Goal: Task Accomplishment & Management: Manage account settings

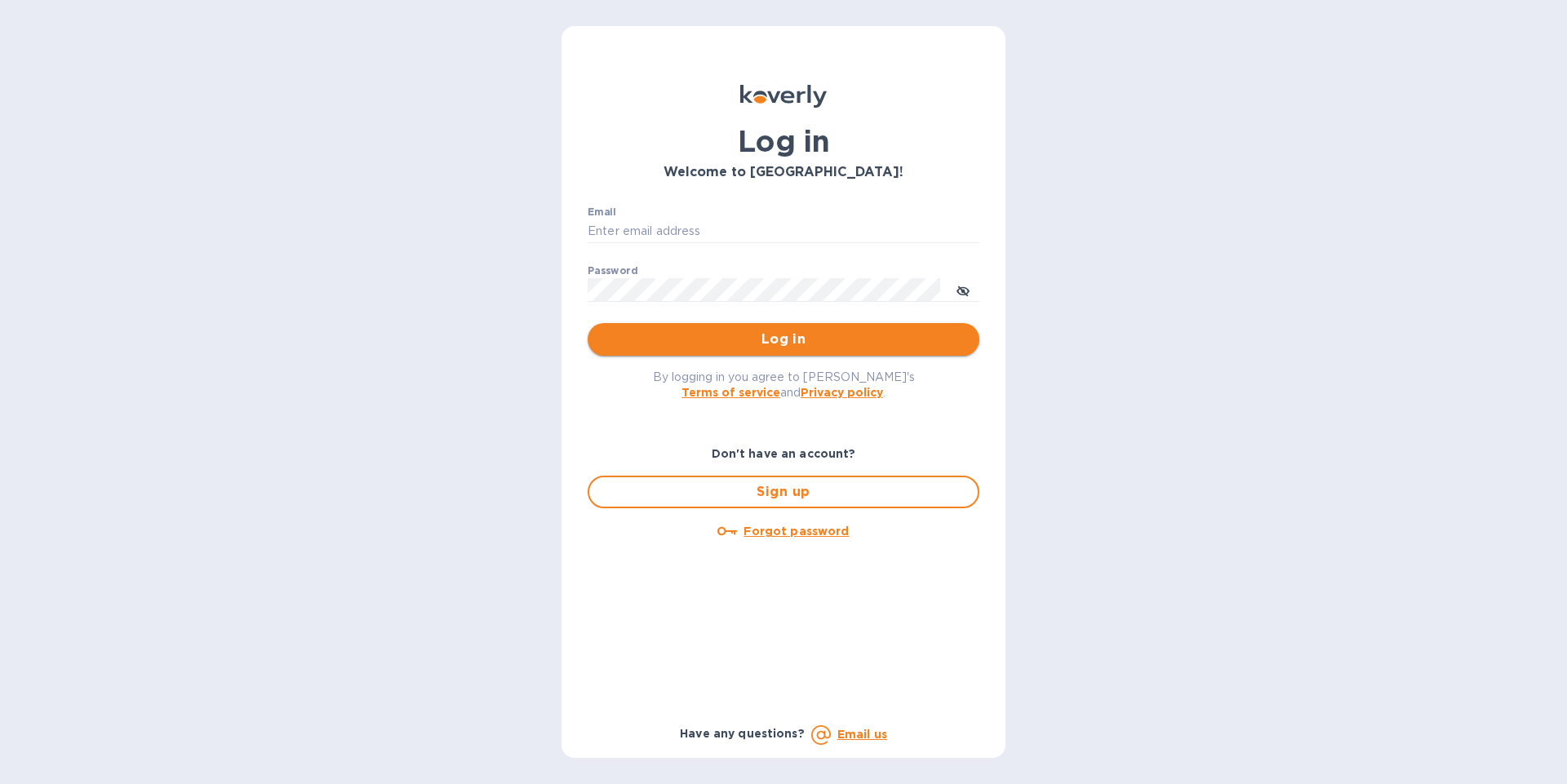
type input "[EMAIL_ADDRESS][DOMAIN_NAME]"
click at [802, 336] on span "Log in" at bounding box center [784, 340] width 366 height 20
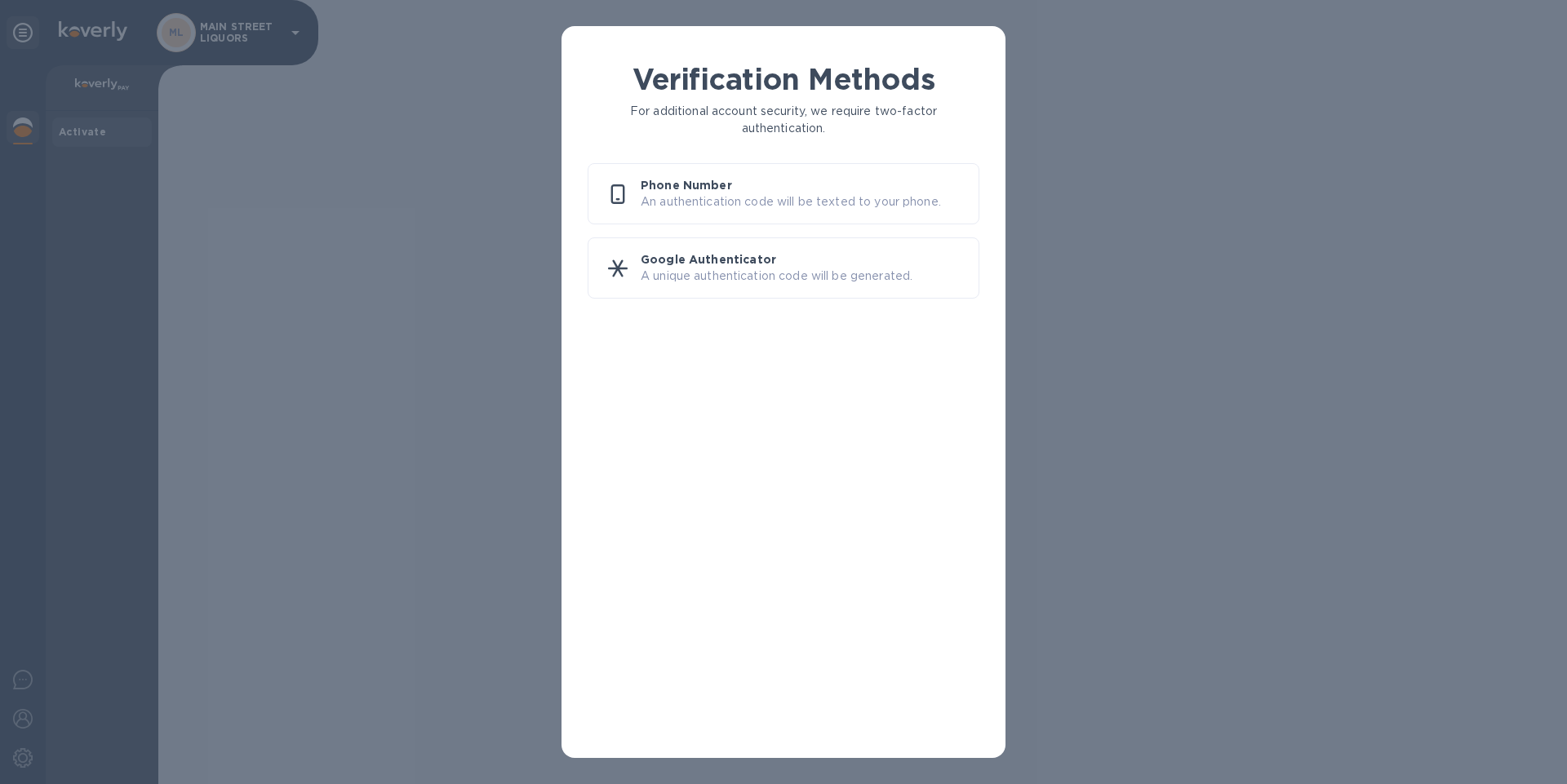
click at [843, 207] on p "An authentication code will be texted to your phone." at bounding box center [804, 202] width 325 height 17
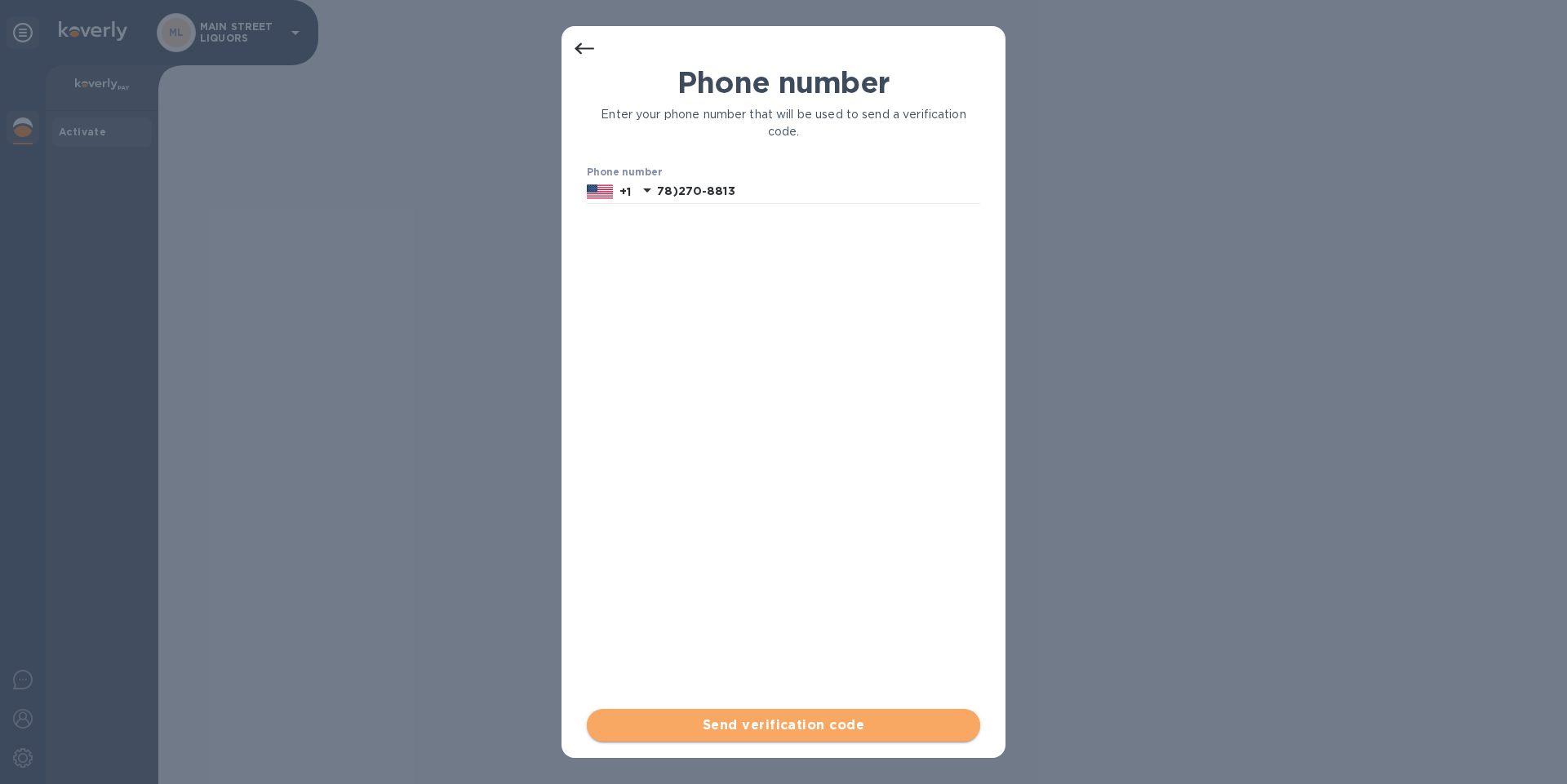
click at [728, 718] on span "Send verification code" at bounding box center [784, 726] width 368 height 20
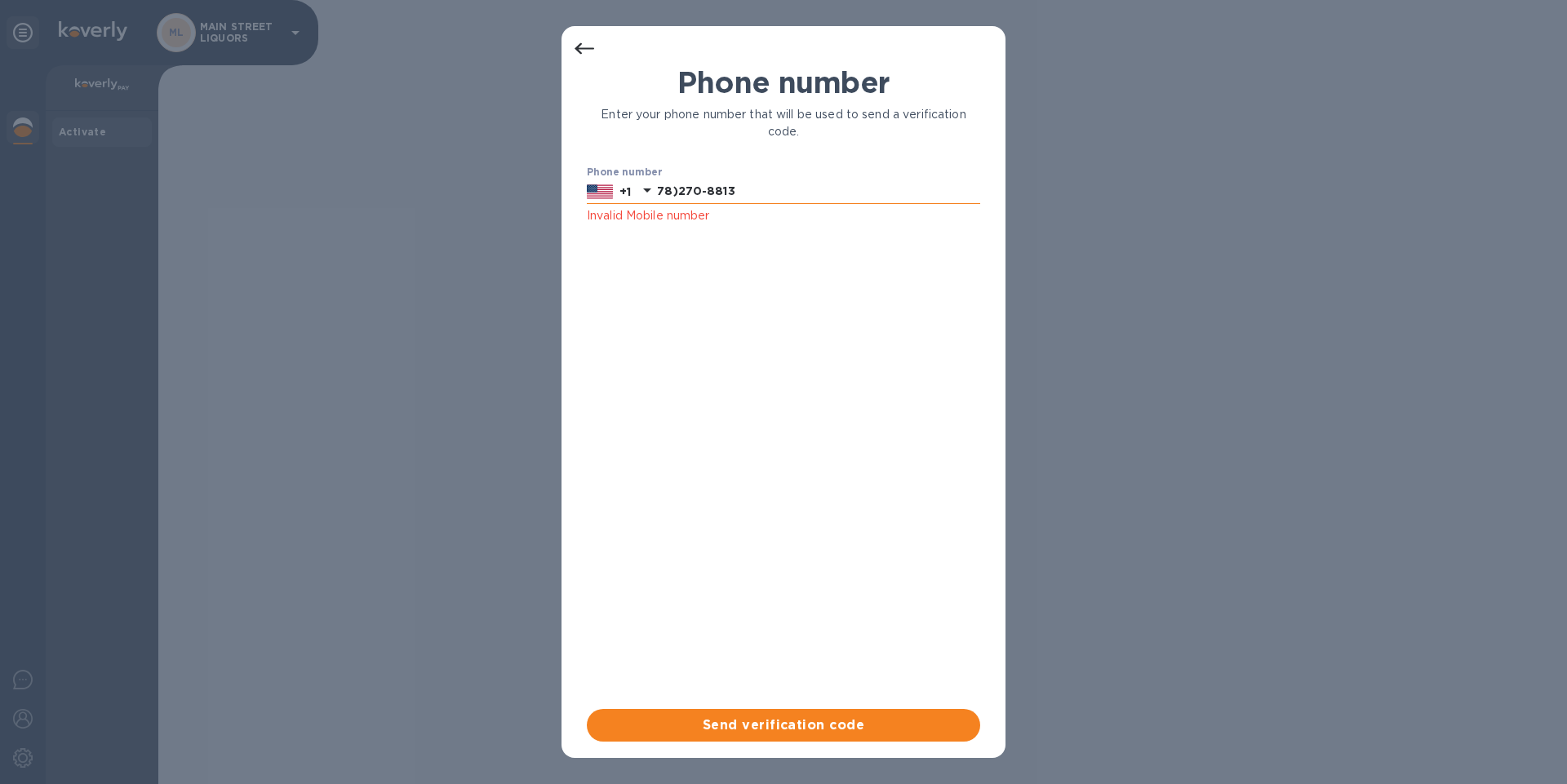
click at [645, 190] on icon at bounding box center [648, 190] width 20 height 20
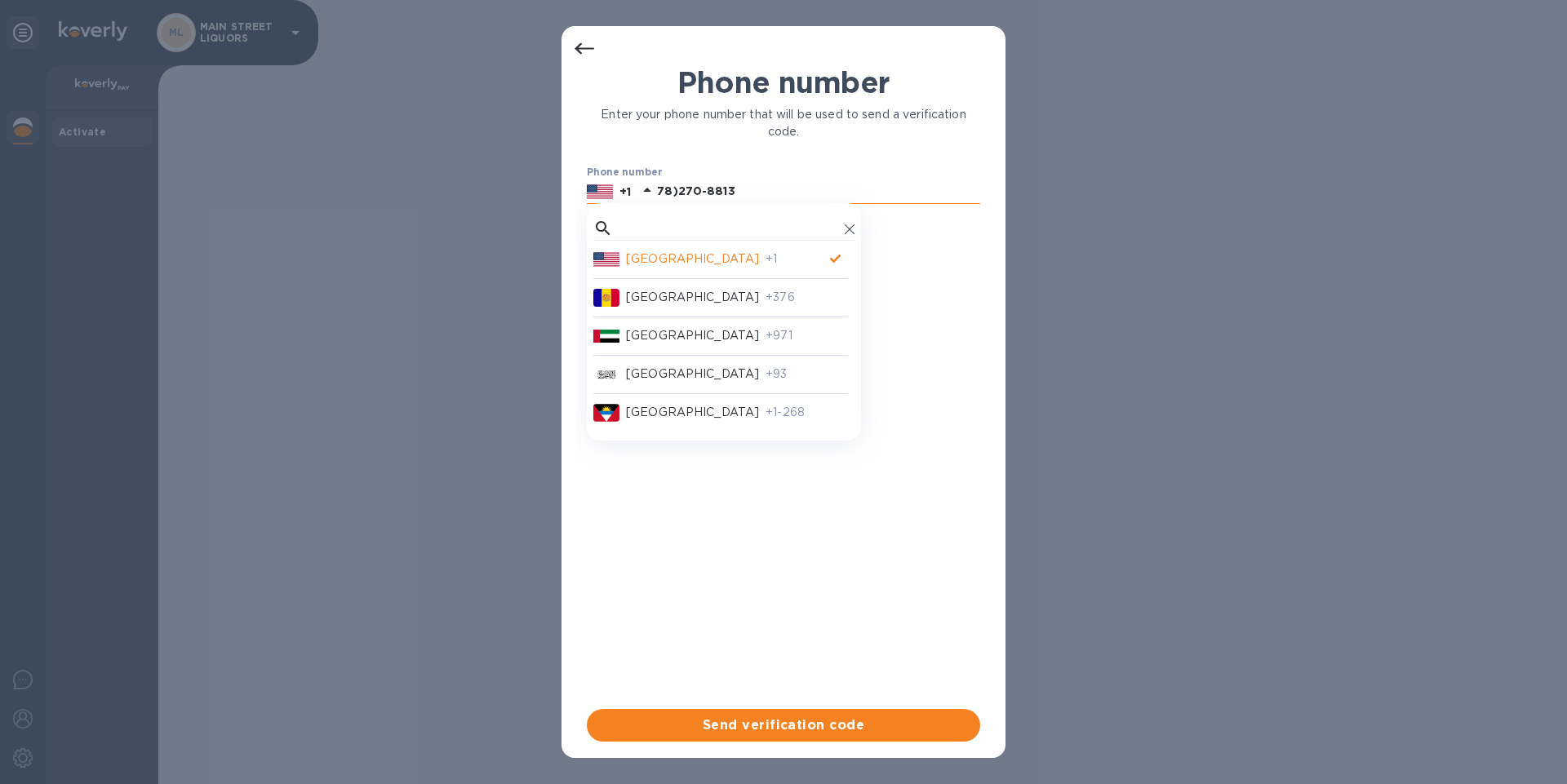
click at [658, 261] on p "[GEOGRAPHIC_DATA]" at bounding box center [693, 259] width 133 height 17
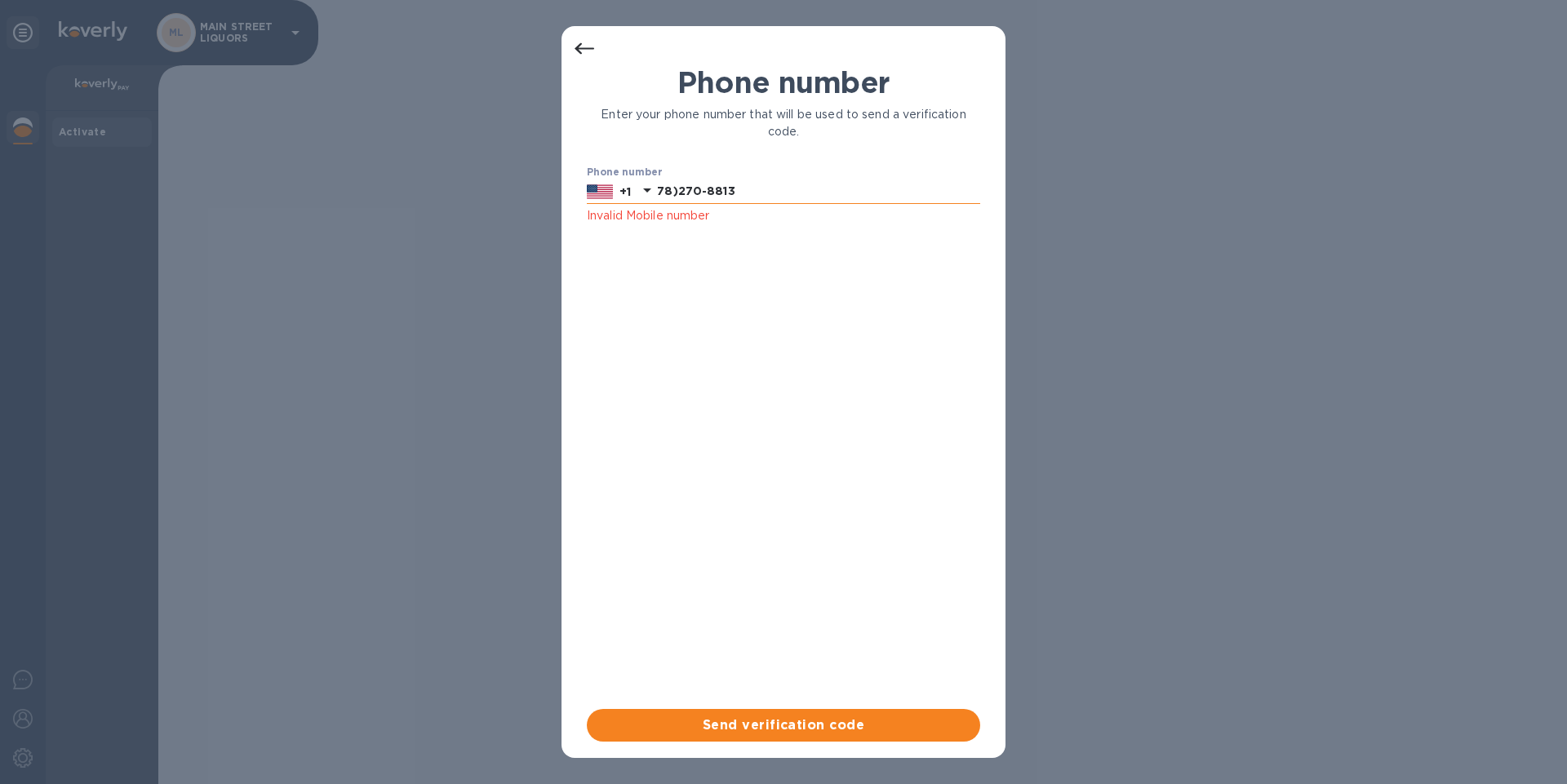
click at [651, 194] on icon at bounding box center [648, 190] width 20 height 20
drag, startPoint x: 737, startPoint y: 187, endPoint x: 567, endPoint y: 161, distance: 172.0
click at [567, 161] on div "Phone number Enter your phone number that will be used to send a verification c…" at bounding box center [784, 409] width 444 height 696
type input "9782708813"
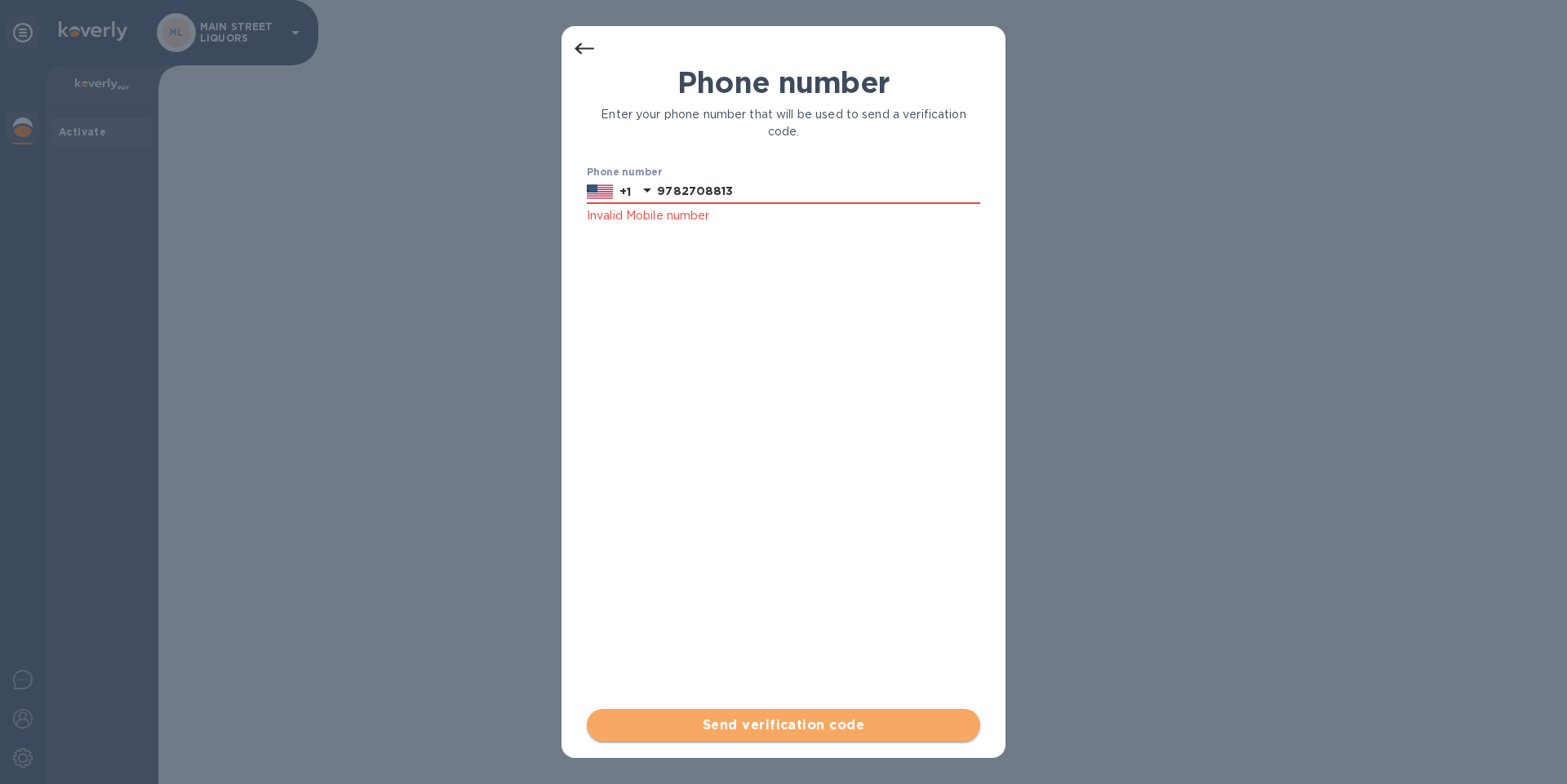
click at [728, 730] on span "Send verification code" at bounding box center [784, 726] width 368 height 20
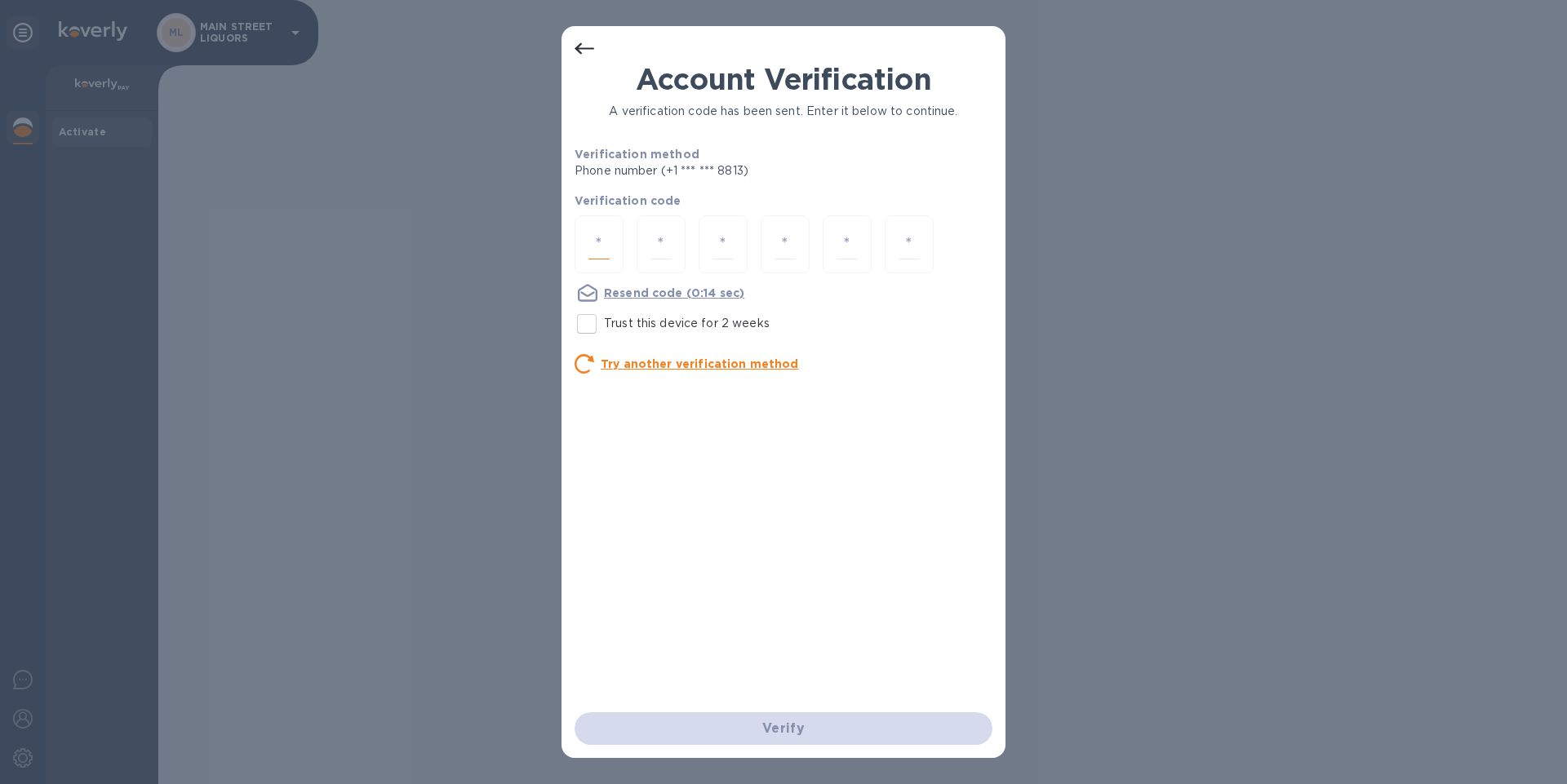
click at [599, 252] on input "number" at bounding box center [598, 244] width 21 height 30
type input "5"
type input "0"
type input "4"
type input "2"
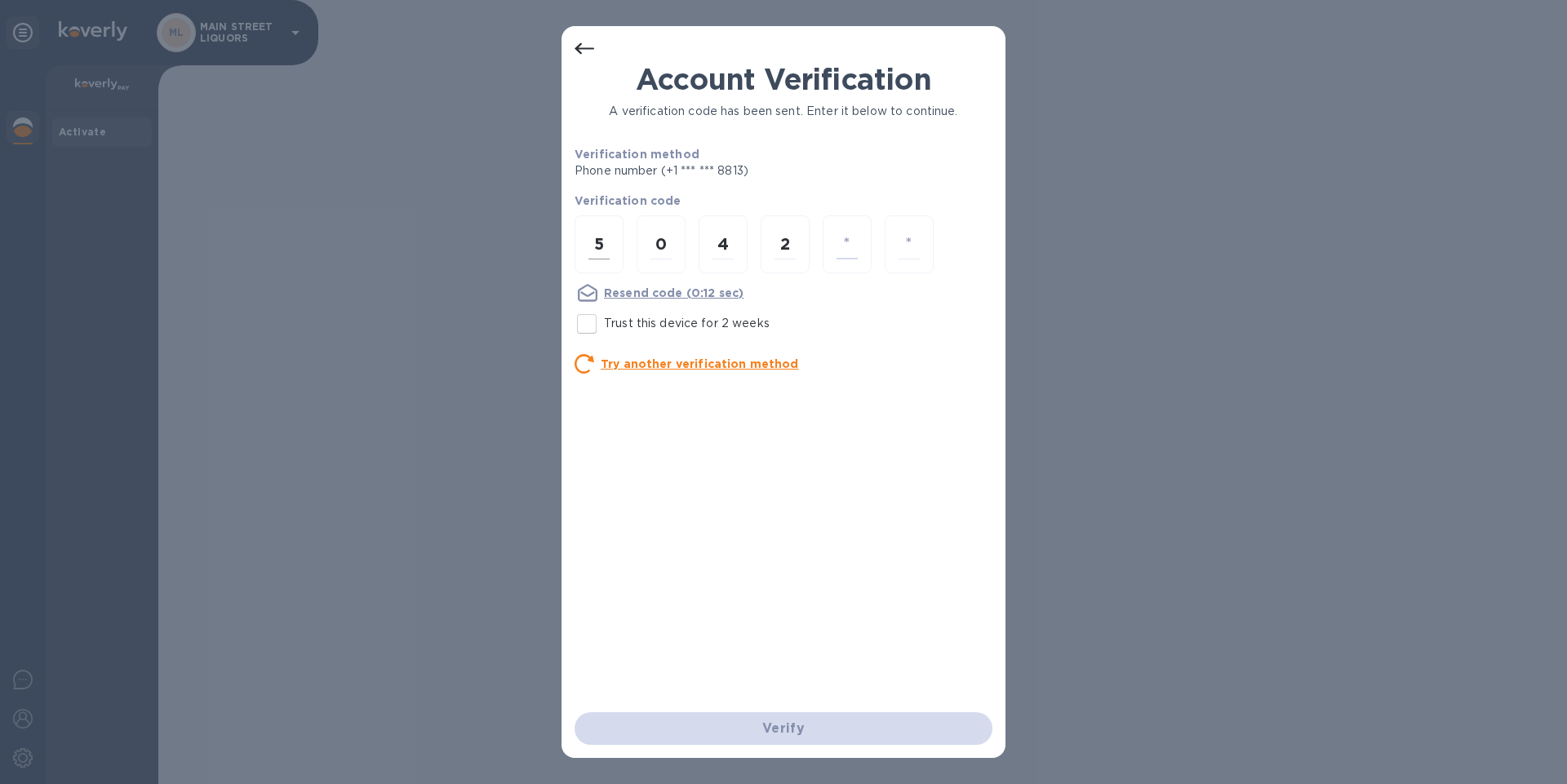
type input "3"
type input "0"
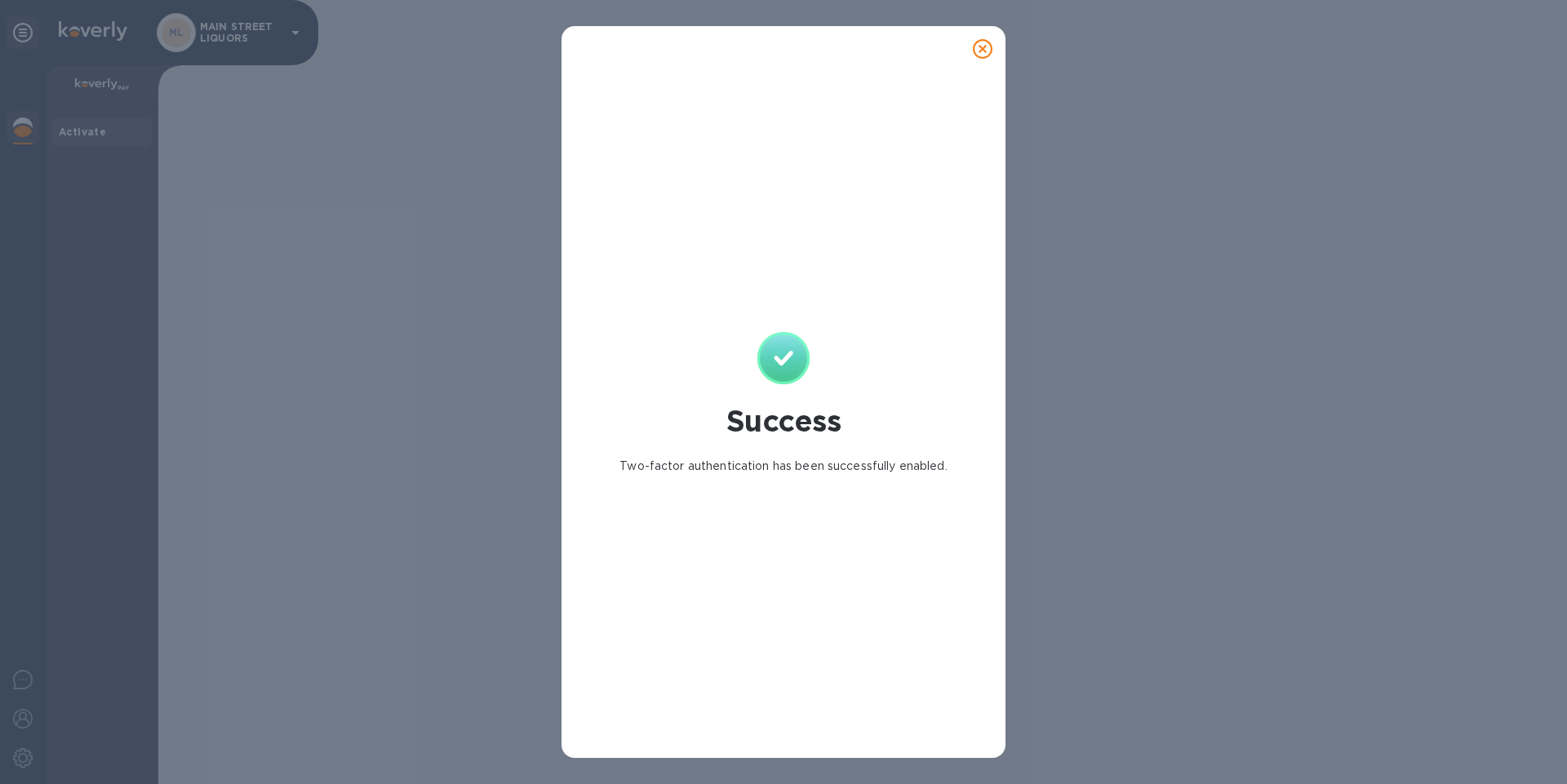
click at [980, 50] on icon at bounding box center [983, 49] width 20 height 20
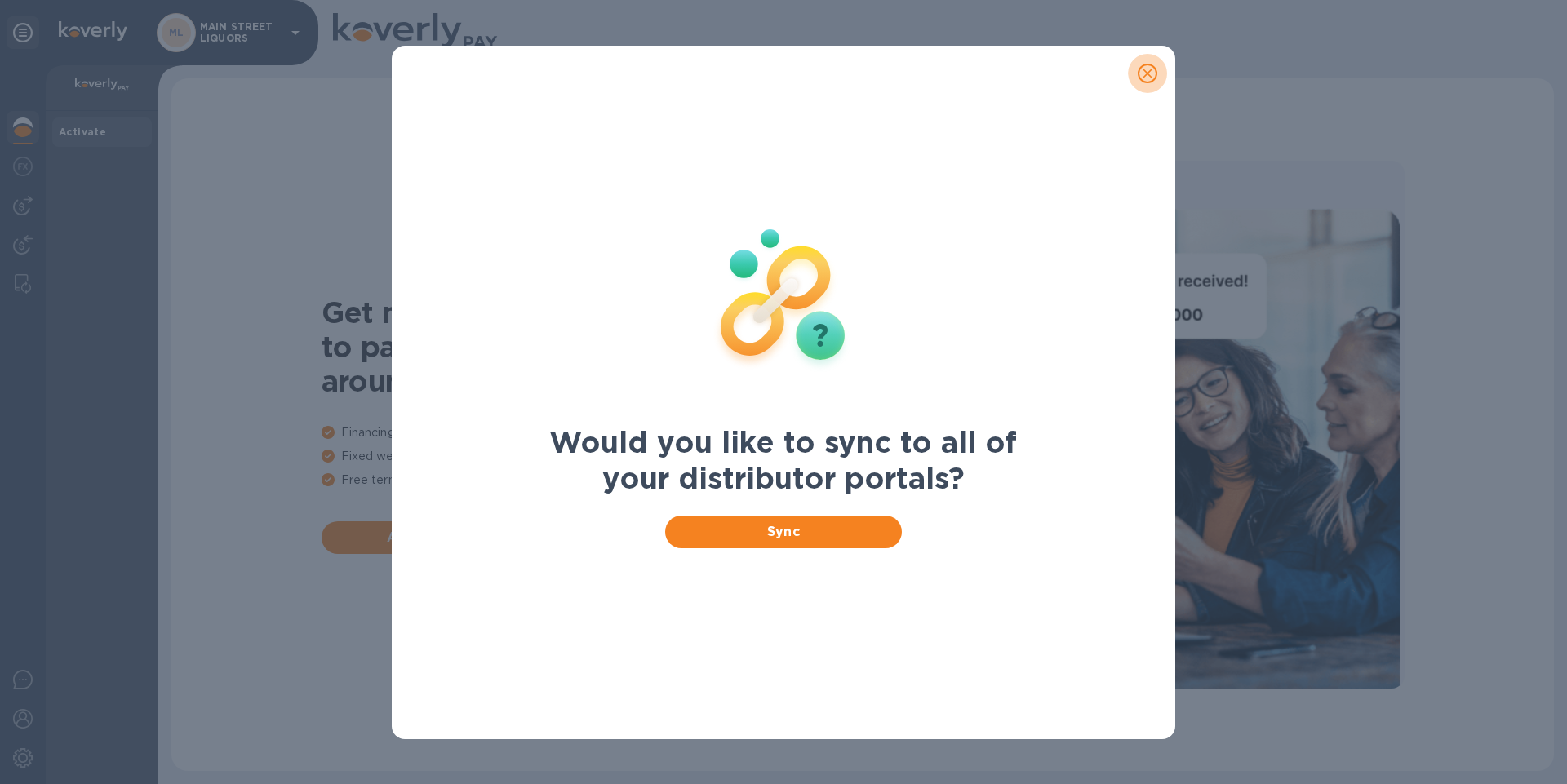
click at [1151, 72] on icon "close" at bounding box center [1148, 73] width 17 height 17
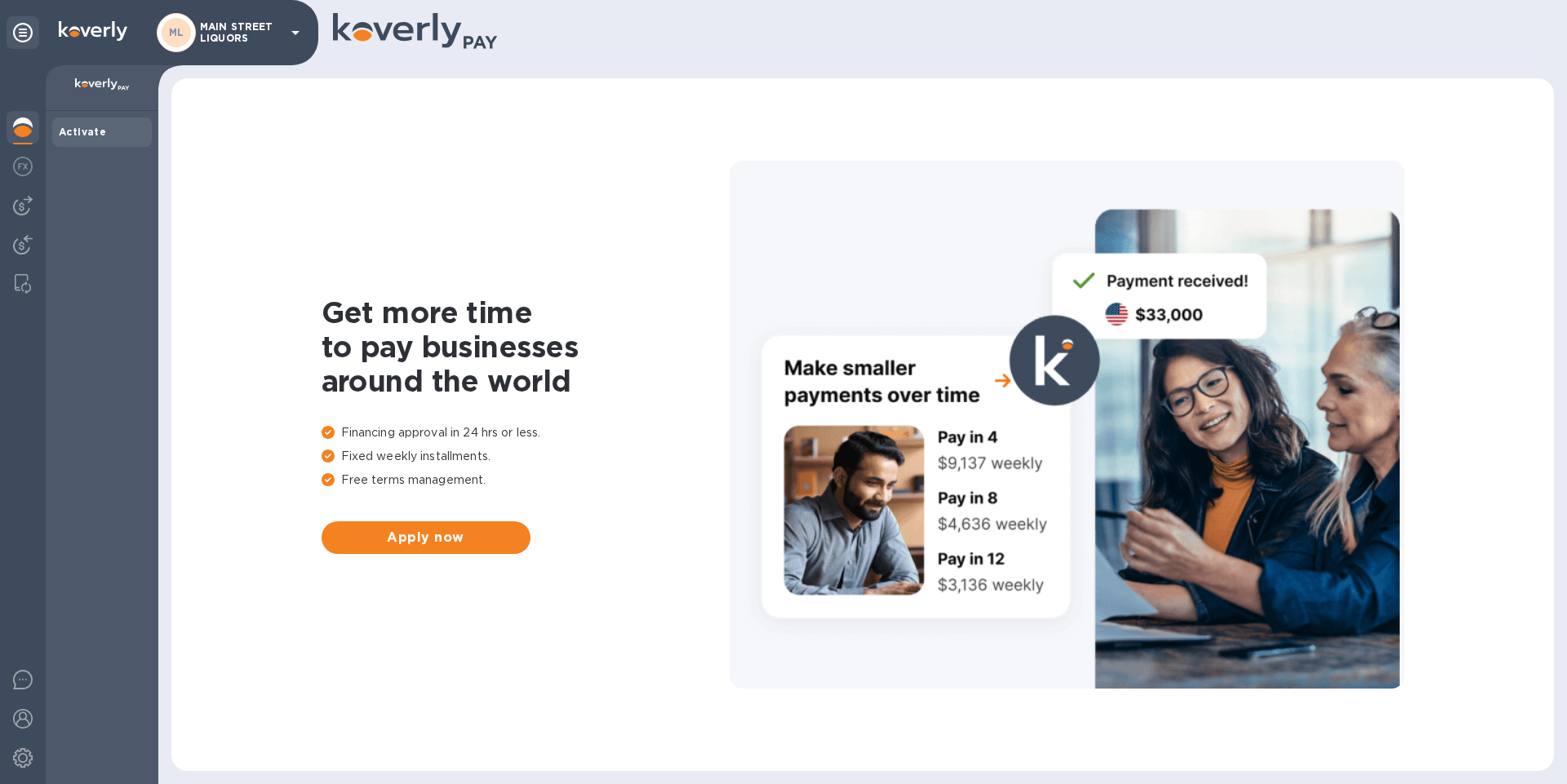
click at [289, 30] on icon at bounding box center [296, 32] width 20 height 20
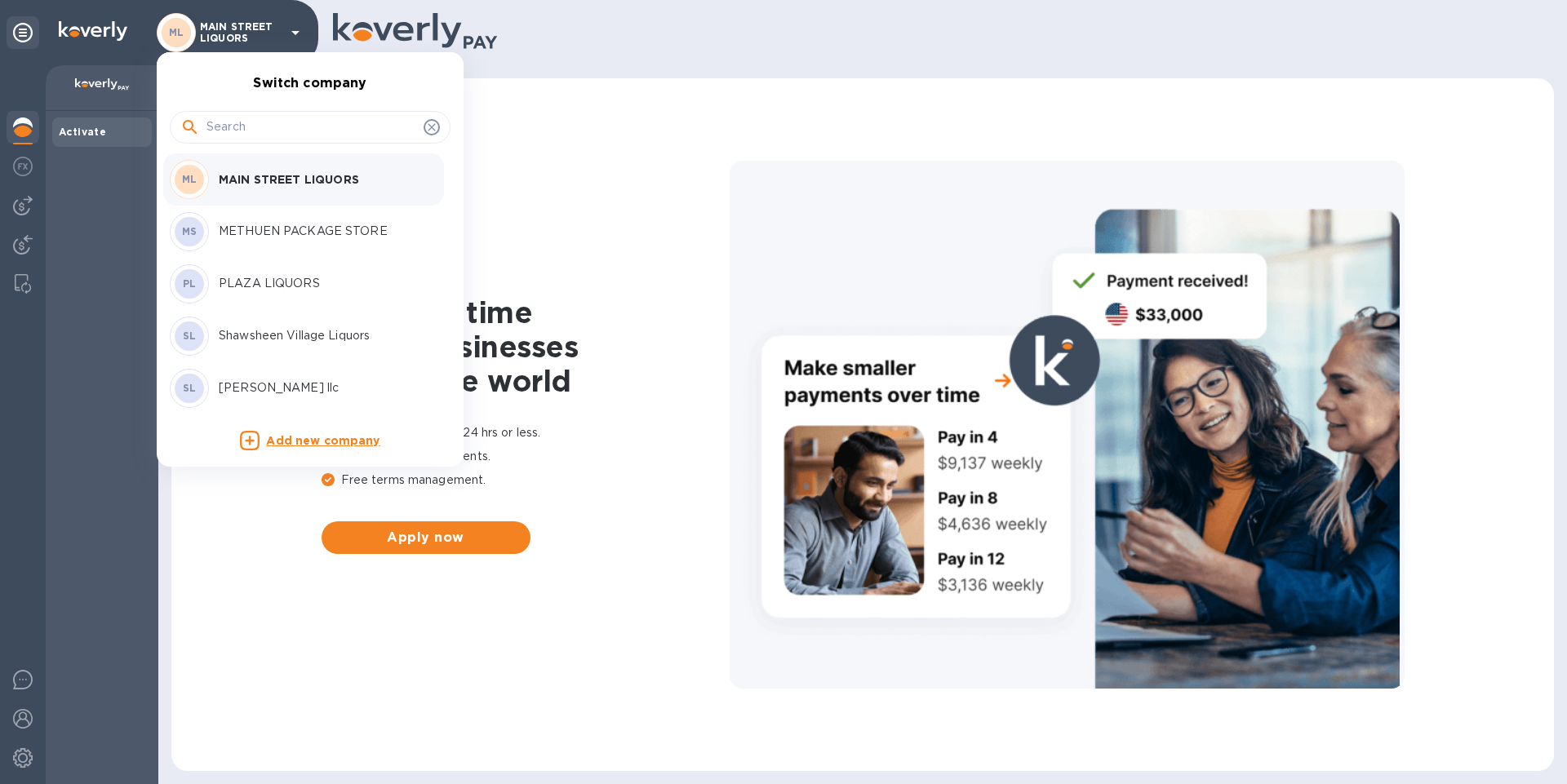
click at [615, 242] on div at bounding box center [784, 392] width 1567 height 784
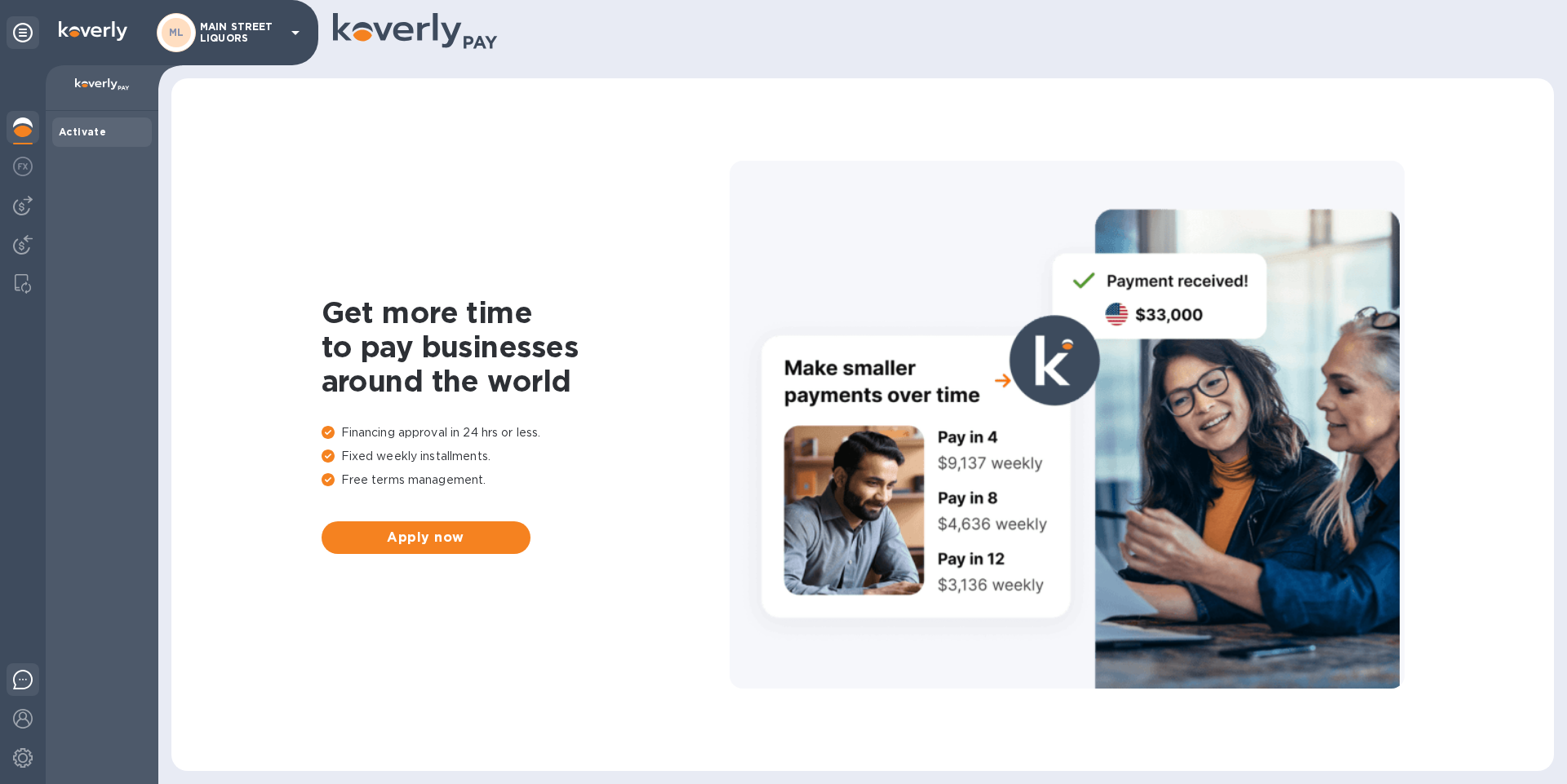
click at [27, 690] on div at bounding box center [23, 682] width 33 height 38
click at [764, 277] on div at bounding box center [1067, 425] width 675 height 528
click at [294, 36] on icon at bounding box center [296, 32] width 20 height 20
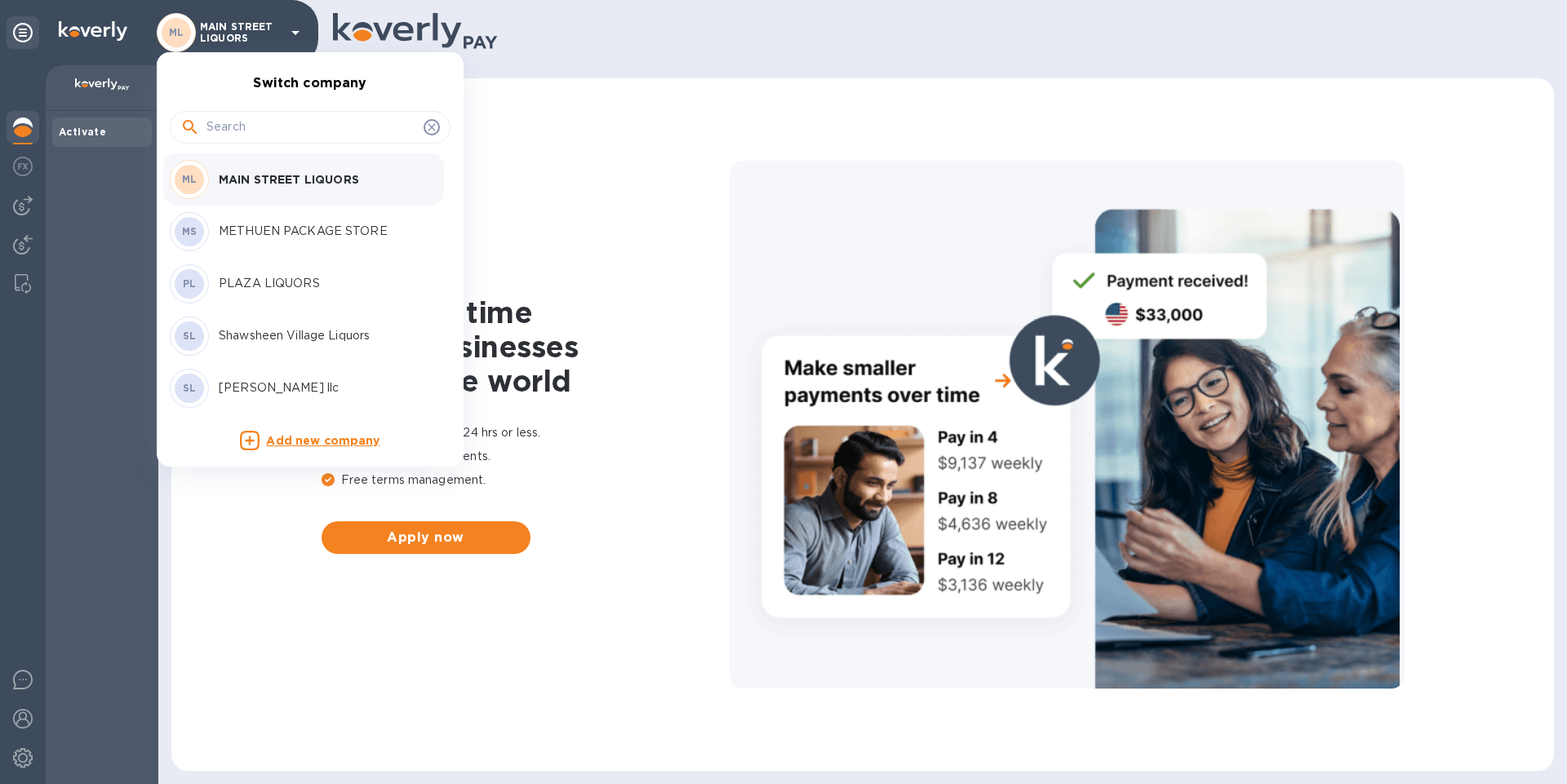
click at [12, 130] on div at bounding box center [784, 392] width 1567 height 784
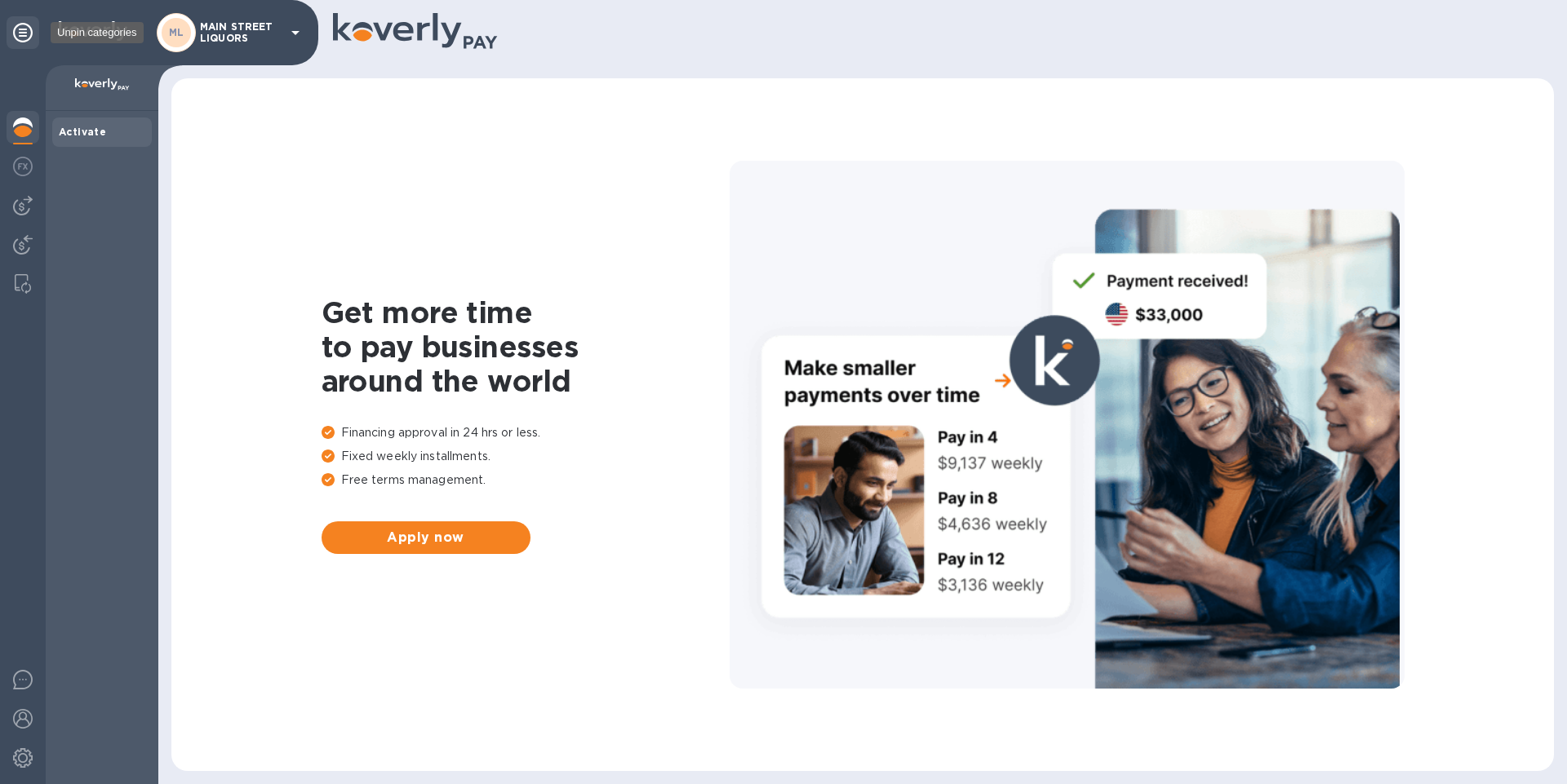
click at [23, 28] on icon at bounding box center [23, 32] width 20 height 20
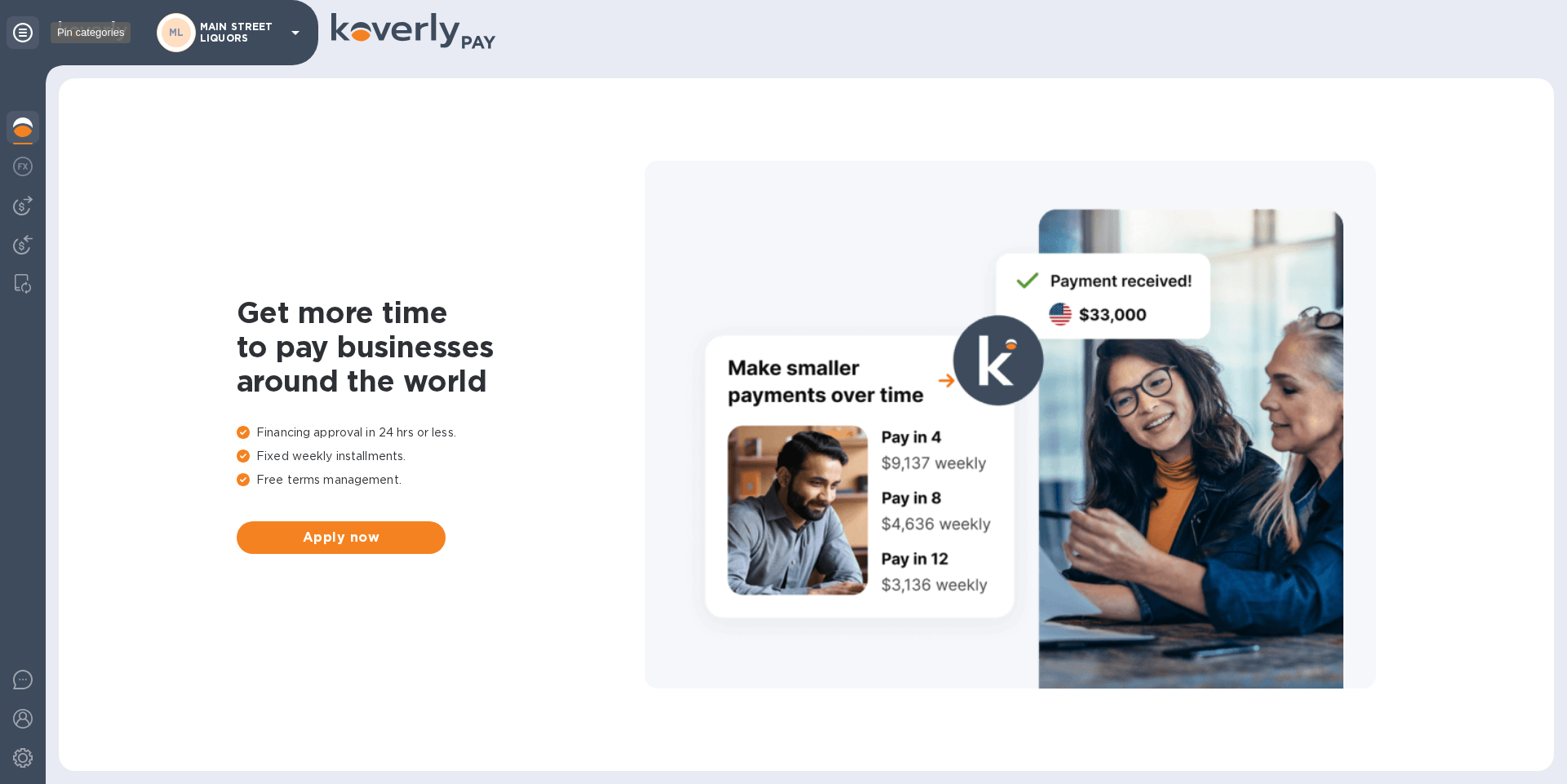
click at [23, 28] on icon at bounding box center [23, 32] width 20 height 20
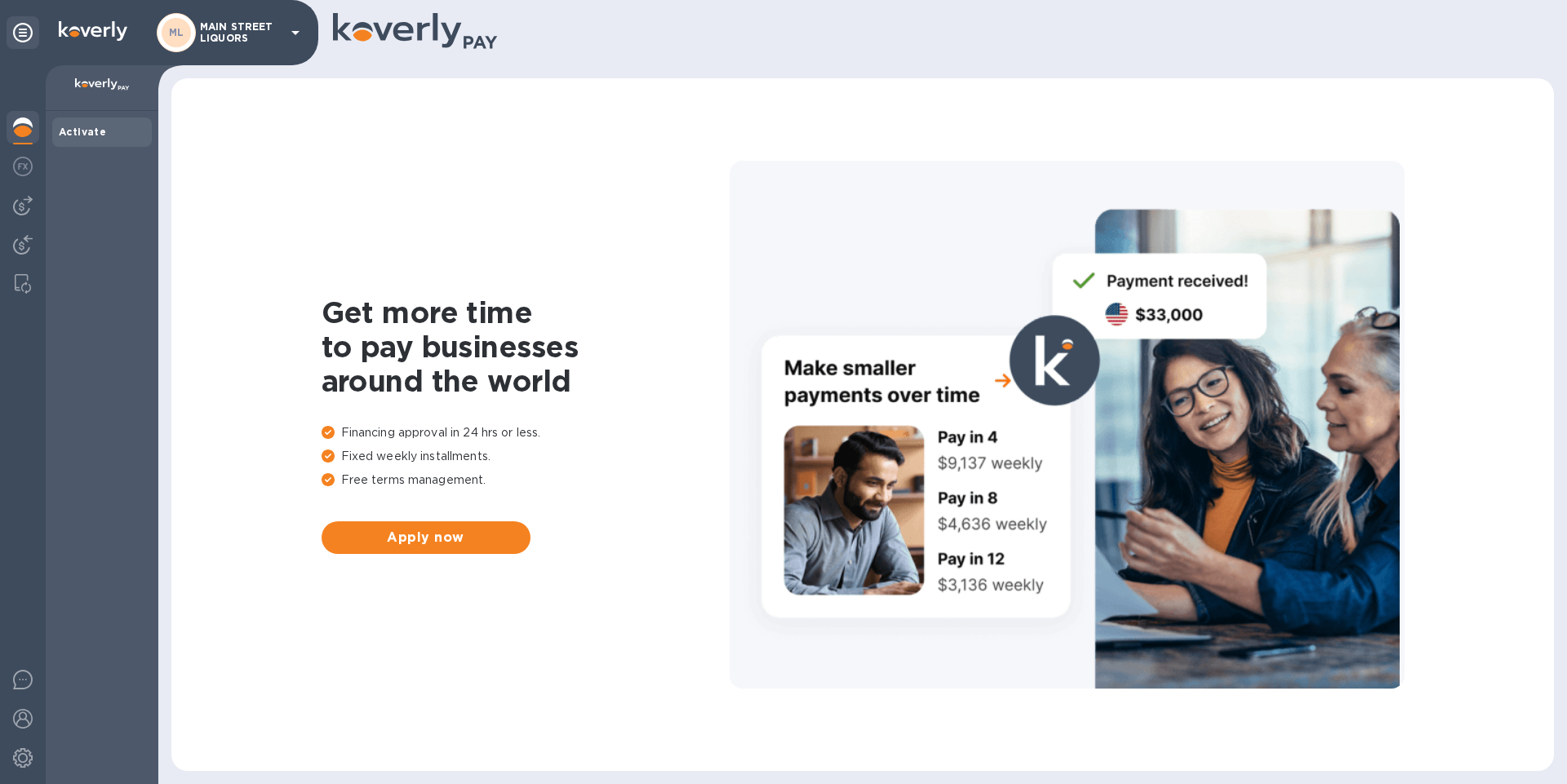
click at [20, 127] on img at bounding box center [23, 127] width 20 height 20
click at [17, 158] on img at bounding box center [23, 167] width 20 height 20
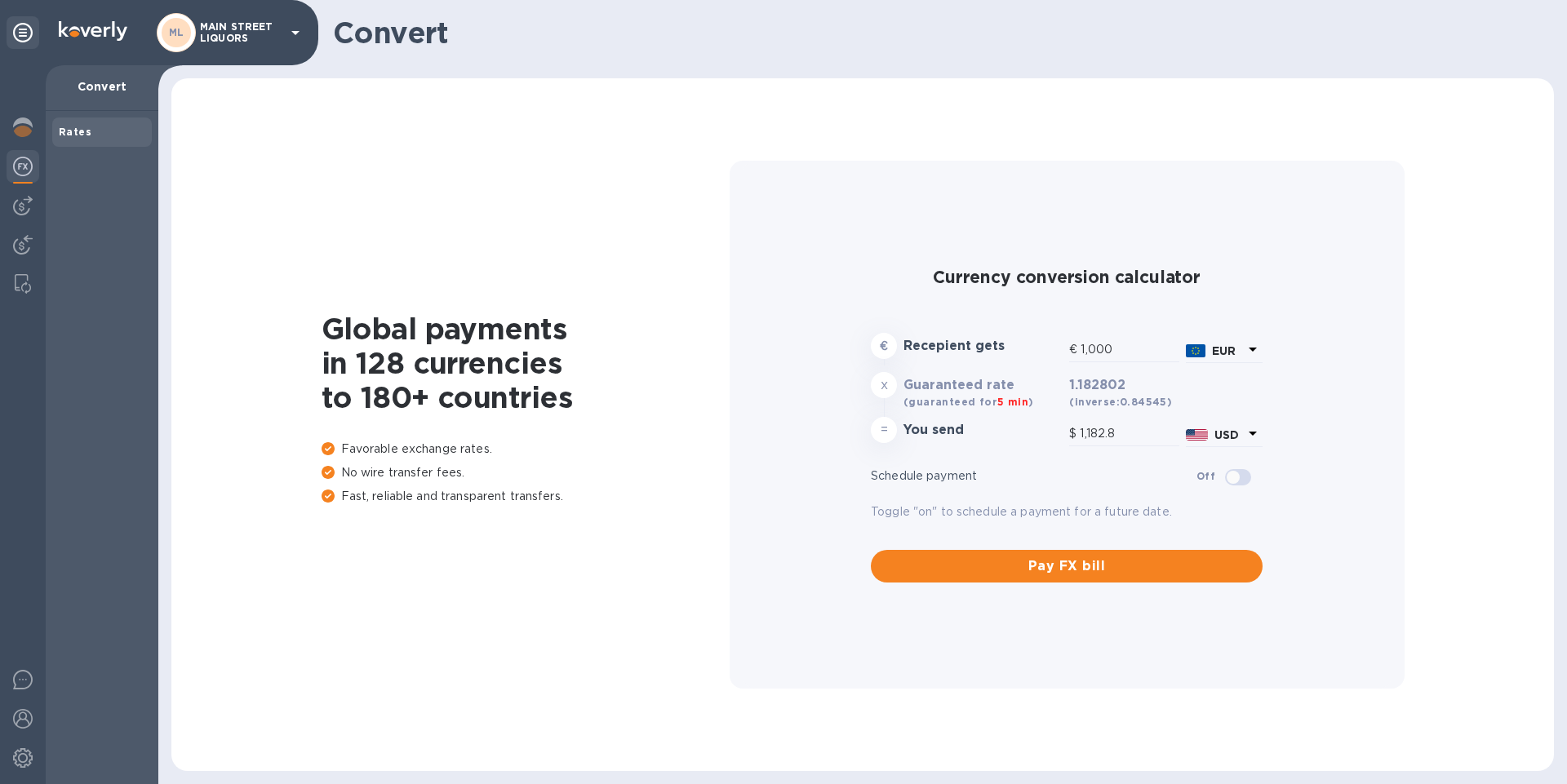
type input "1,182.8"
click at [16, 207] on img at bounding box center [23, 206] width 20 height 20
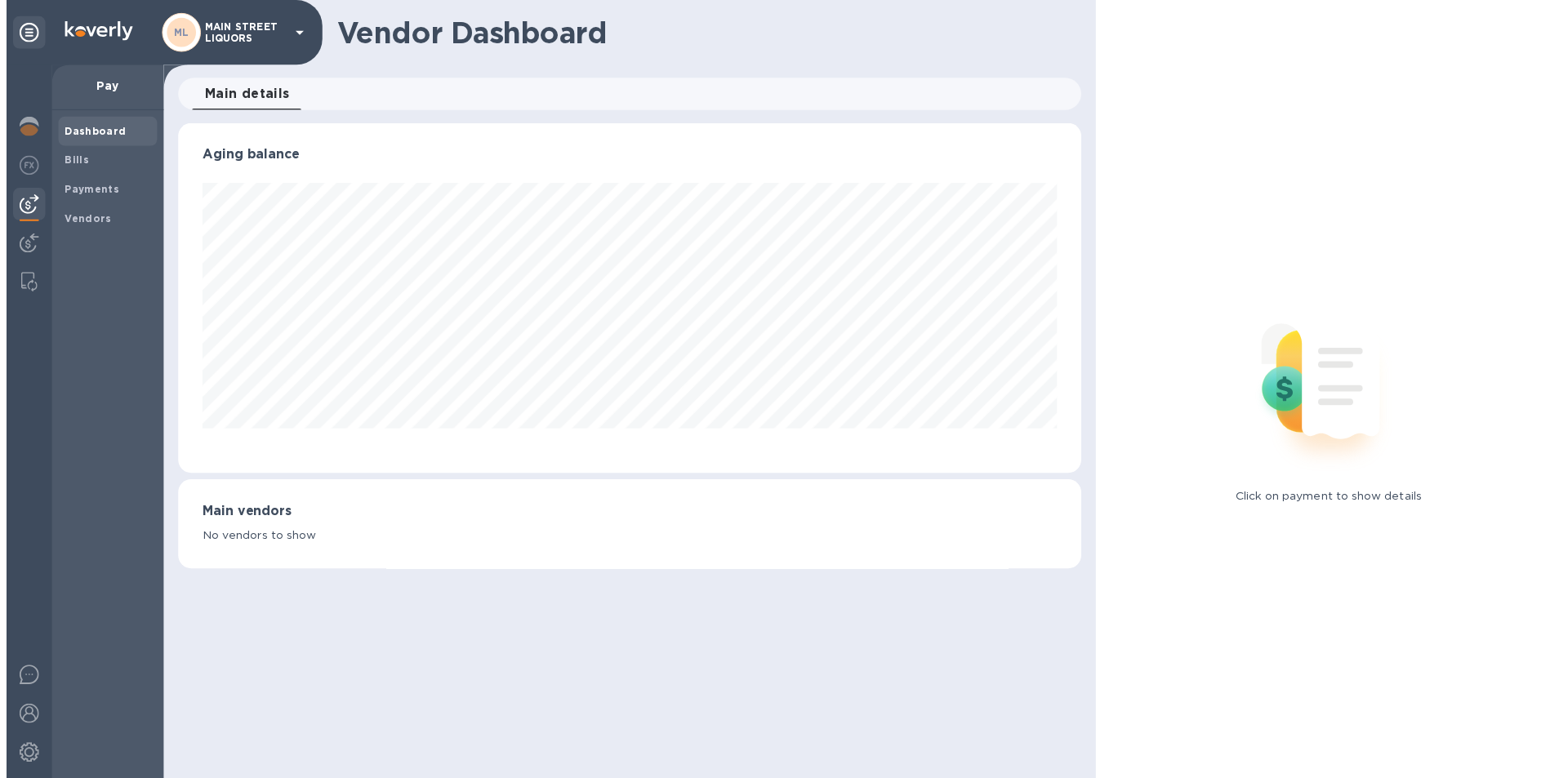
scroll to position [353, 910]
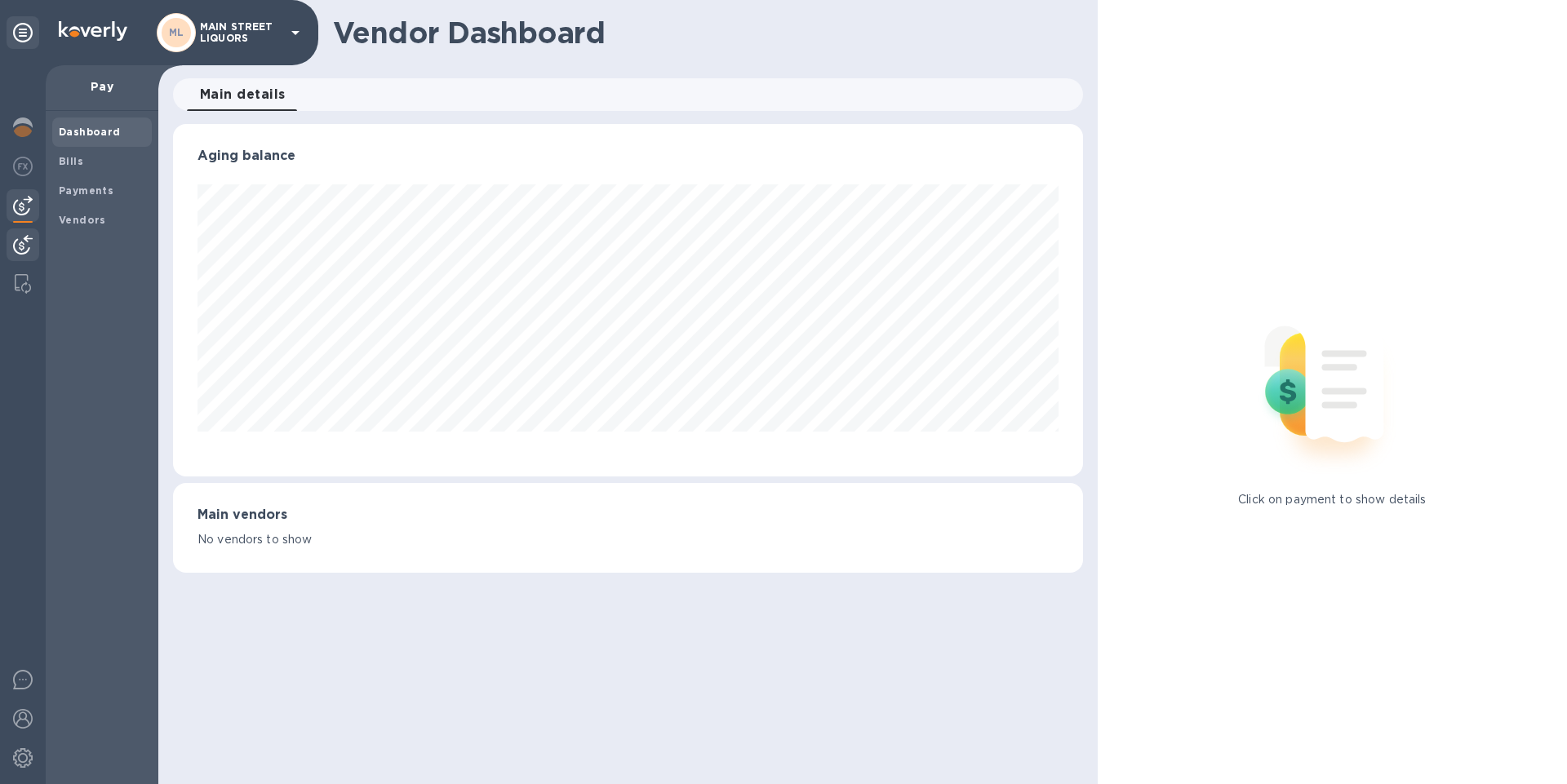
click at [25, 241] on img at bounding box center [23, 245] width 20 height 20
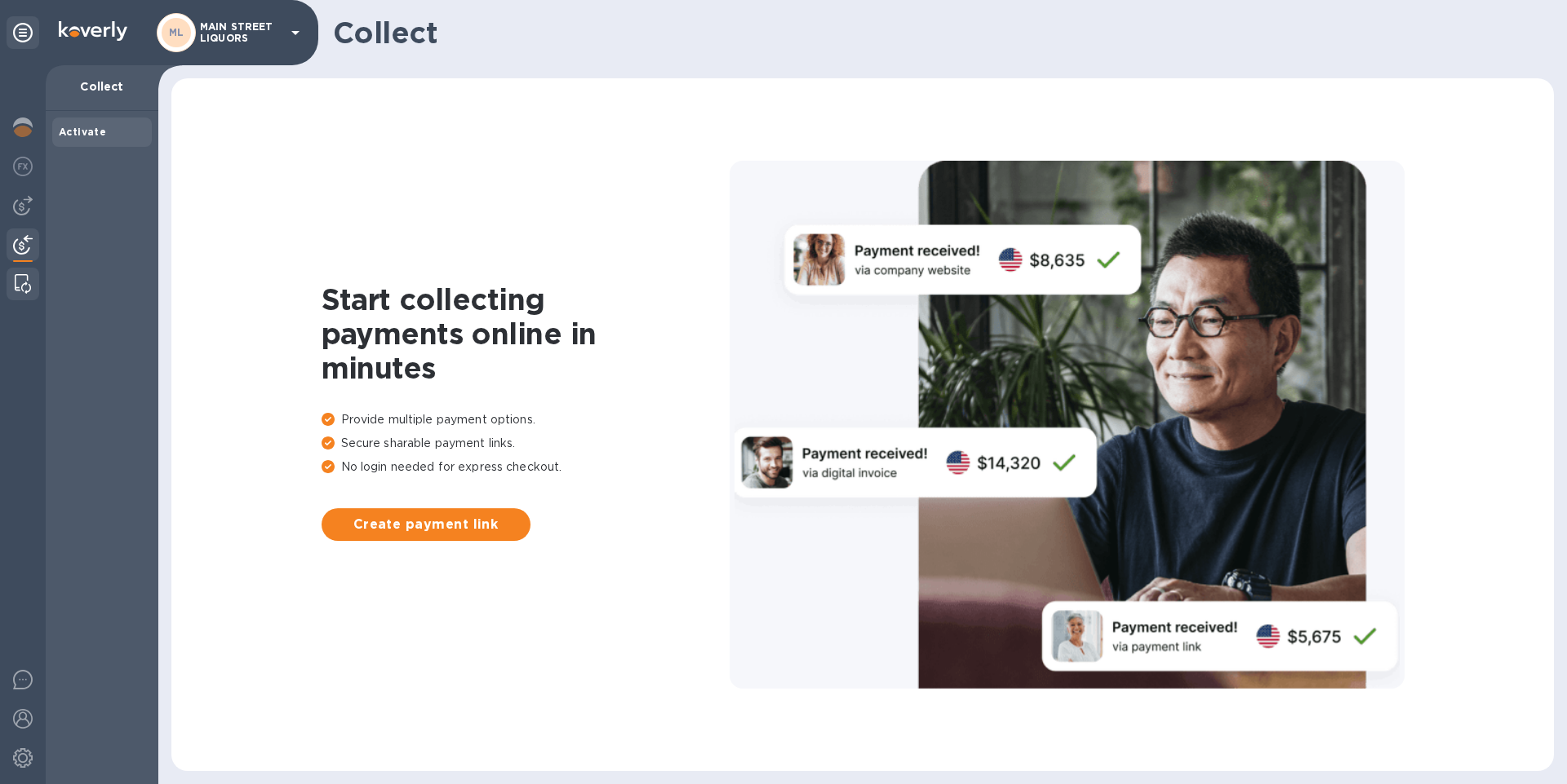
click at [23, 277] on img at bounding box center [23, 284] width 17 height 20
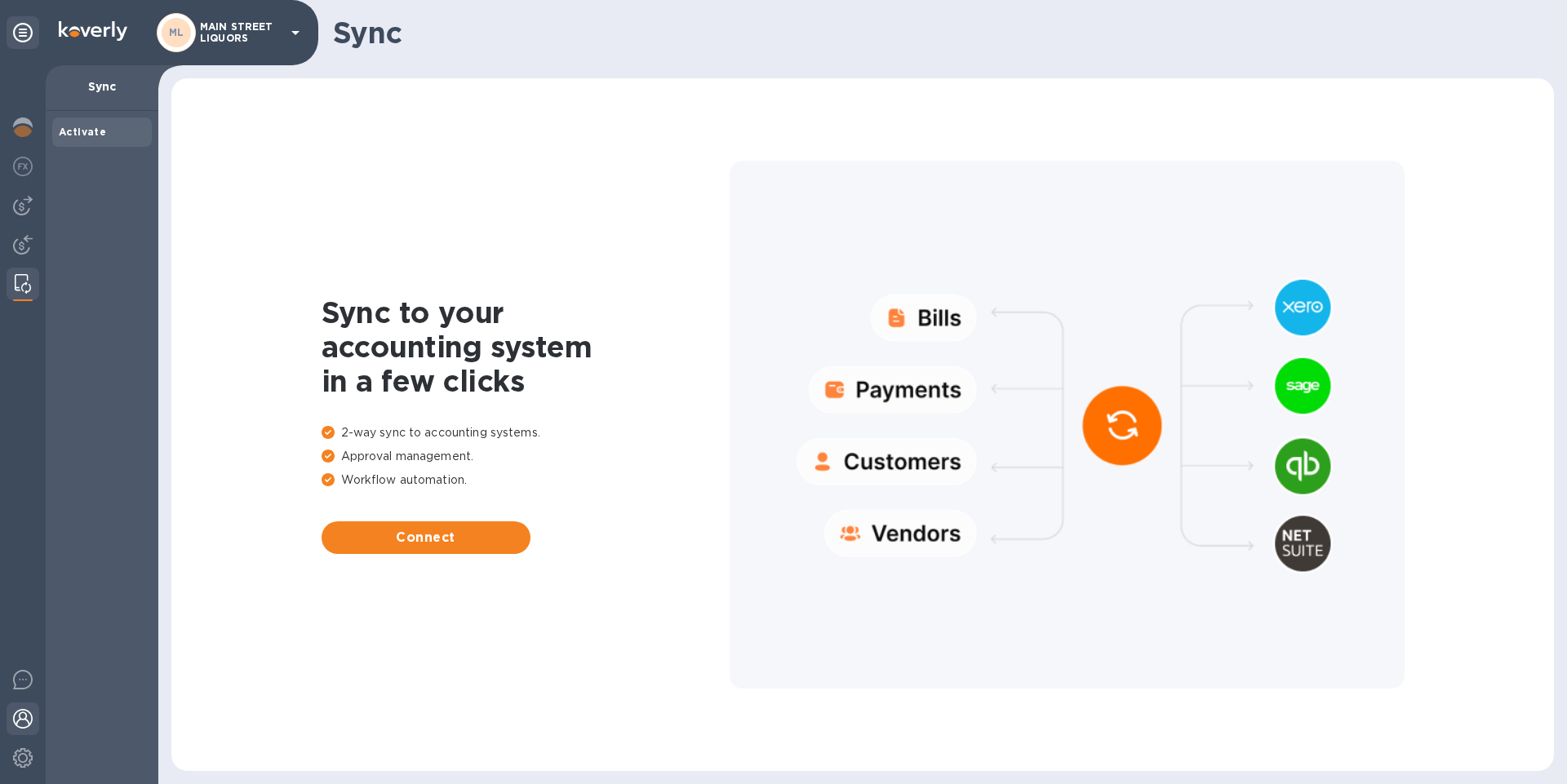
click at [19, 714] on img at bounding box center [23, 719] width 20 height 20
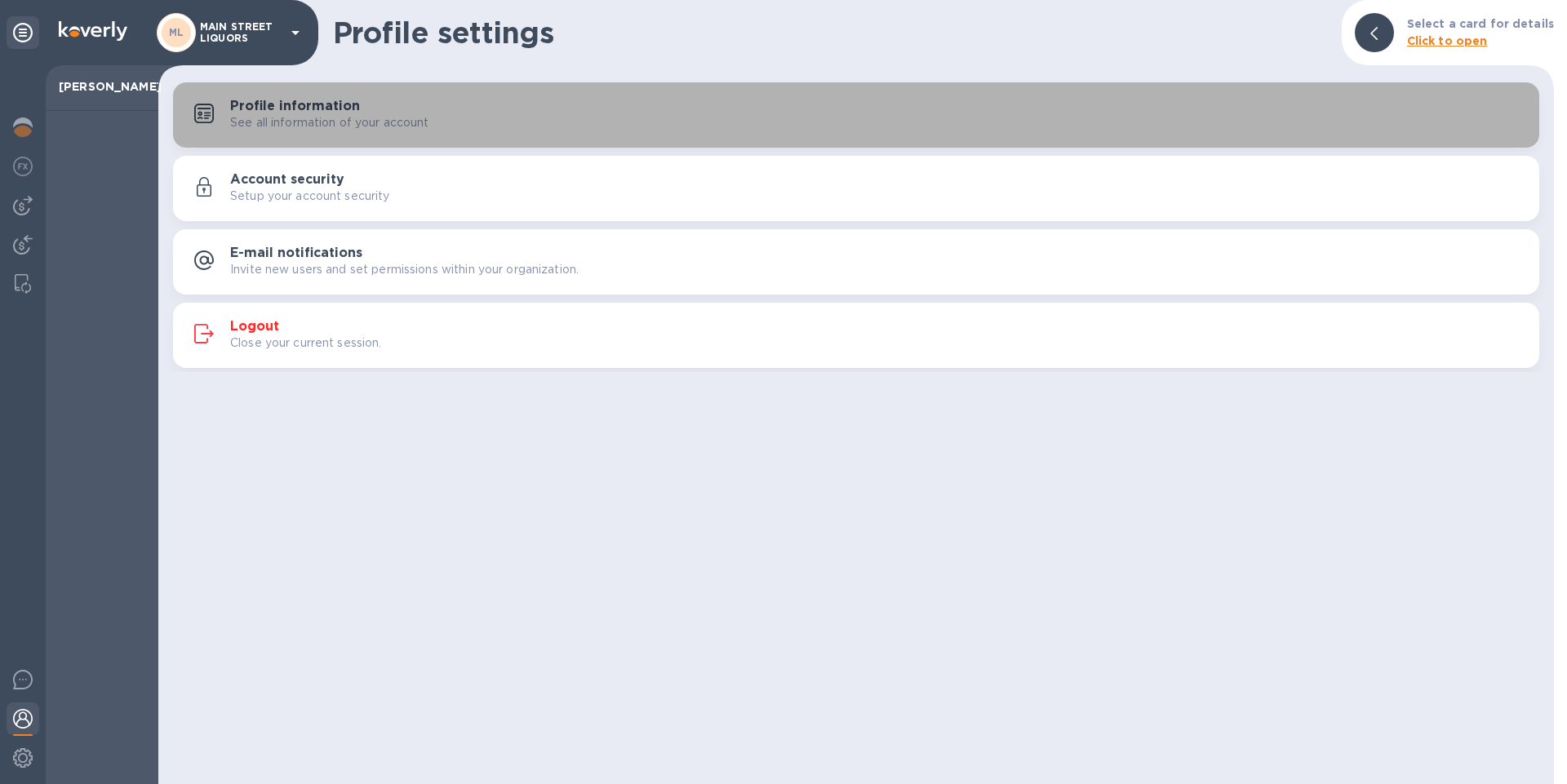
click at [1147, 120] on div "See all information of your account" at bounding box center [878, 122] width 1296 height 17
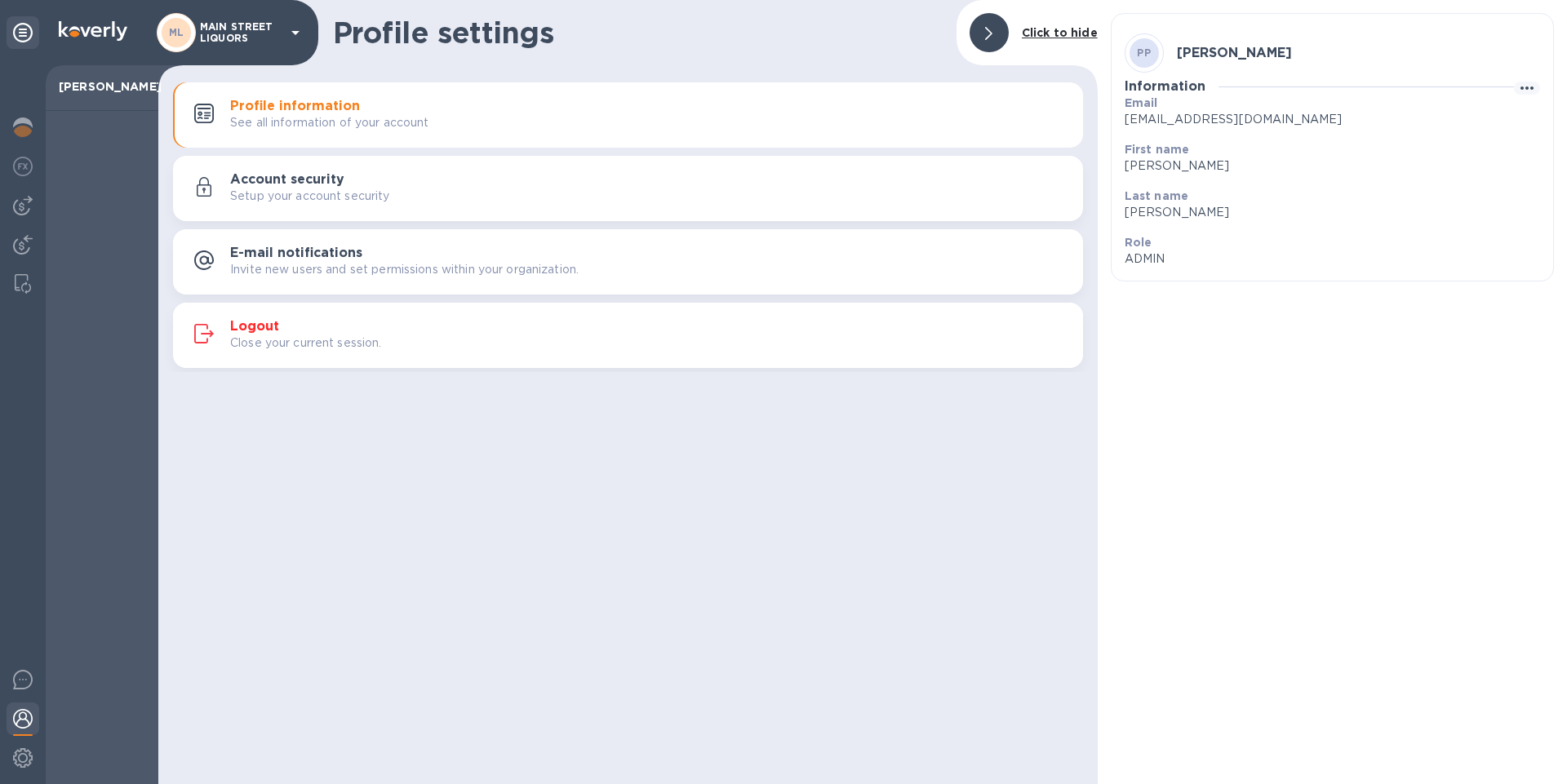
click at [321, 100] on h3 "Profile information" at bounding box center [295, 106] width 130 height 16
click at [28, 754] on img at bounding box center [23, 752] width 20 height 20
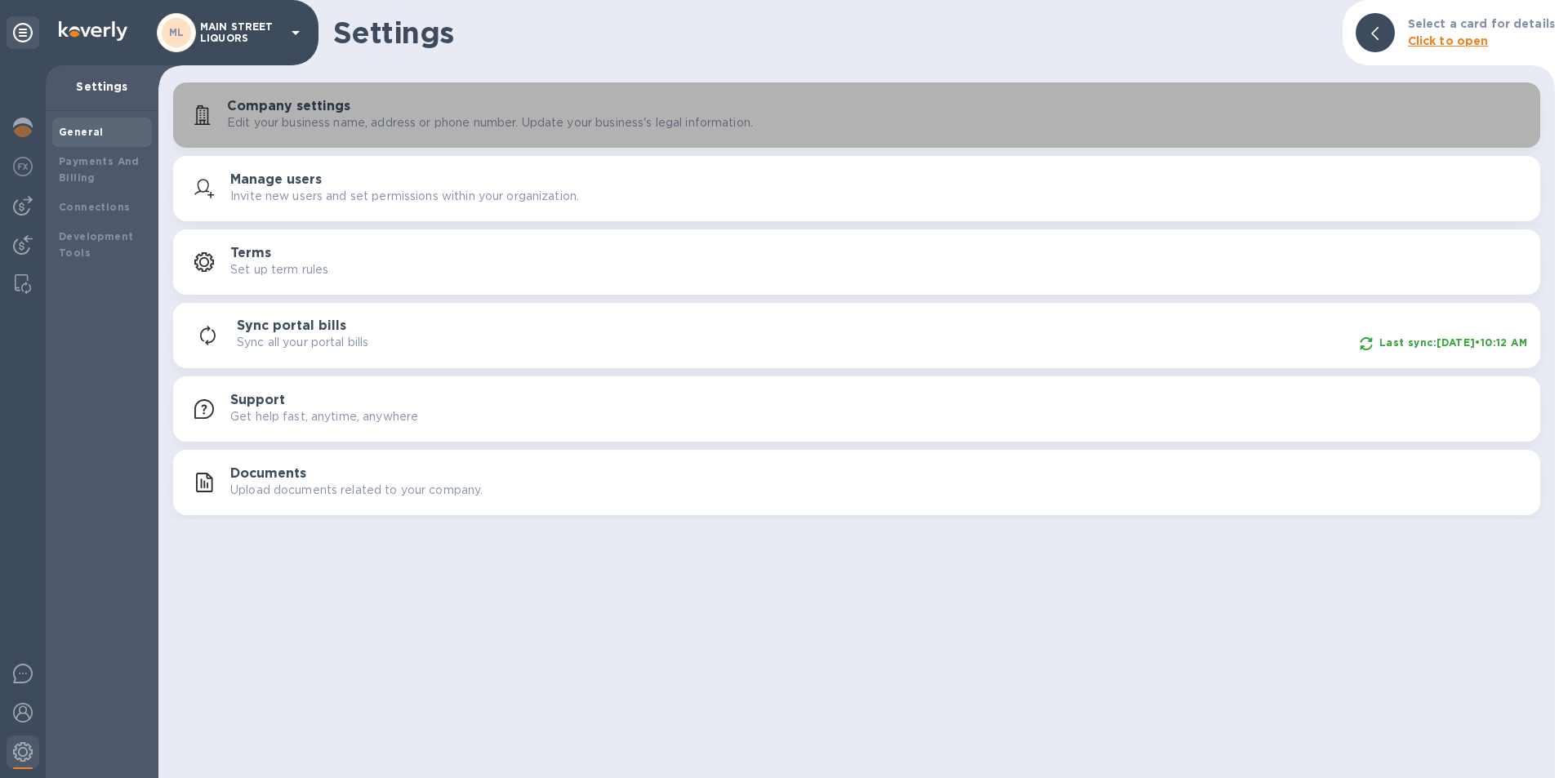
click at [670, 105] on div "Company settings Edit your business name, address or phone number. Update your …" at bounding box center [877, 114] width 1300 height 33
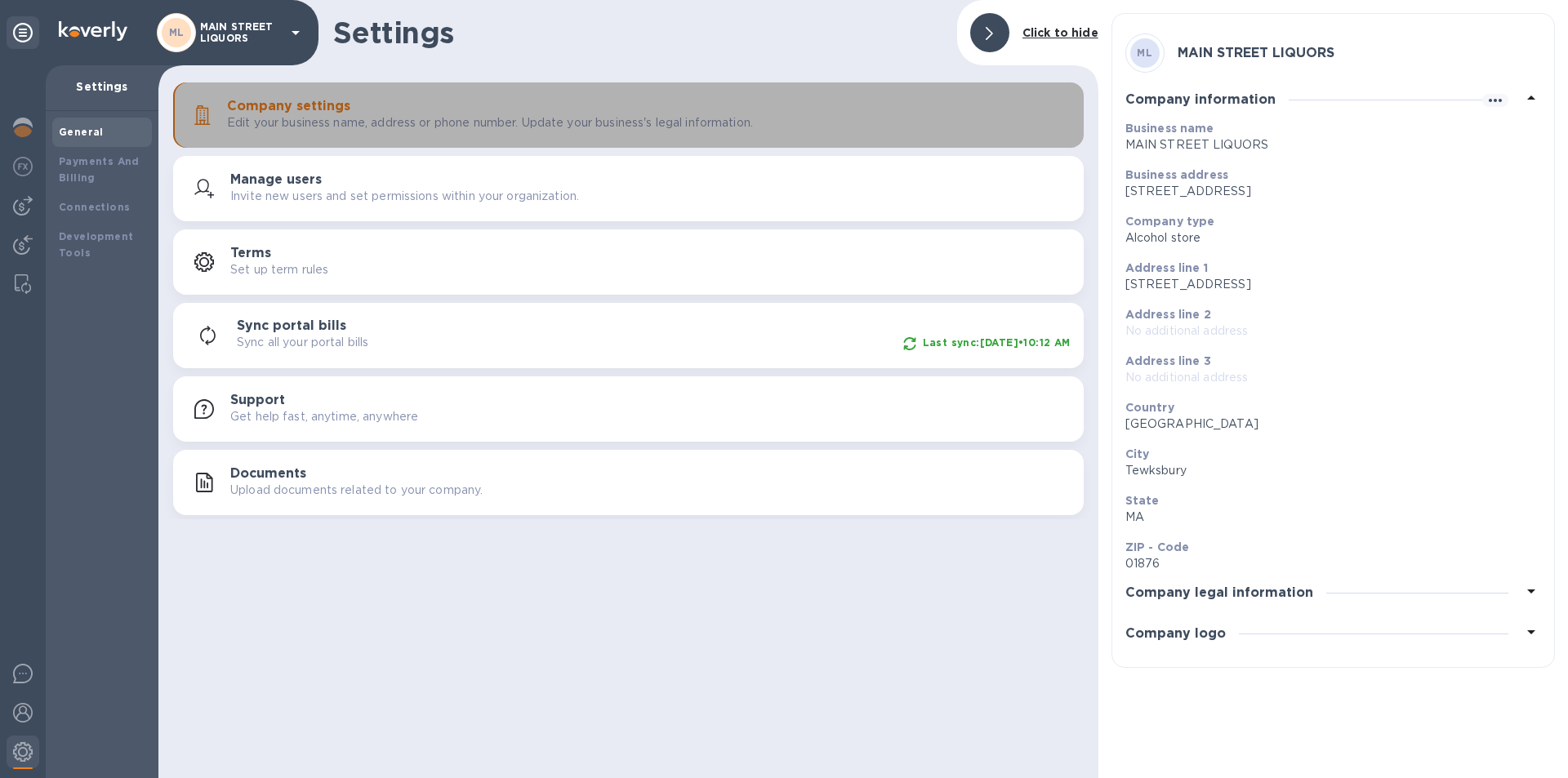
click at [557, 119] on p "Edit your business name, address or phone number. Update your business's legal …" at bounding box center [490, 123] width 526 height 18
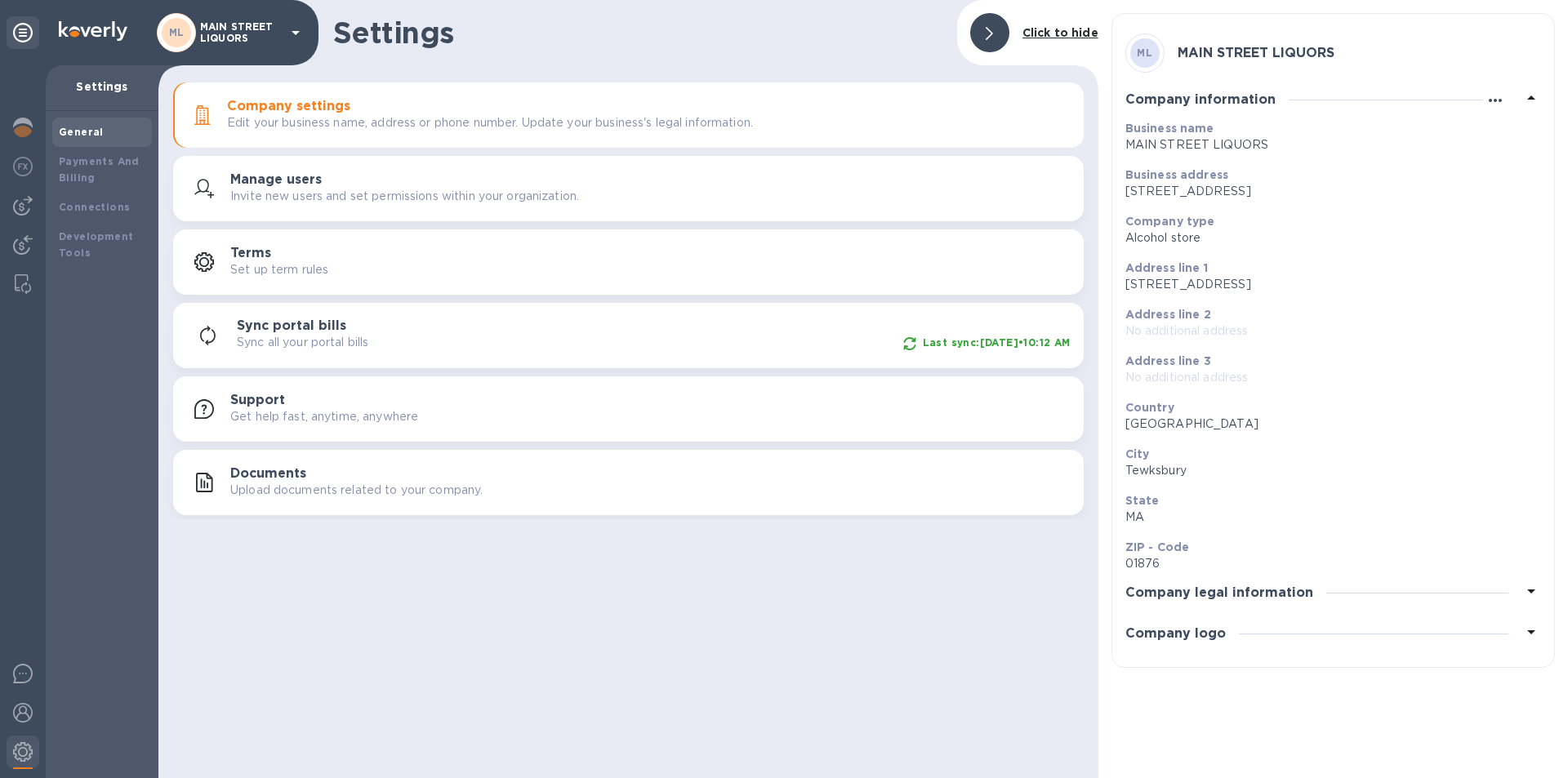
click at [1495, 98] on icon "button" at bounding box center [1495, 101] width 20 height 20
click at [1511, 128] on p "Edit" at bounding box center [1515, 134] width 25 height 17
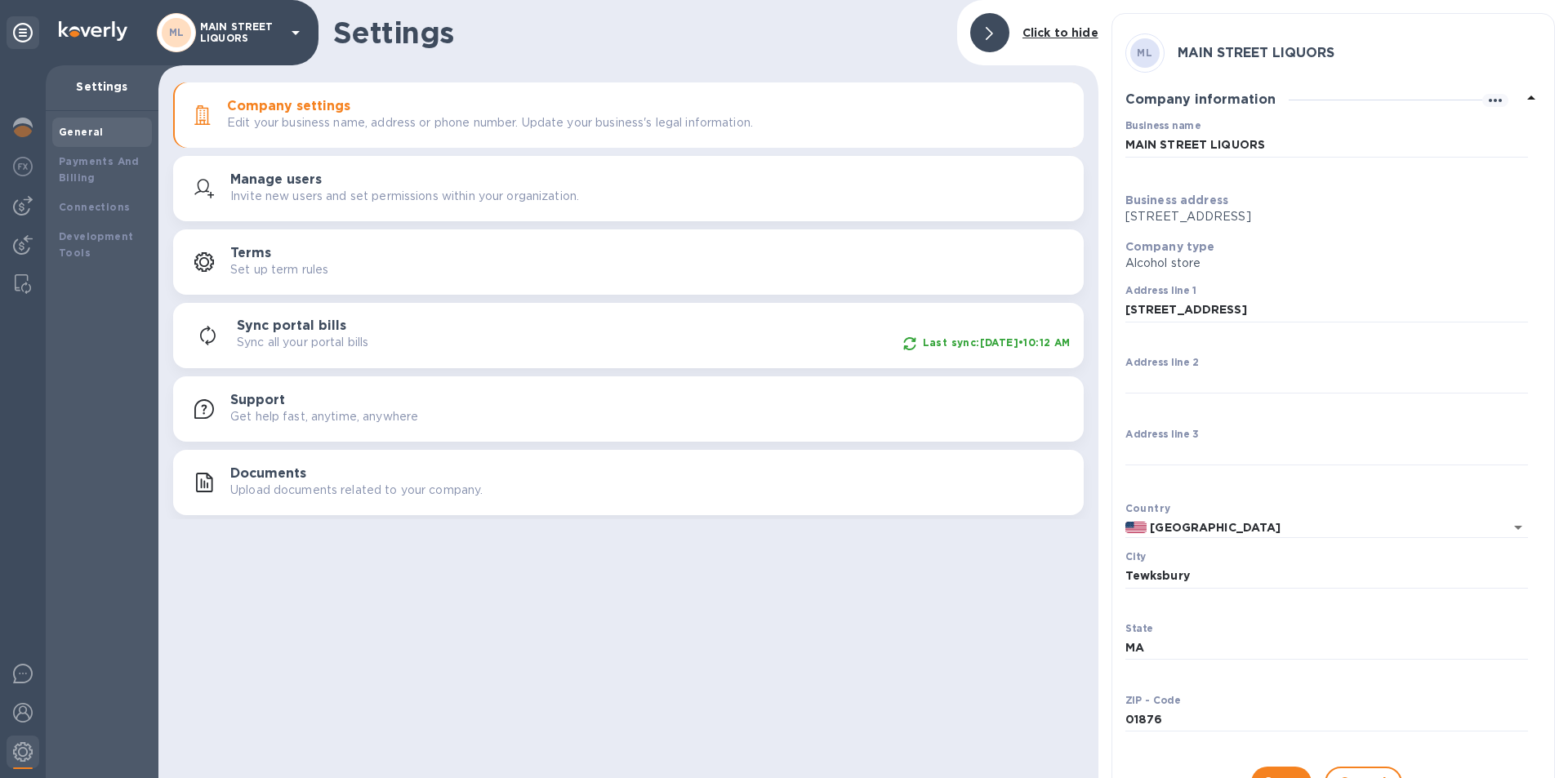
click at [1530, 99] on icon at bounding box center [1531, 98] width 20 height 20
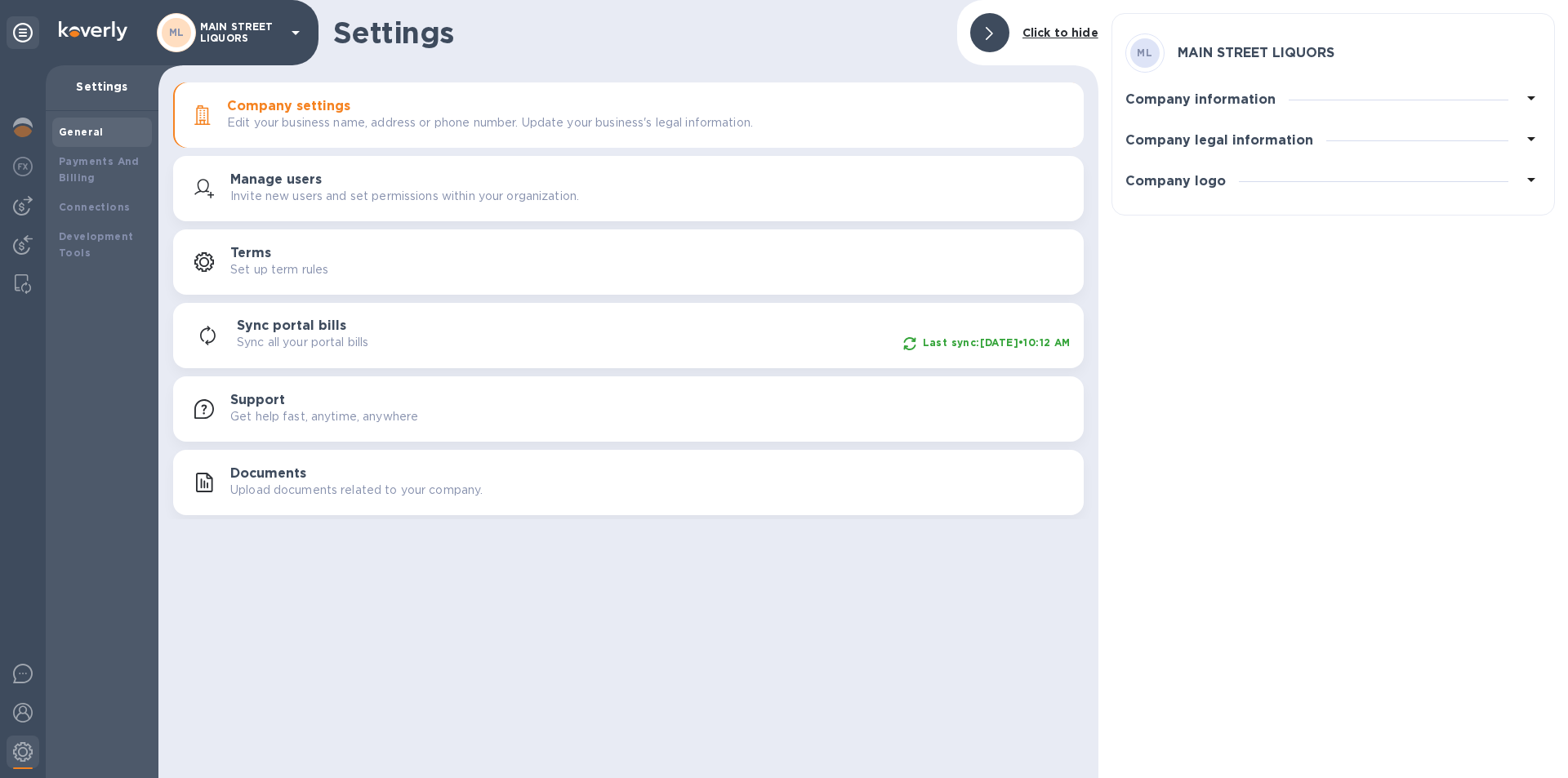
click at [1530, 99] on icon at bounding box center [1531, 98] width 8 height 4
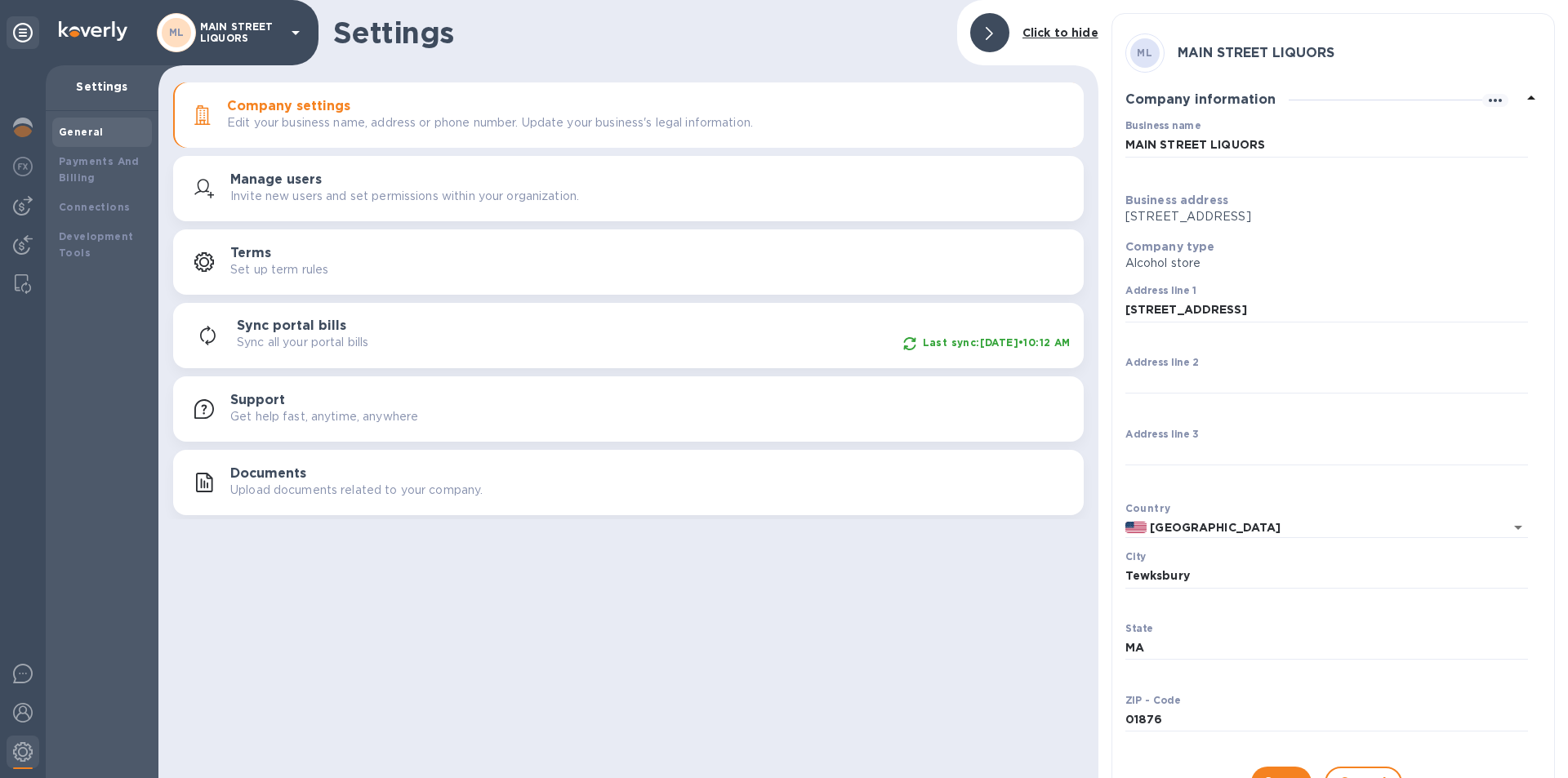
click at [295, 31] on icon at bounding box center [296, 33] width 8 height 4
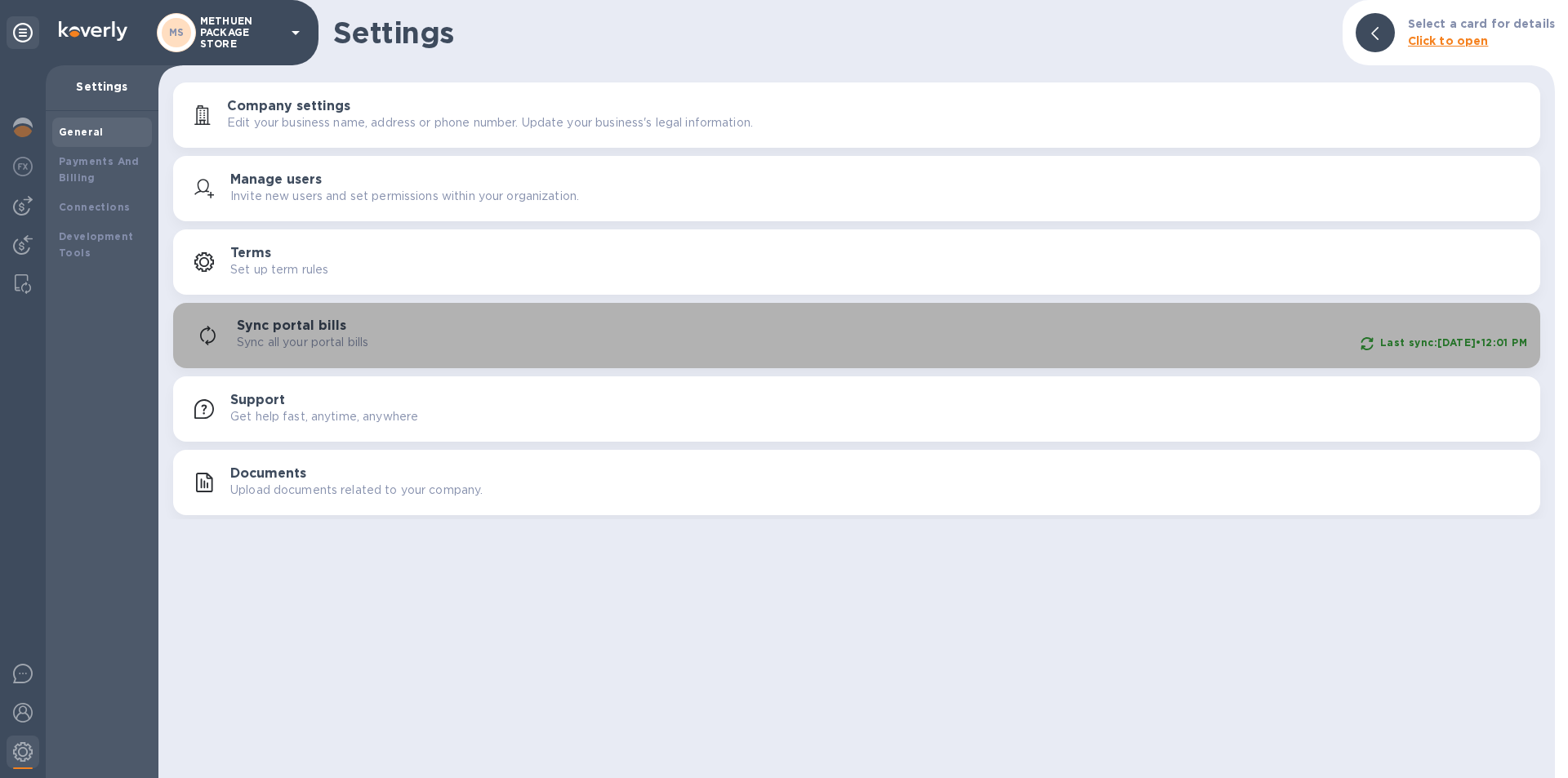
click at [328, 337] on p "Sync all your portal bills" at bounding box center [303, 343] width 132 height 18
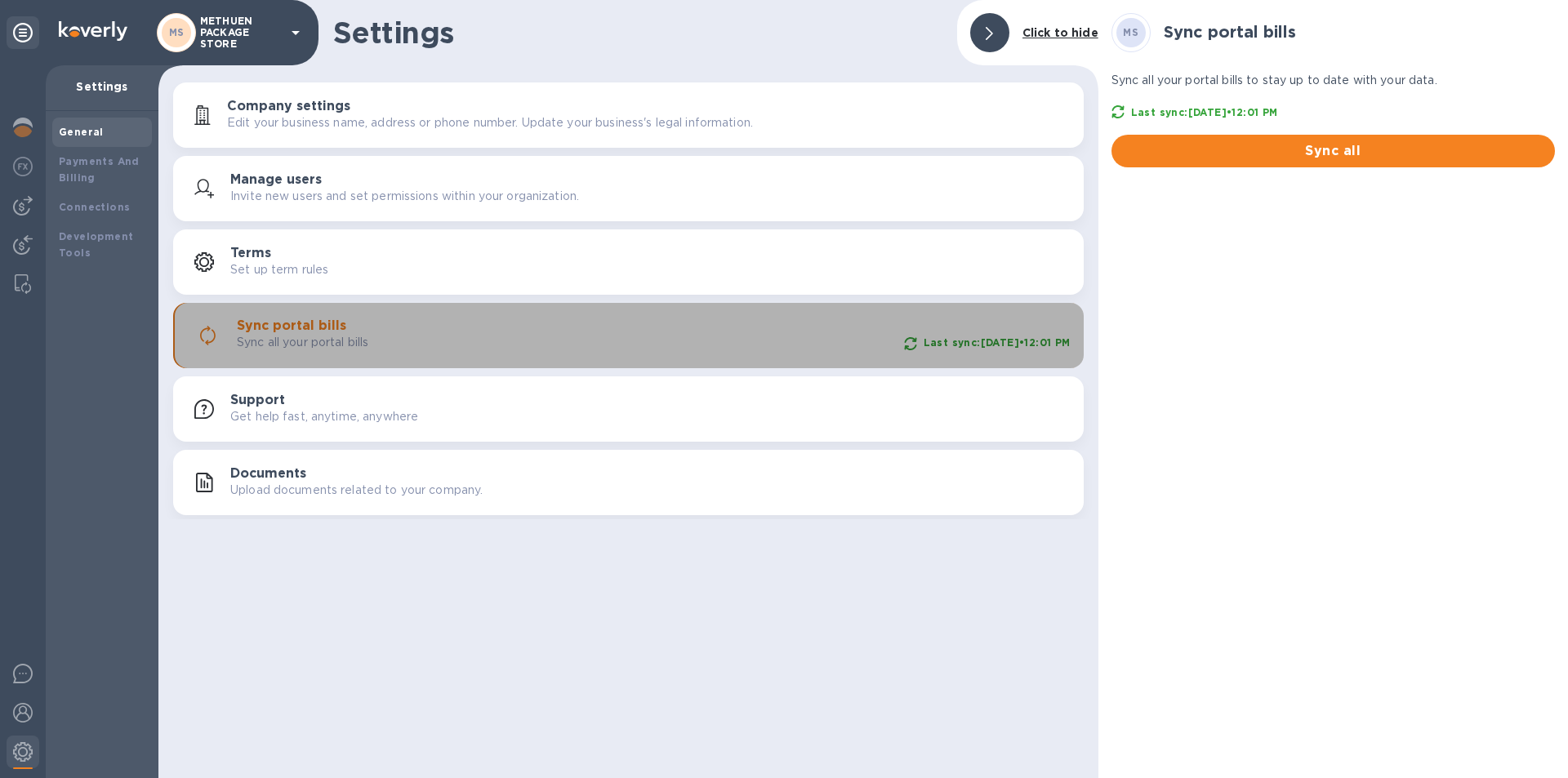
click at [979, 333] on div "Last sync: Jun 28, 2022 • 12:01 PM" at bounding box center [998, 343] width 153 height 23
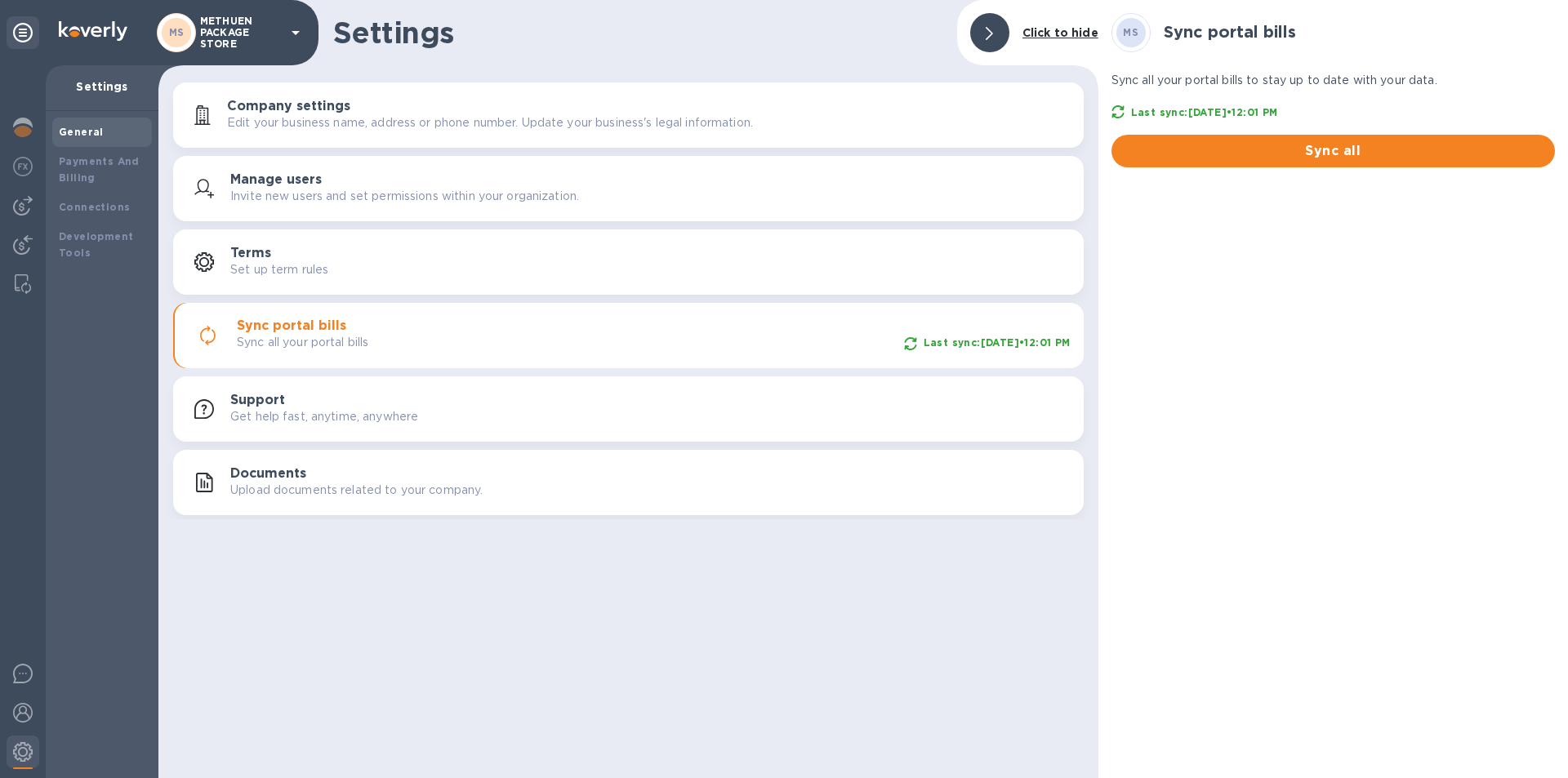
click at [93, 103] on div "Settings" at bounding box center [102, 88] width 113 height 46
click at [96, 216] on div "Connections" at bounding box center [102, 207] width 99 height 29
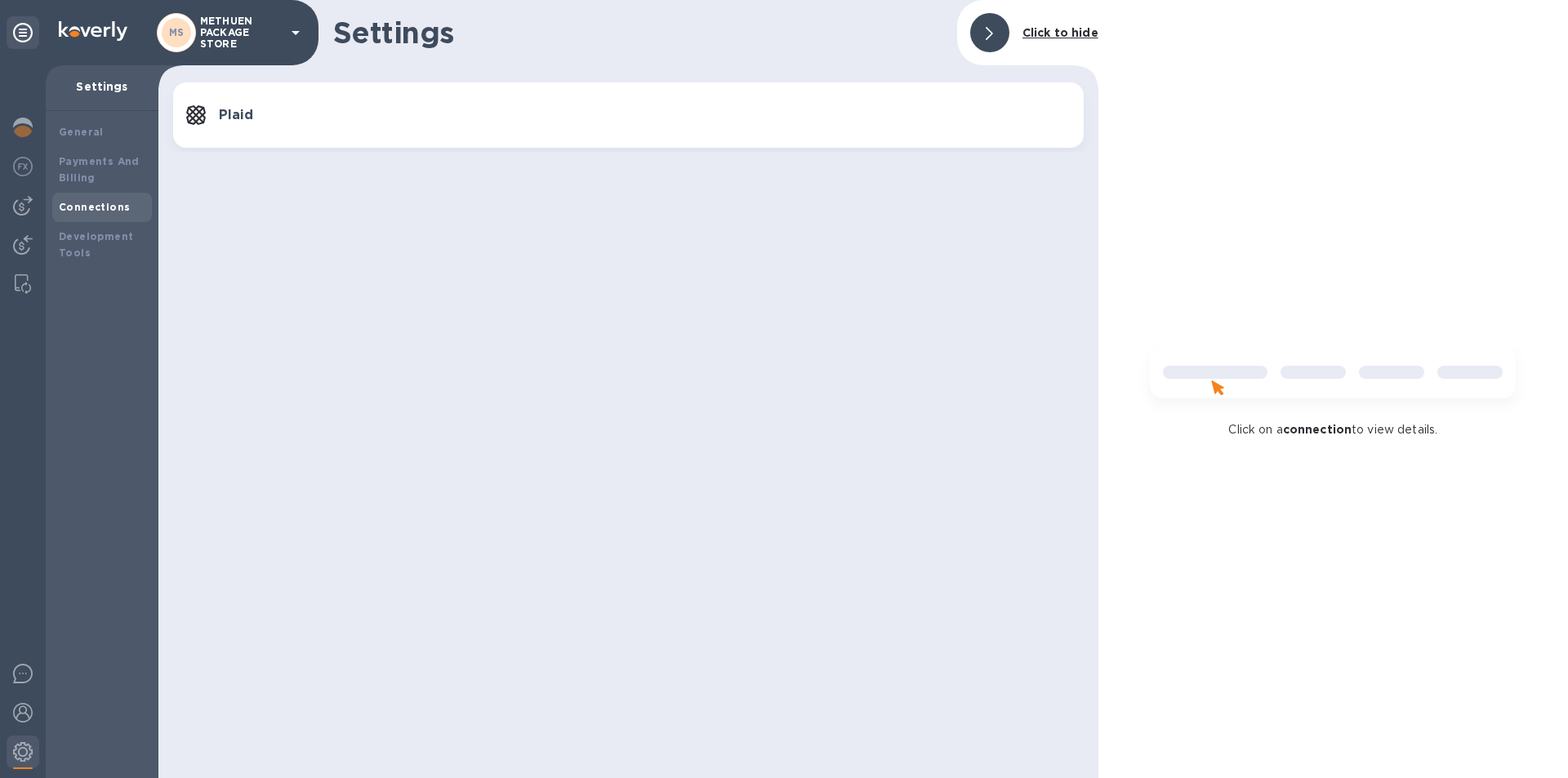
click at [1317, 440] on div "Click on a connection to view details." at bounding box center [1333, 389] width 470 height 778
click at [239, 115] on h3 "Plaid" at bounding box center [644, 115] width 852 height 16
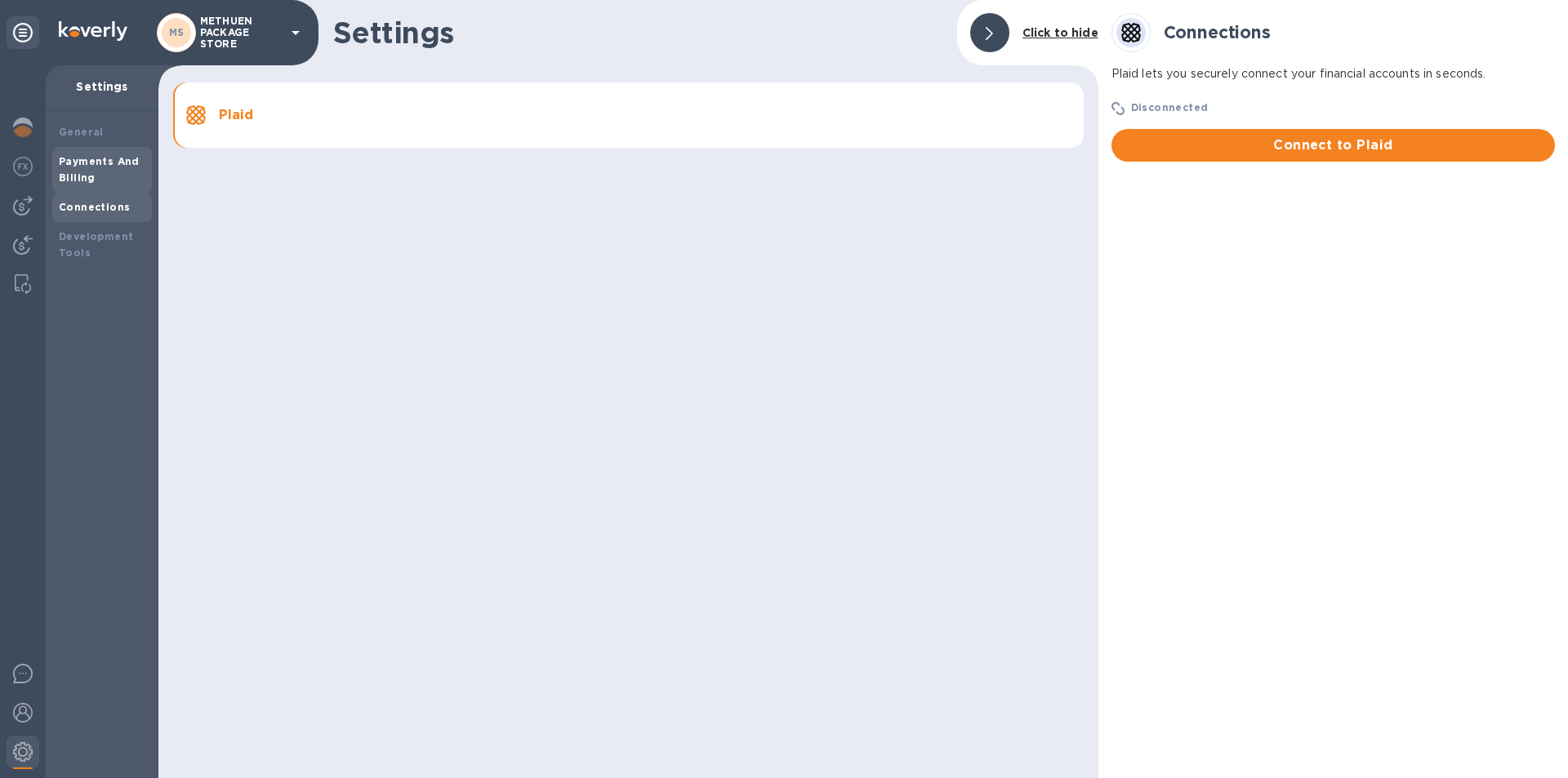
click at [103, 172] on div "Payments And Billing" at bounding box center [103, 169] width 87 height 33
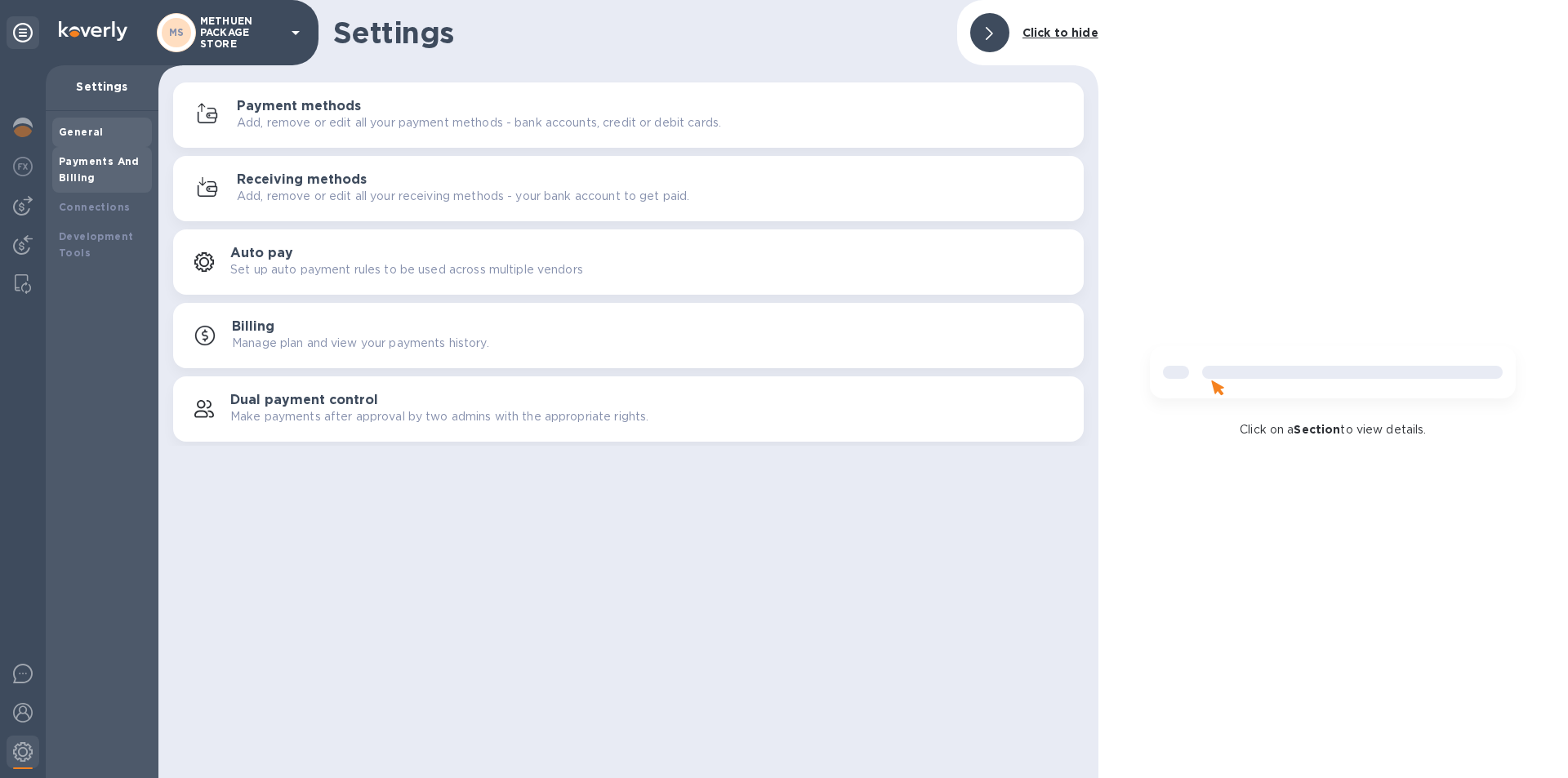
click at [94, 136] on b "General" at bounding box center [82, 132] width 45 height 13
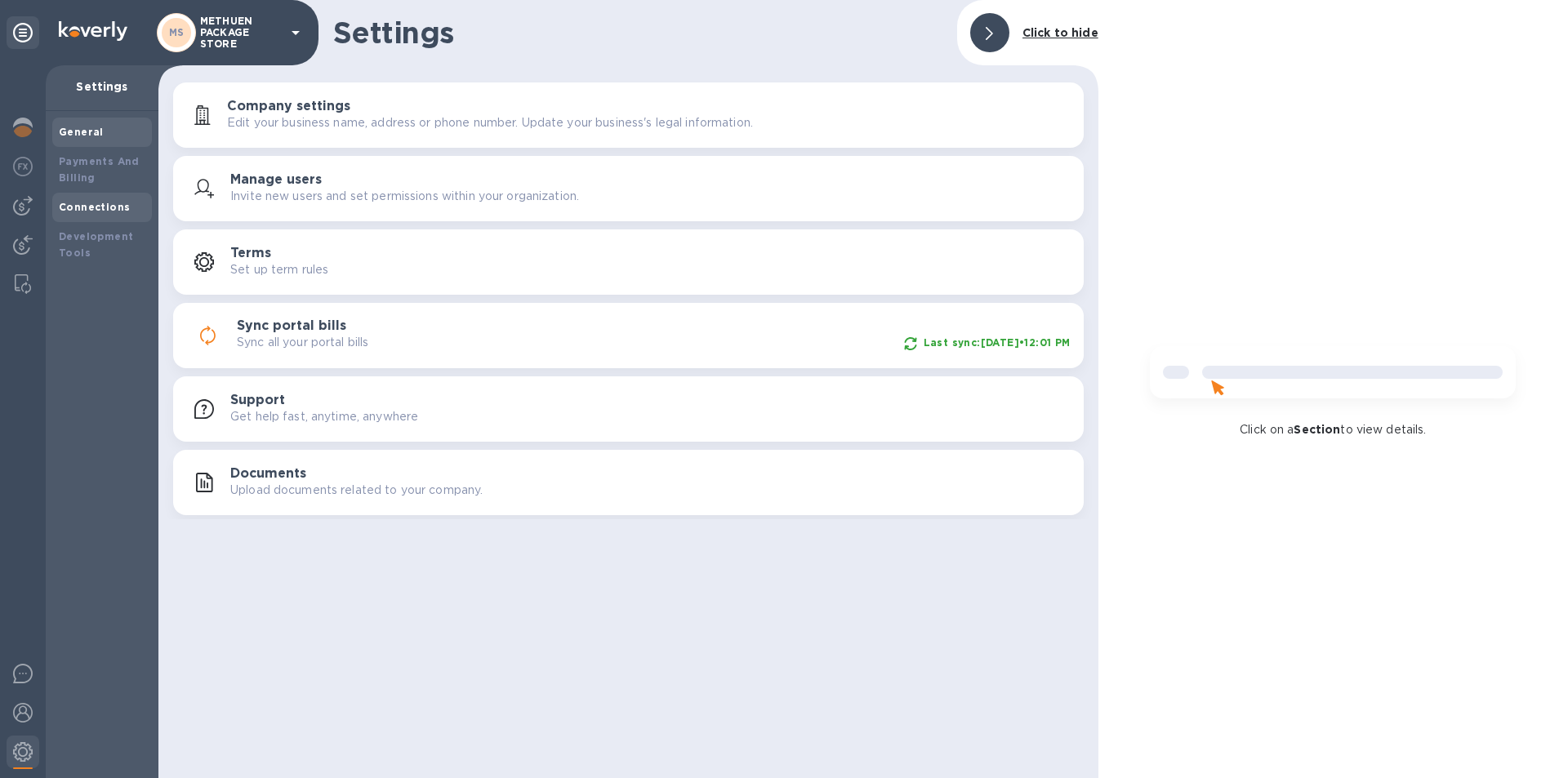
click at [98, 218] on div "Connections" at bounding box center [102, 207] width 99 height 29
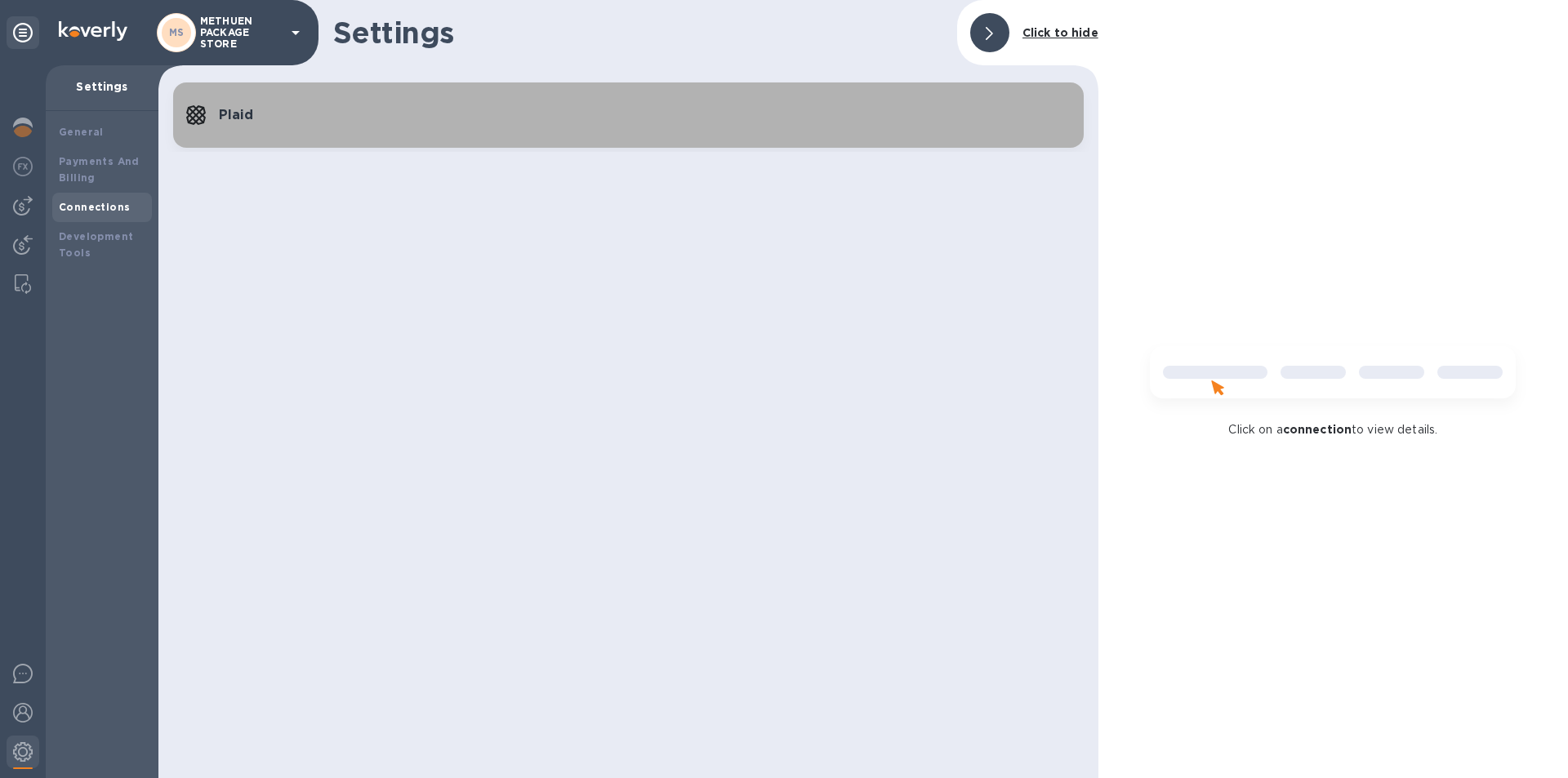
click at [477, 99] on button "Plaid" at bounding box center [629, 115] width 911 height 65
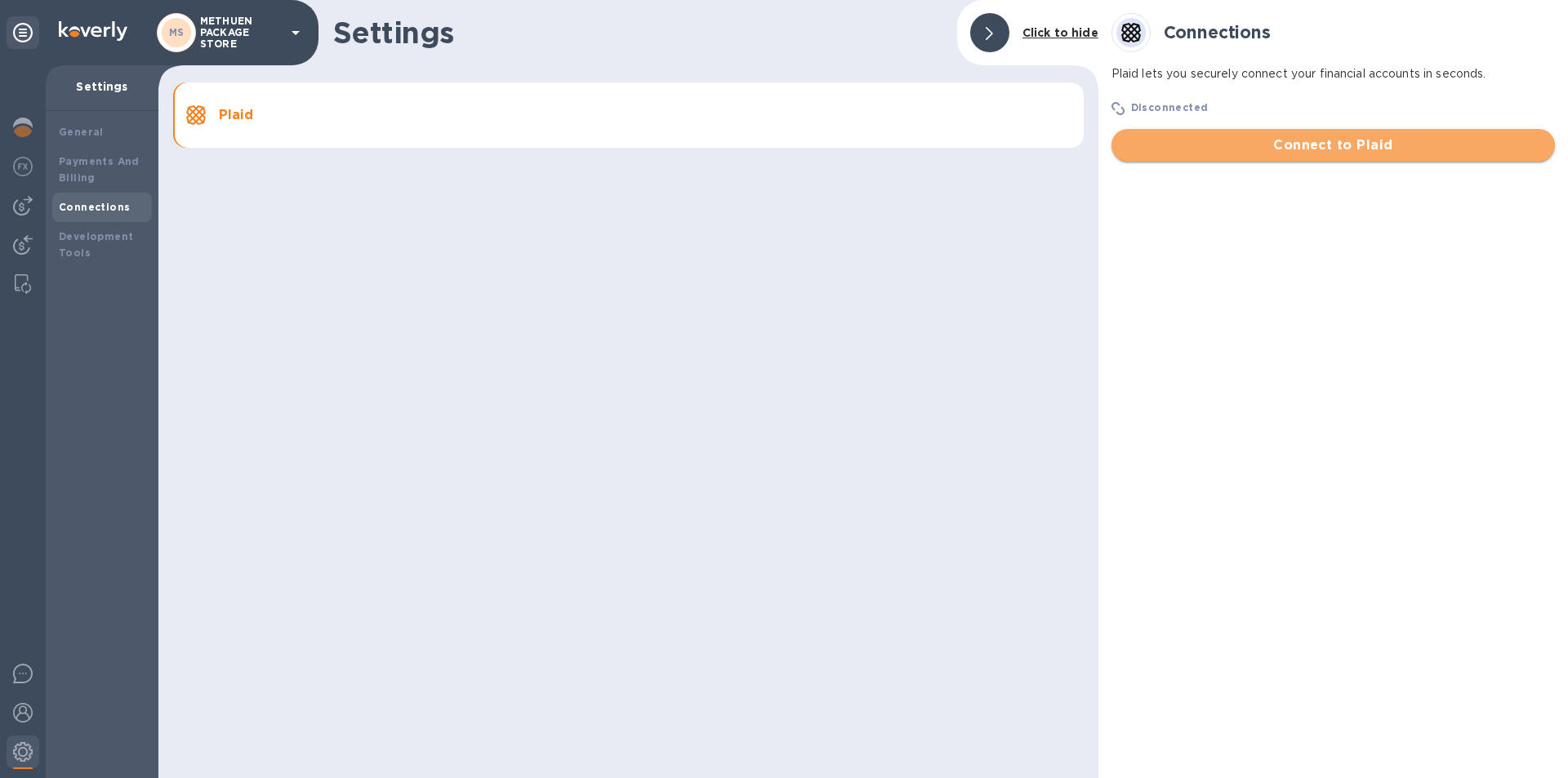
click at [1312, 155] on button "Connect to Plaid" at bounding box center [1334, 145] width 444 height 33
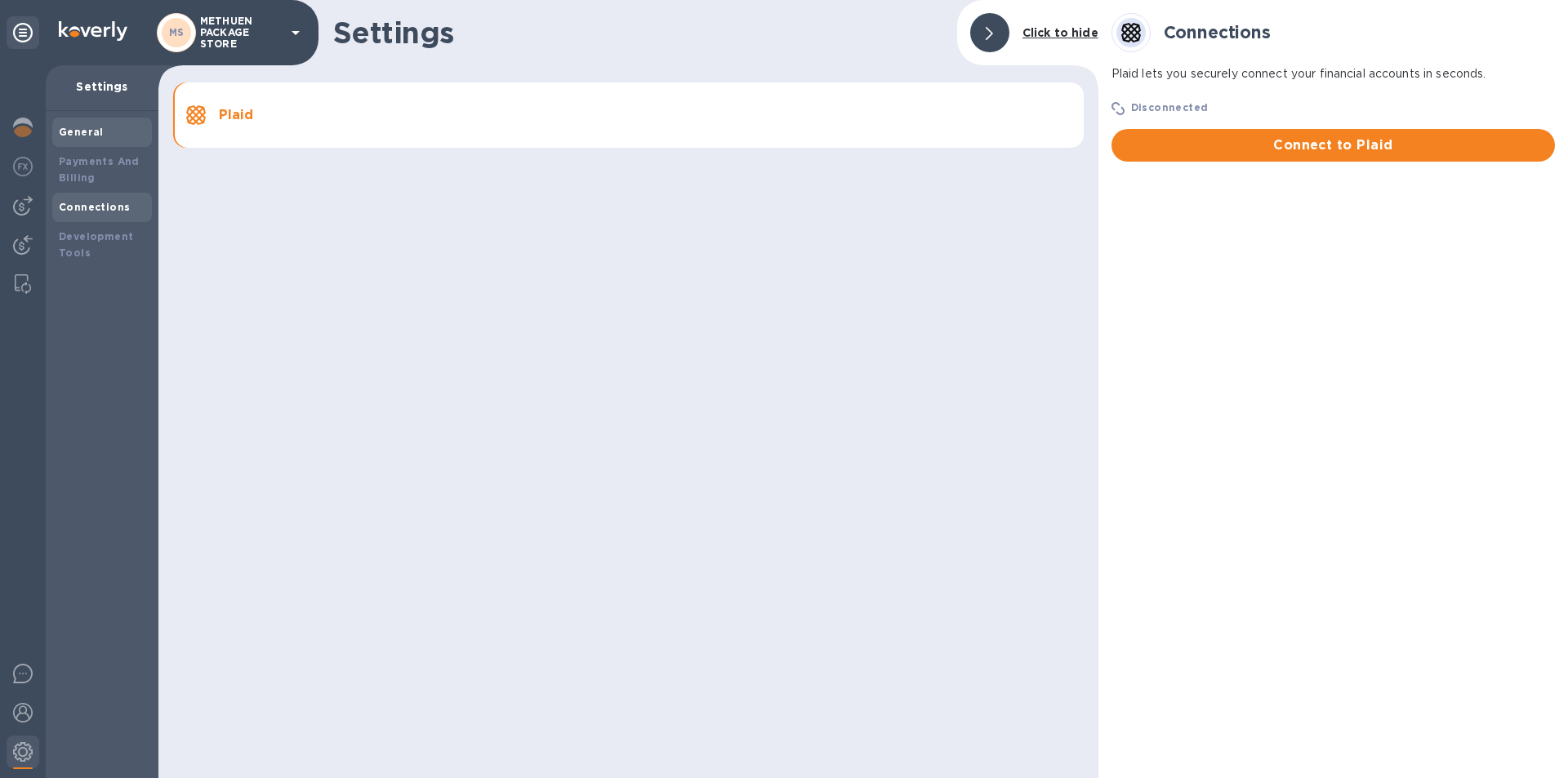
click at [93, 135] on b "General" at bounding box center [82, 132] width 45 height 13
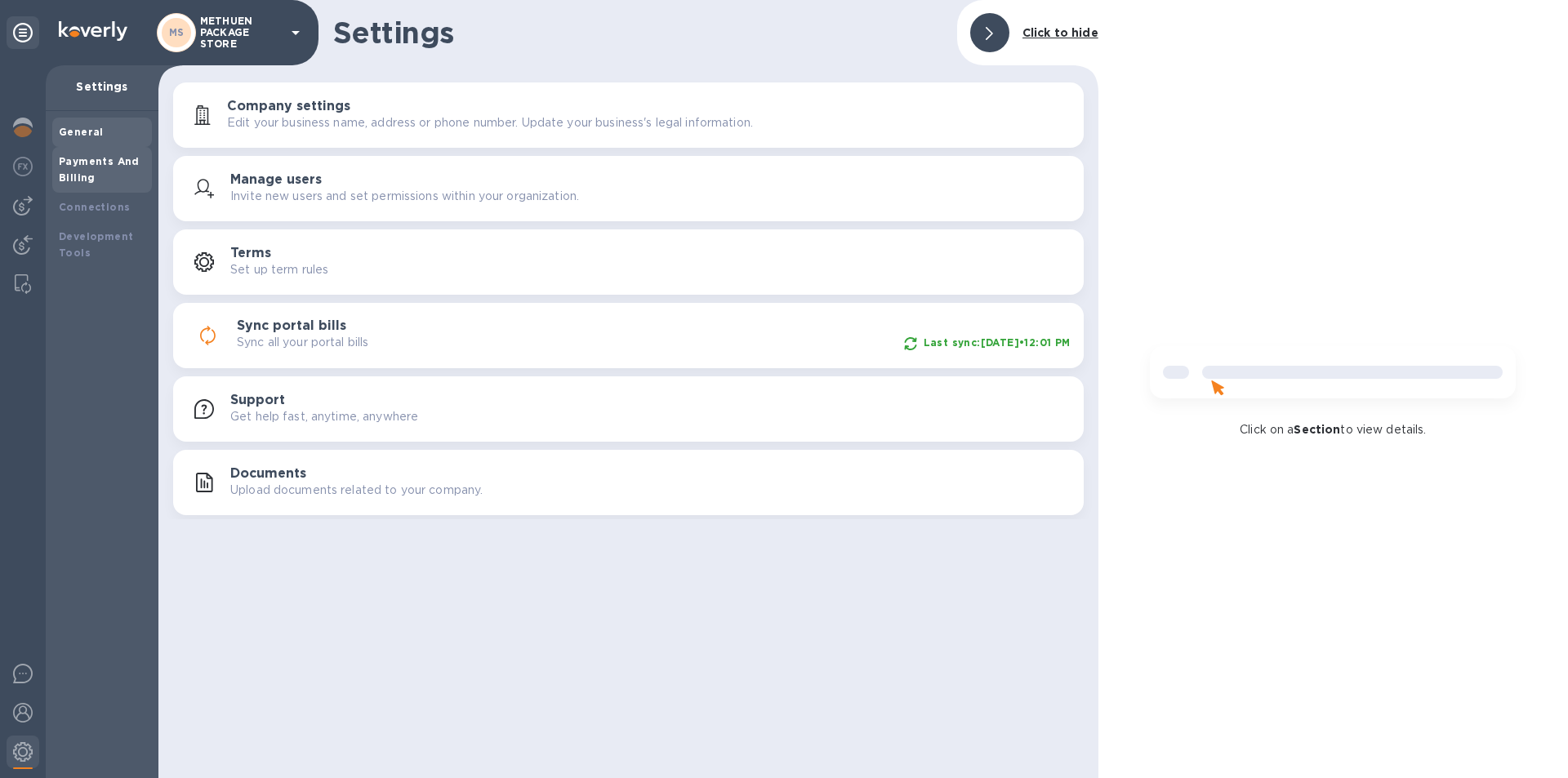
click at [86, 158] on b "Payments And Billing" at bounding box center [99, 169] width 81 height 28
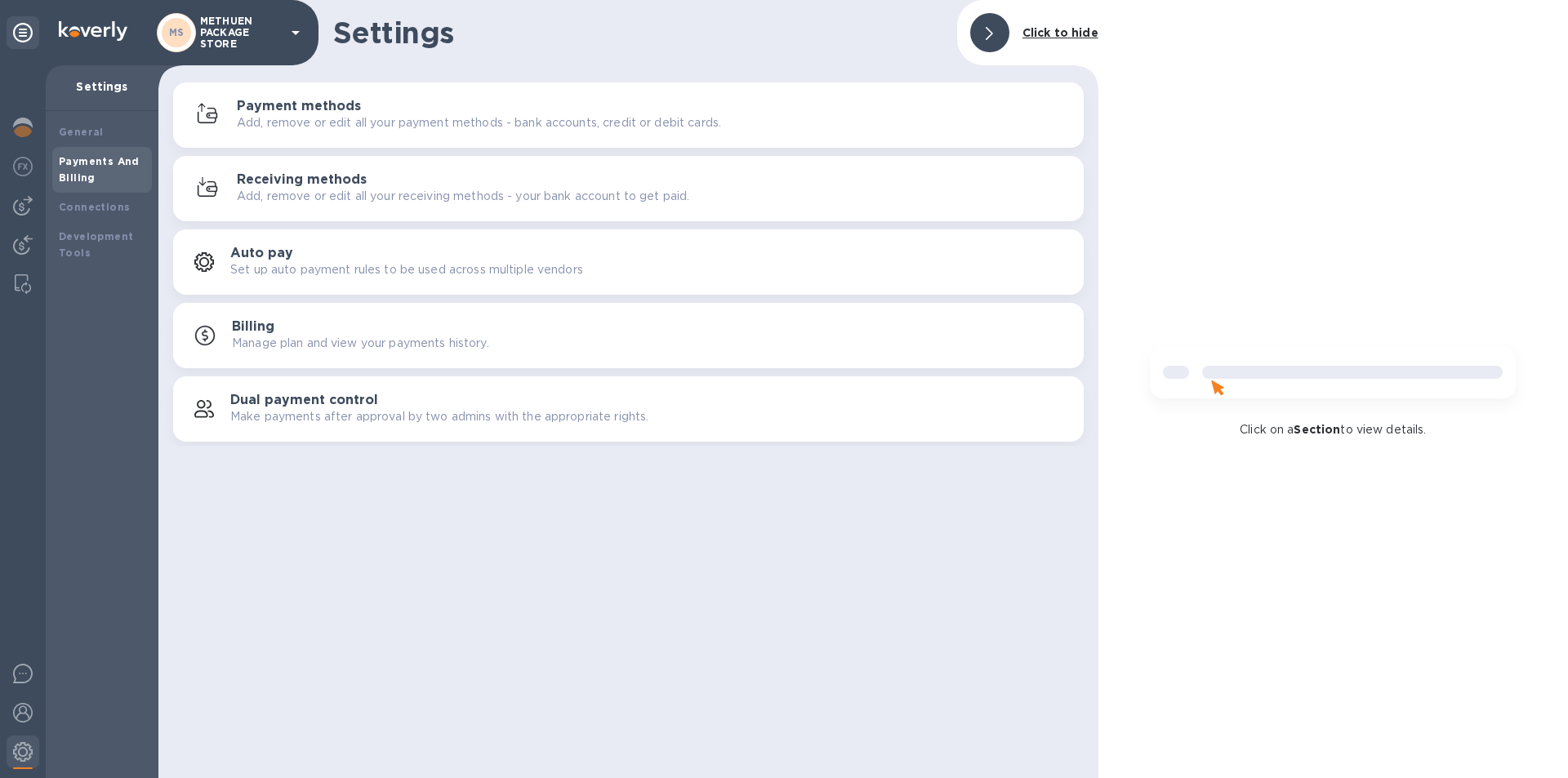
click at [310, 109] on h3 "Payment methods" at bounding box center [299, 106] width 124 height 16
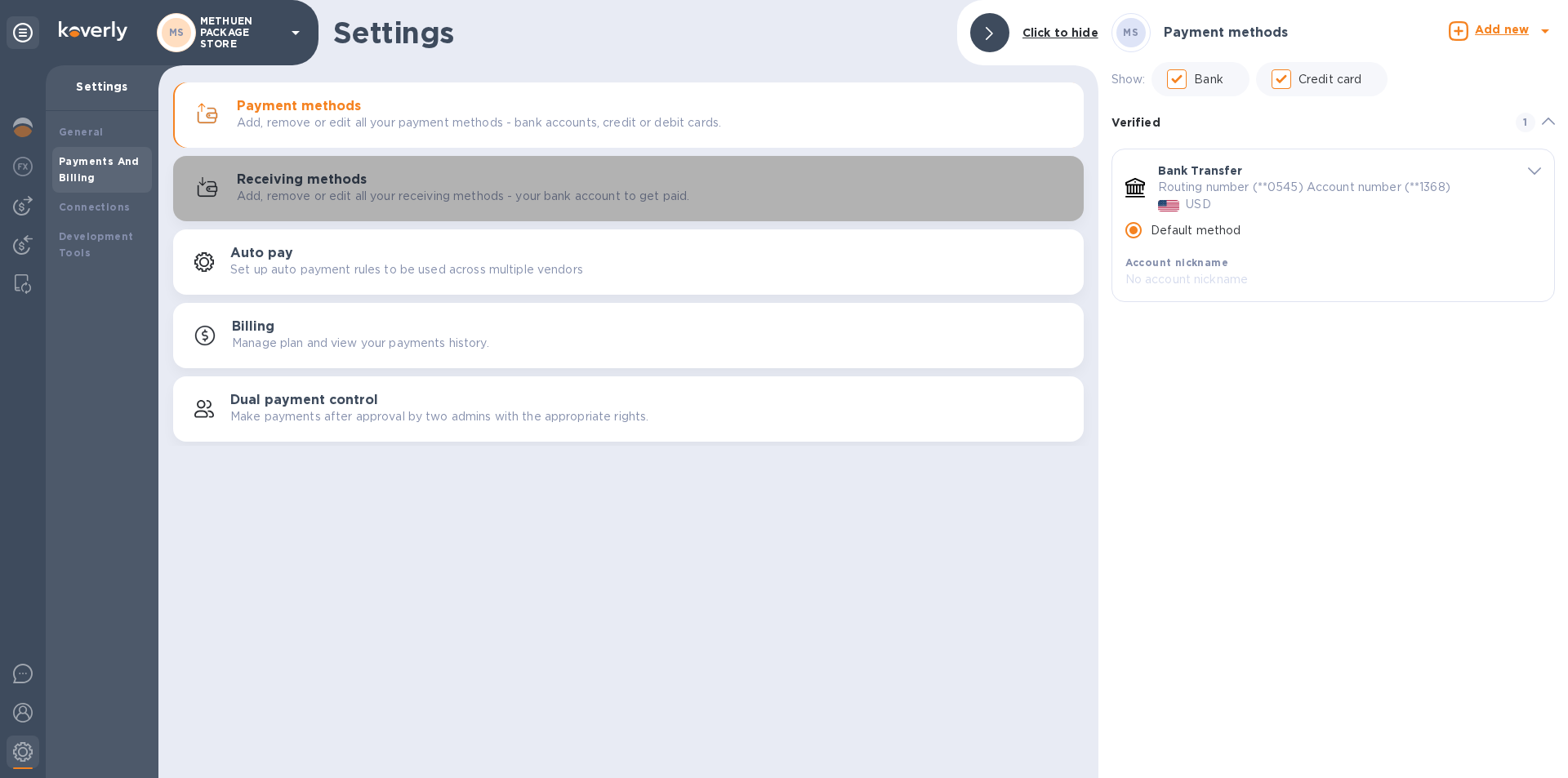
click at [299, 163] on button "Receiving methods Add, remove or edit all your receiving methods - your bank ac…" at bounding box center [629, 188] width 911 height 65
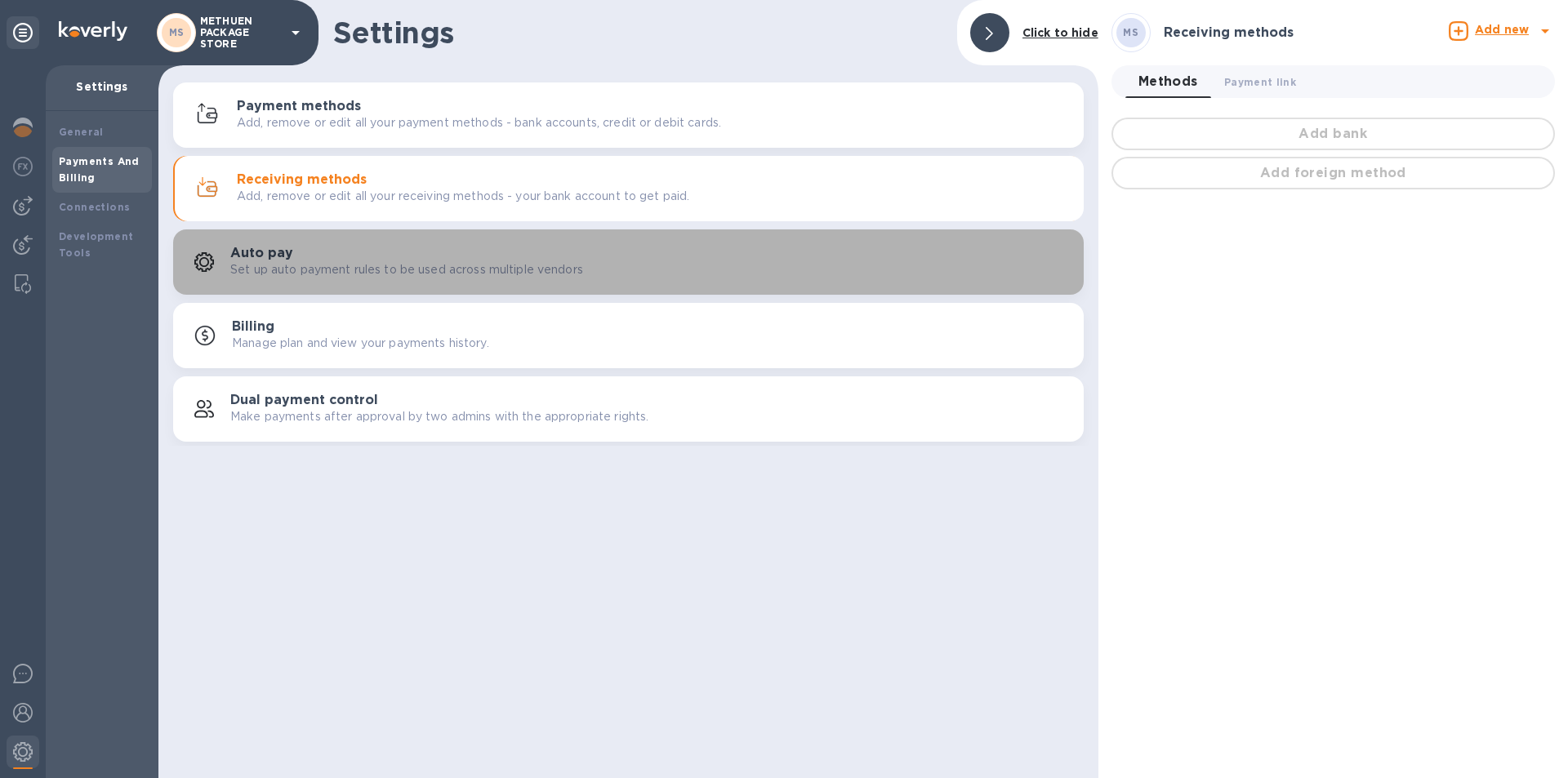
click at [279, 248] on h3 "Auto pay" at bounding box center [261, 253] width 63 height 16
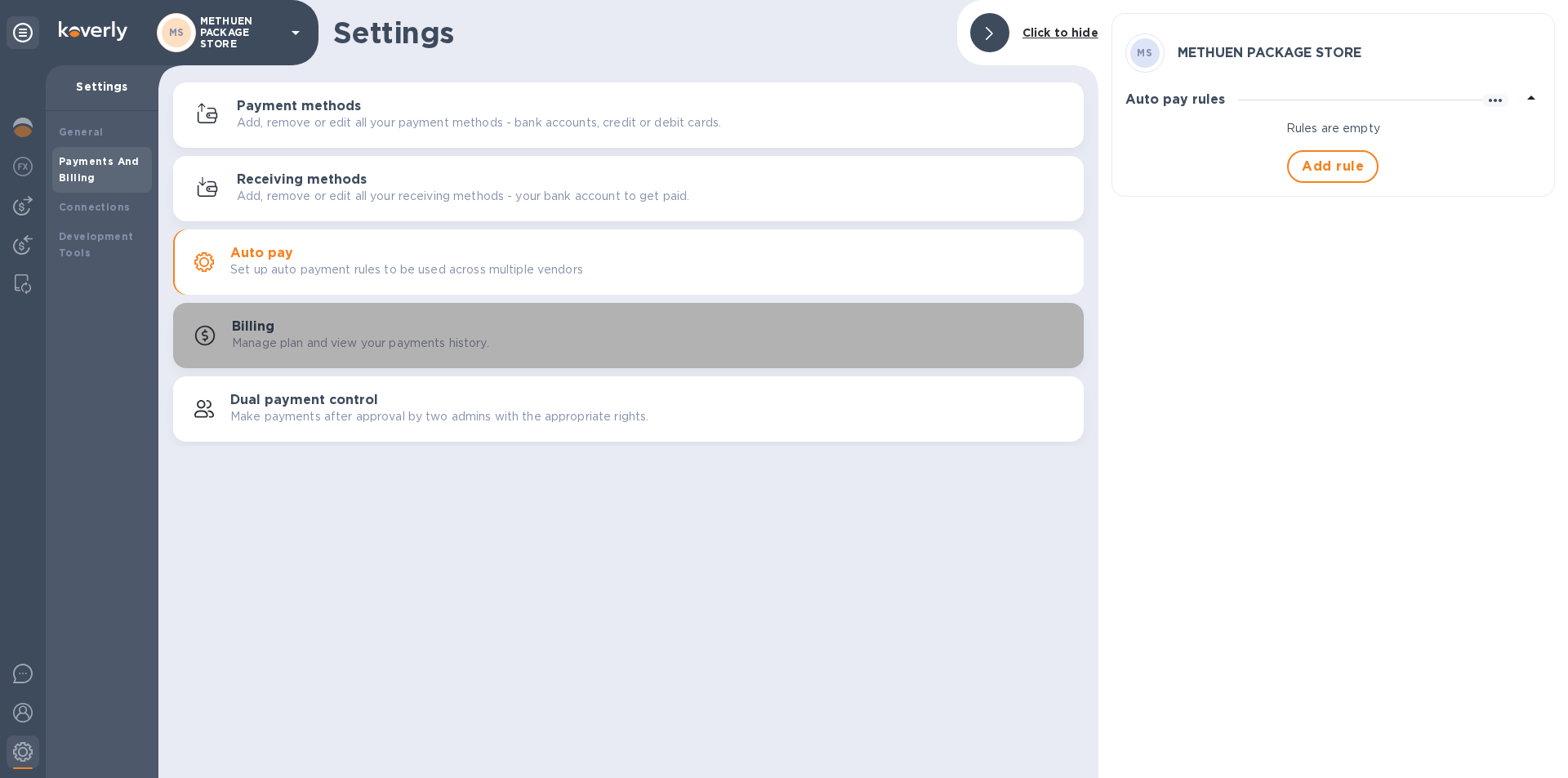
click at [256, 322] on h3 "Billing" at bounding box center [253, 327] width 43 height 16
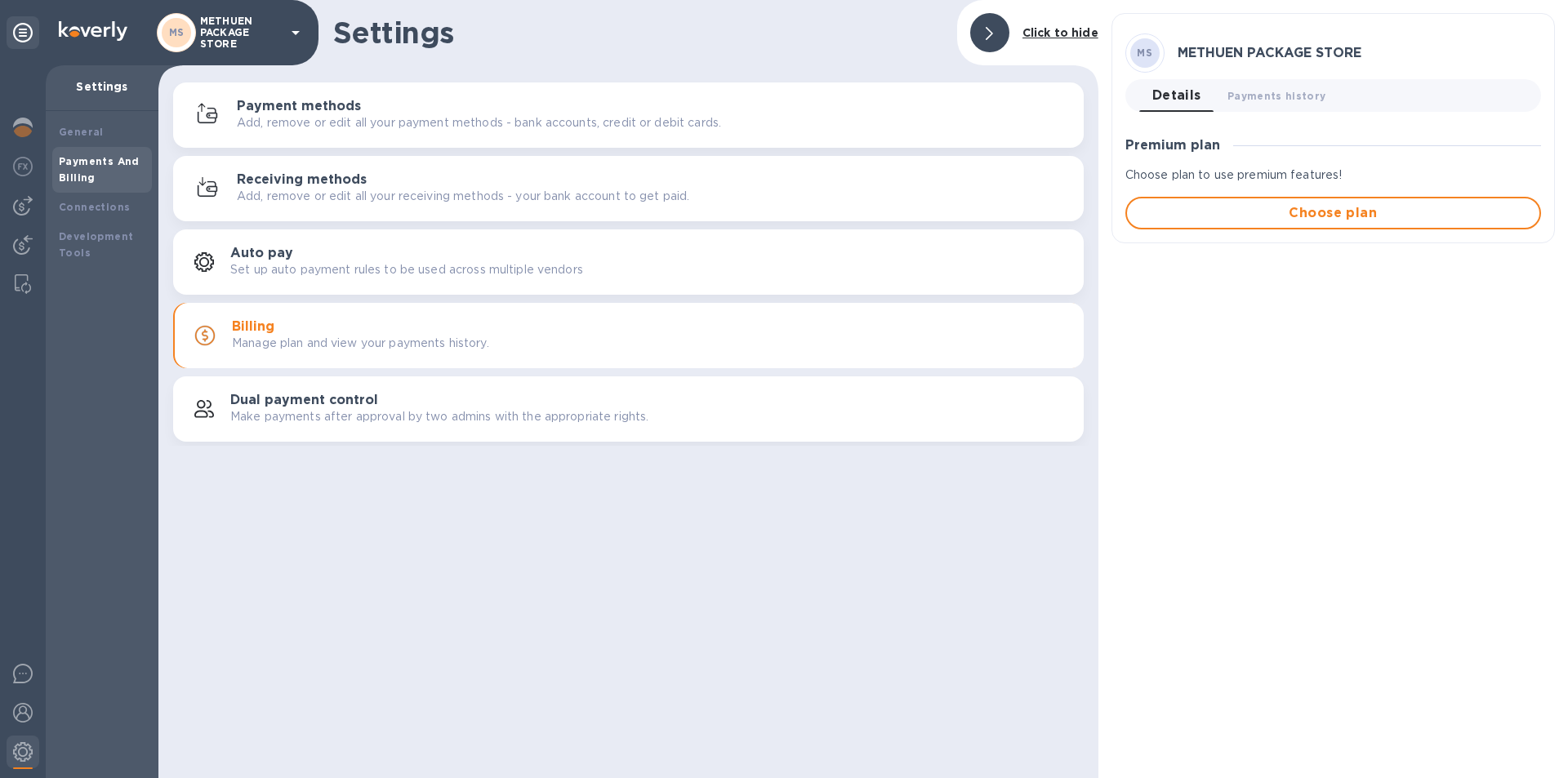
click at [239, 410] on p "Make payments after approval by two admins with the appropriate rights." at bounding box center [439, 417] width 418 height 18
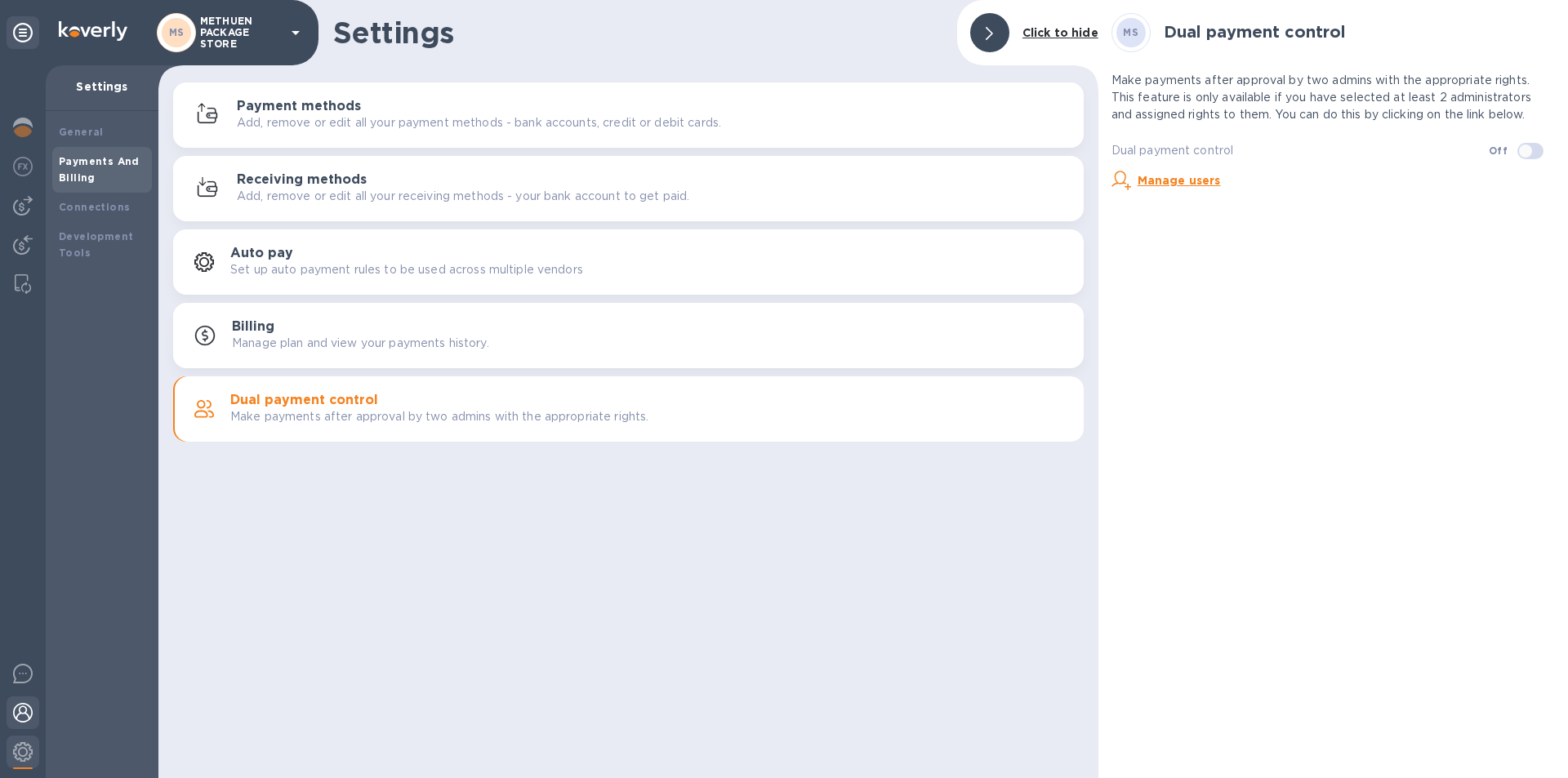
click at [18, 717] on img at bounding box center [23, 713] width 20 height 20
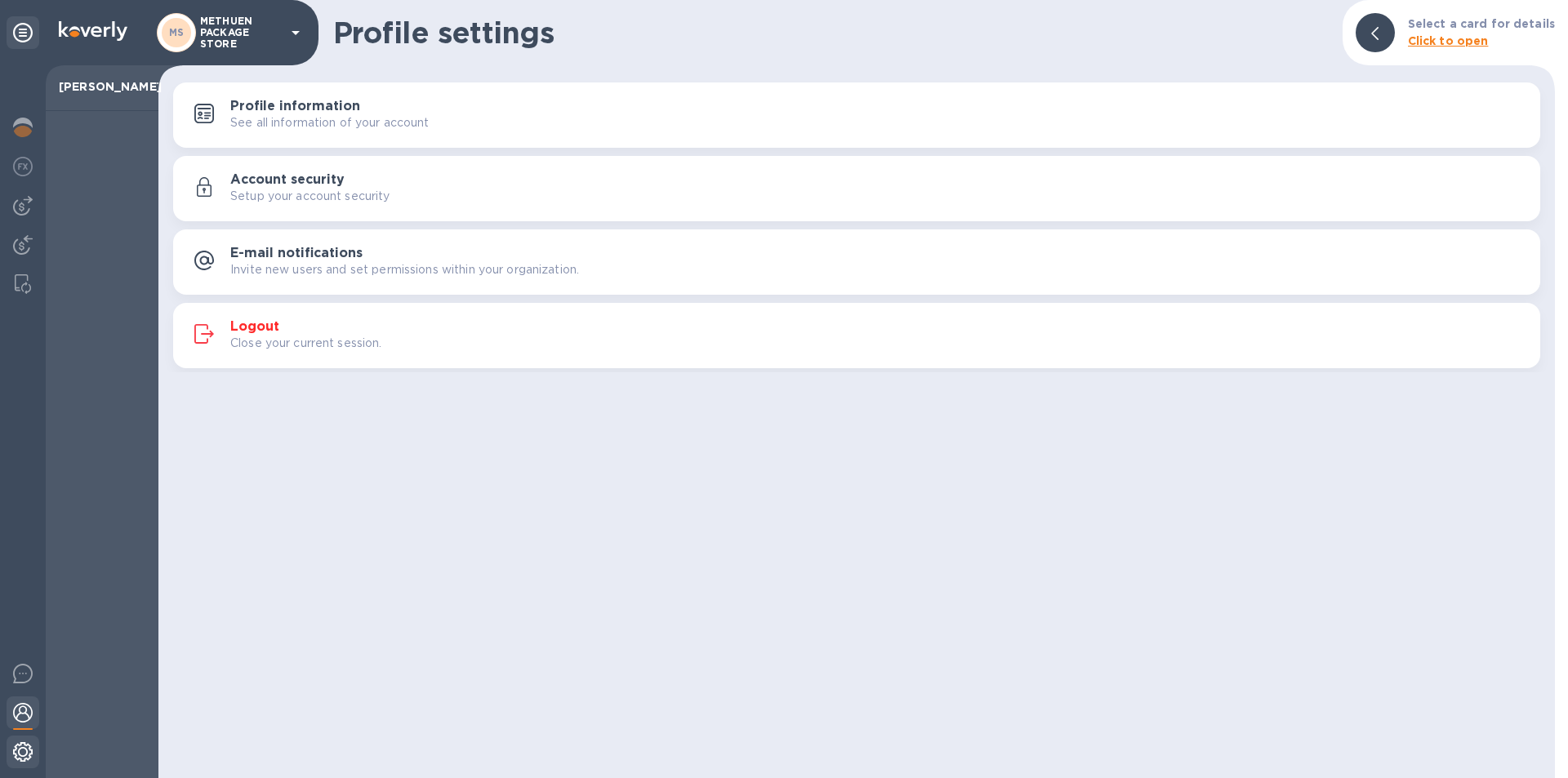
click at [18, 742] on img at bounding box center [23, 752] width 20 height 20
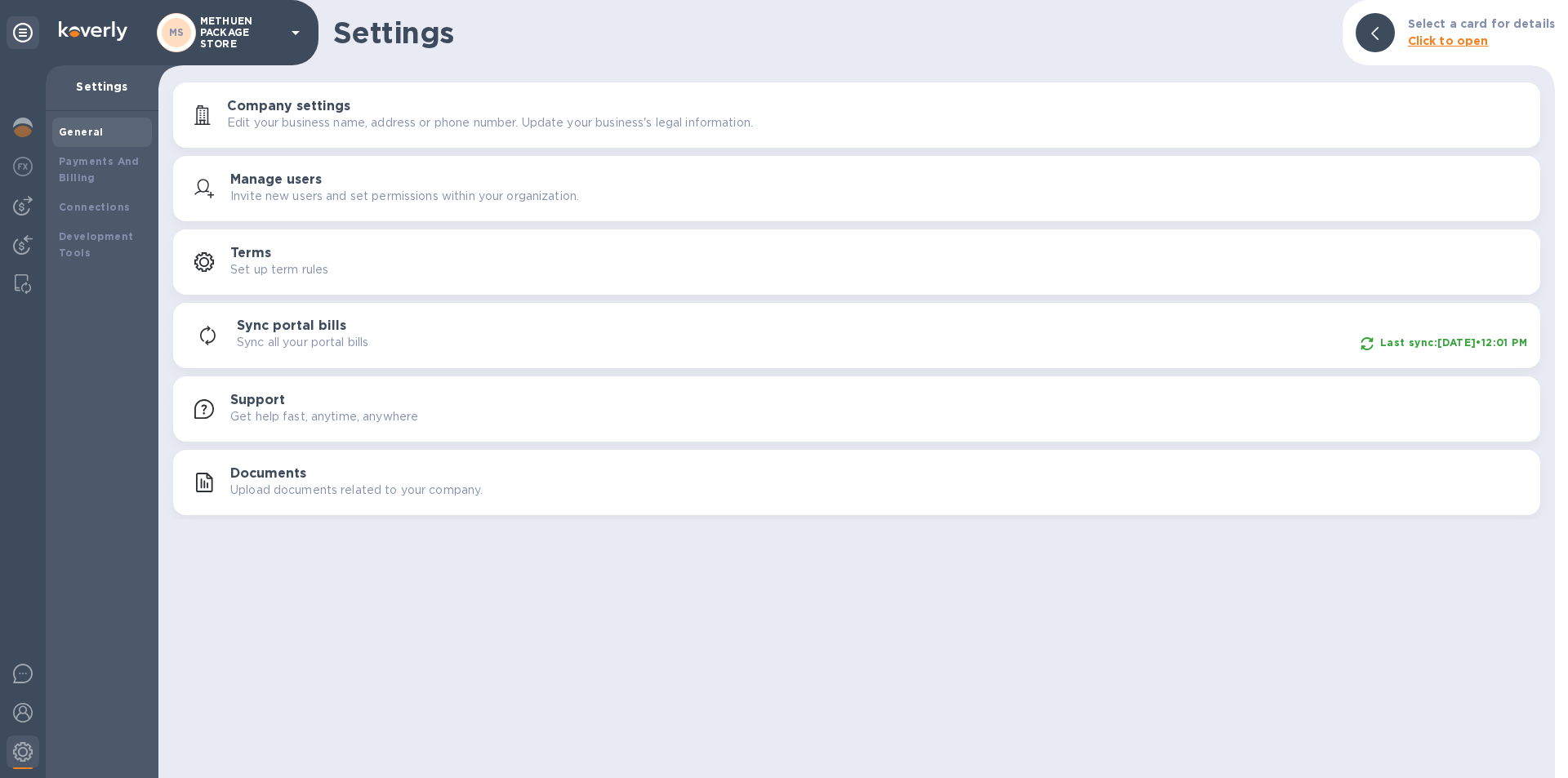
click at [296, 33] on icon at bounding box center [296, 33] width 8 height 4
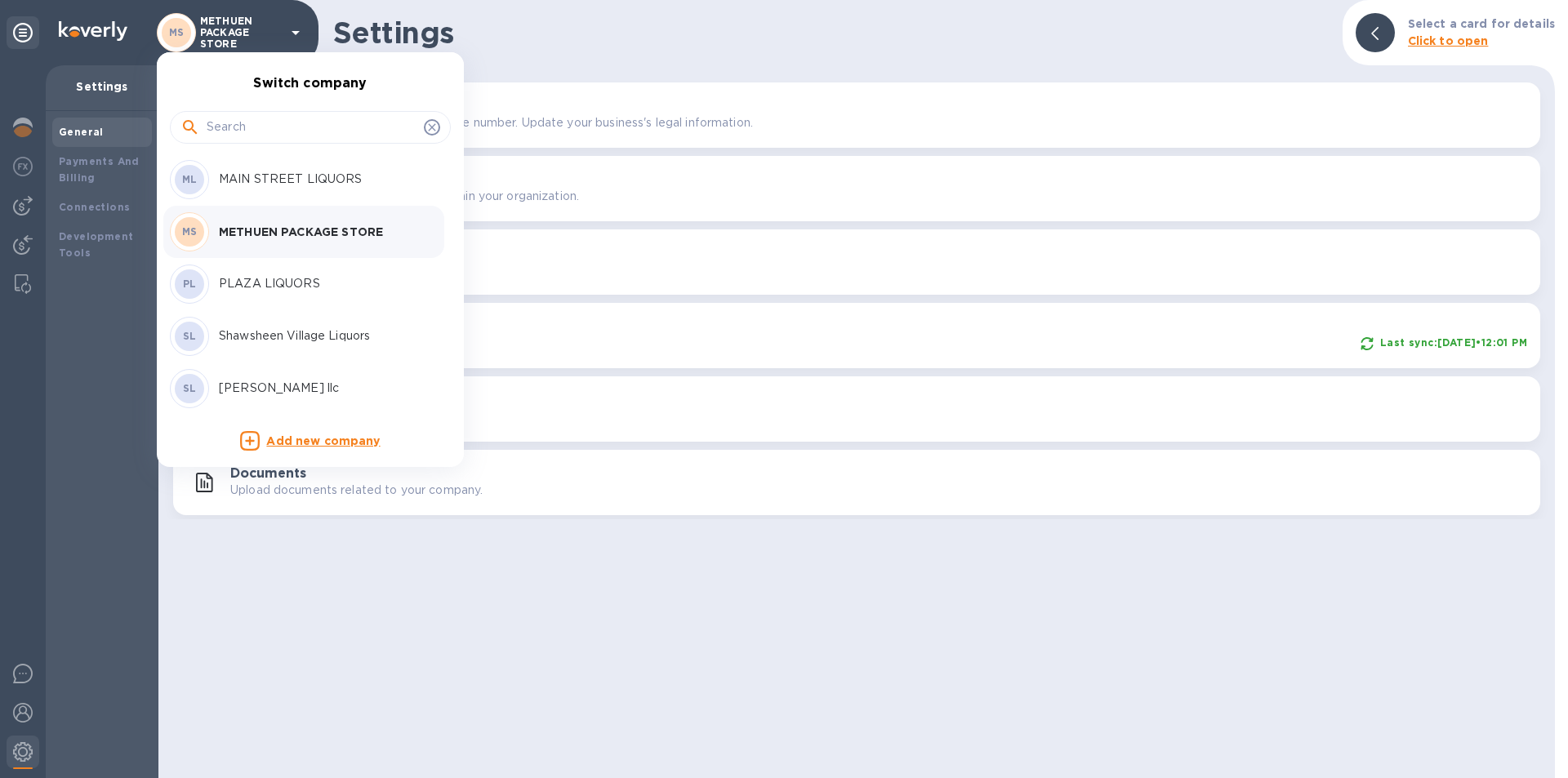
click at [309, 449] on p "Add new company" at bounding box center [323, 442] width 113 height 18
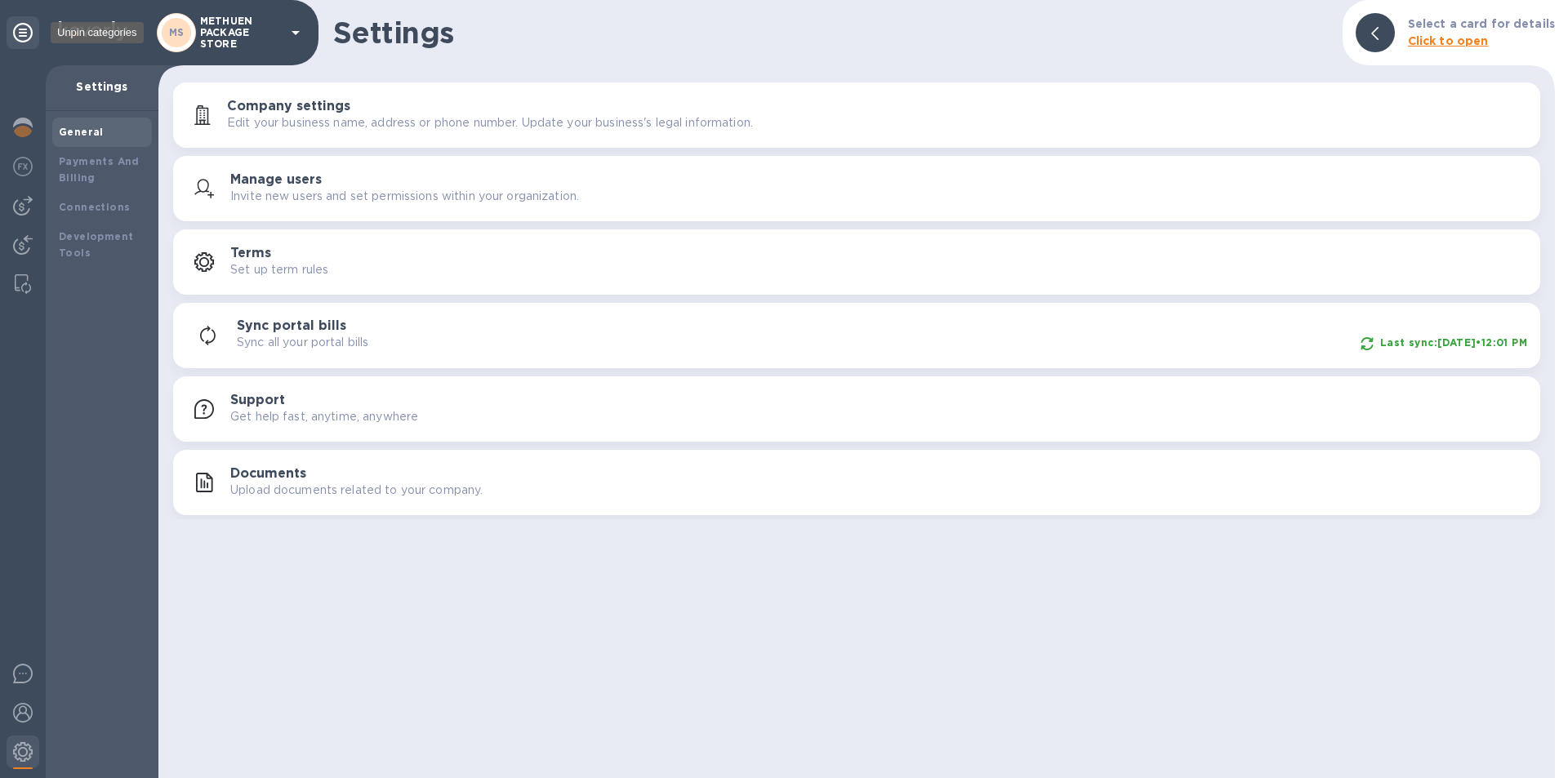
click at [29, 28] on icon at bounding box center [23, 33] width 20 height 20
click at [20, 133] on img at bounding box center [23, 128] width 20 height 20
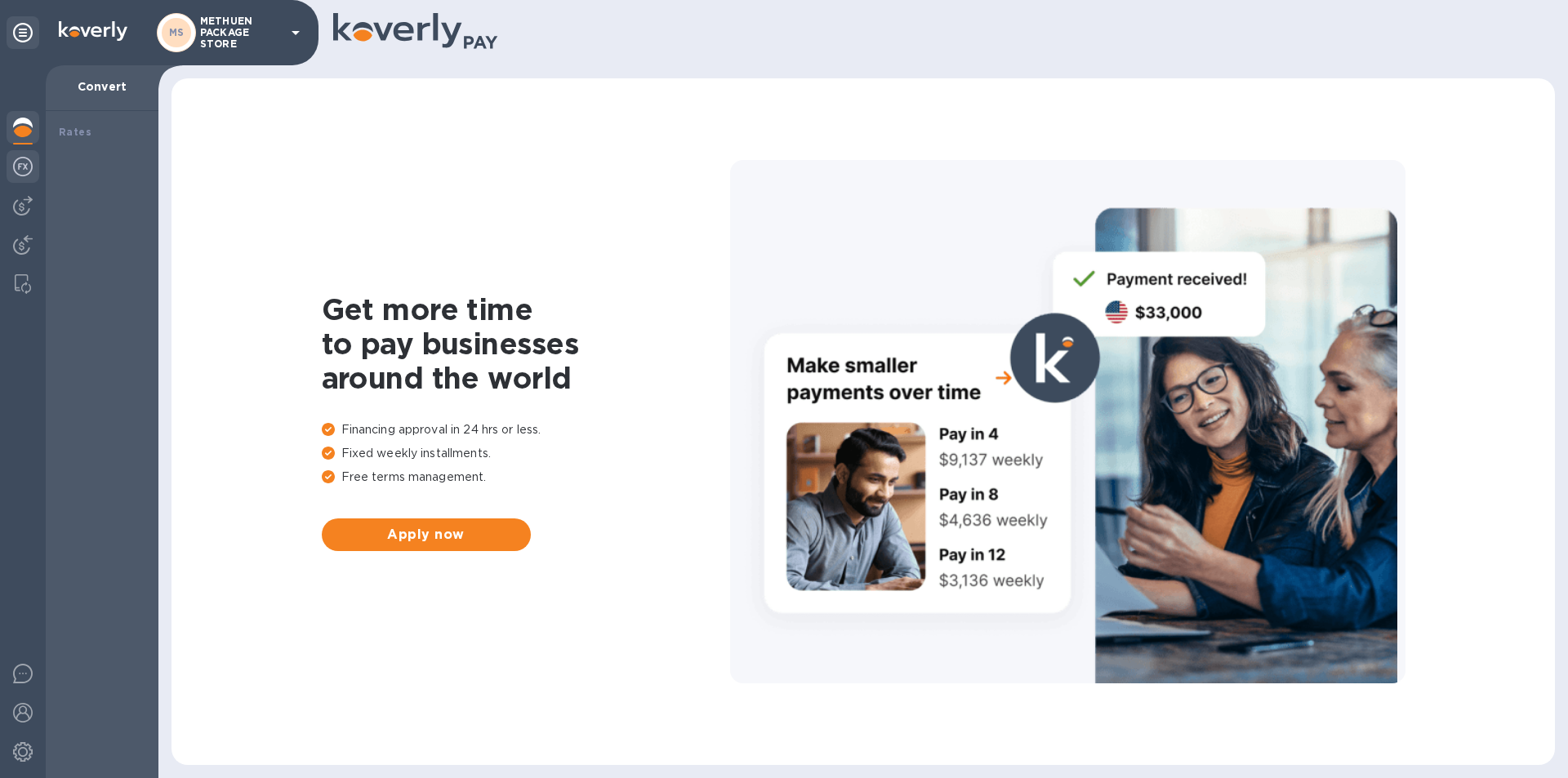
click at [20, 159] on img at bounding box center [23, 167] width 20 height 20
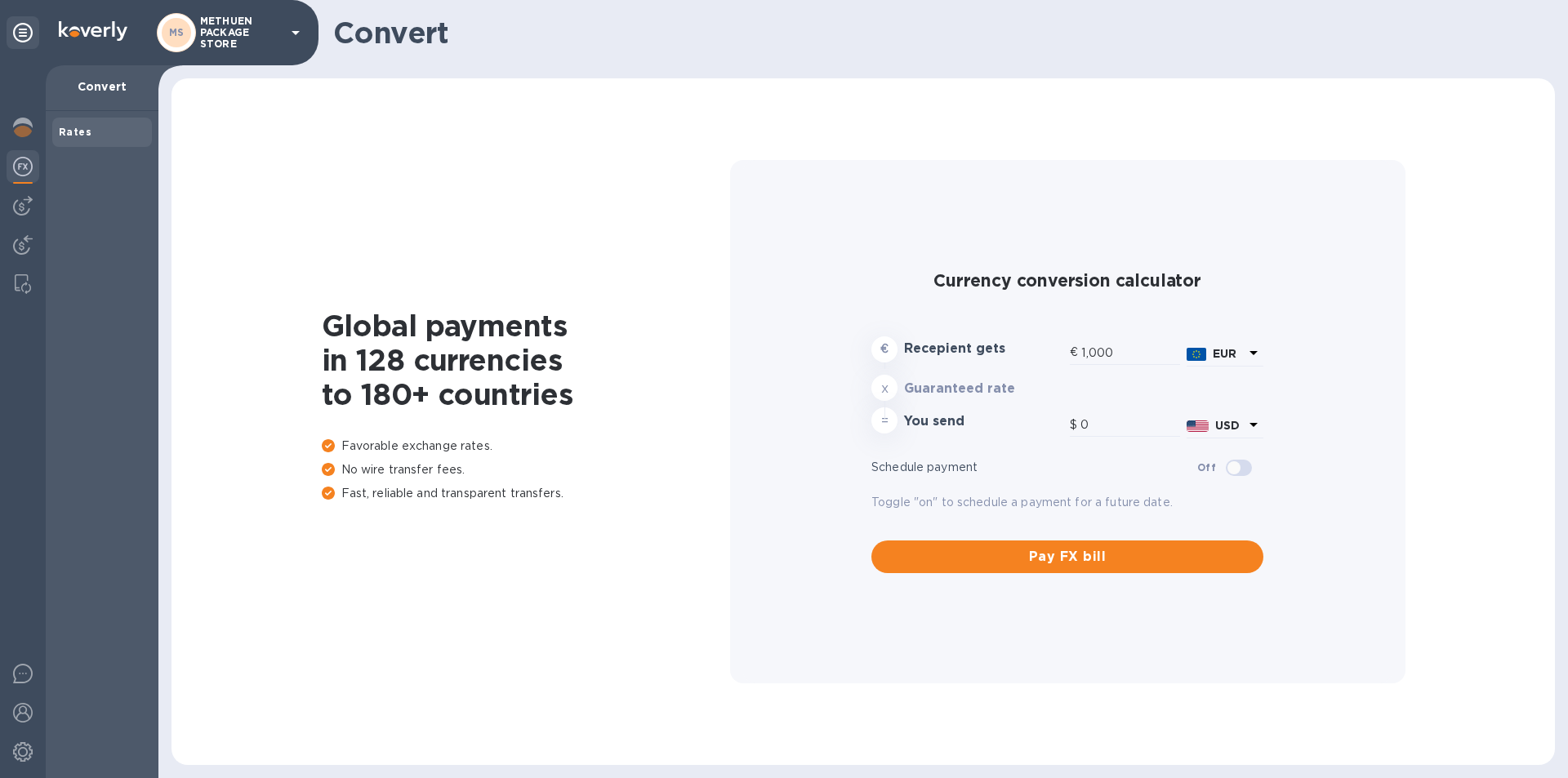
type input "1,182.8"
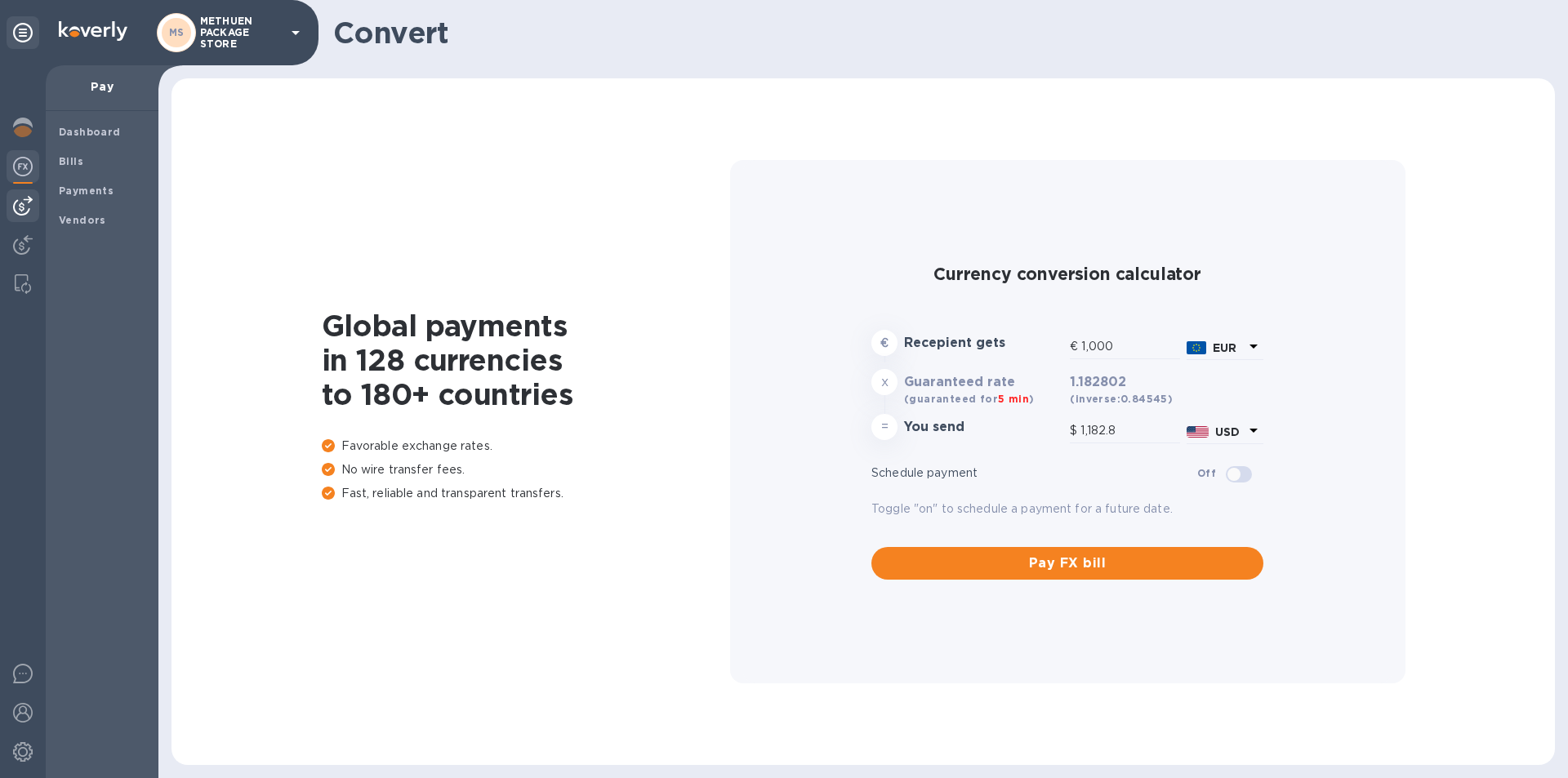
click at [21, 203] on img at bounding box center [23, 206] width 20 height 20
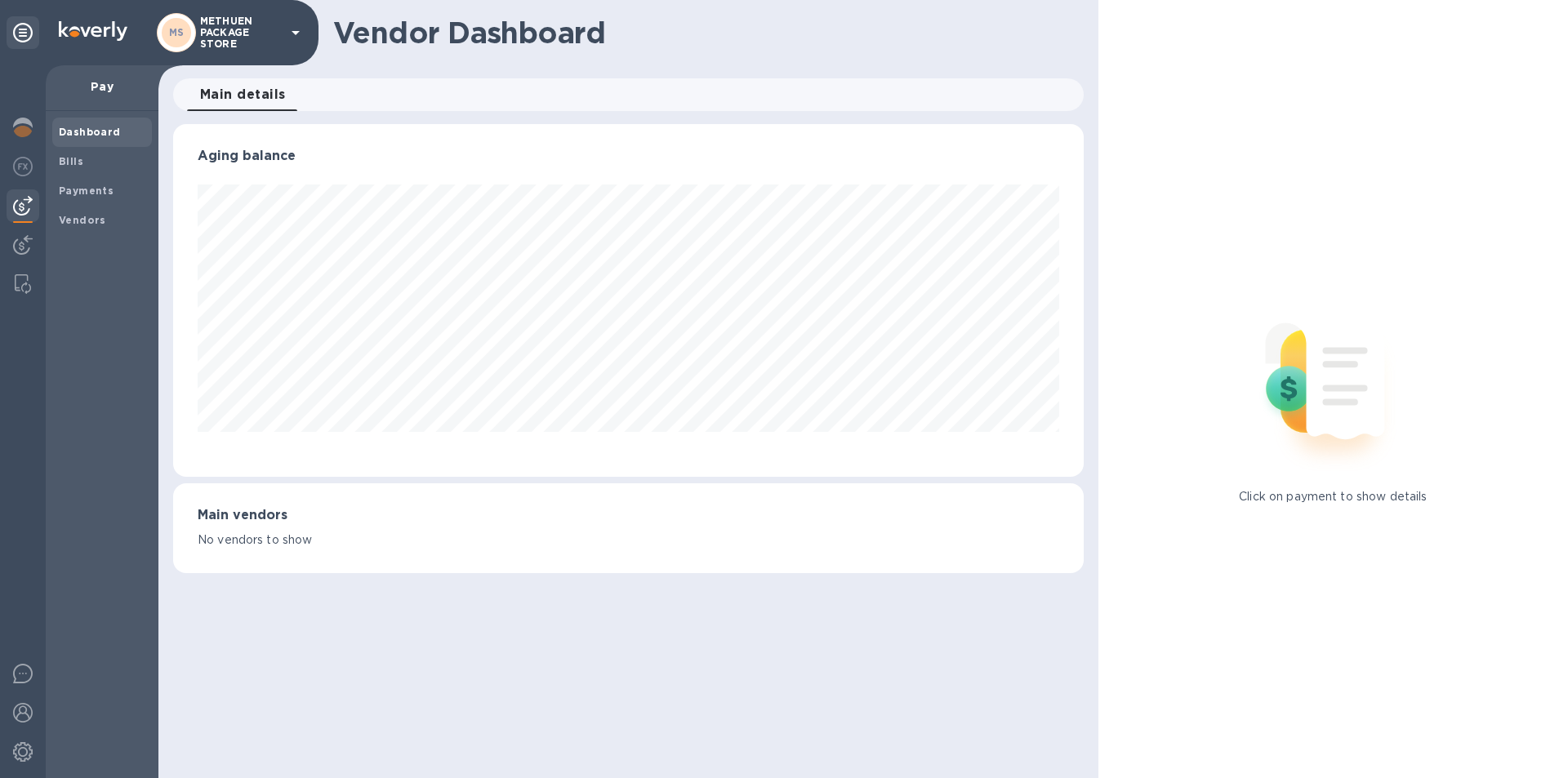
scroll to position [353, 910]
click at [18, 244] on img at bounding box center [23, 245] width 20 height 20
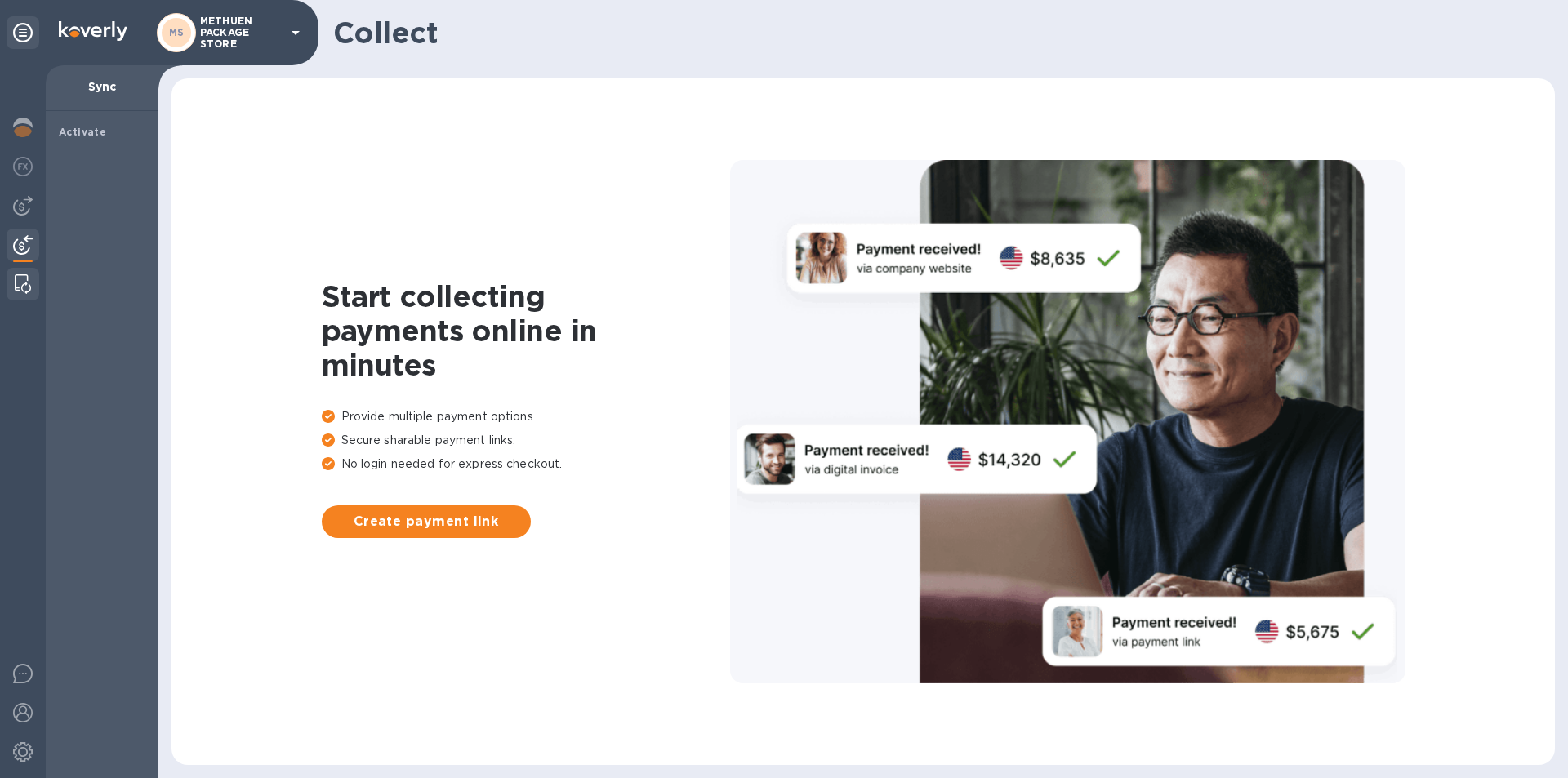
click at [14, 271] on div at bounding box center [23, 284] width 29 height 33
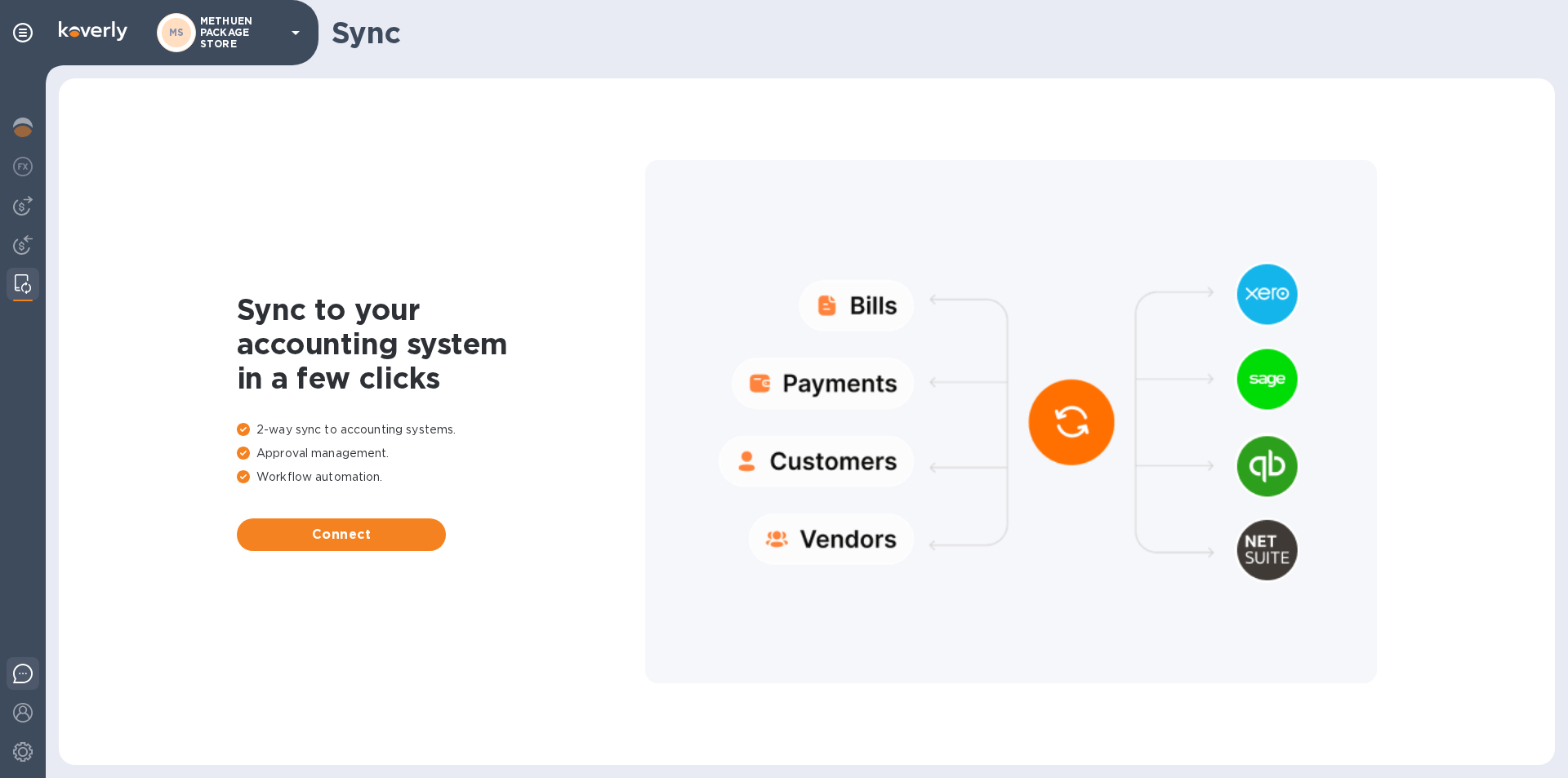
click at [16, 671] on img at bounding box center [23, 674] width 20 height 20
click at [984, 168] on div at bounding box center [1011, 422] width 731 height 524
click at [296, 31] on icon at bounding box center [296, 33] width 8 height 4
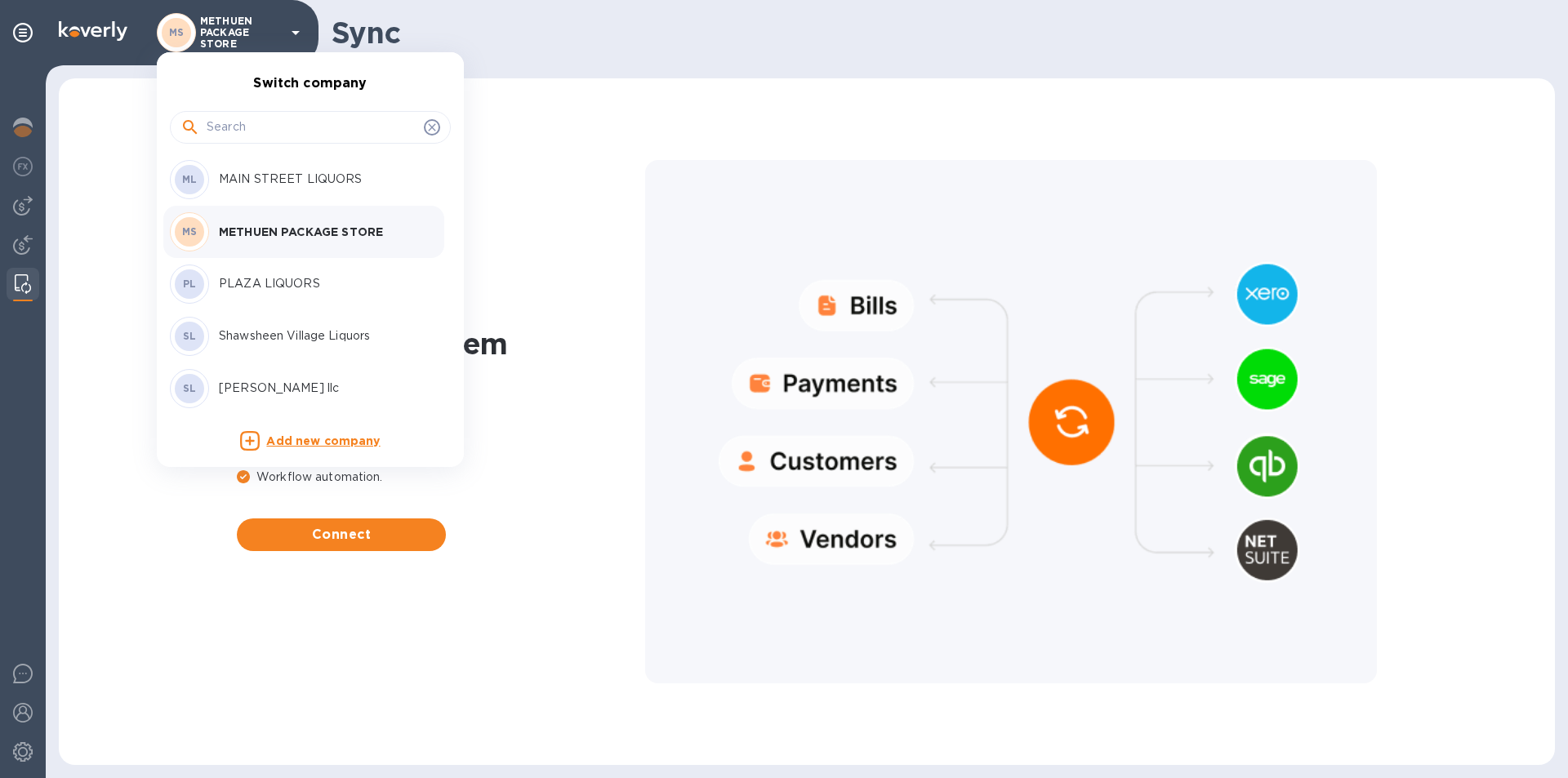
drag, startPoint x: 299, startPoint y: 208, endPoint x: 431, endPoint y: 127, distance: 154.9
click at [431, 127] on icon at bounding box center [431, 127] width 8 height 8
click at [435, 128] on icon at bounding box center [432, 128] width 13 height 13
click at [39, 24] on div at bounding box center [784, 389] width 1568 height 778
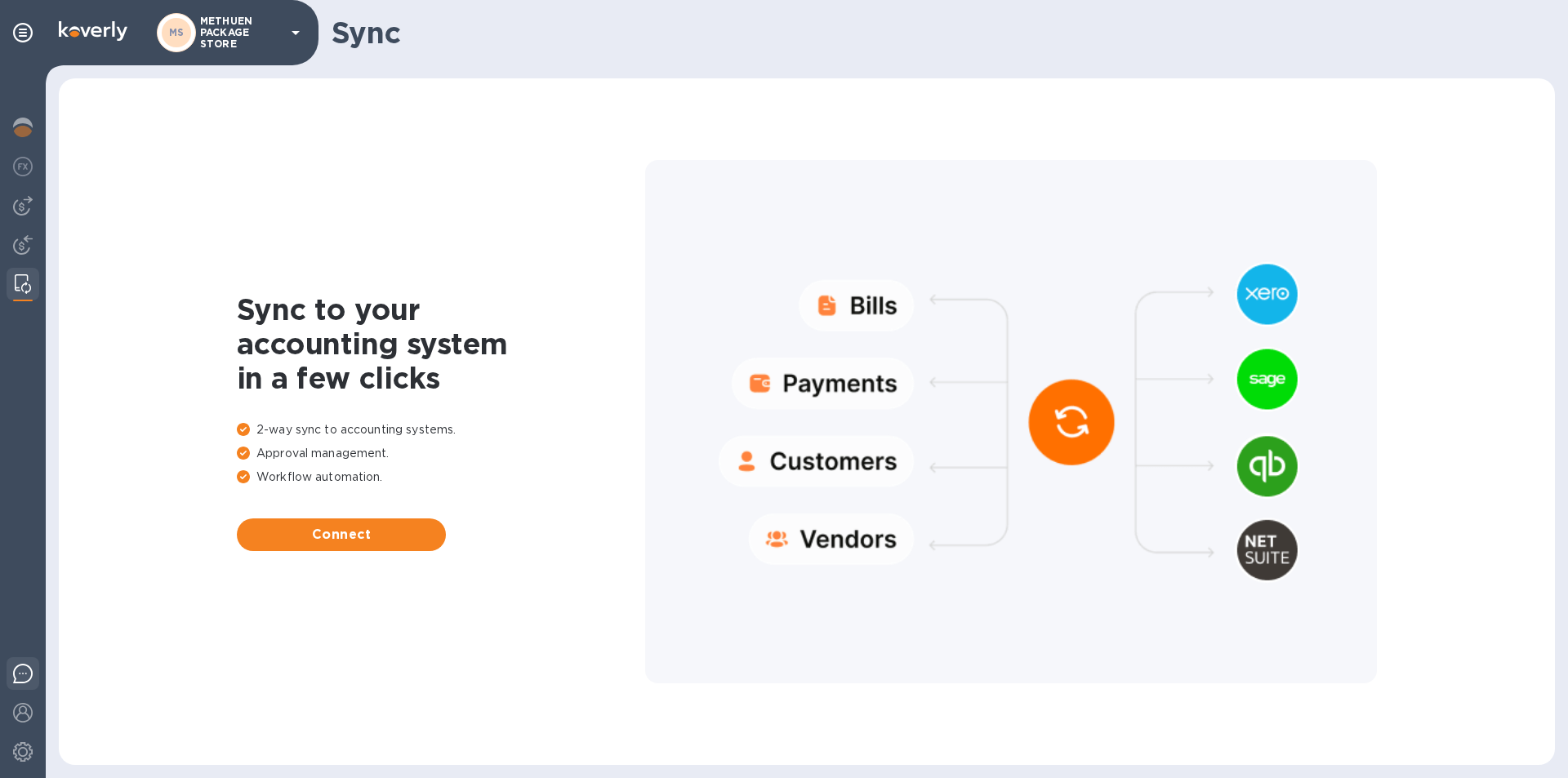
click at [23, 674] on img at bounding box center [23, 674] width 20 height 20
click at [23, 672] on img at bounding box center [23, 674] width 20 height 20
click at [22, 700] on div at bounding box center [23, 714] width 33 height 36
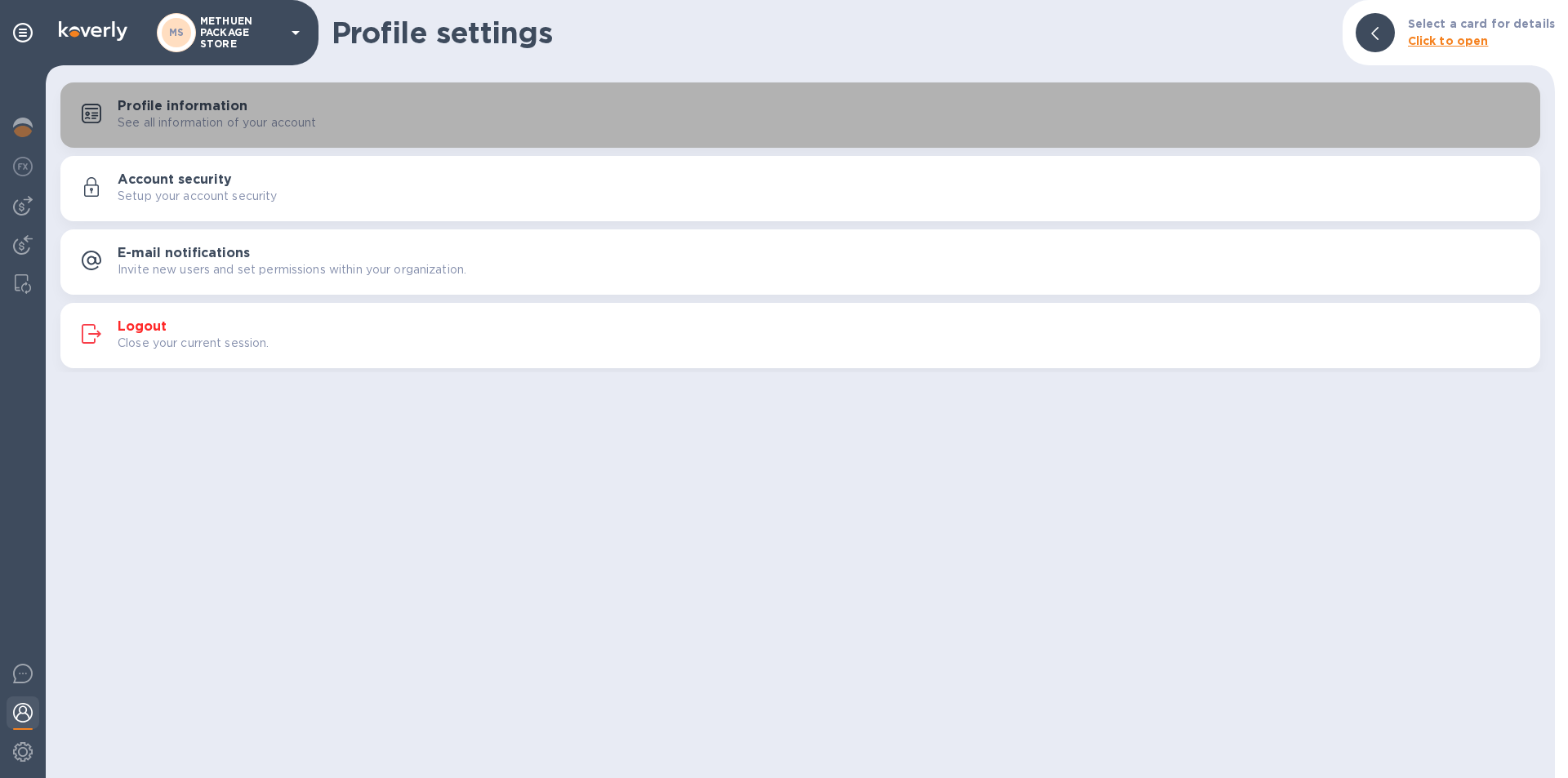
click at [223, 113] on h3 "Profile information" at bounding box center [183, 106] width 130 height 16
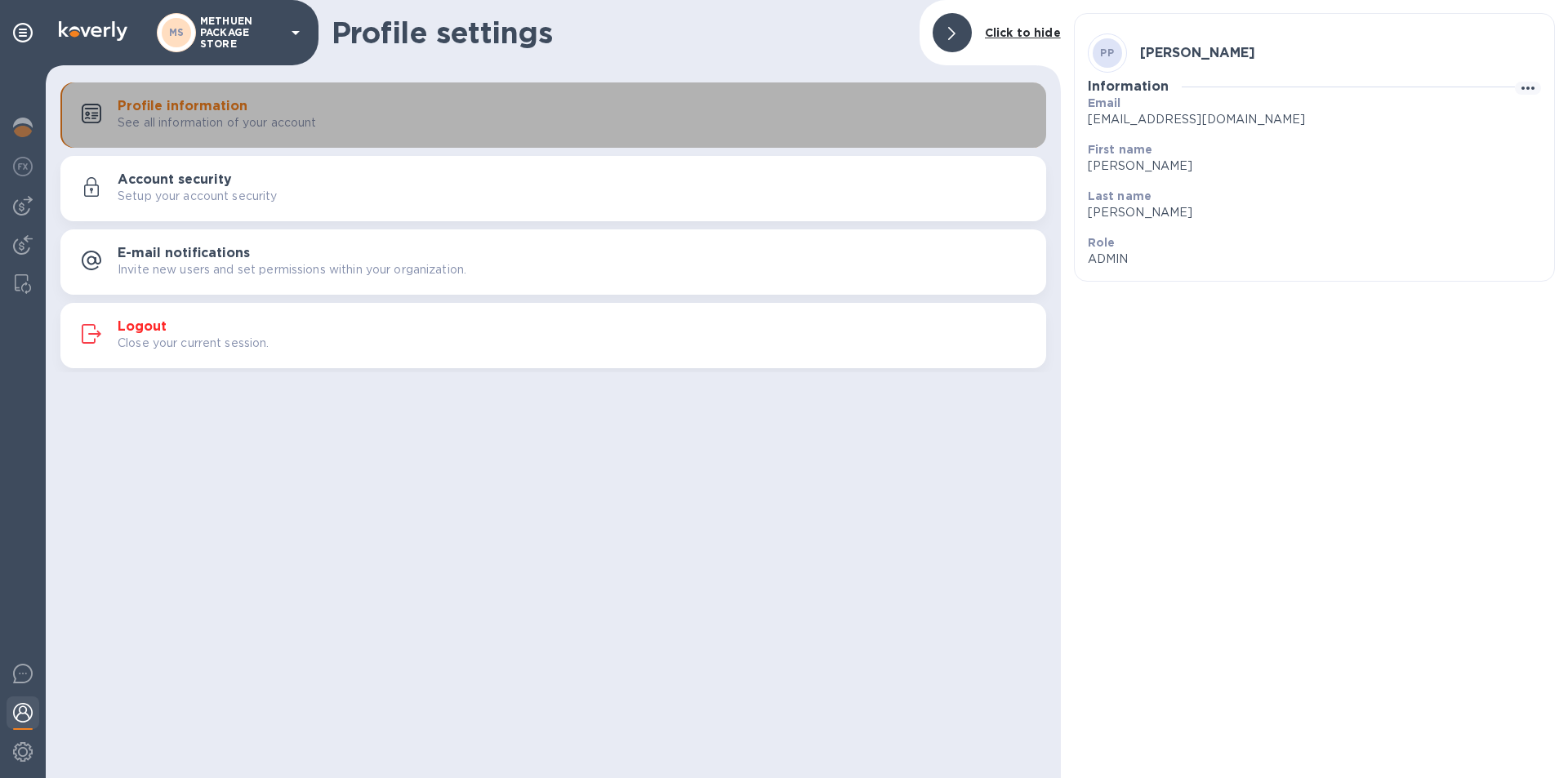
click at [223, 113] on h3 "Profile information" at bounding box center [183, 106] width 130 height 16
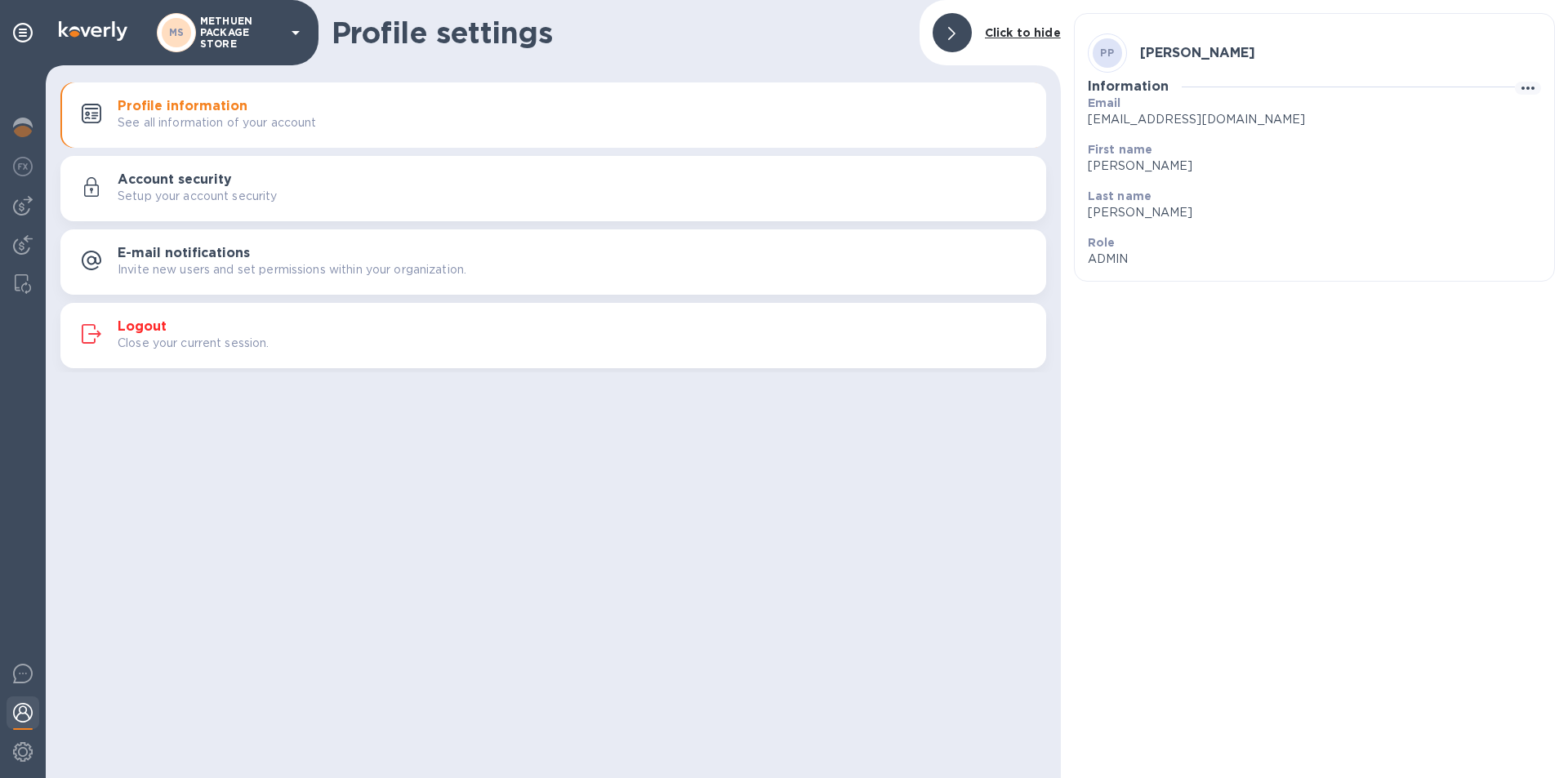
click at [223, 113] on h3 "Profile information" at bounding box center [183, 106] width 130 height 16
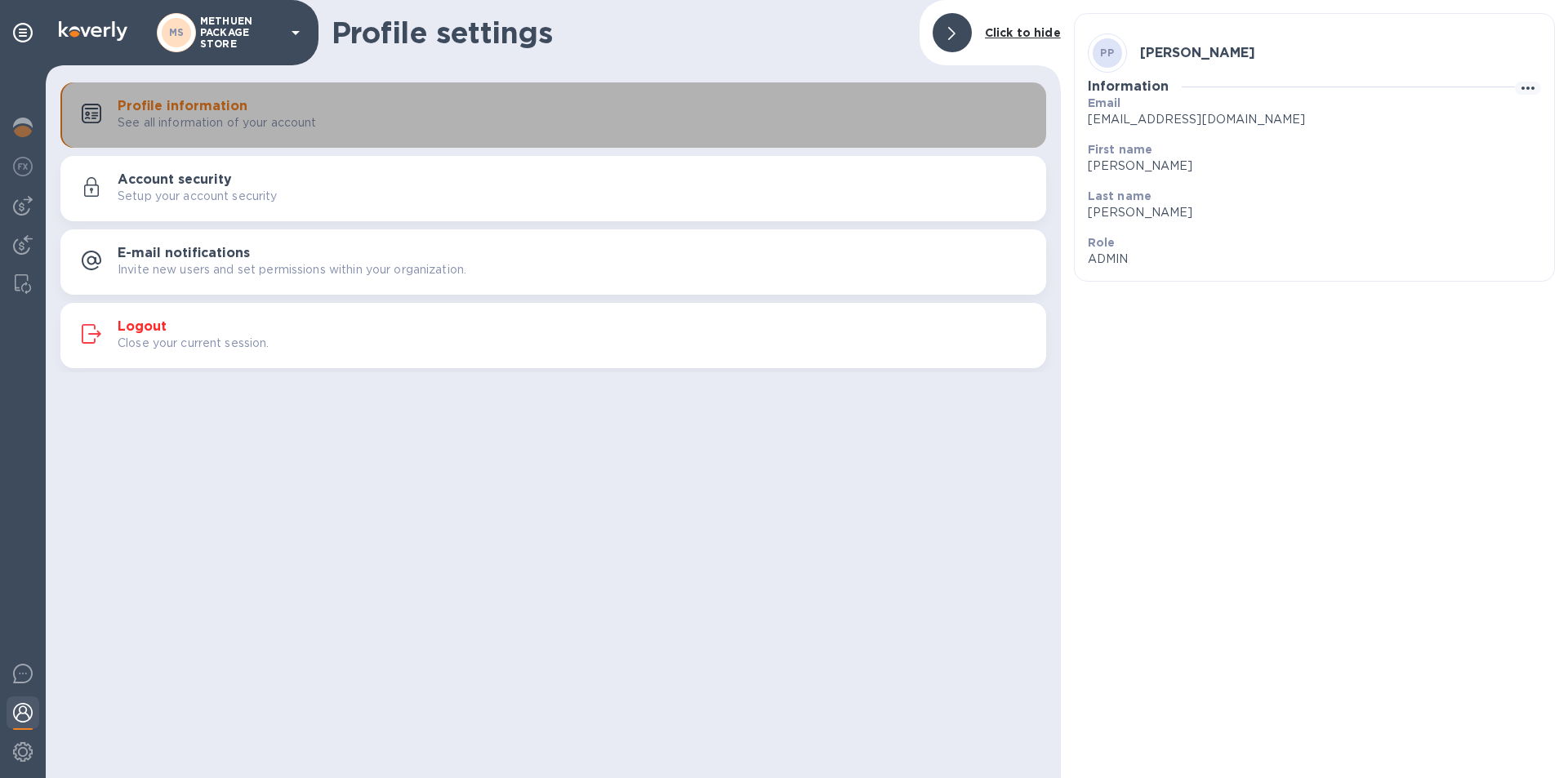
click at [223, 113] on h3 "Profile information" at bounding box center [183, 106] width 130 height 16
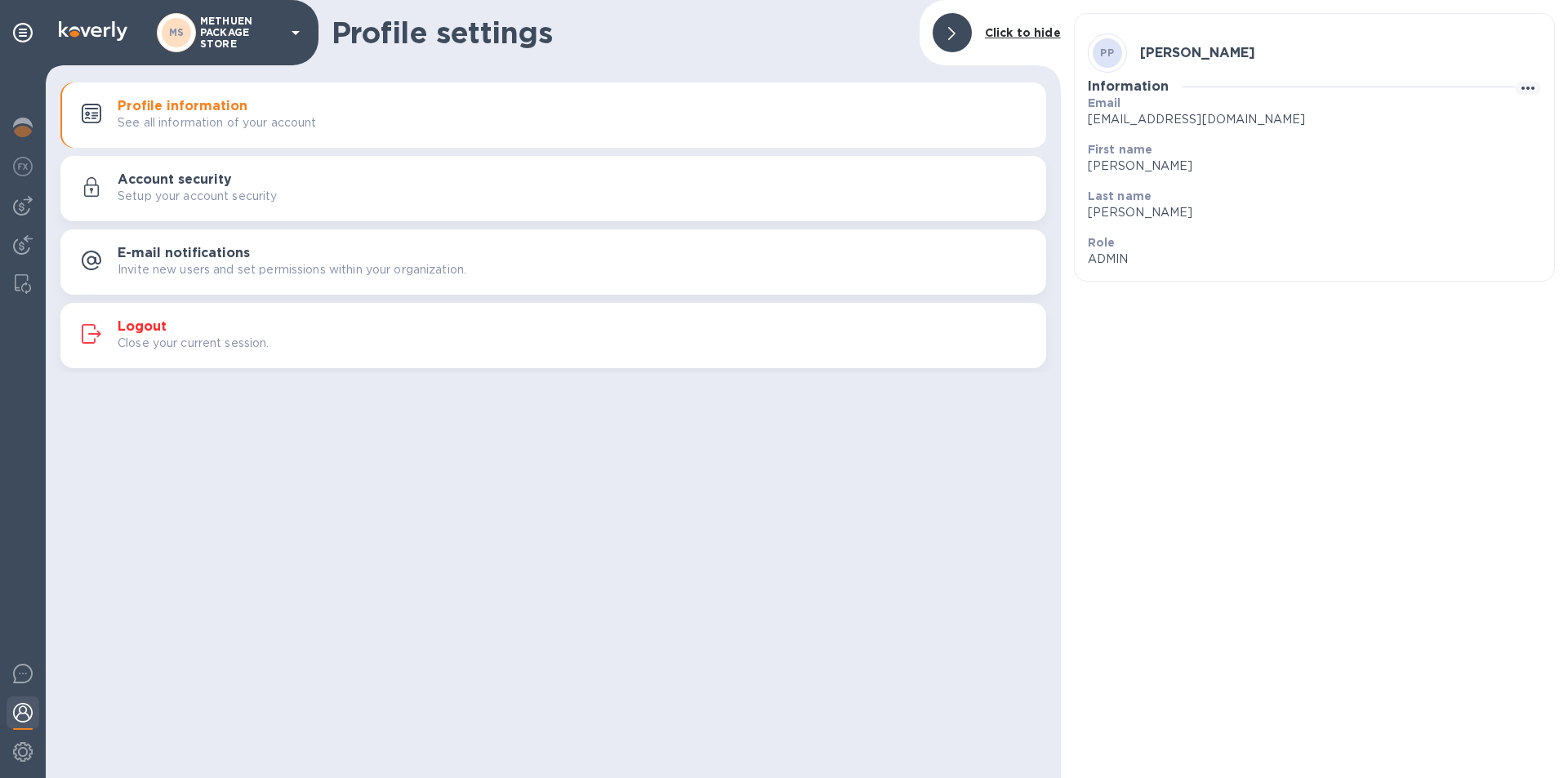
click at [219, 189] on p "Setup your account security" at bounding box center [198, 196] width 160 height 18
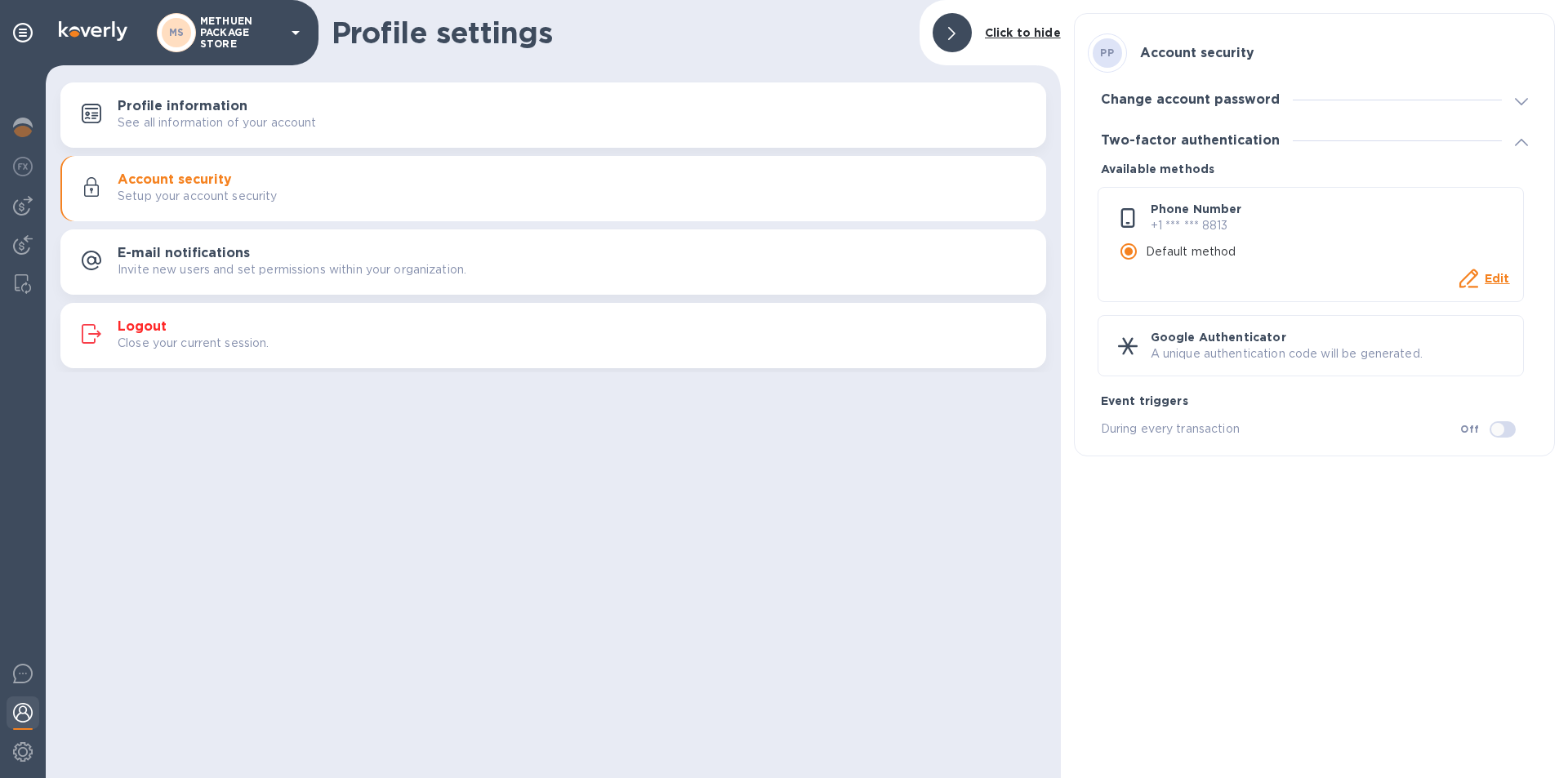
click at [213, 266] on p "Invite new users and set permissions within your organization." at bounding box center [292, 269] width 349 height 18
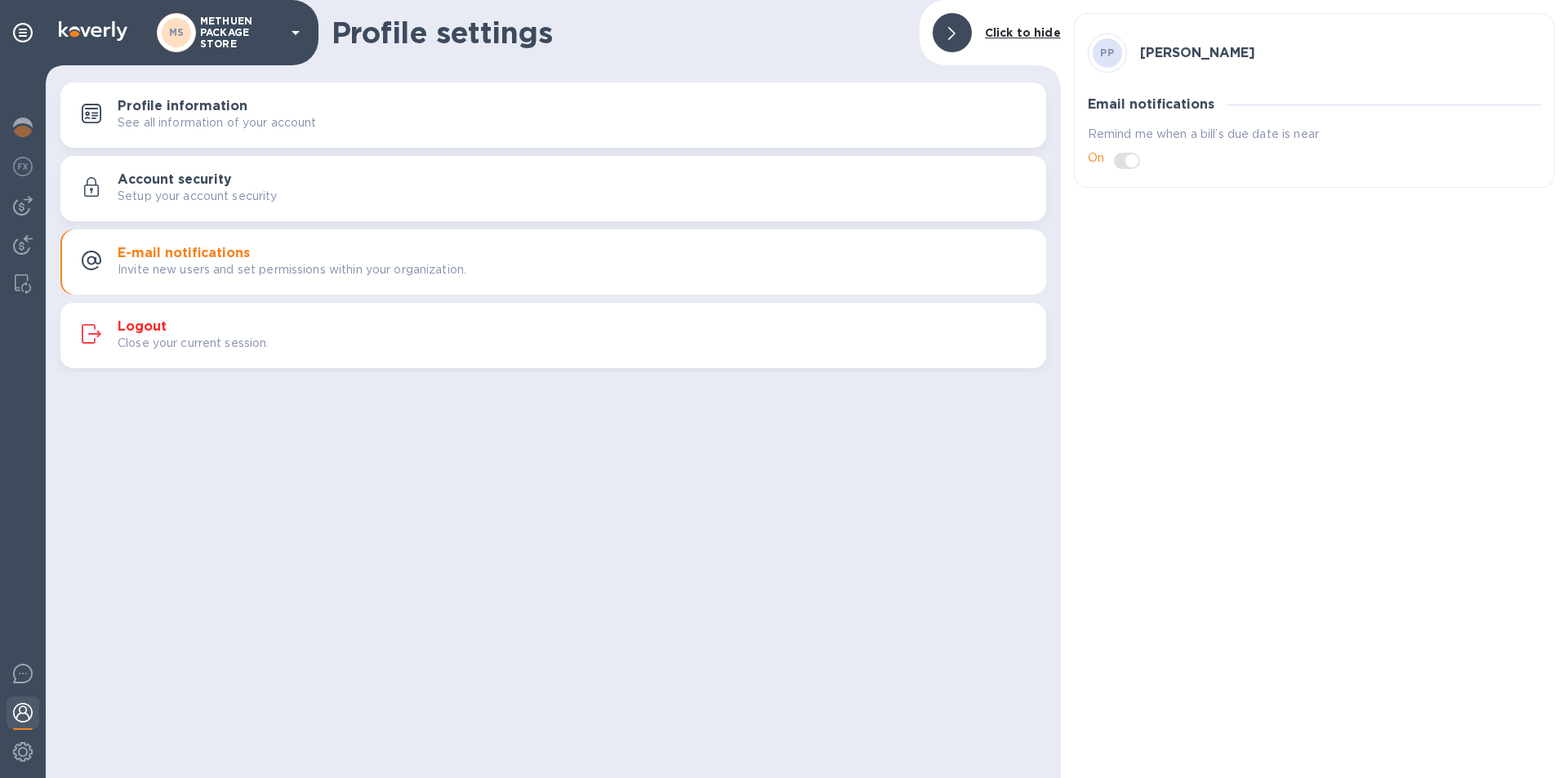
click at [256, 108] on div "Profile information See all information of your account" at bounding box center [575, 114] width 916 height 33
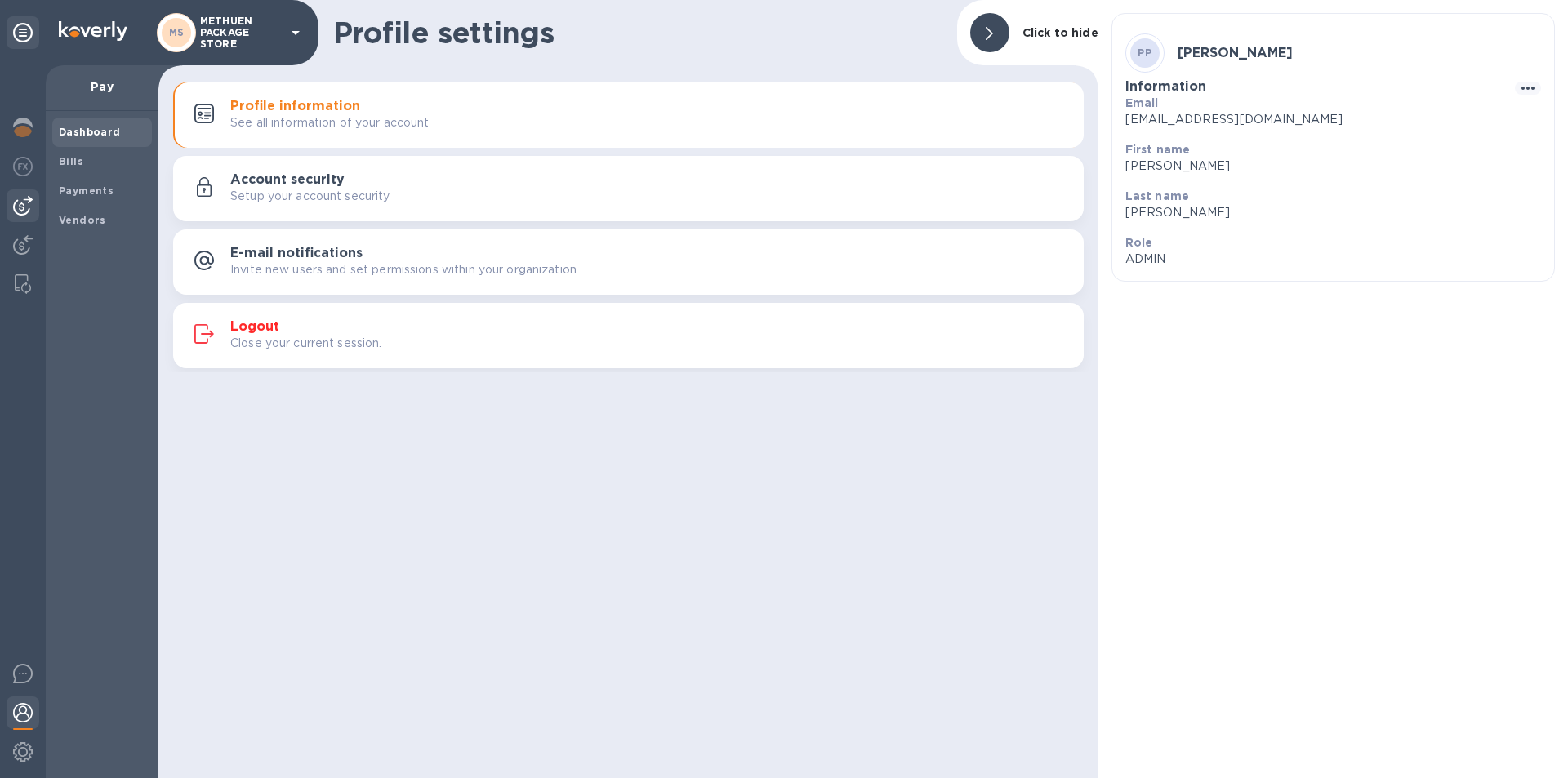
click at [93, 126] on b "Dashboard" at bounding box center [90, 132] width 62 height 13
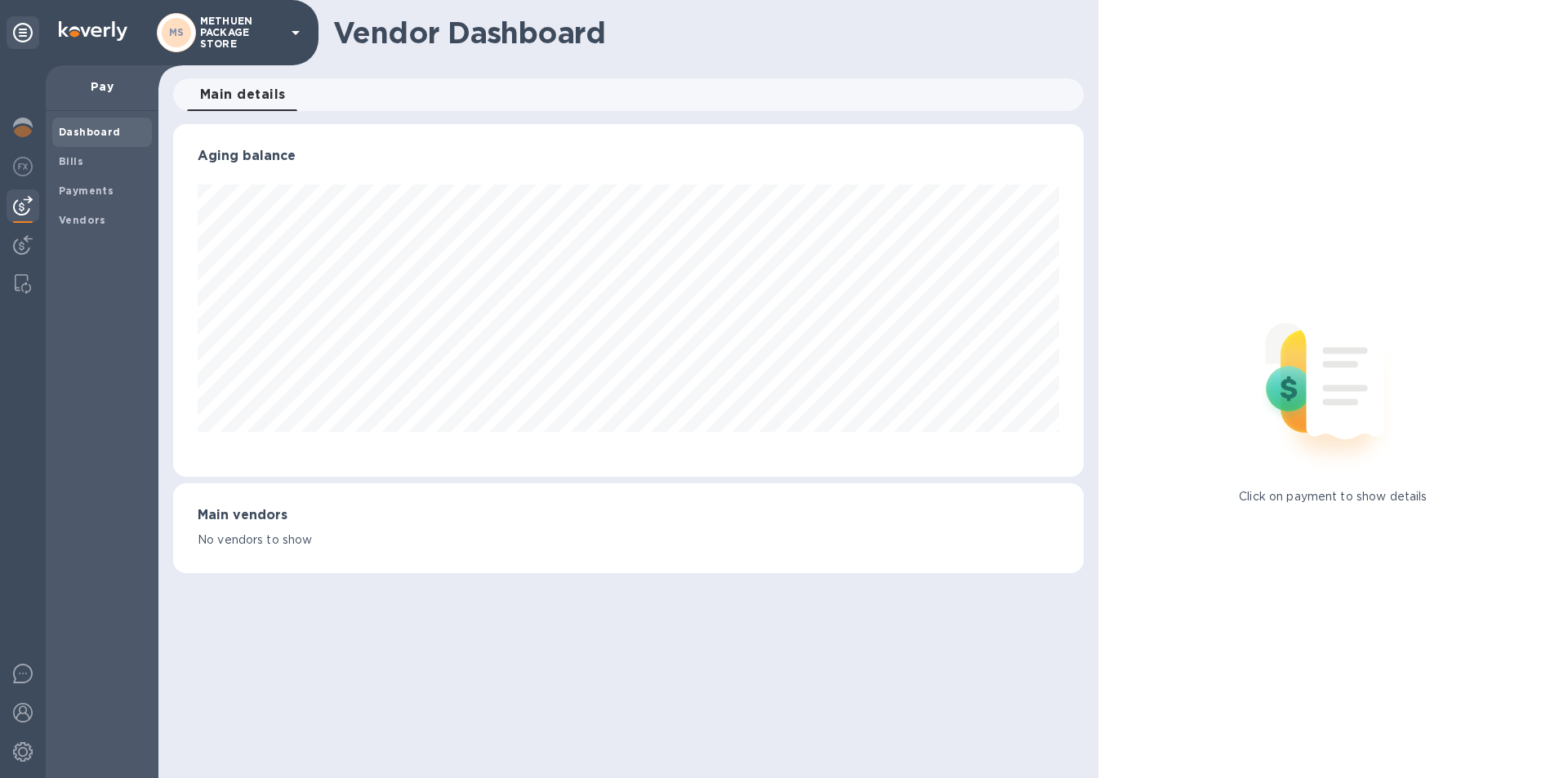
scroll to position [353, 910]
click at [82, 168] on span "Bills" at bounding box center [103, 162] width 87 height 17
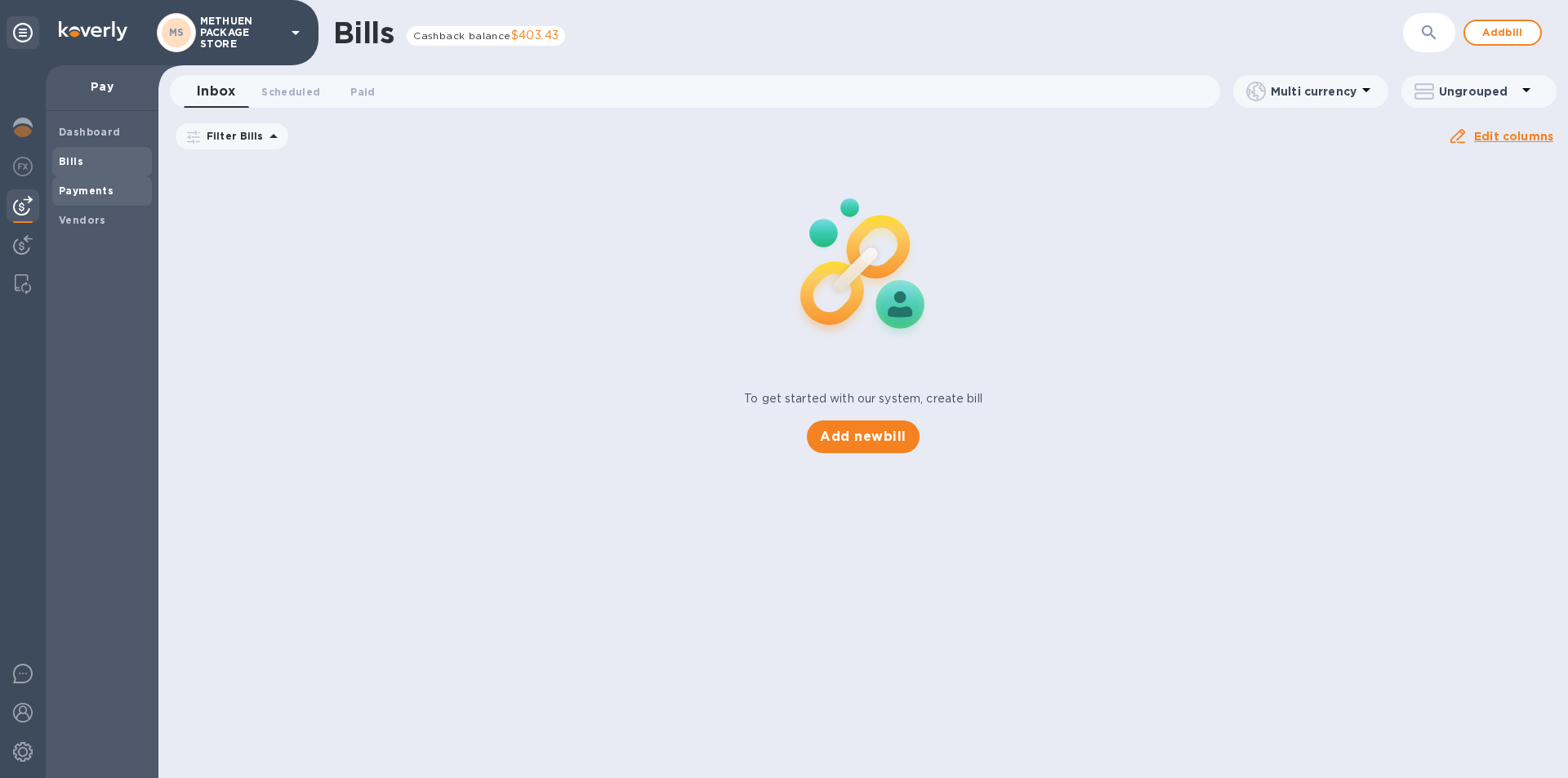
click at [82, 184] on b "Payments" at bounding box center [87, 190] width 55 height 13
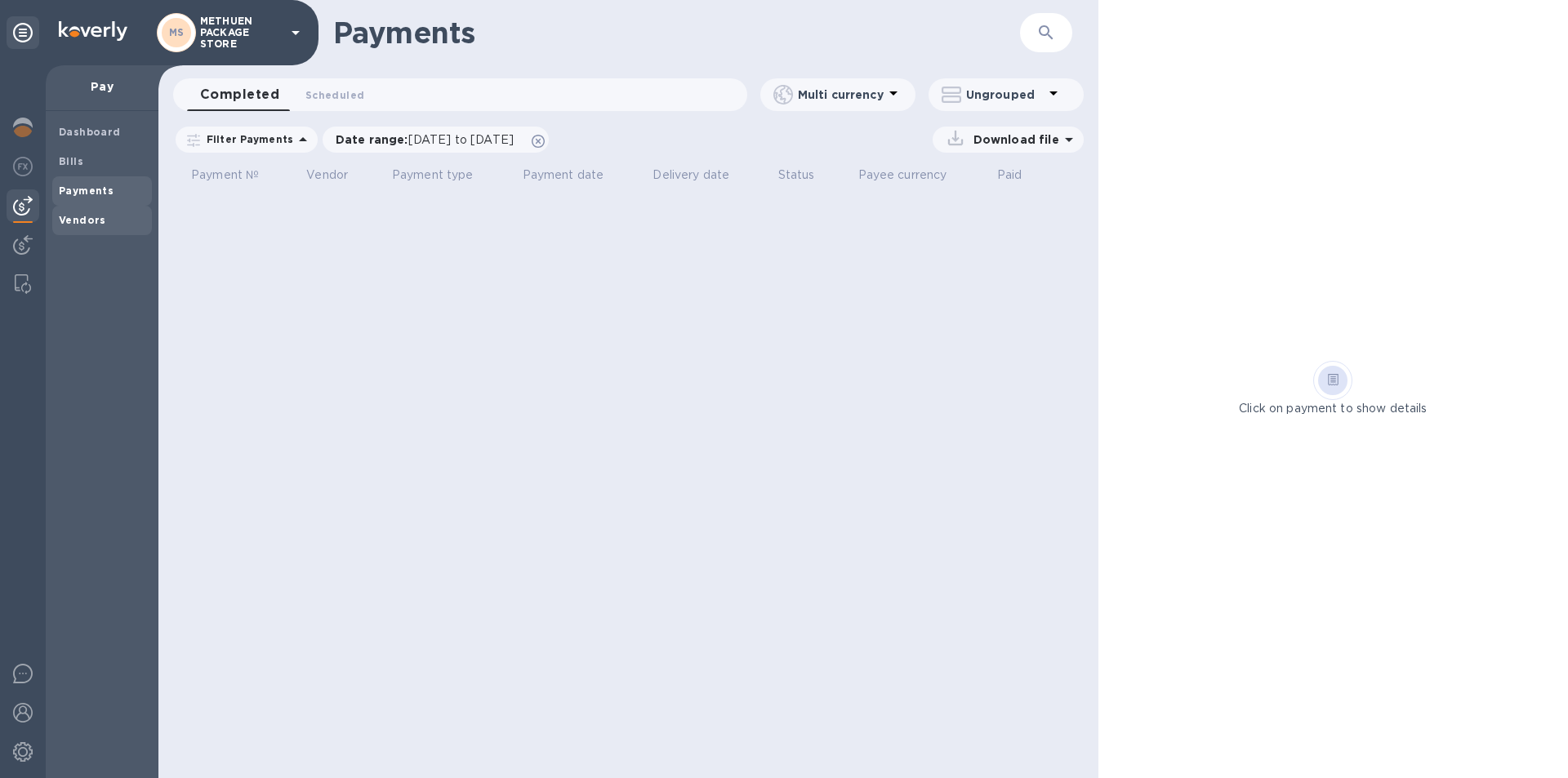
click at [81, 213] on span "Vendors" at bounding box center [83, 221] width 48 height 17
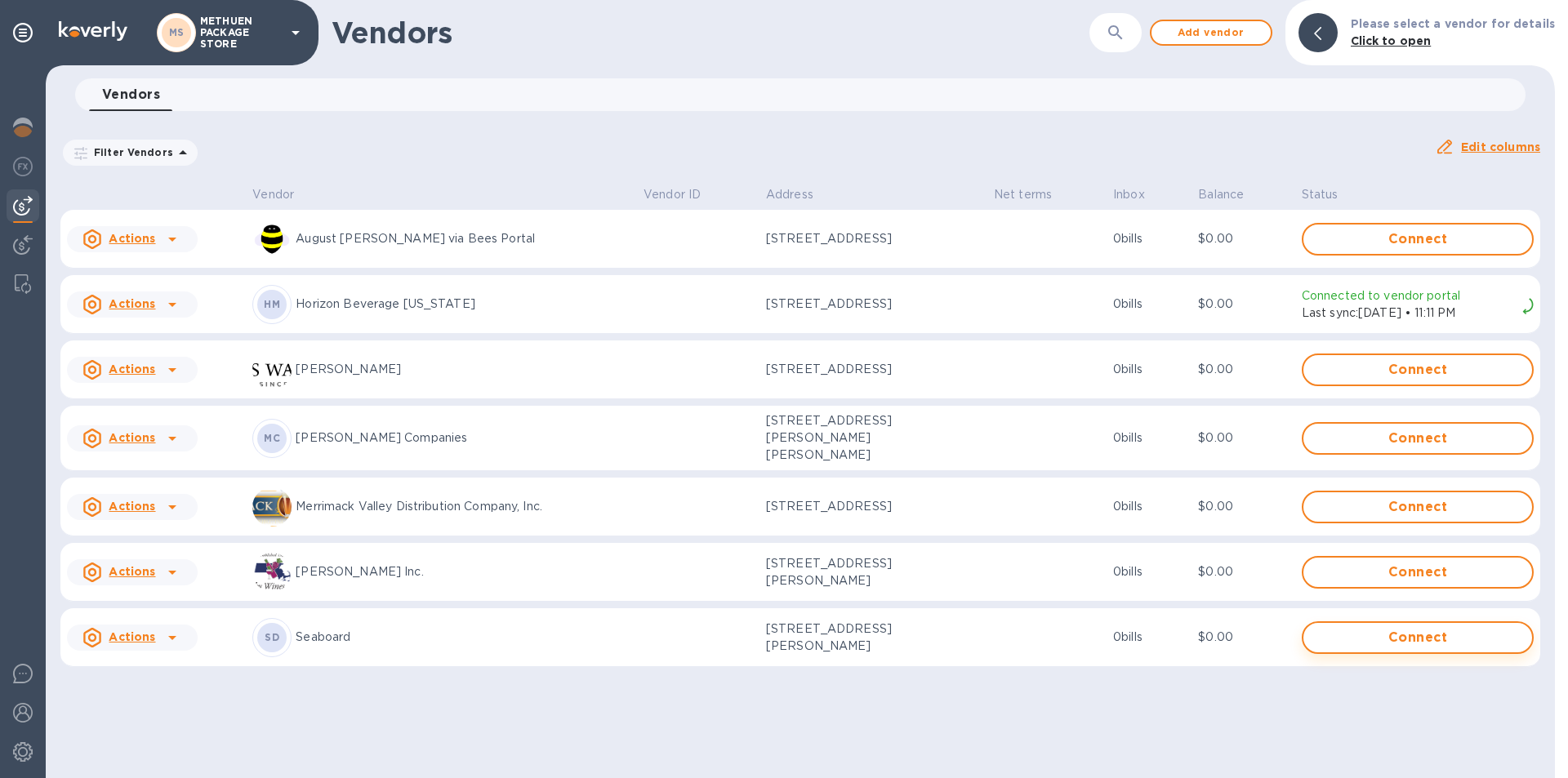
click at [1431, 635] on span "Connect" at bounding box center [1418, 638] width 203 height 20
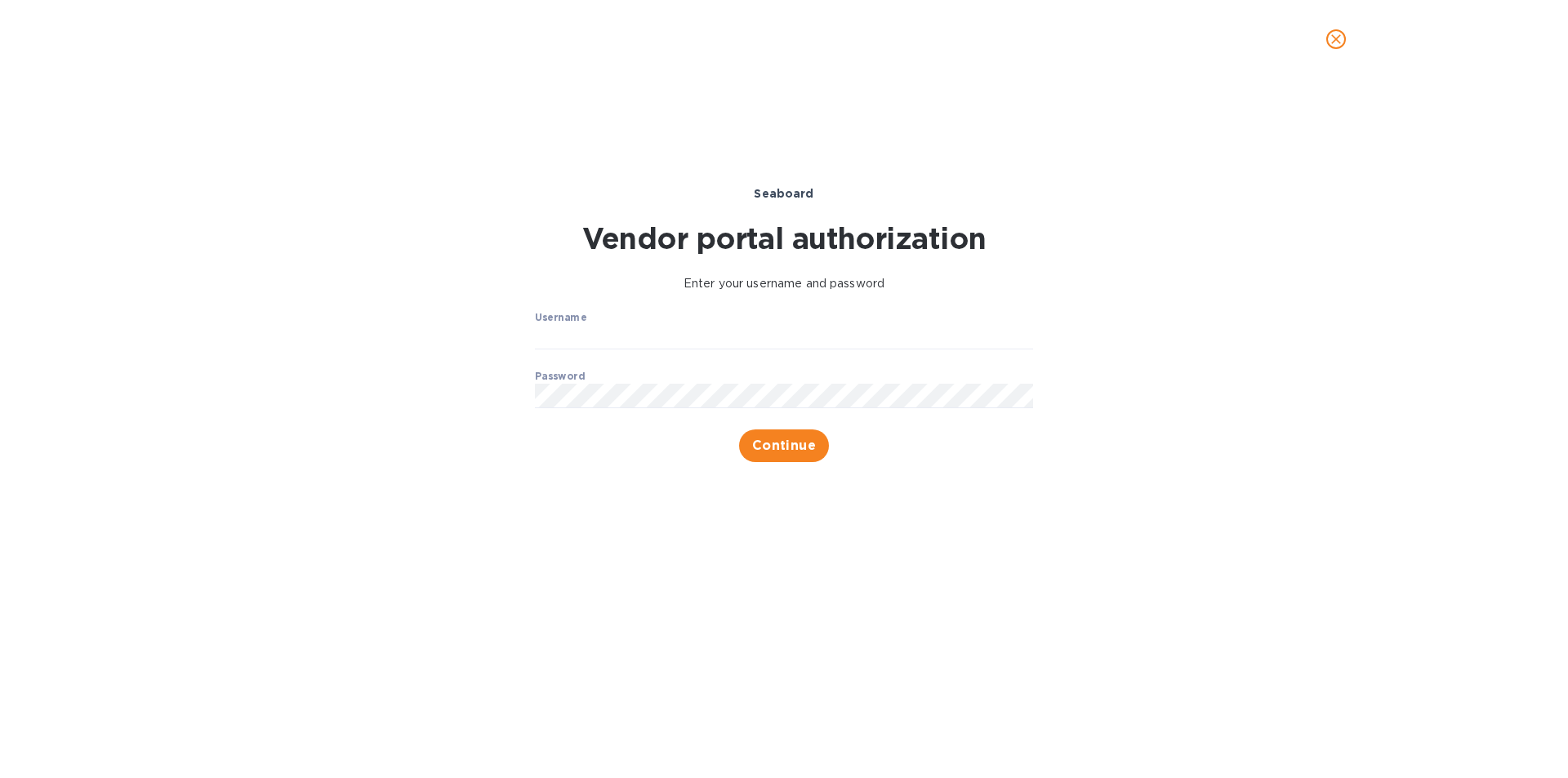
type input "[EMAIL_ADDRESS][DOMAIN_NAME]"
click at [455, 384] on div "Username papatel2_2000@yahoo.com ​ Password ​ Continue" at bounding box center [783, 387] width 1017 height 170
click at [920, 516] on div "Seaboard Vendor portal authorization Enter your username and password Username …" at bounding box center [784, 428] width 1568 height 700
click at [796, 445] on span "Continue" at bounding box center [784, 446] width 64 height 20
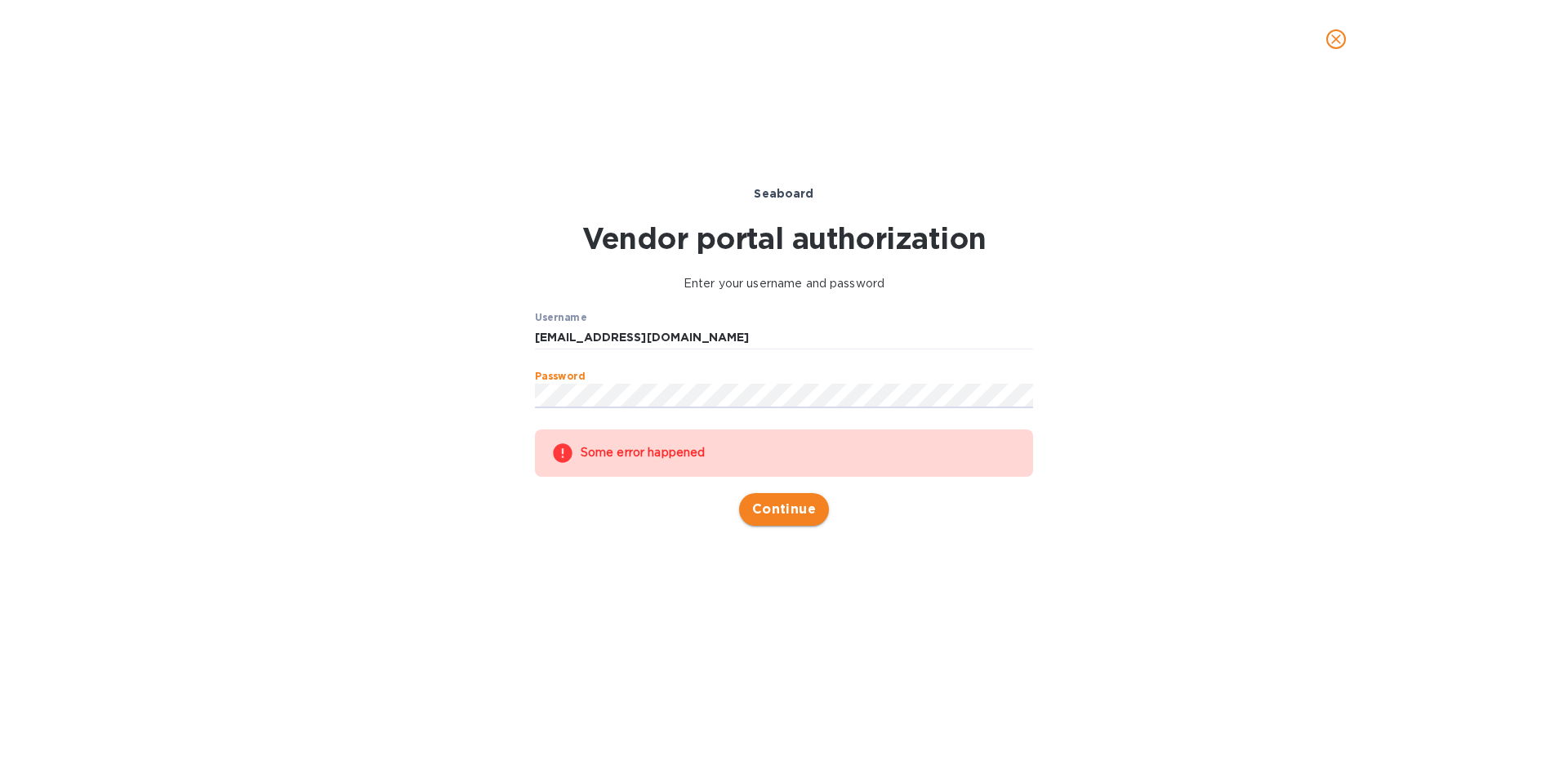
click at [789, 504] on span "Continue" at bounding box center [784, 509] width 64 height 20
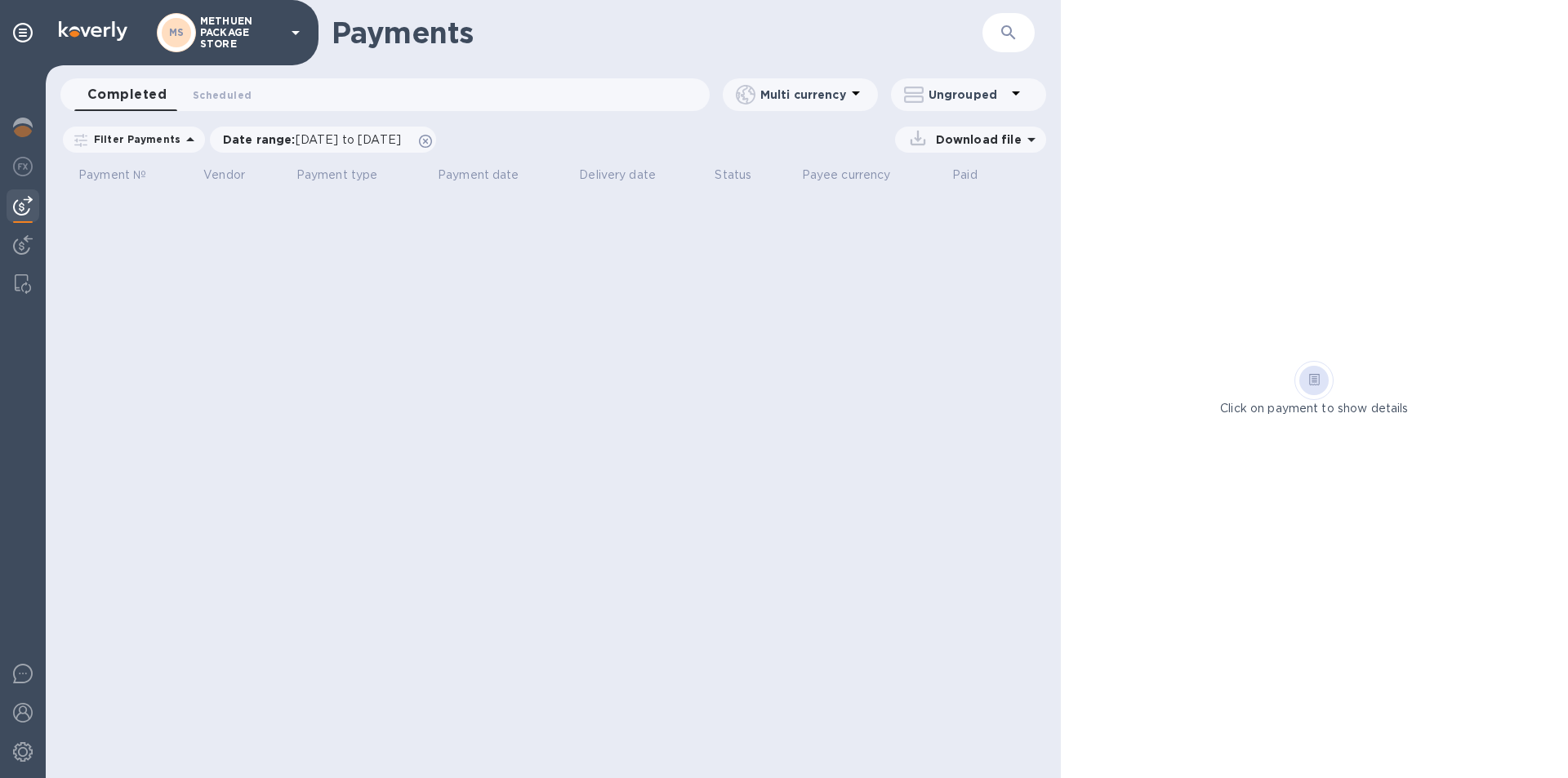
click at [258, 22] on p "METHUEN PACKAGE STORE" at bounding box center [241, 33] width 82 height 34
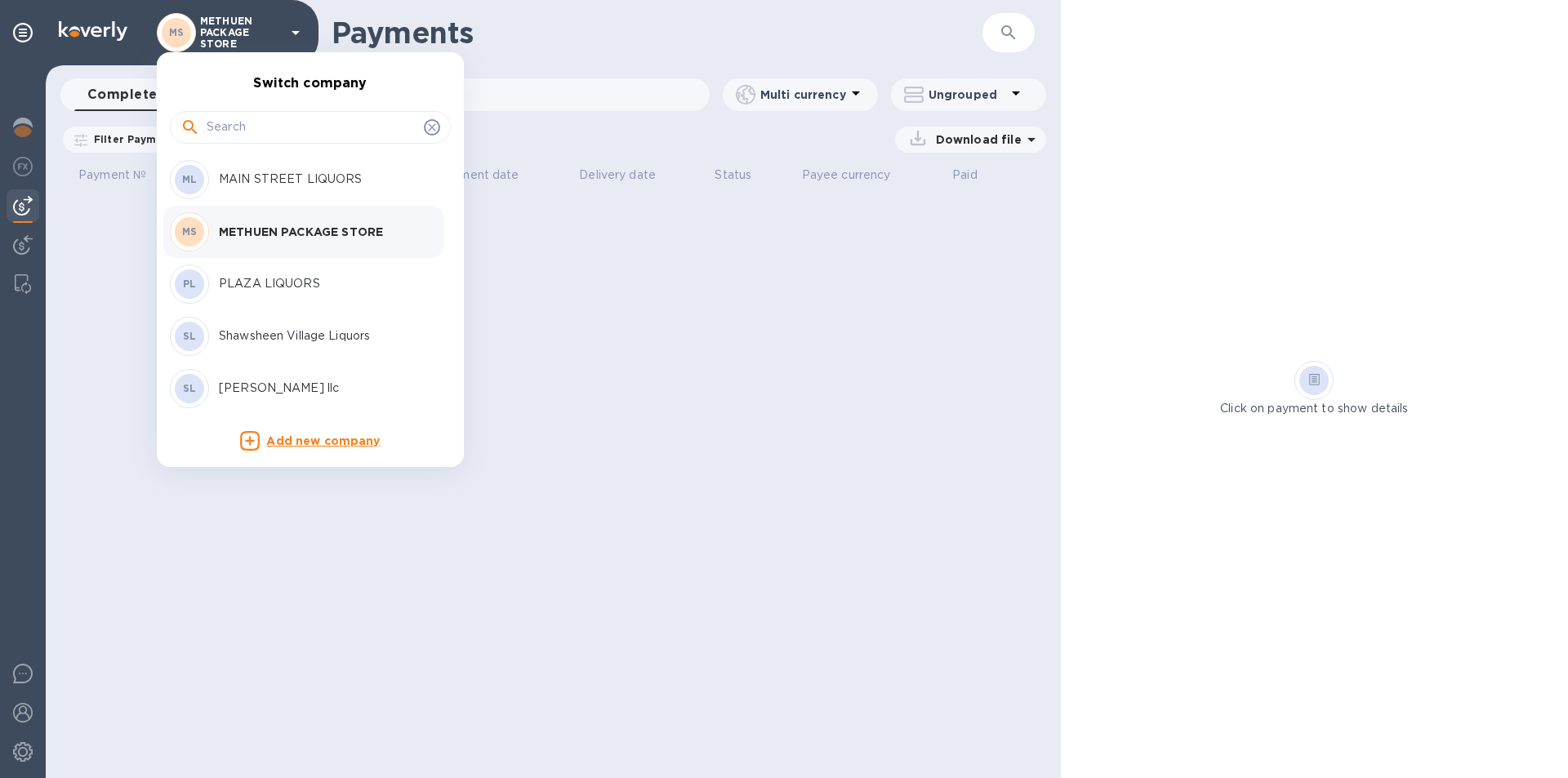
click at [274, 233] on p "METHUEN PACKAGE STORE" at bounding box center [321, 232] width 206 height 17
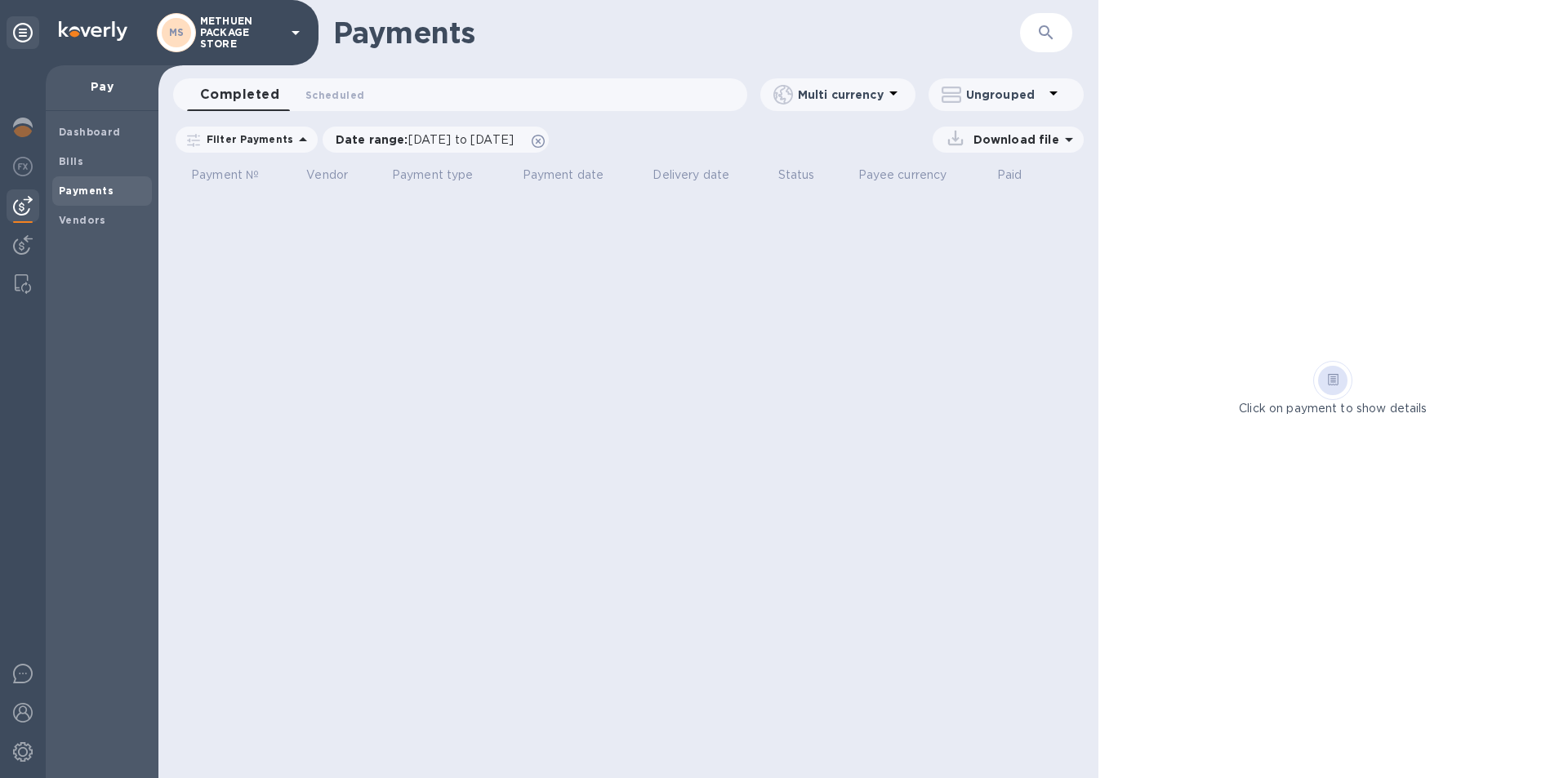
click at [1053, 148] on div "Download file" at bounding box center [1008, 139] width 151 height 26
click at [1065, 142] on icon at bounding box center [1069, 140] width 20 height 20
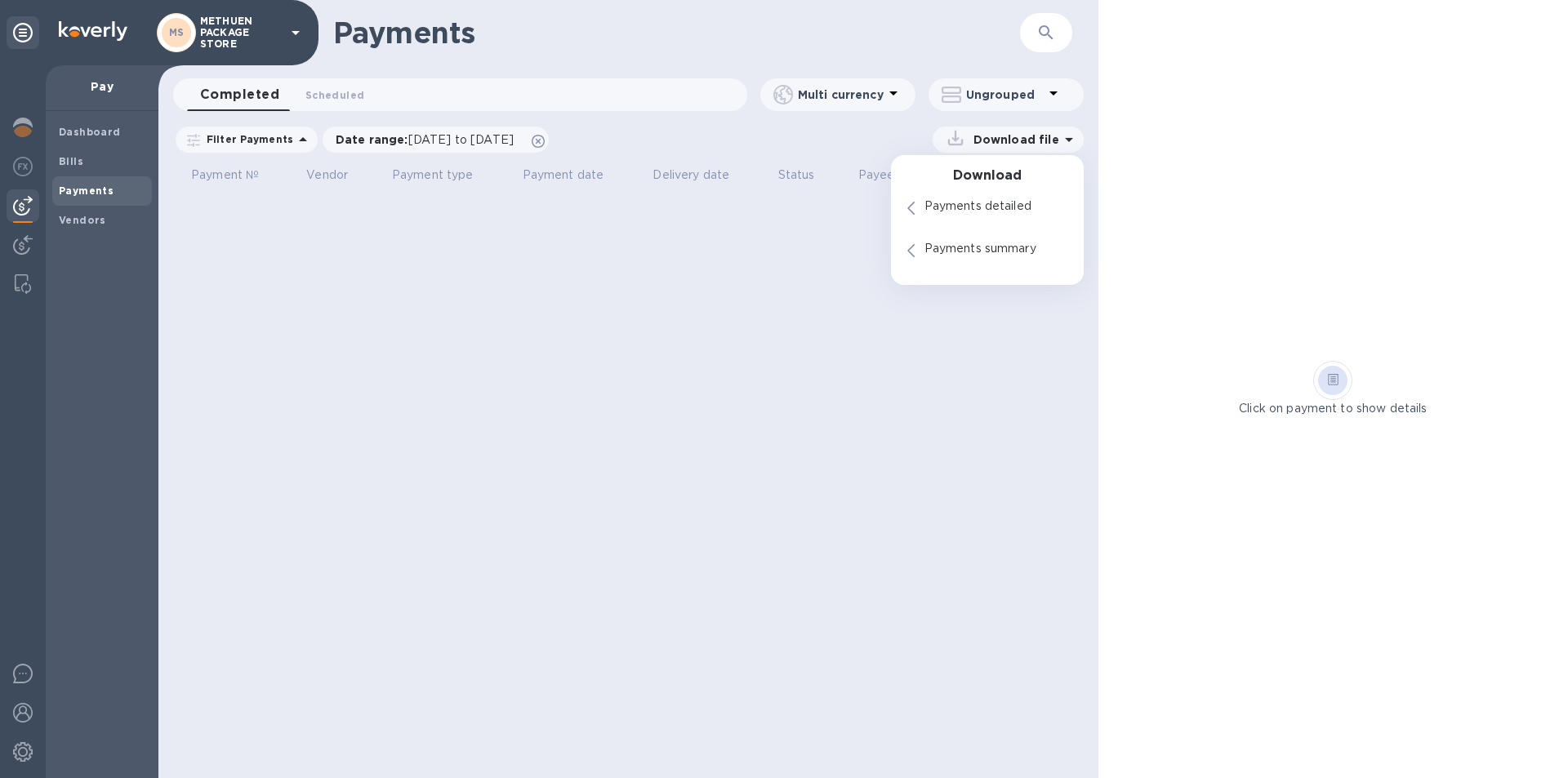
click at [663, 288] on div "Payments ​ Completed 0 Scheduled 0 Multi currency Ungrouped Filter Payments Dat…" at bounding box center [628, 389] width 940 height 778
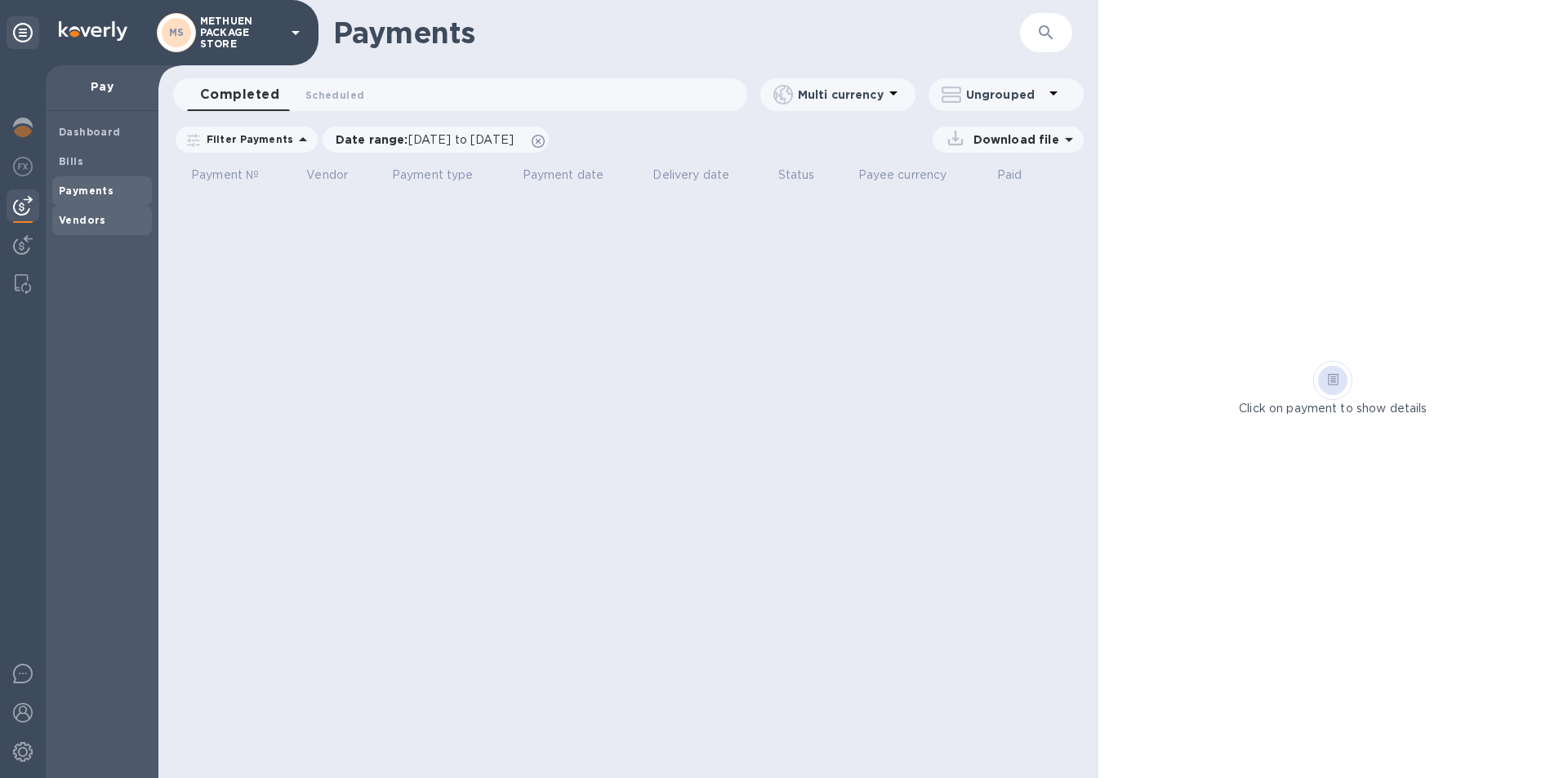
click at [93, 213] on span "Vendors" at bounding box center [83, 221] width 48 height 17
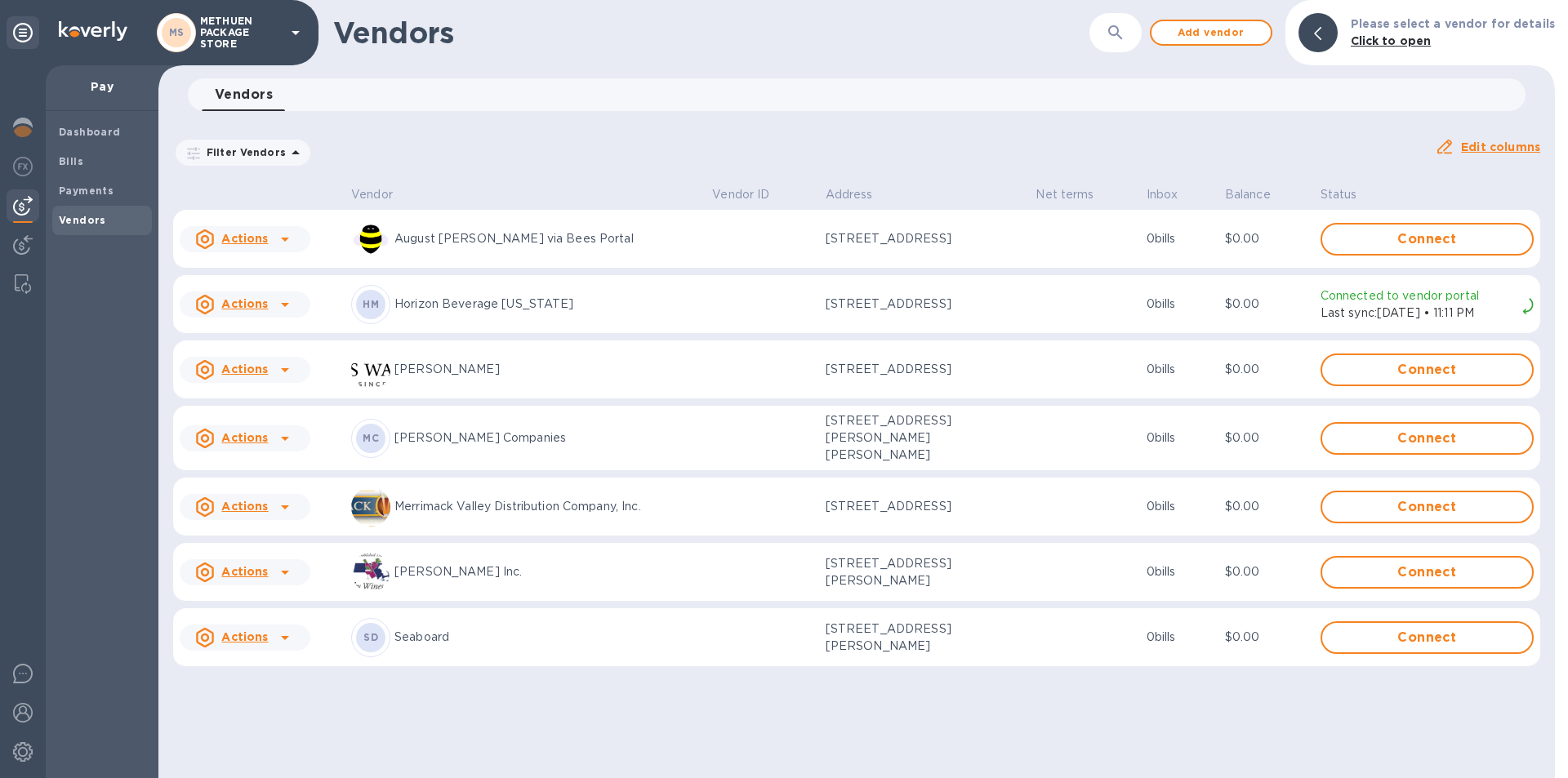
click at [294, 628] on icon at bounding box center [285, 638] width 20 height 20
click at [284, 567] on div at bounding box center [784, 389] width 1568 height 778
click at [284, 571] on icon at bounding box center [285, 573] width 8 height 4
click at [296, 670] on b "Remove vendor" at bounding box center [274, 671] width 97 height 13
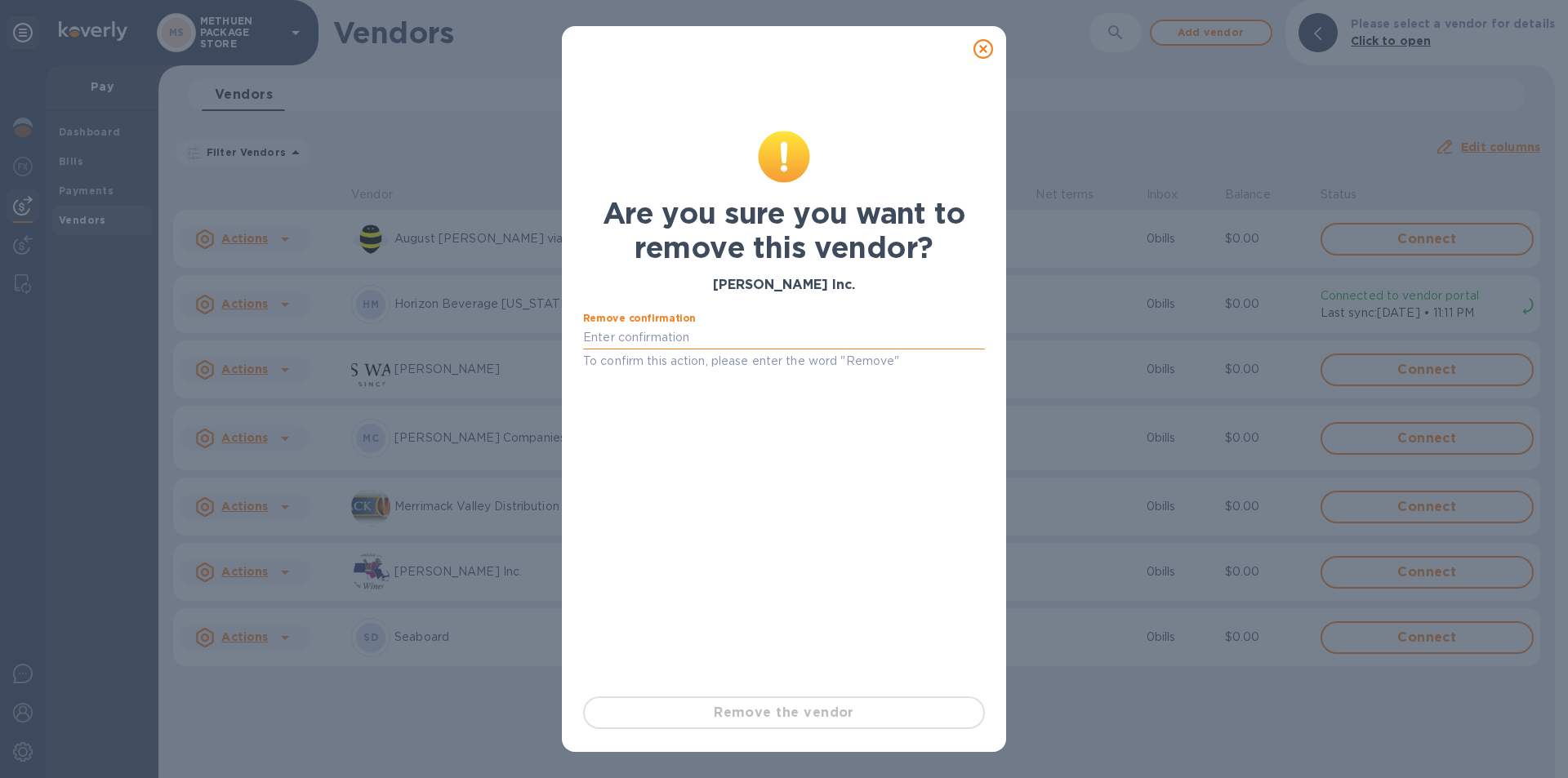
click at [726, 344] on input "text" at bounding box center [784, 338] width 402 height 24
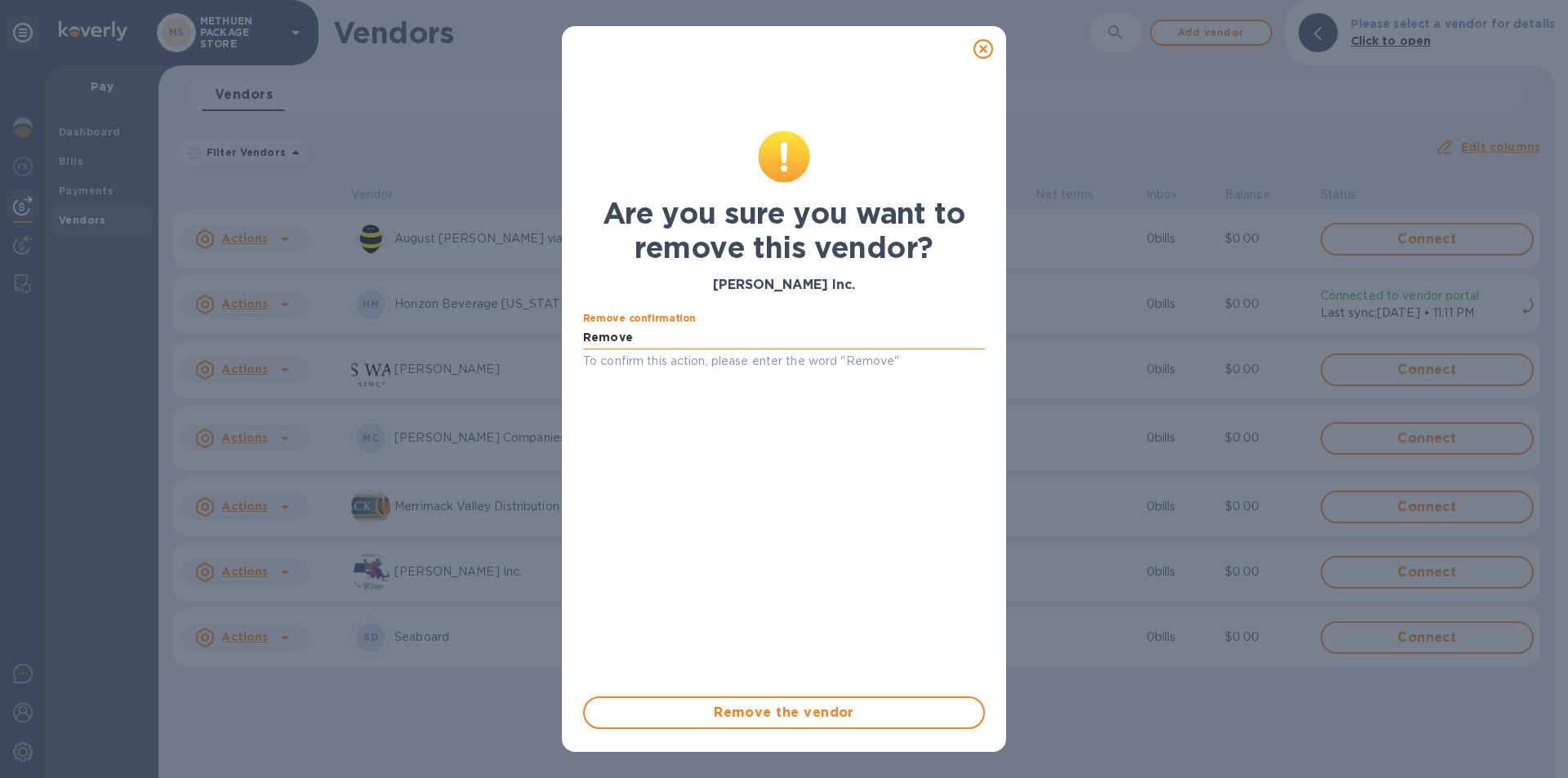
type input "Remove"
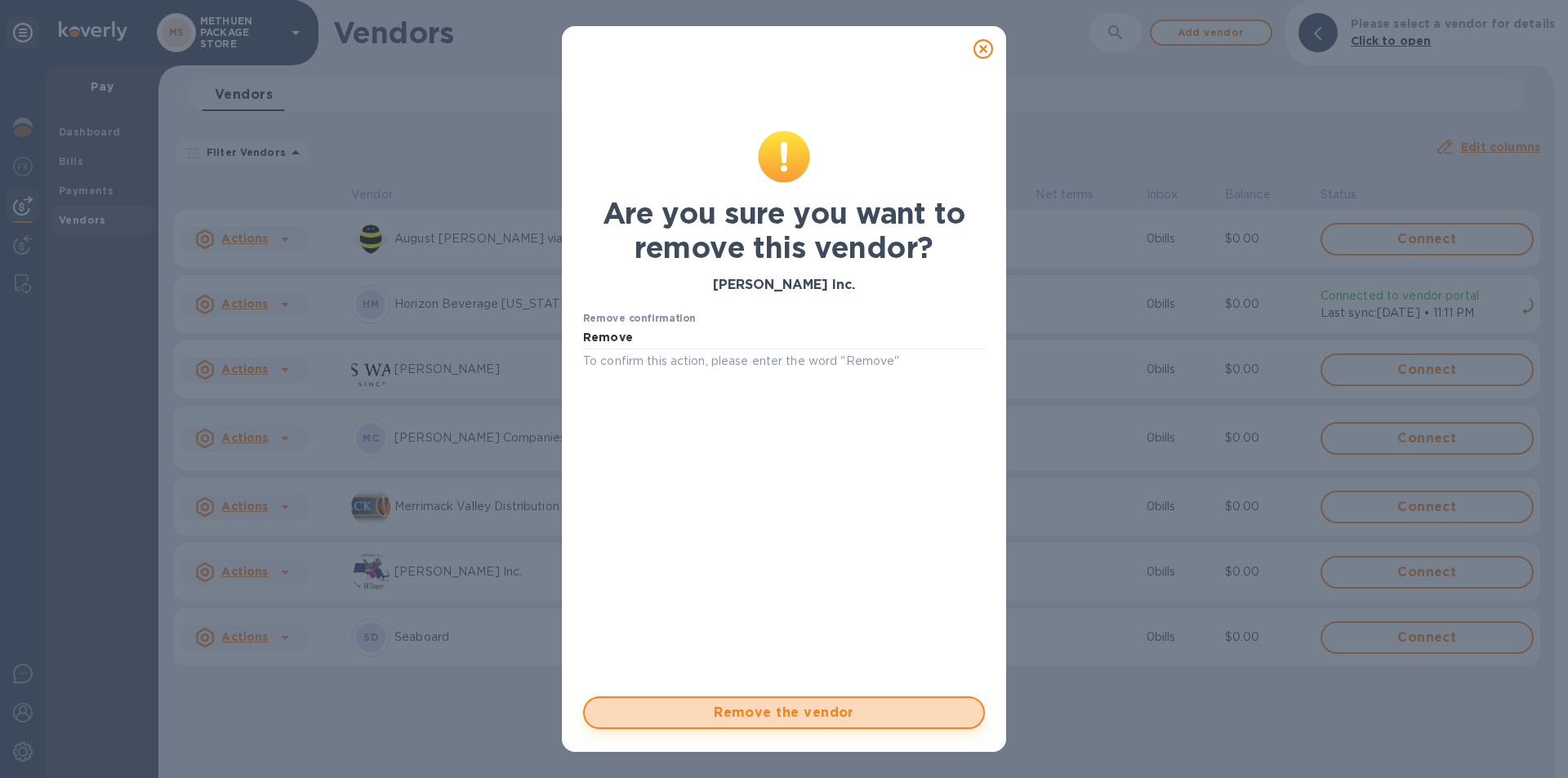
click at [681, 712] on span "Remove the vendor" at bounding box center [784, 713] width 373 height 20
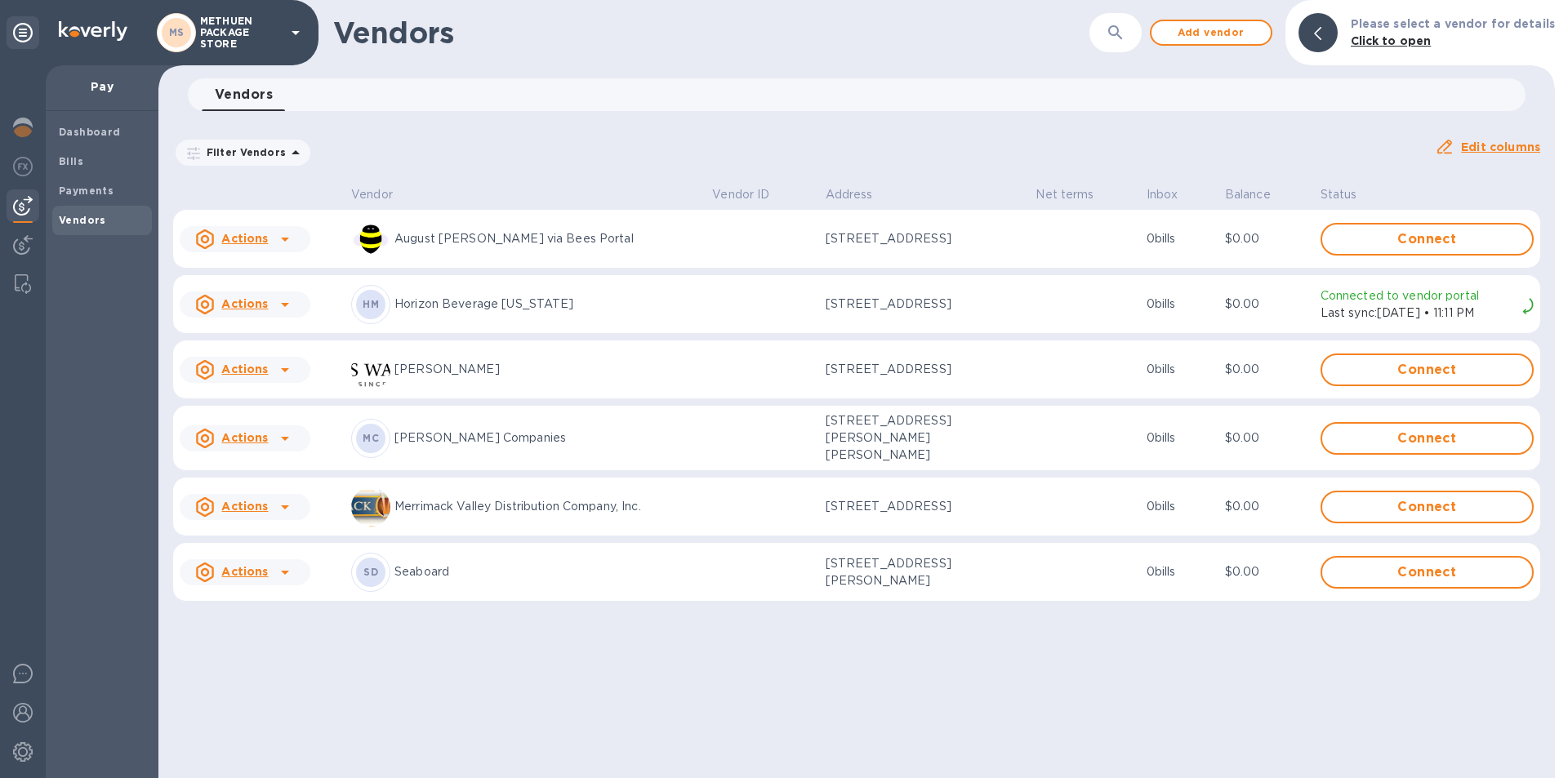
click at [243, 233] on u "Actions" at bounding box center [244, 238] width 47 height 13
click at [257, 348] on b "Remove vendor" at bounding box center [274, 344] width 97 height 13
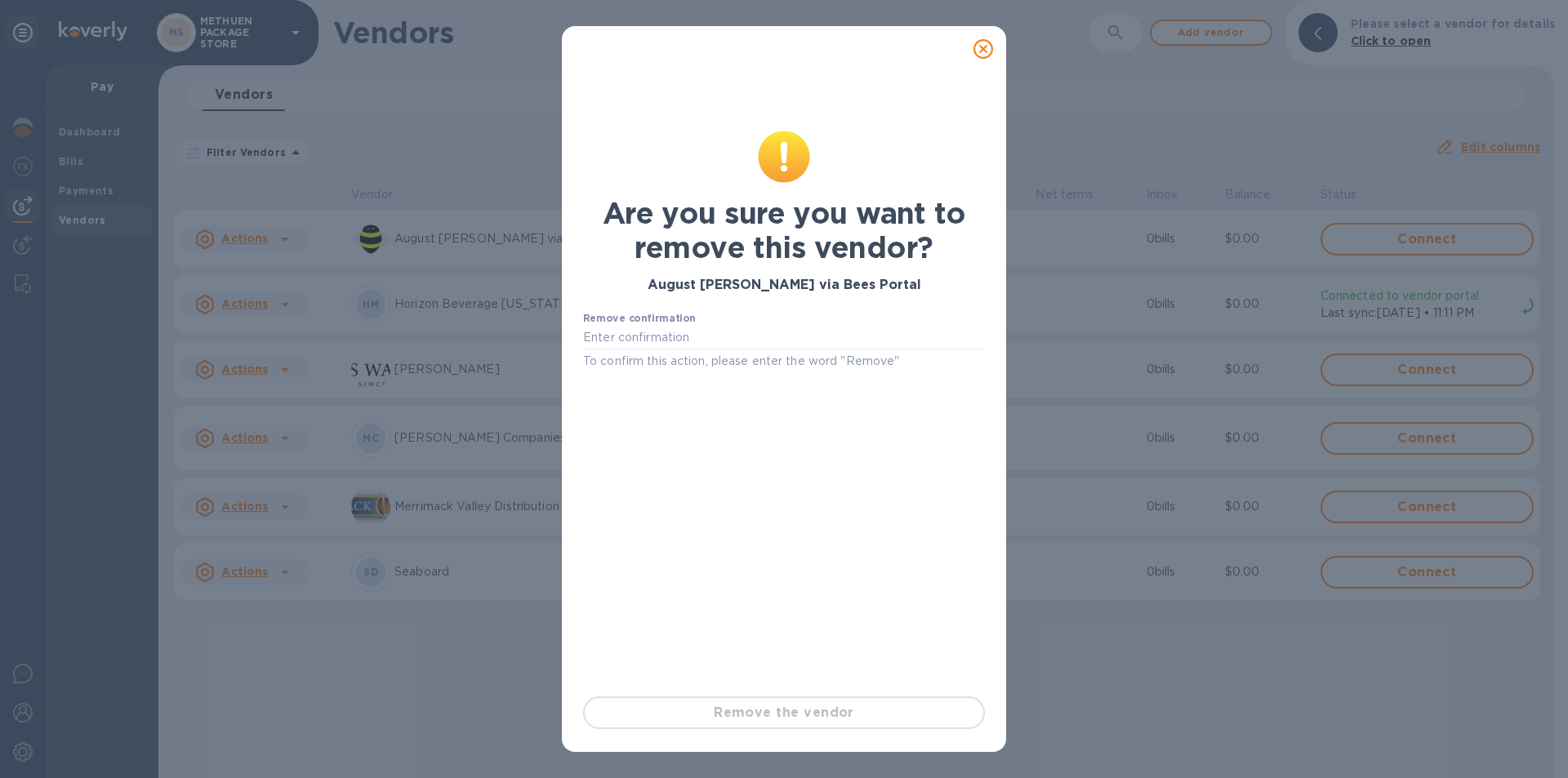
click at [775, 710] on div "Remove the vendor" at bounding box center [783, 712] width 415 height 46
click at [792, 327] on input "text" at bounding box center [784, 338] width 402 height 24
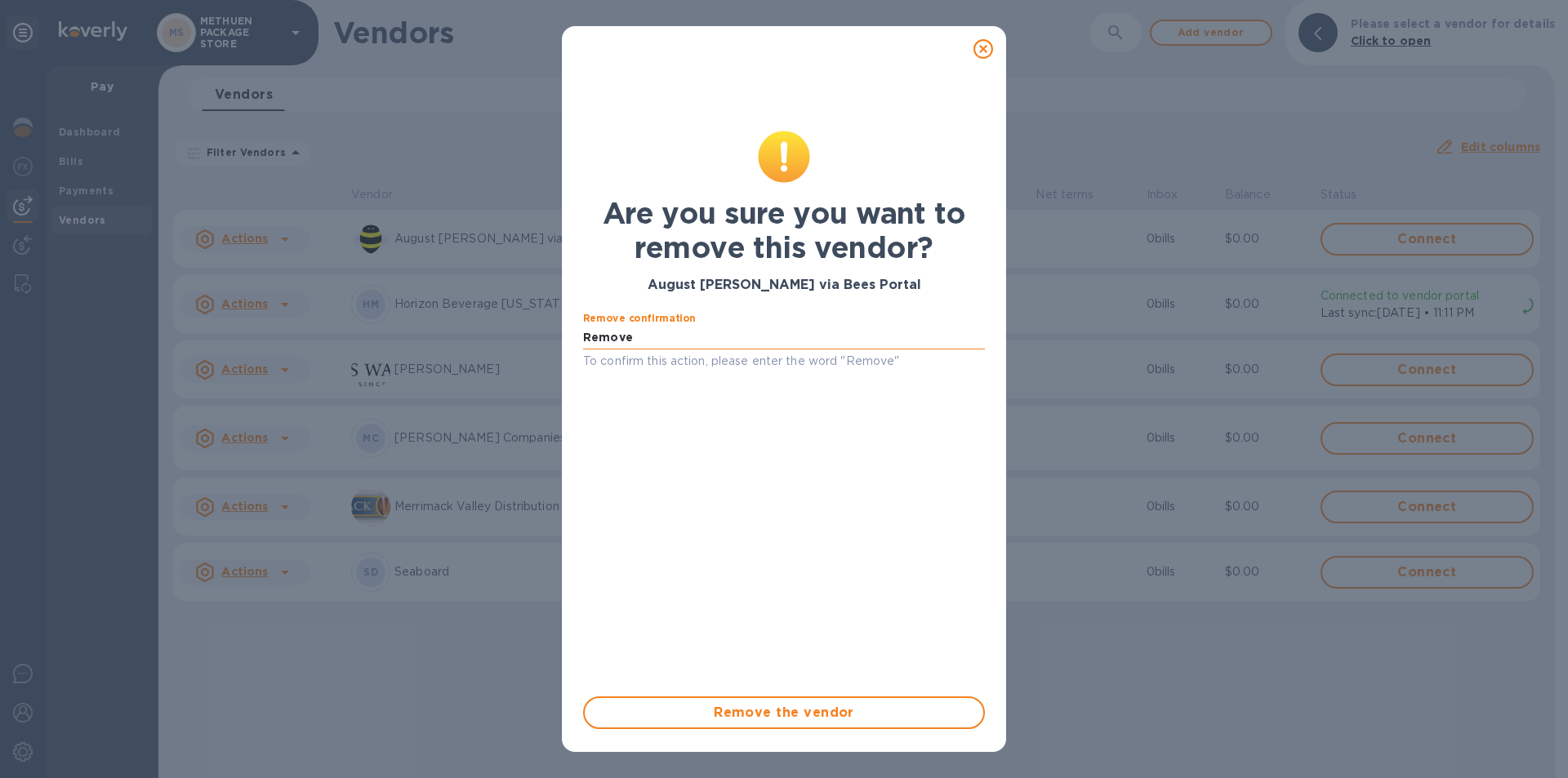
type input "Remove"
drag, startPoint x: 655, startPoint y: 344, endPoint x: 394, endPoint y: 306, distance: 263.8
click at [394, 306] on div "Are you sure you want to remove this vendor? August A. Busch via Bees Portal Re…" at bounding box center [784, 389] width 1568 height 778
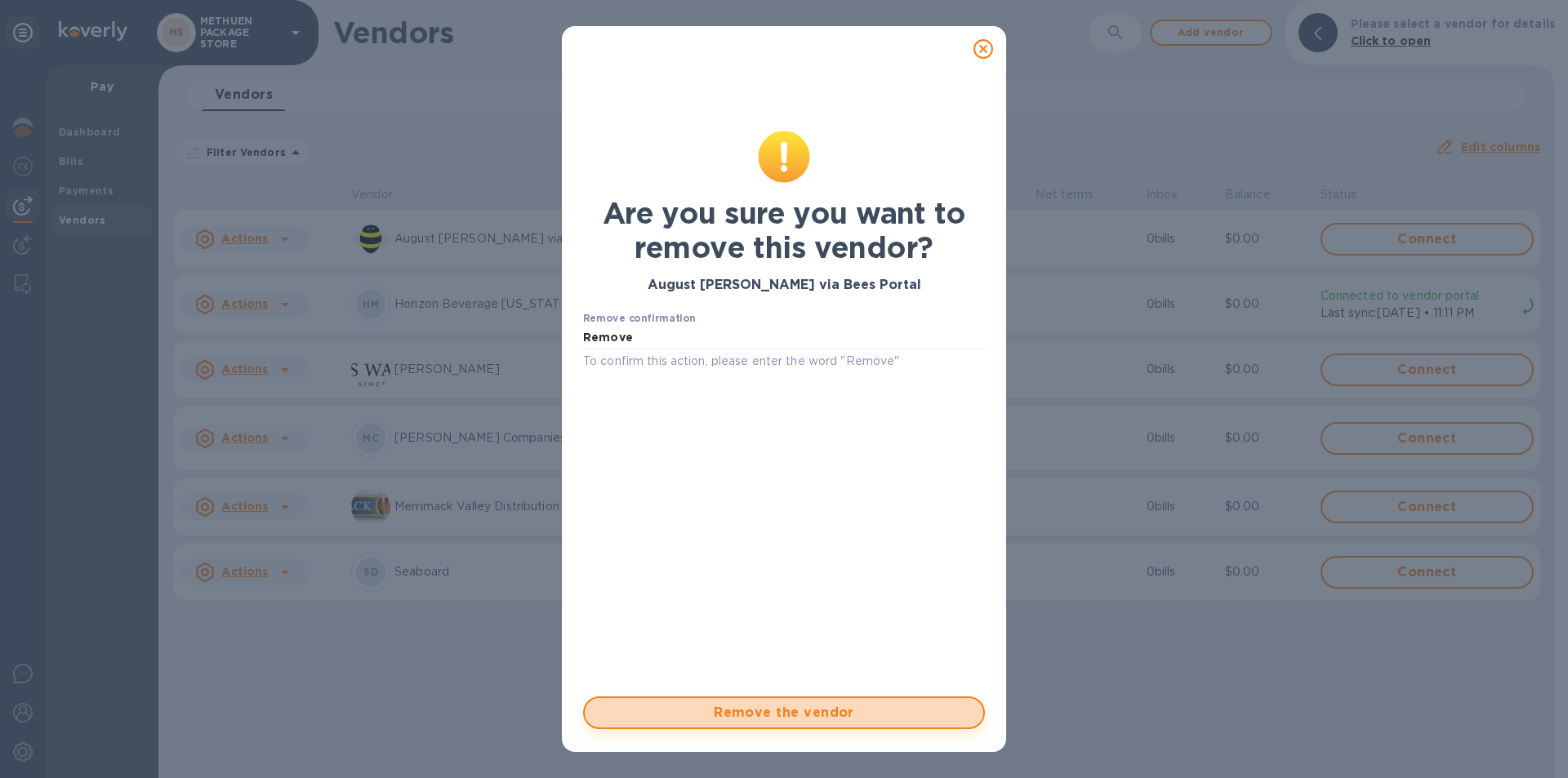
click at [766, 715] on span "Remove the vendor" at bounding box center [784, 713] width 373 height 20
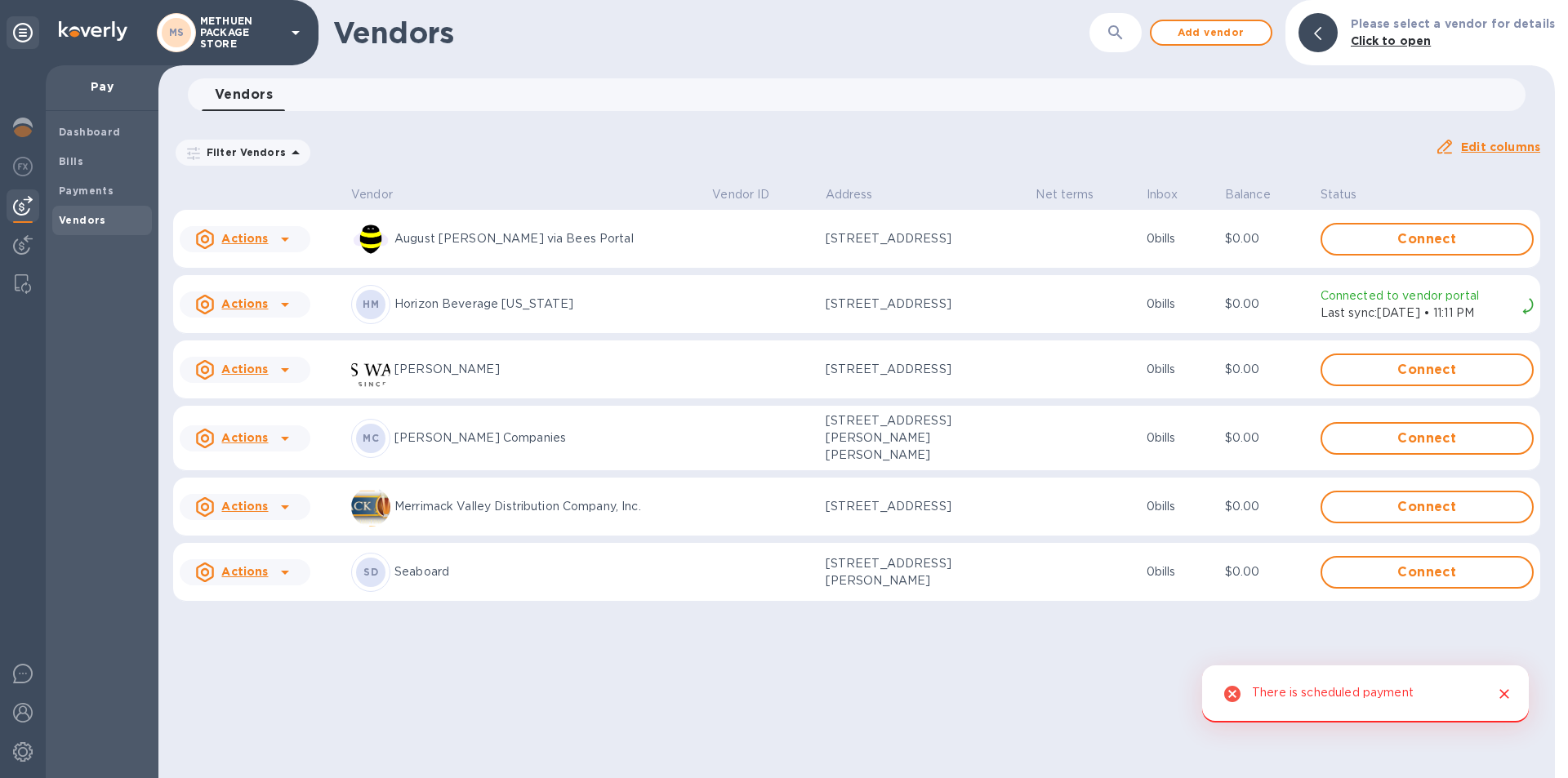
click at [282, 232] on icon at bounding box center [285, 239] width 20 height 20
click at [251, 351] on p "Remove vendor" at bounding box center [274, 344] width 97 height 18
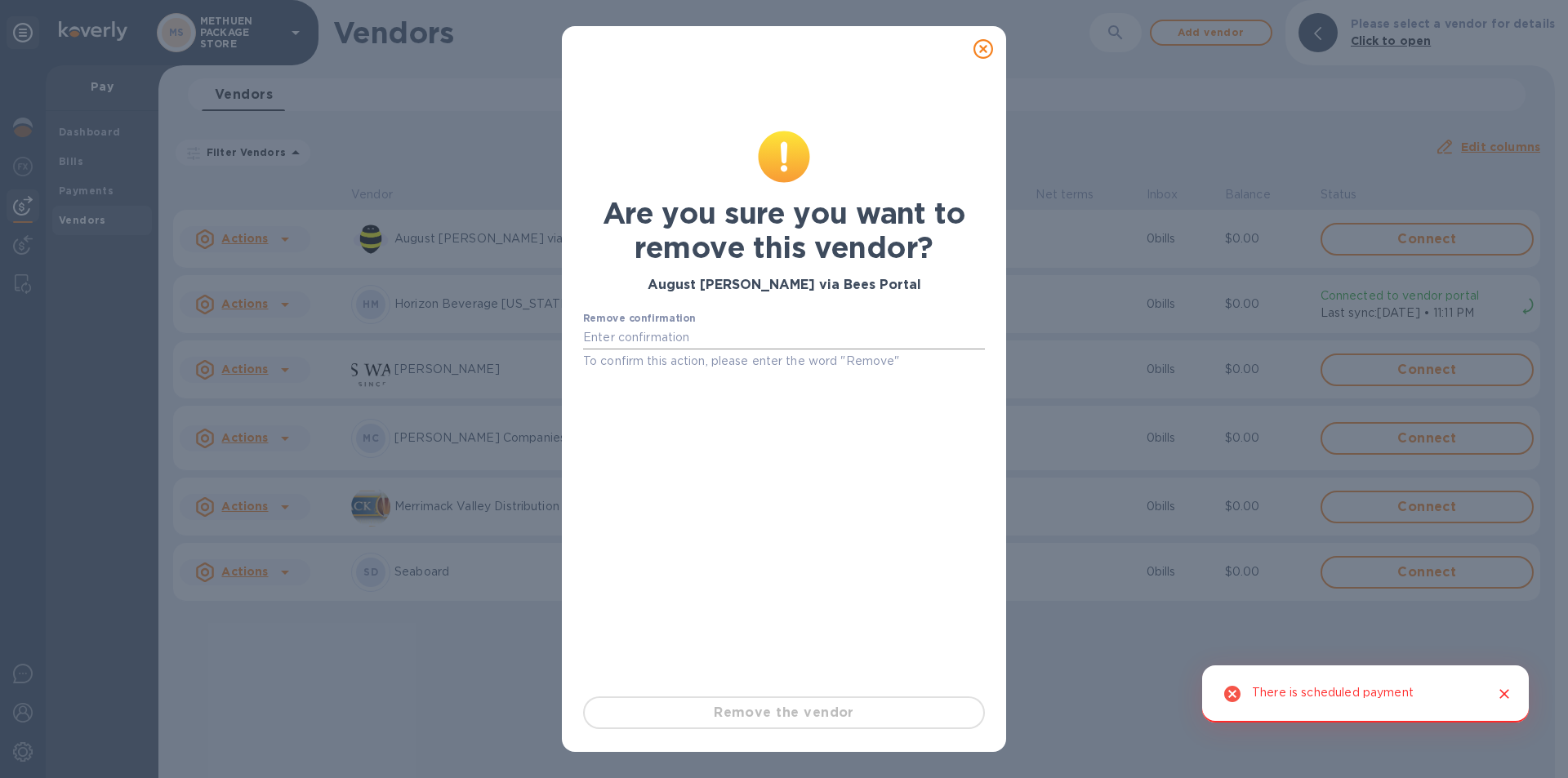
click at [691, 344] on input "text" at bounding box center [784, 338] width 402 height 24
paste input "Remove"
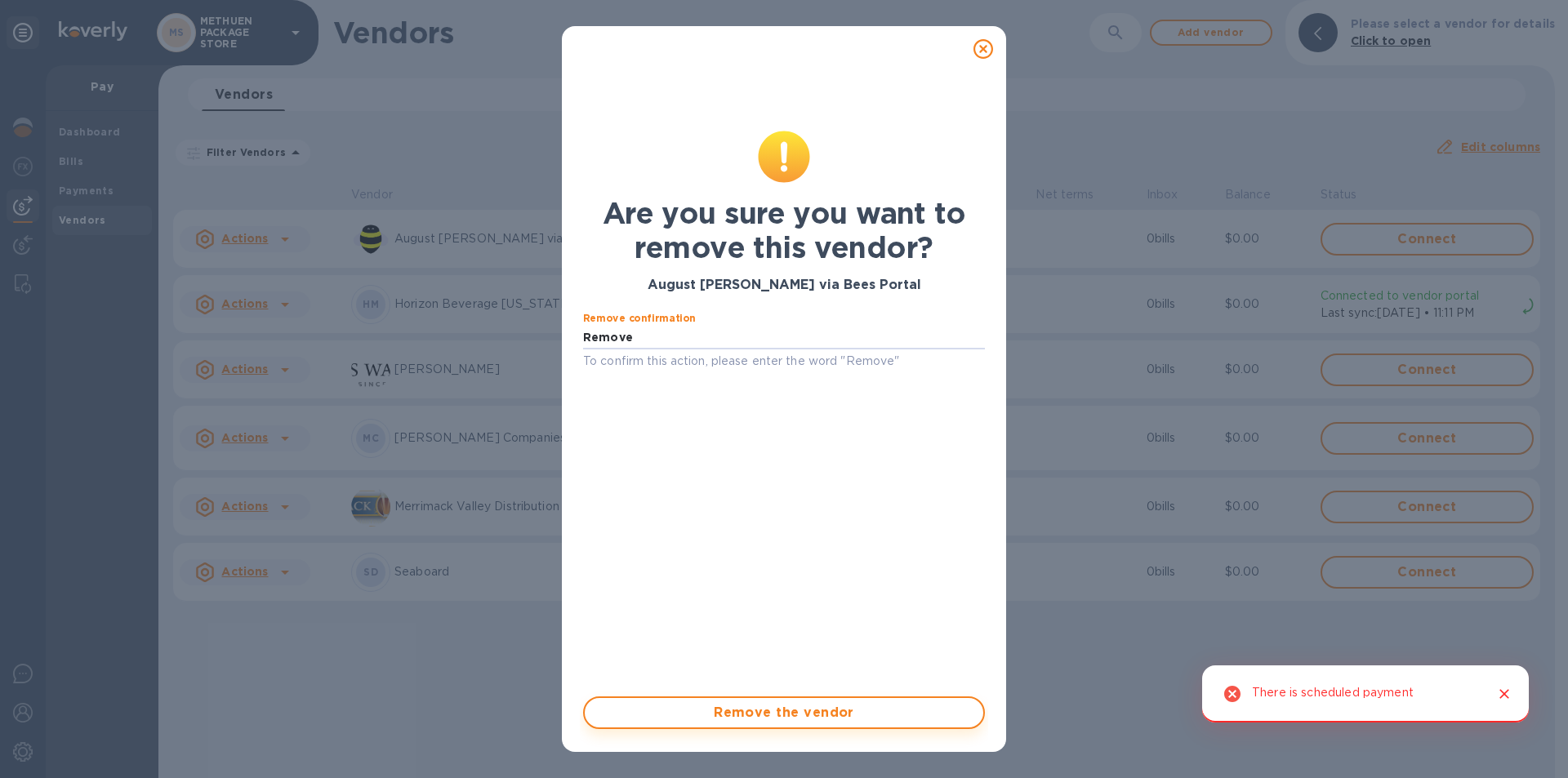
type input "Remove"
click at [813, 710] on span "Remove the vendor" at bounding box center [784, 713] width 373 height 20
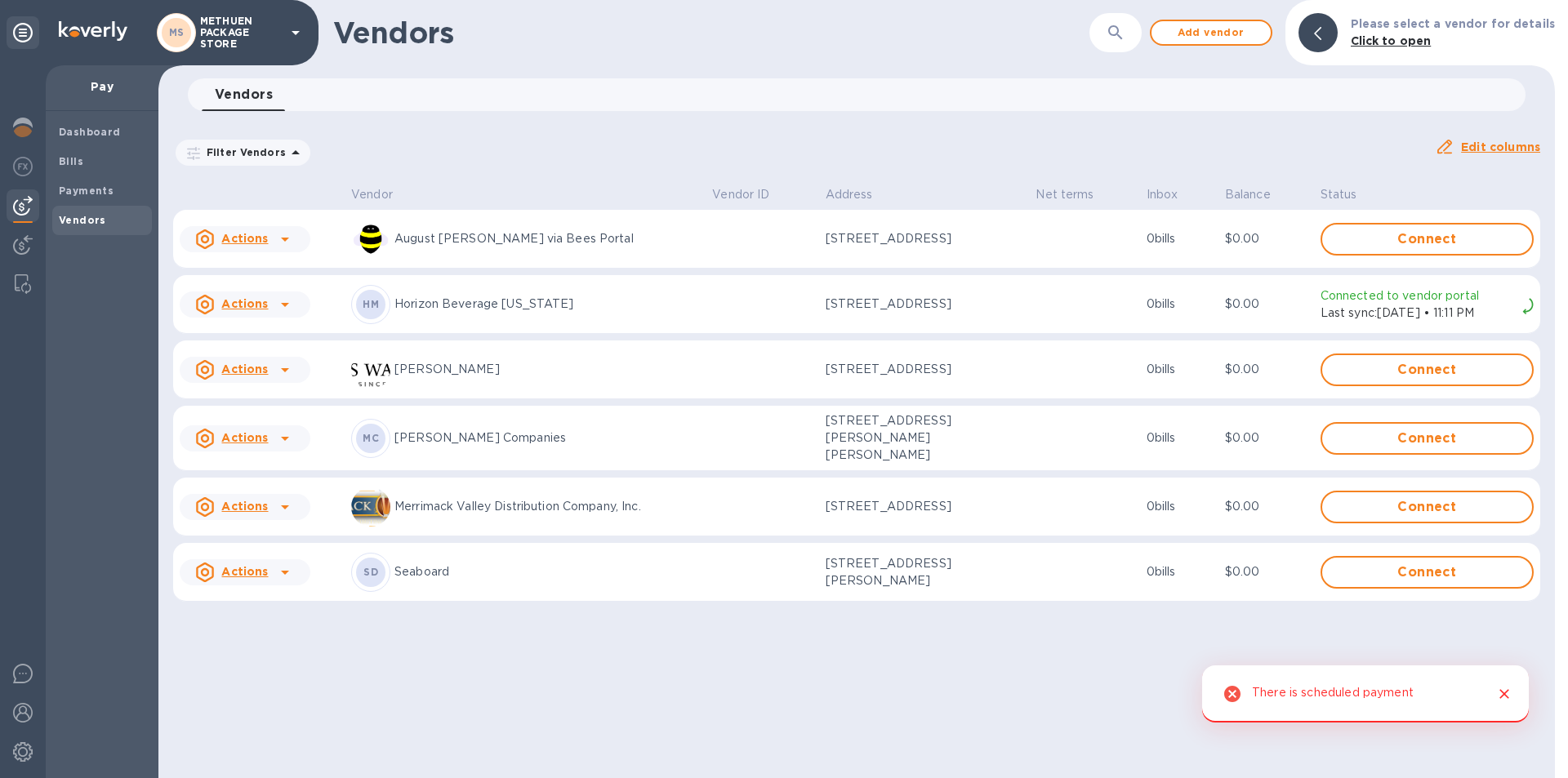
click at [288, 304] on icon at bounding box center [285, 305] width 20 height 20
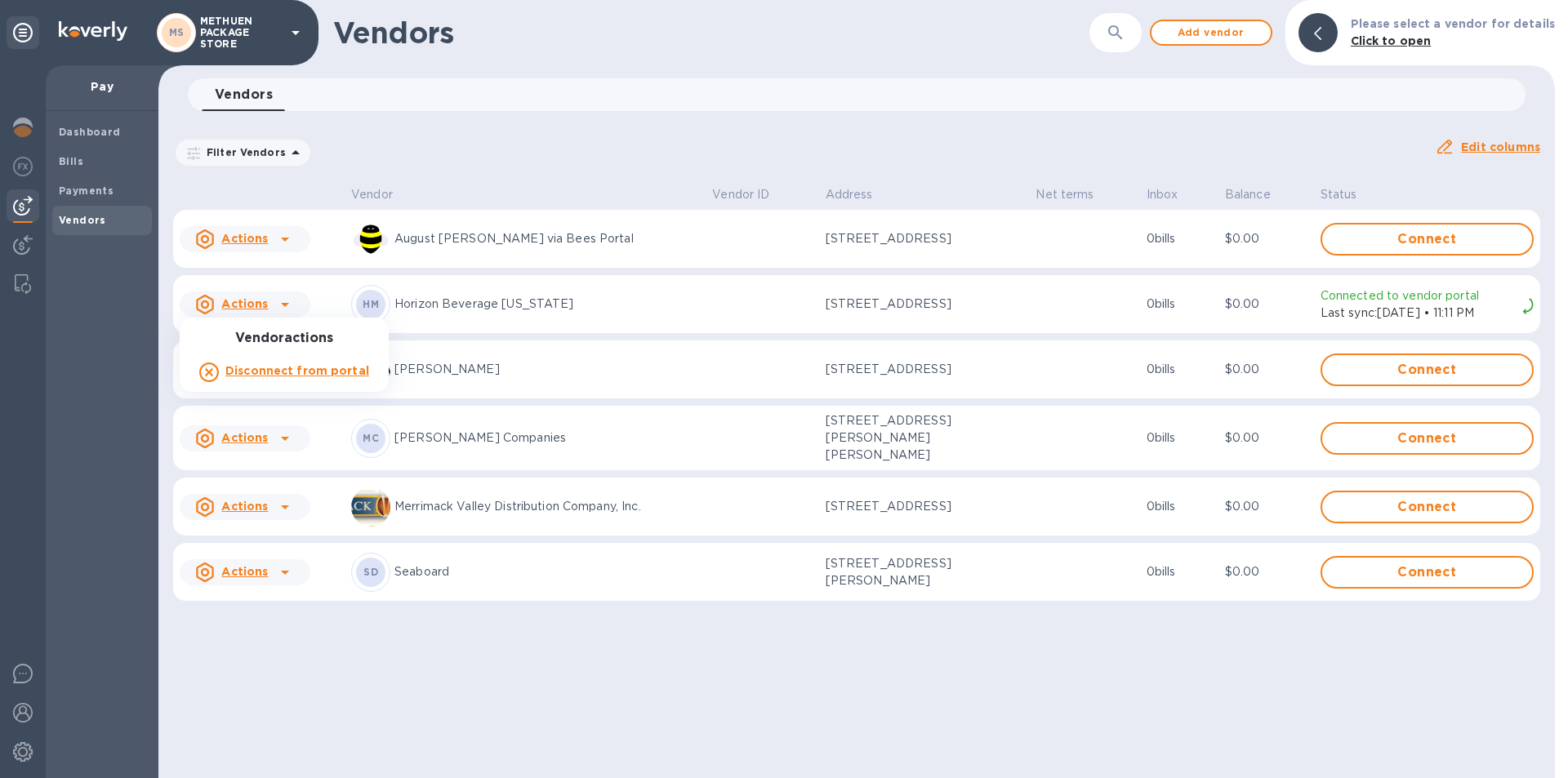
click at [276, 370] on b "Disconnect from portal" at bounding box center [297, 371] width 143 height 13
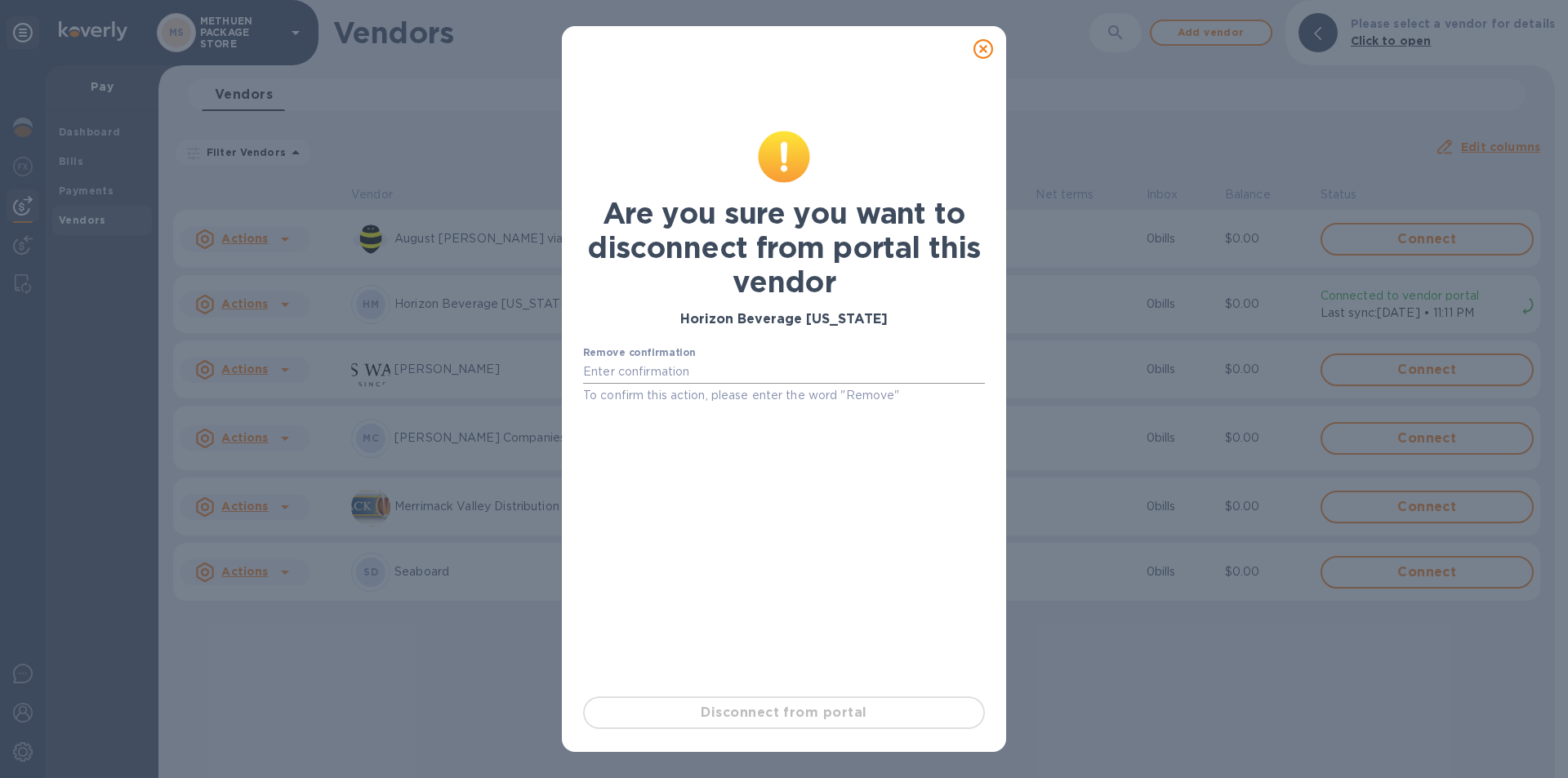
click at [711, 375] on input "text" at bounding box center [784, 372] width 402 height 24
paste input "Remove"
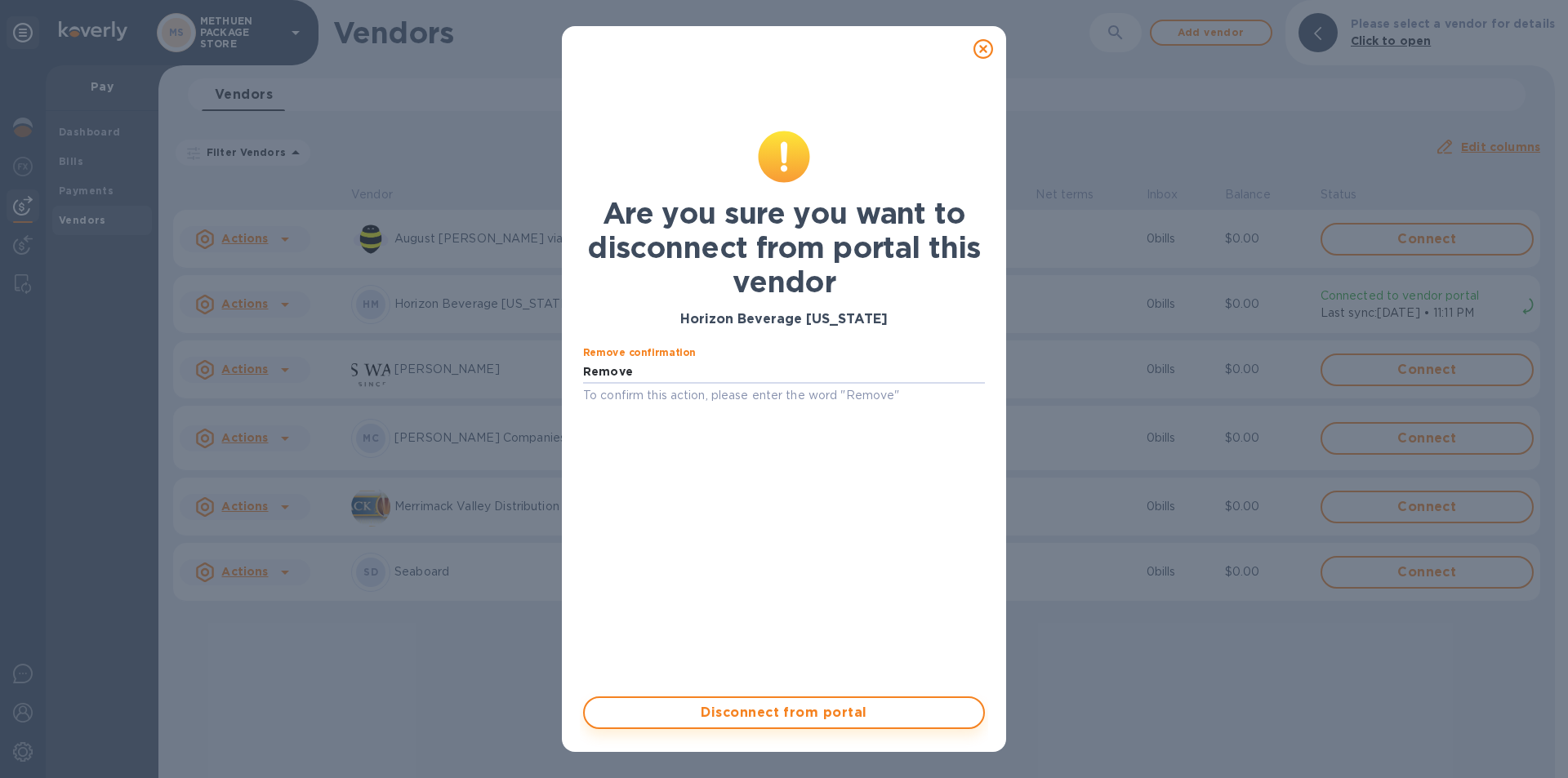
type input "Remove"
click at [776, 718] on span "Disconnect from portal" at bounding box center [784, 713] width 373 height 20
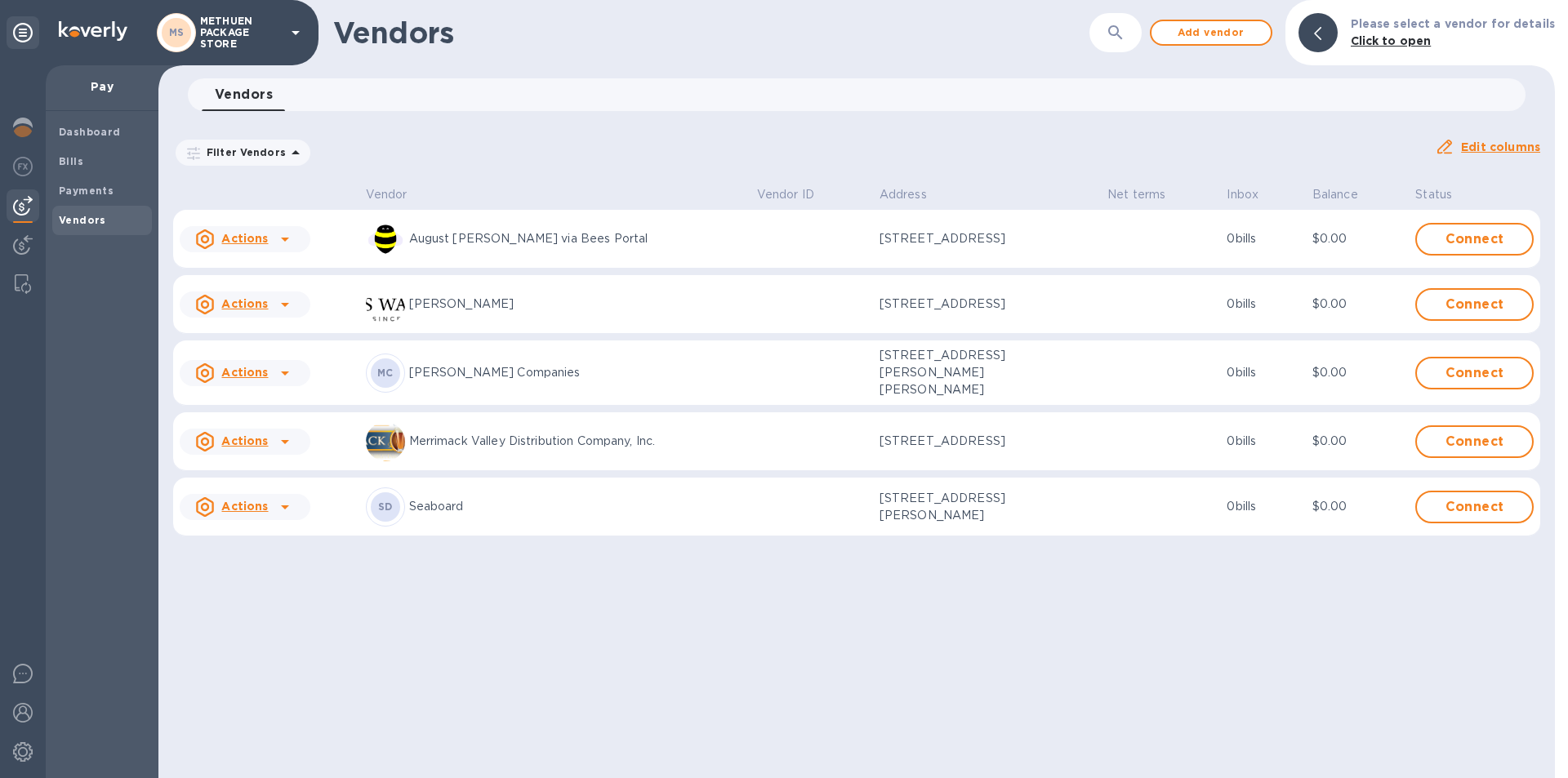
click at [275, 302] on icon at bounding box center [285, 305] width 20 height 20
click at [259, 407] on b "Remove vendor" at bounding box center [274, 410] width 97 height 13
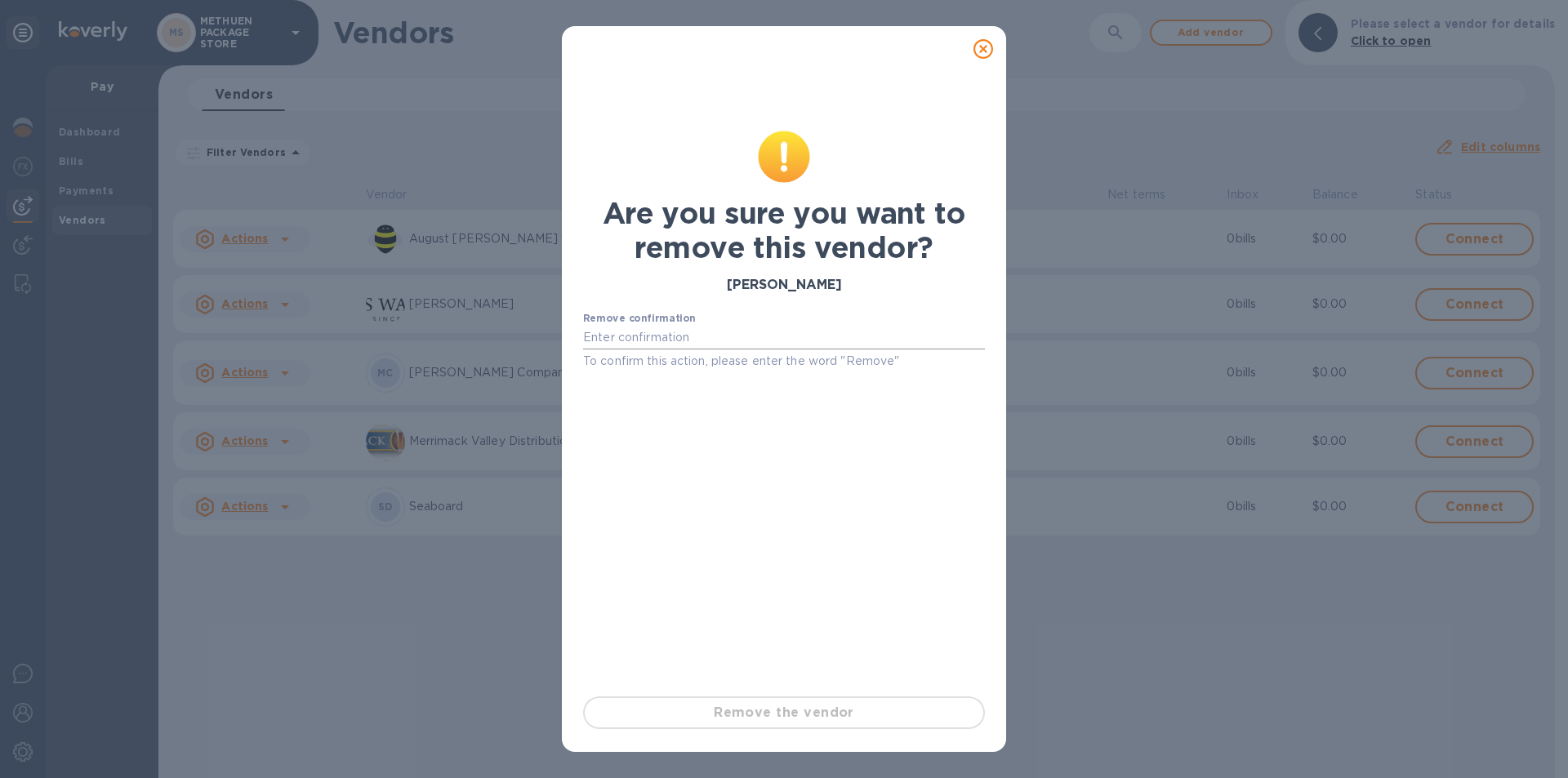
click at [696, 336] on input "text" at bounding box center [784, 338] width 402 height 24
paste input "Remove"
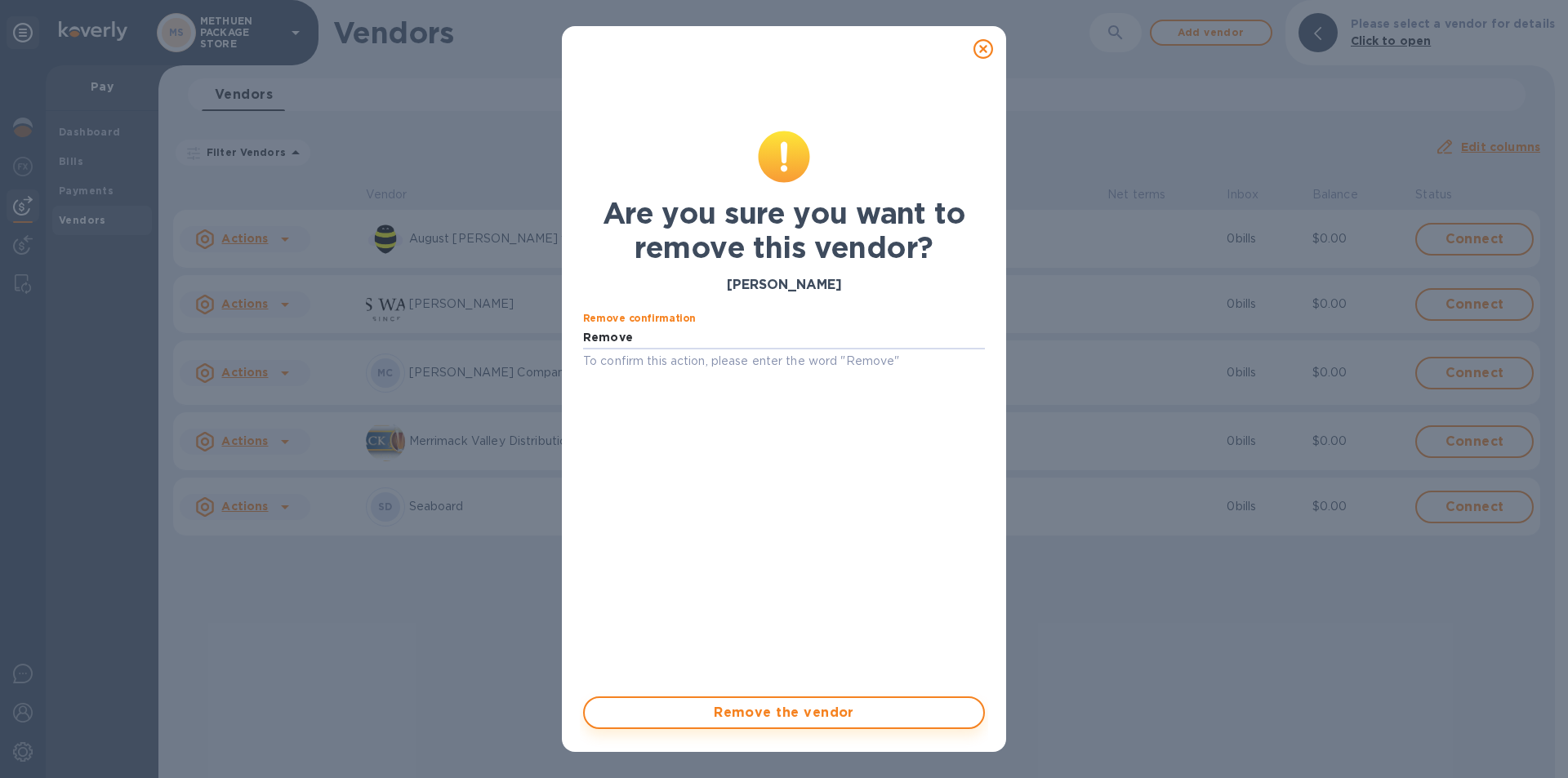
type input "Remove"
click at [741, 709] on span "Remove the vendor" at bounding box center [784, 713] width 373 height 20
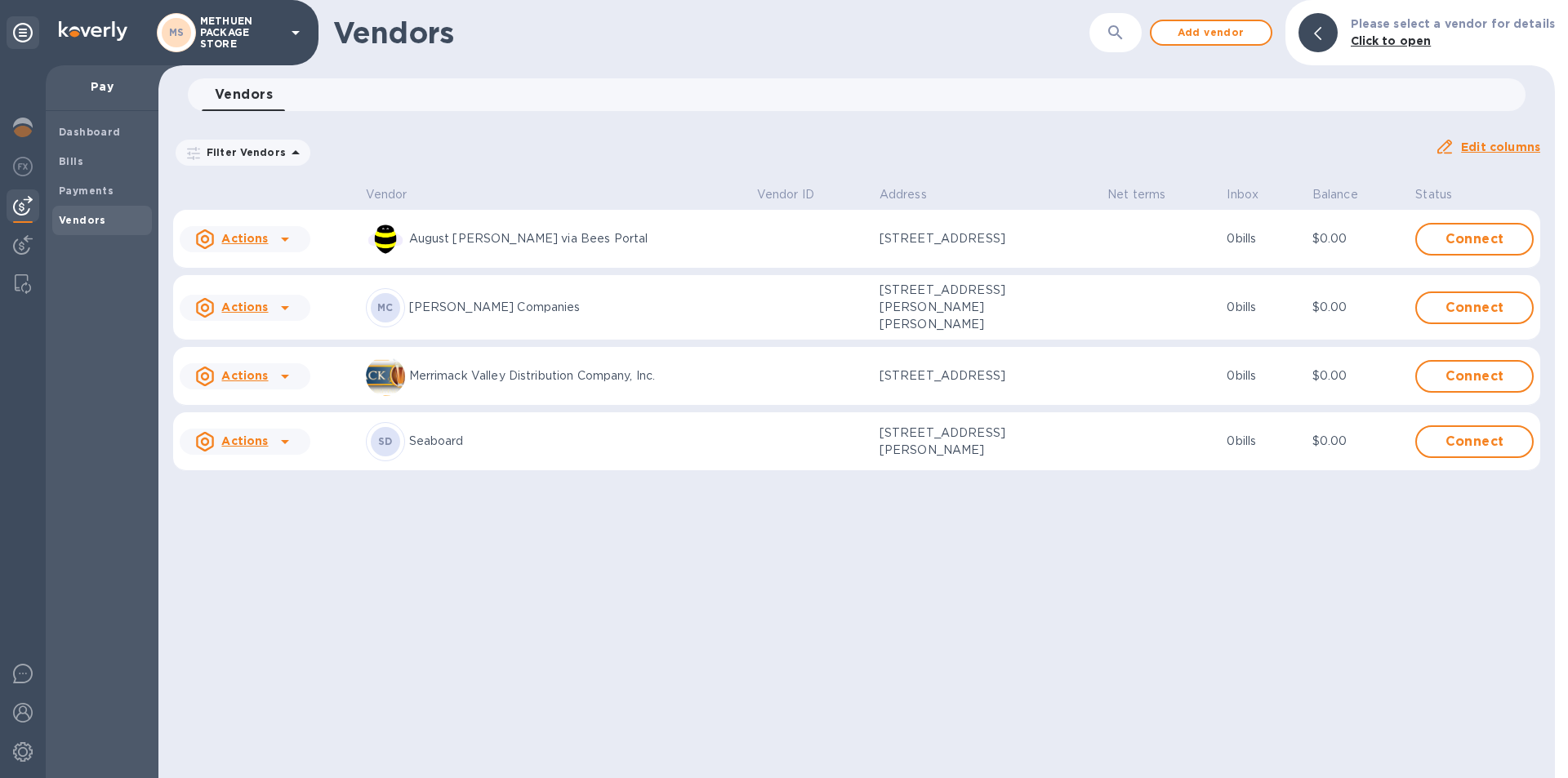
click at [276, 298] on icon at bounding box center [285, 308] width 20 height 20
click at [250, 399] on div "Remove vendor" at bounding box center [273, 411] width 103 height 26
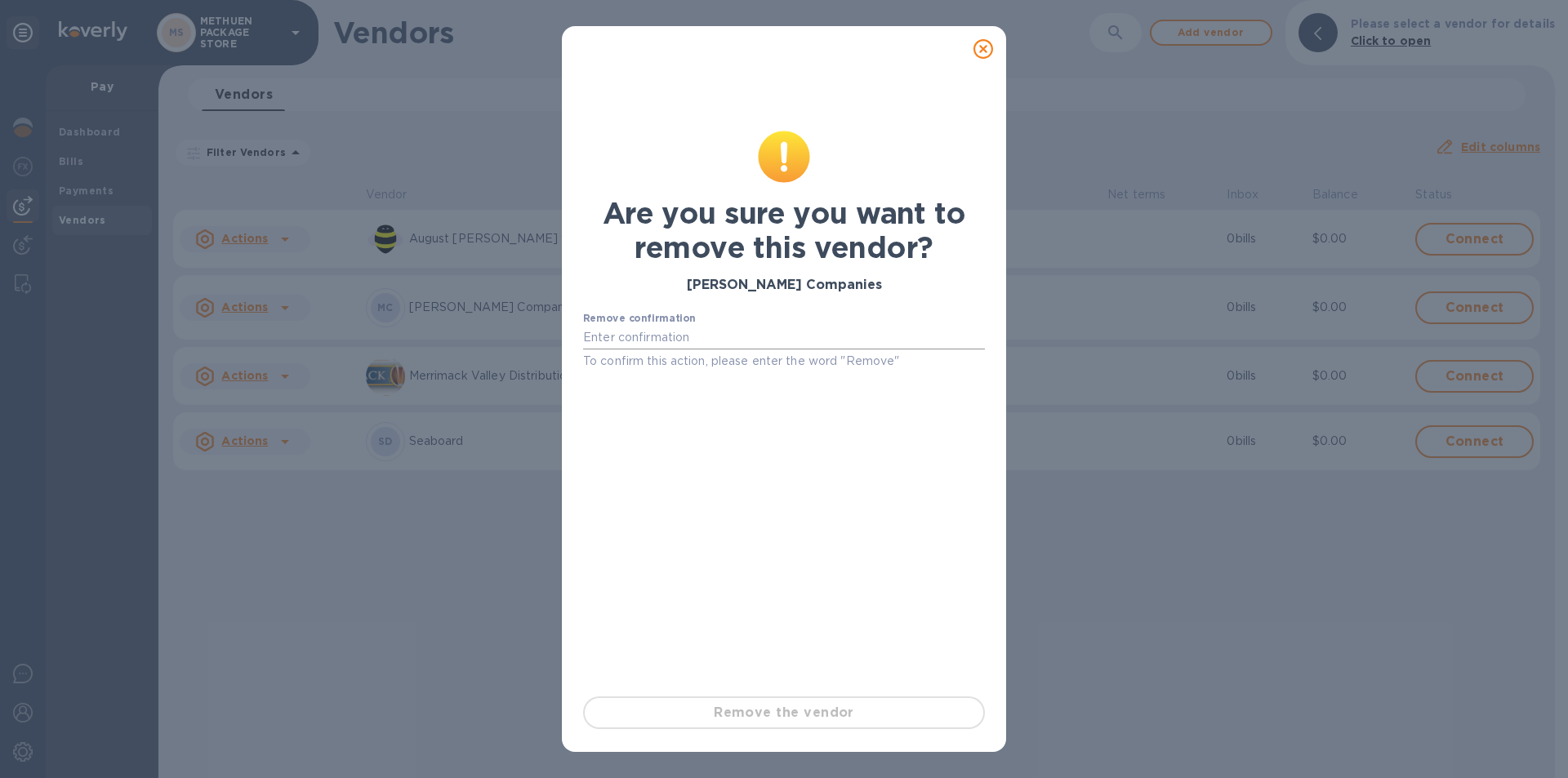
click at [685, 335] on input "text" at bounding box center [784, 338] width 402 height 24
paste input "Remove"
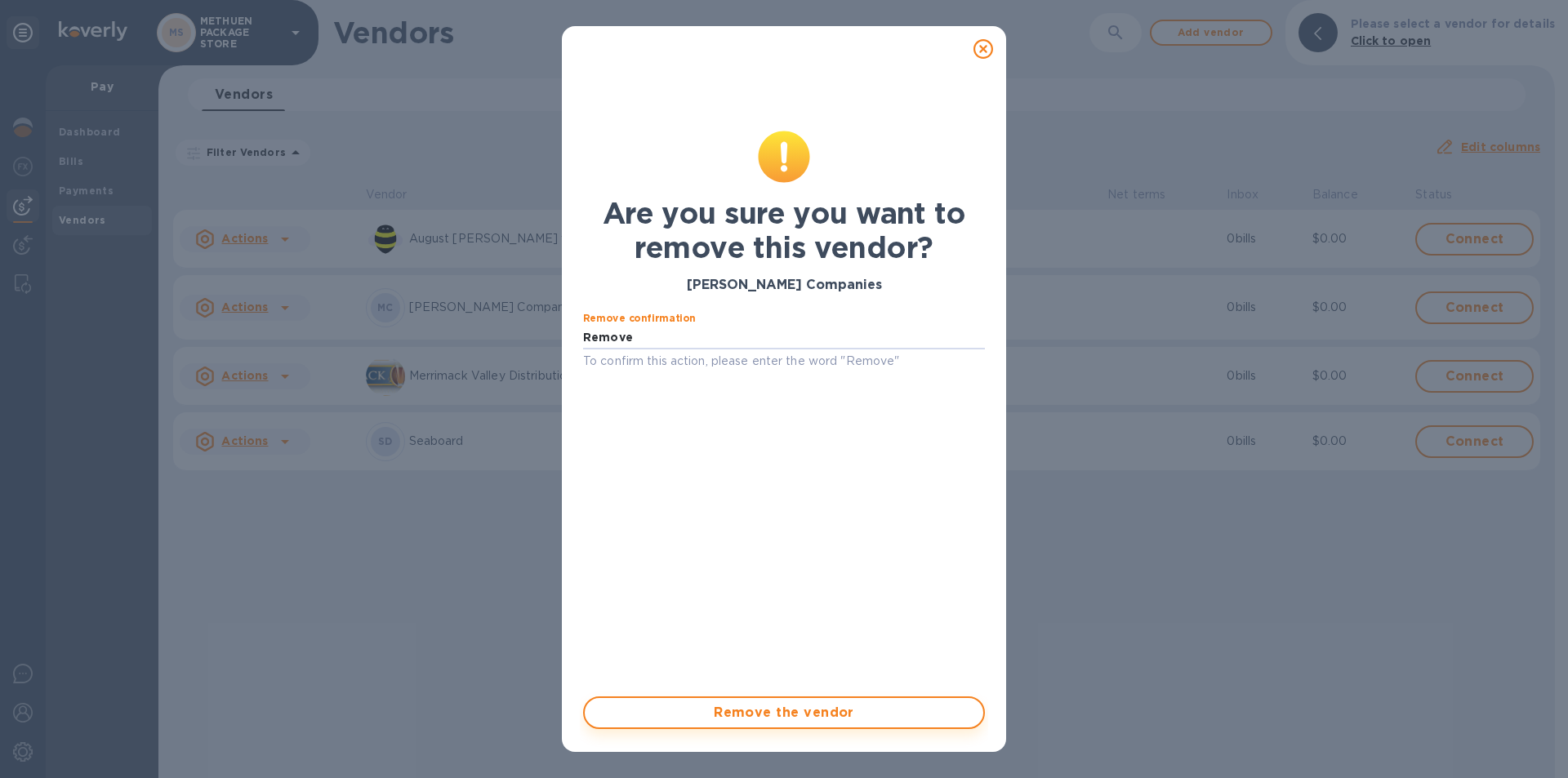
type input "Remove"
click at [725, 711] on span "Remove the vendor" at bounding box center [784, 713] width 373 height 20
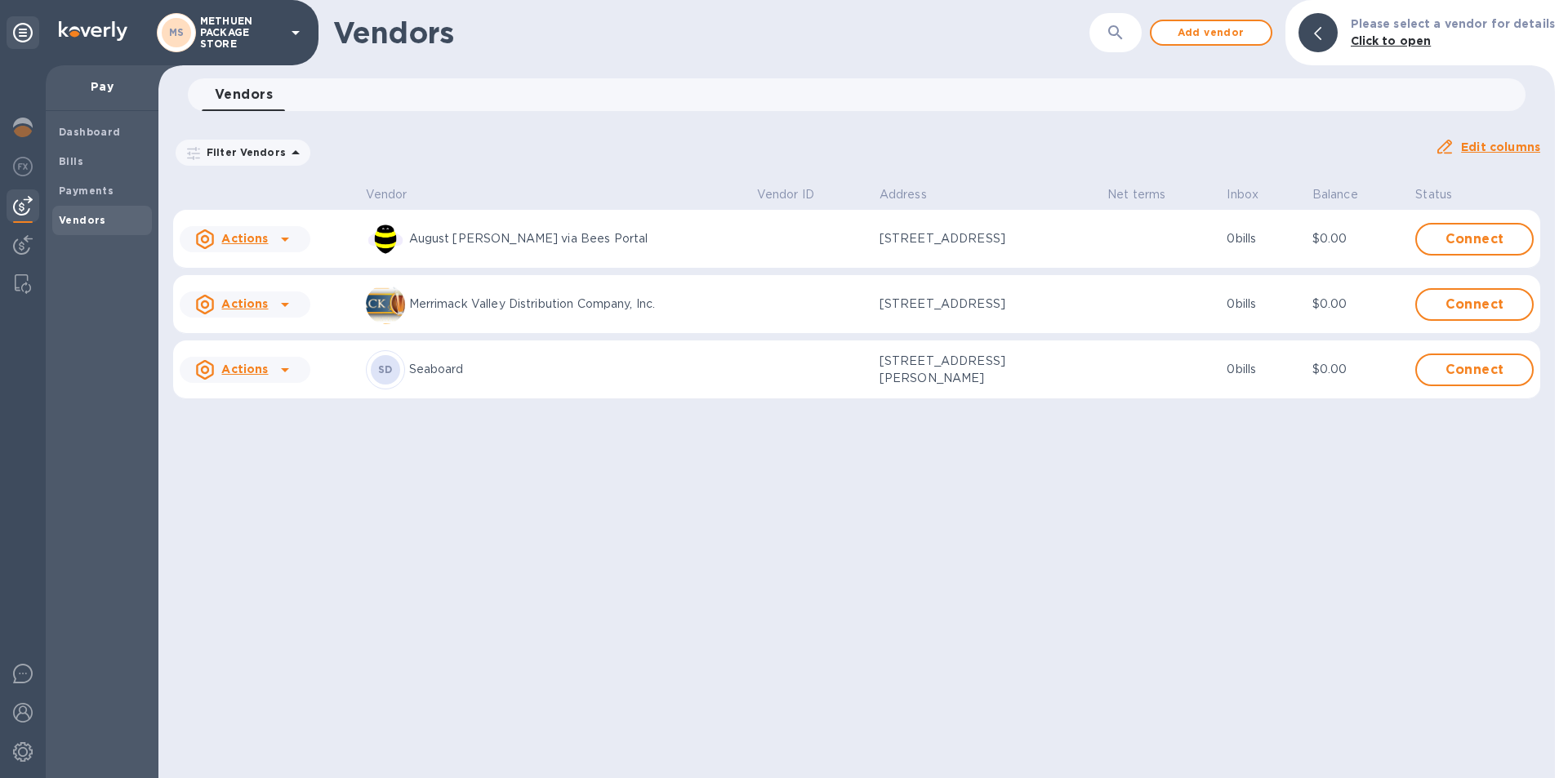
click at [279, 295] on icon at bounding box center [285, 305] width 20 height 20
click at [243, 404] on b "Remove vendor" at bounding box center [274, 410] width 97 height 13
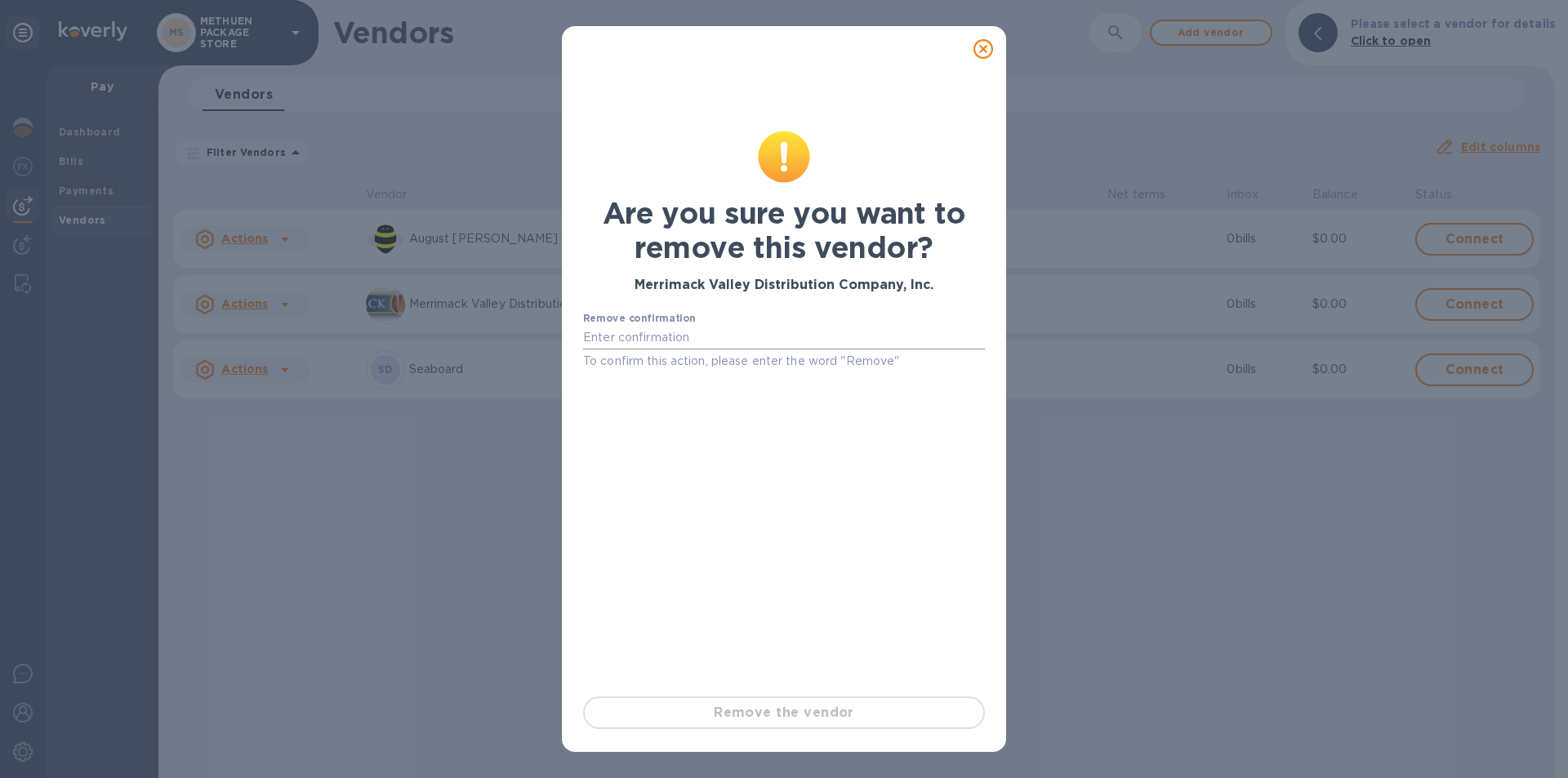
click at [725, 337] on input "text" at bounding box center [784, 338] width 402 height 24
paste input "Remove"
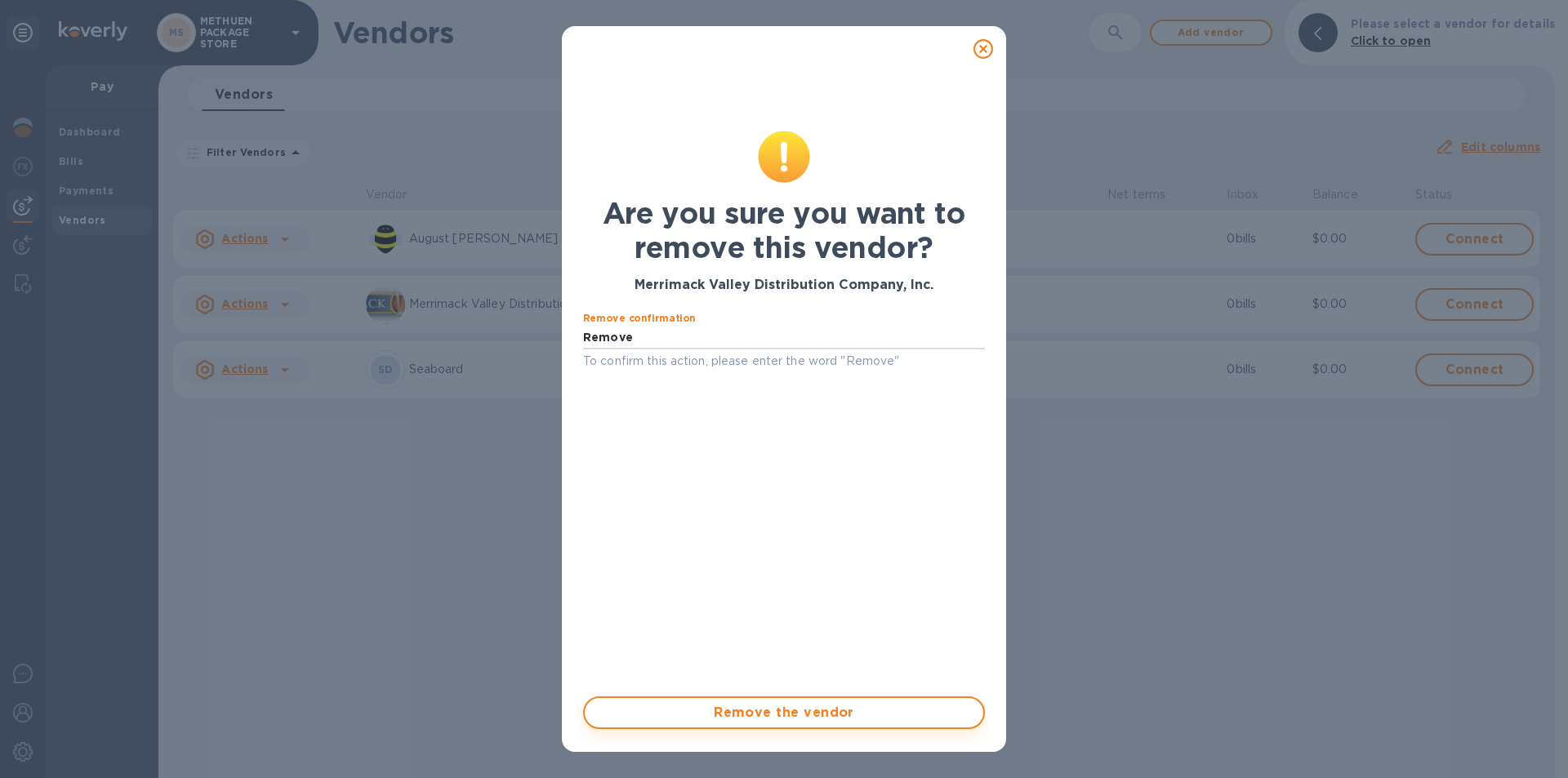
type input "Remove"
click at [733, 718] on span "Remove the vendor" at bounding box center [784, 713] width 373 height 20
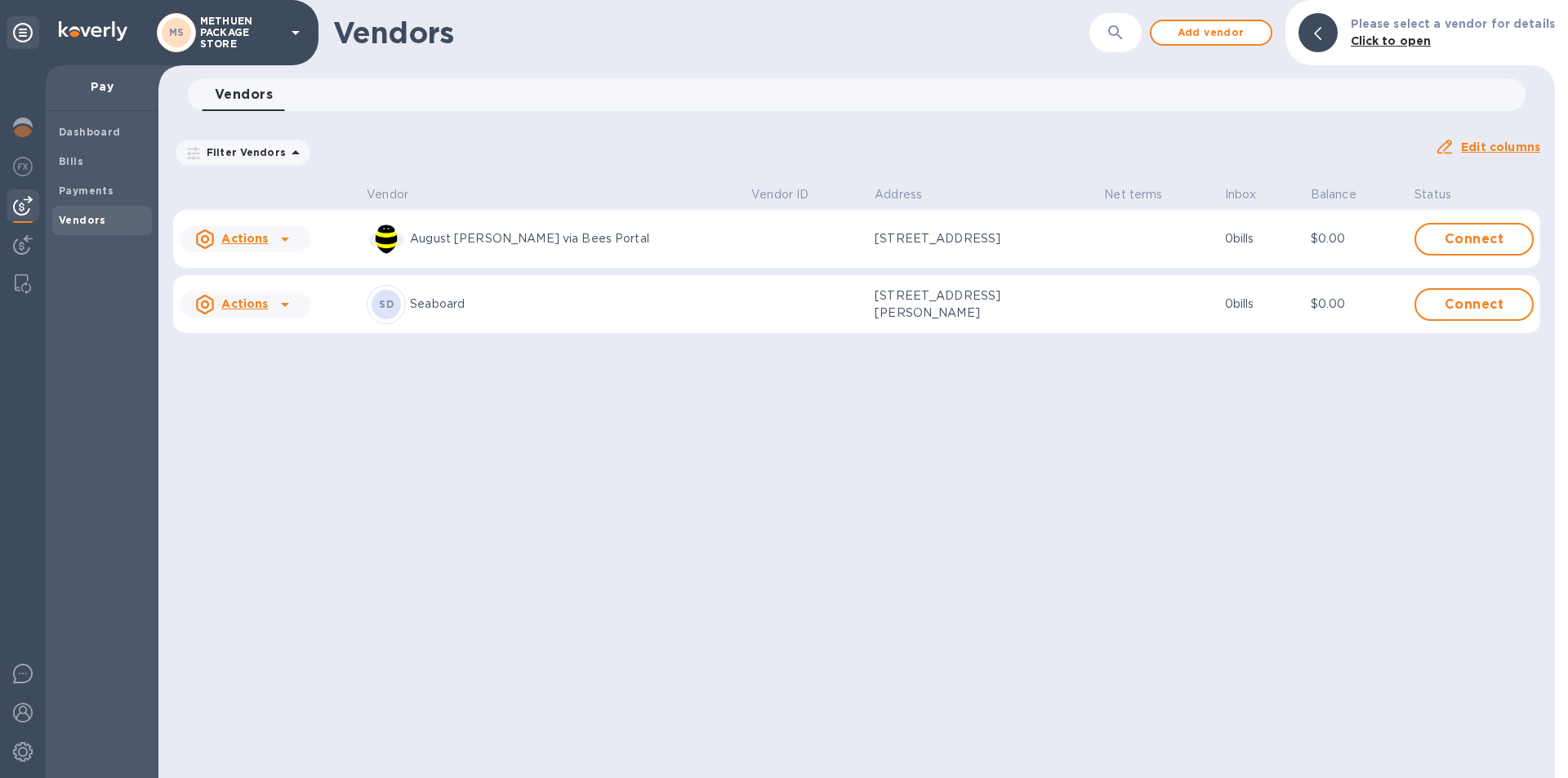
click at [282, 299] on icon at bounding box center [285, 305] width 20 height 20
click at [266, 414] on b "Remove vendor" at bounding box center [274, 410] width 97 height 13
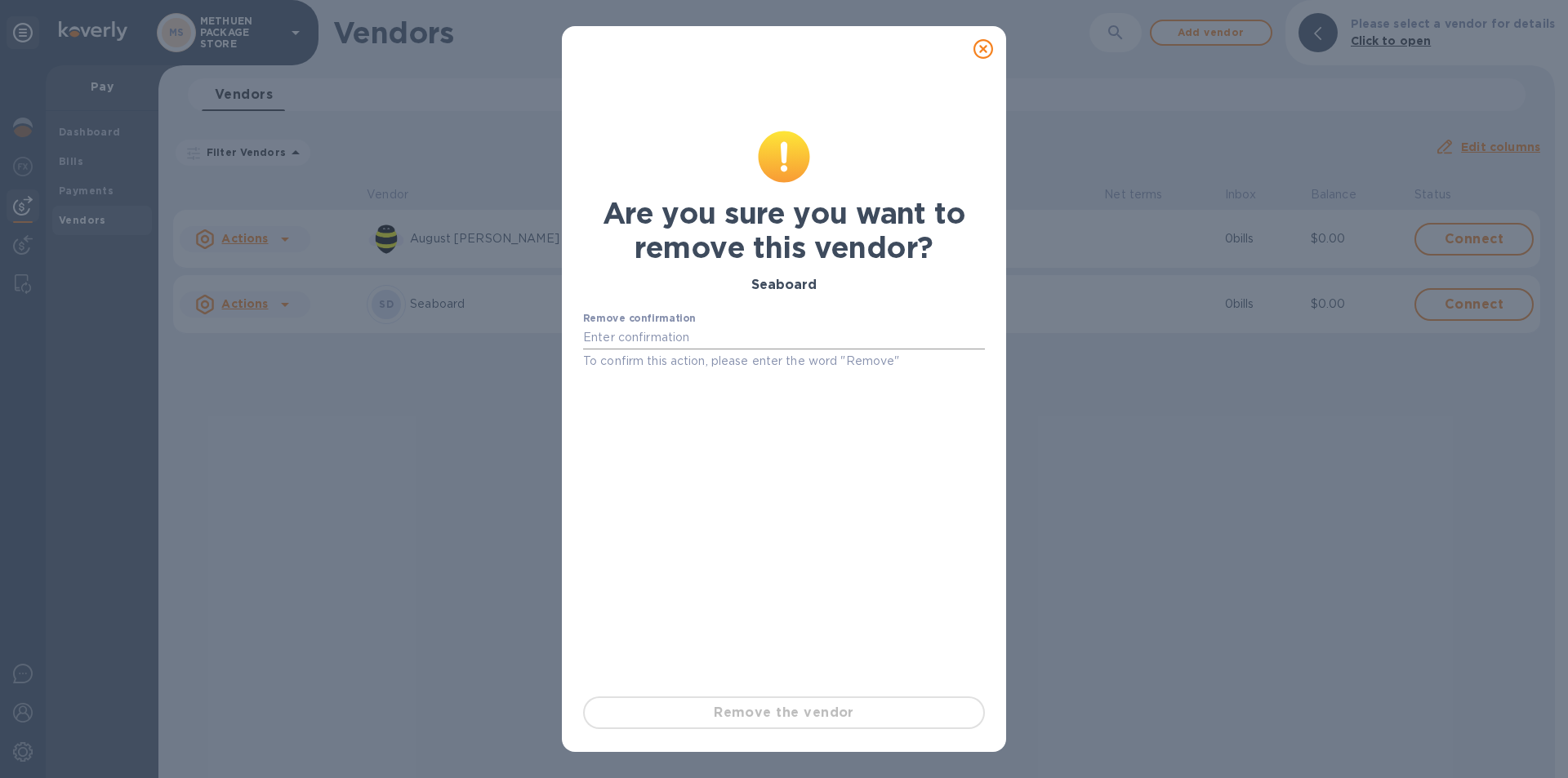
click at [666, 330] on input "text" at bounding box center [784, 338] width 402 height 24
paste input "Remove"
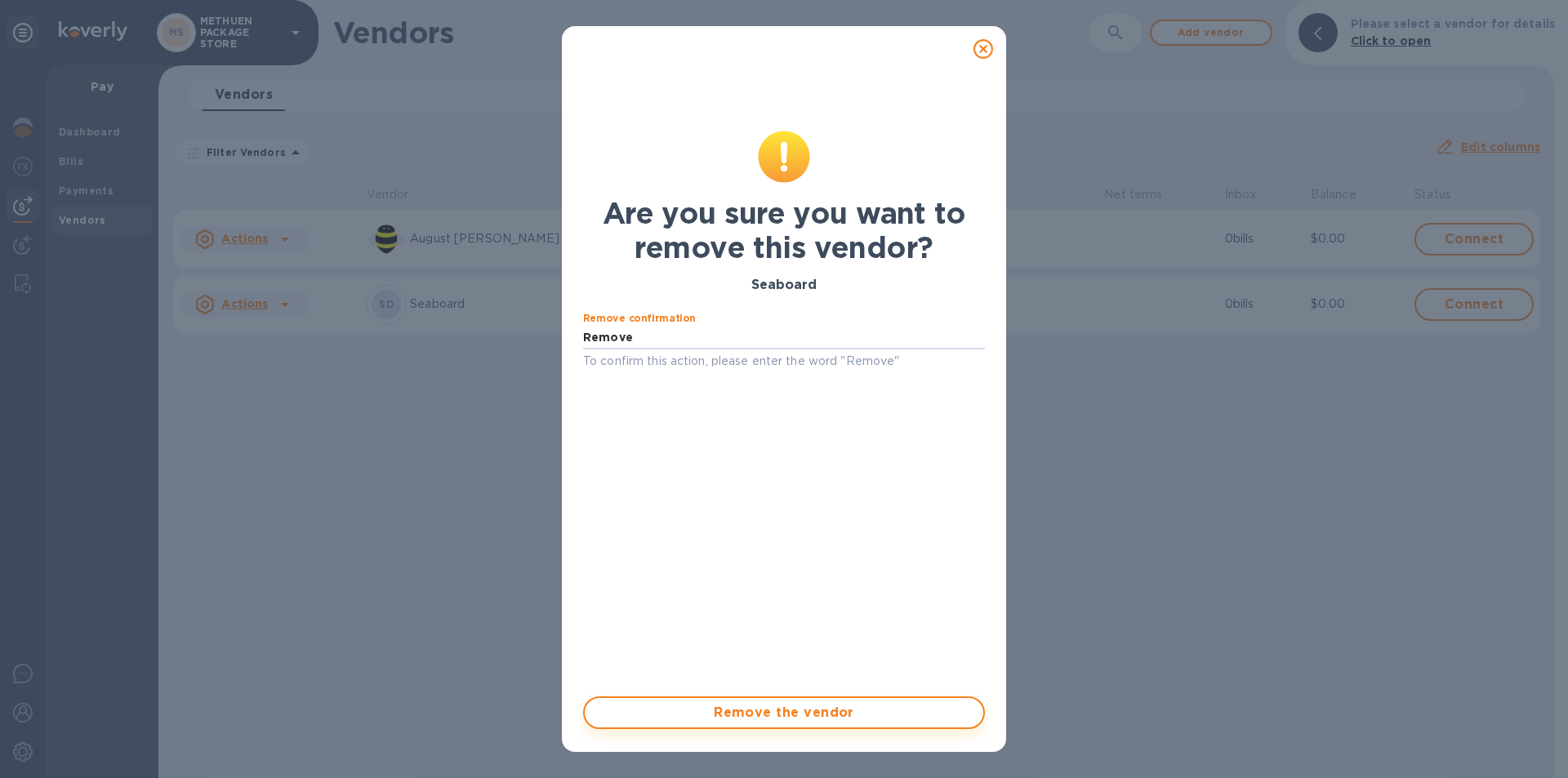
type input "Remove"
click at [784, 715] on span "Remove the vendor" at bounding box center [784, 713] width 373 height 20
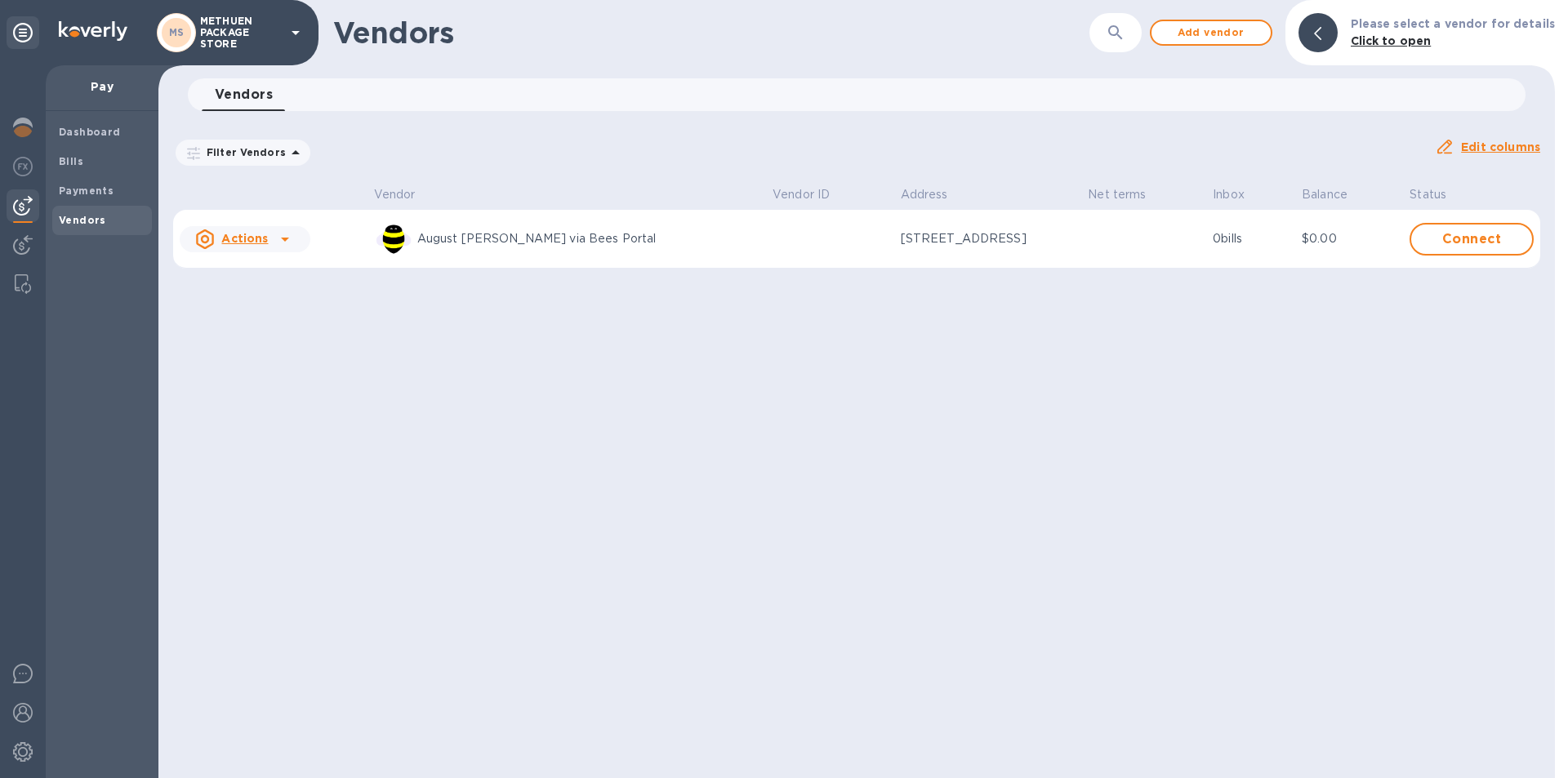
click at [932, 484] on div "Vendors ​ Add vendor Please select a vendor for details Click to open Vendors 0…" at bounding box center [857, 389] width 1397 height 778
click at [259, 235] on u "Actions" at bounding box center [244, 238] width 47 height 13
click at [256, 354] on div "Remove vendor" at bounding box center [273, 346] width 103 height 26
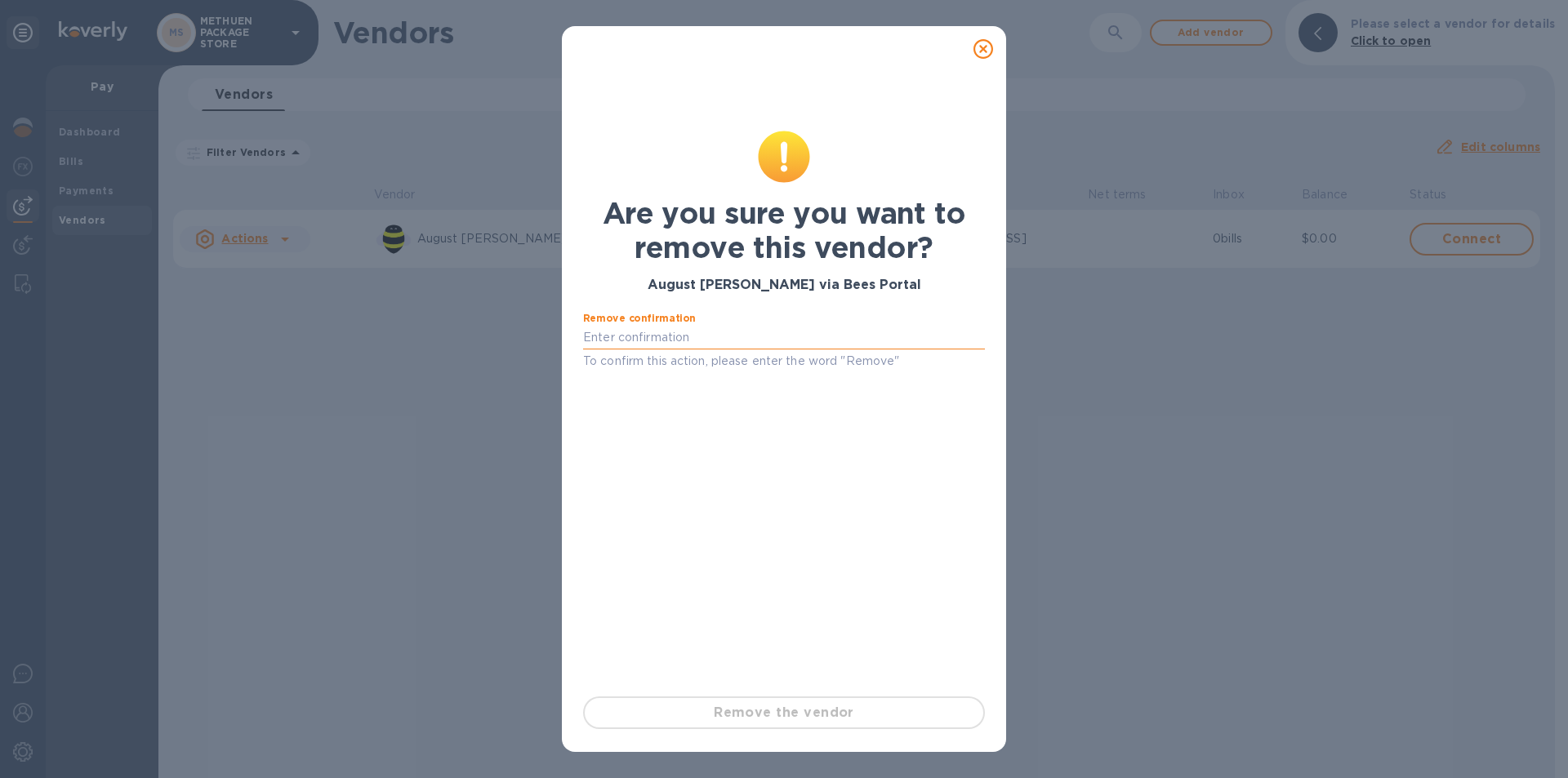
click at [666, 335] on input "text" at bounding box center [784, 338] width 402 height 24
paste input "Remove"
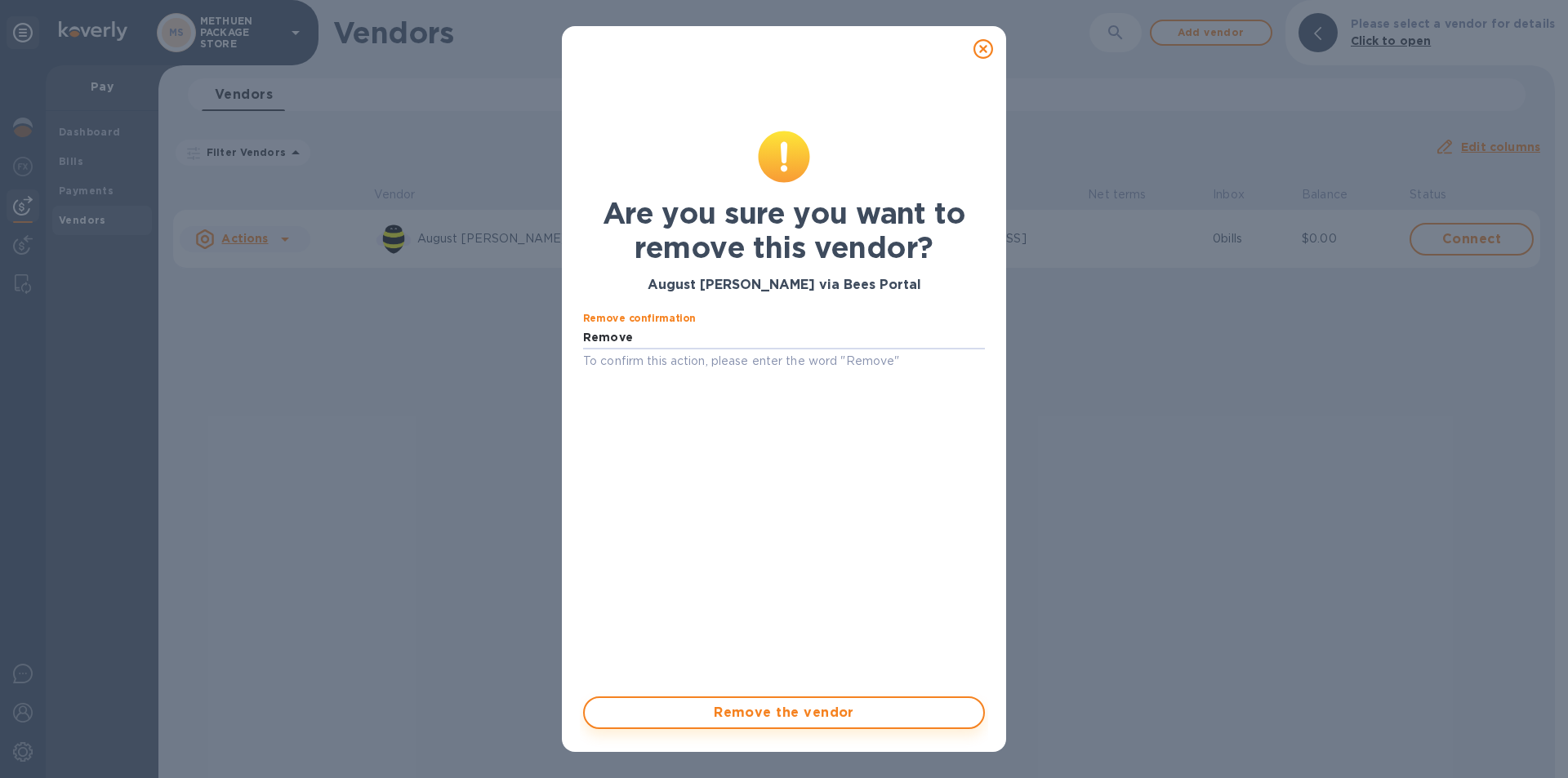
type input "Remove"
click at [710, 715] on span "Remove the vendor" at bounding box center [784, 713] width 373 height 20
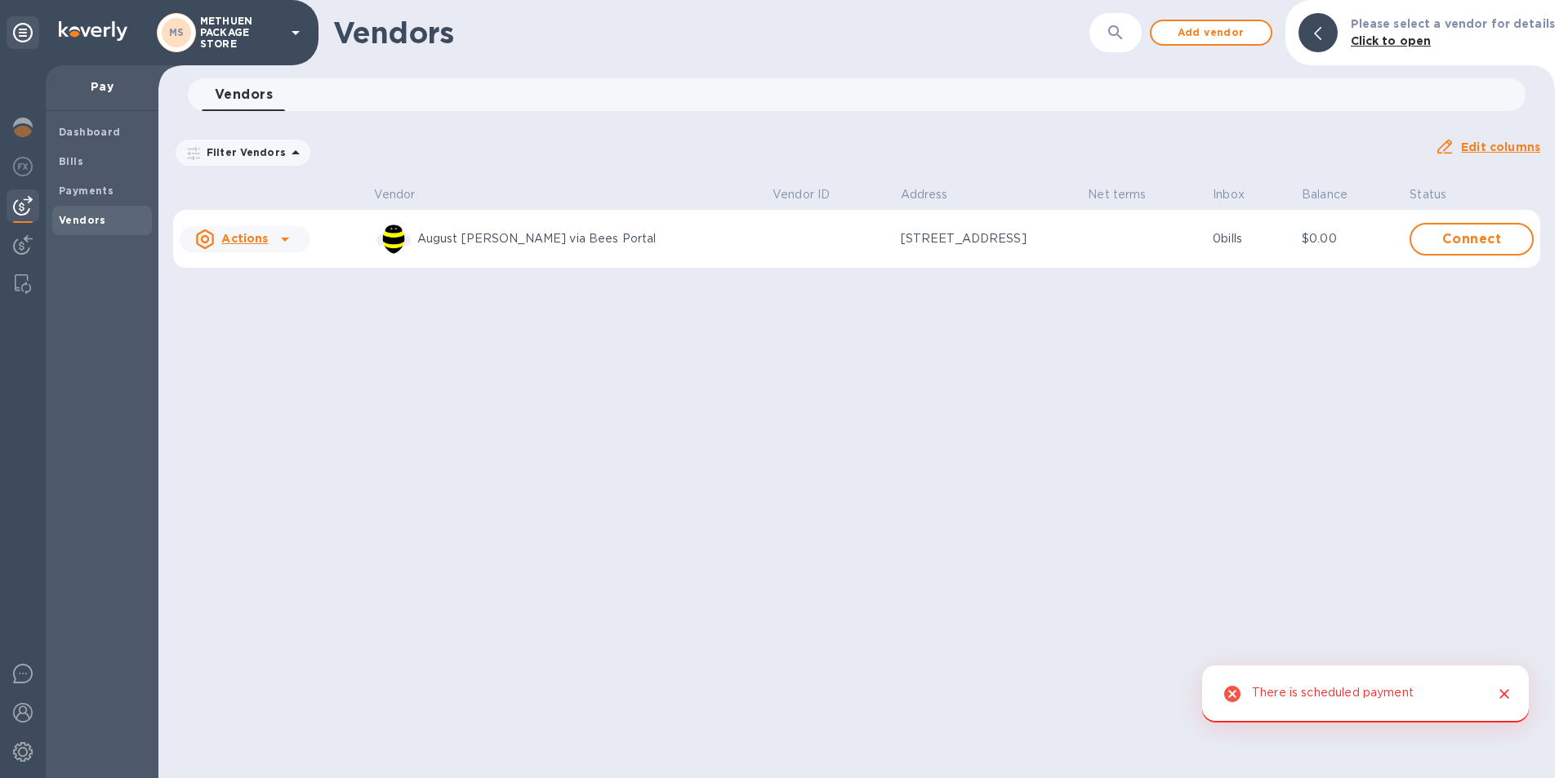
click at [1346, 691] on div "There is scheduled payment" at bounding box center [1333, 694] width 162 height 31
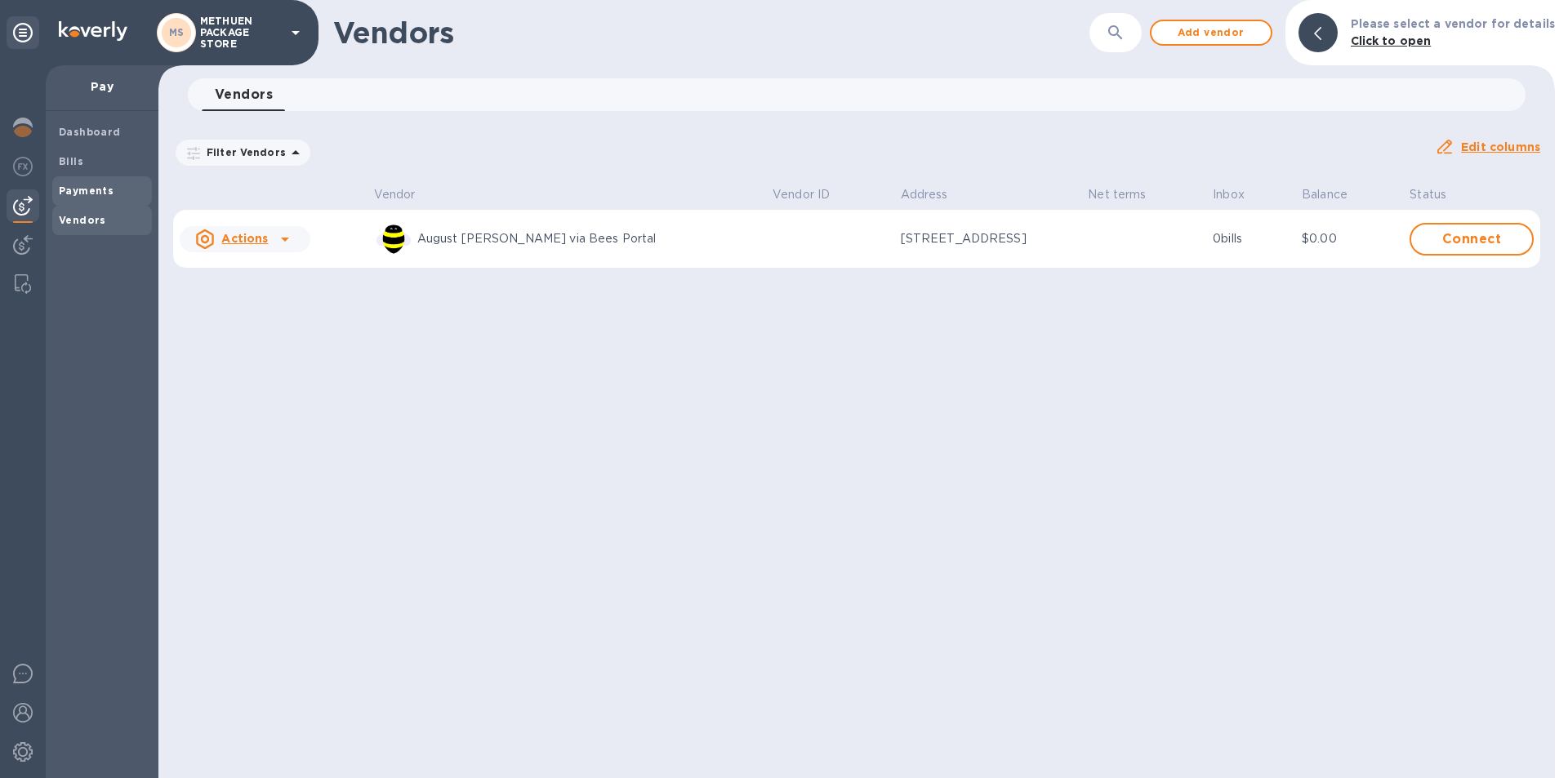
click at [97, 184] on b "Payments" at bounding box center [87, 190] width 55 height 13
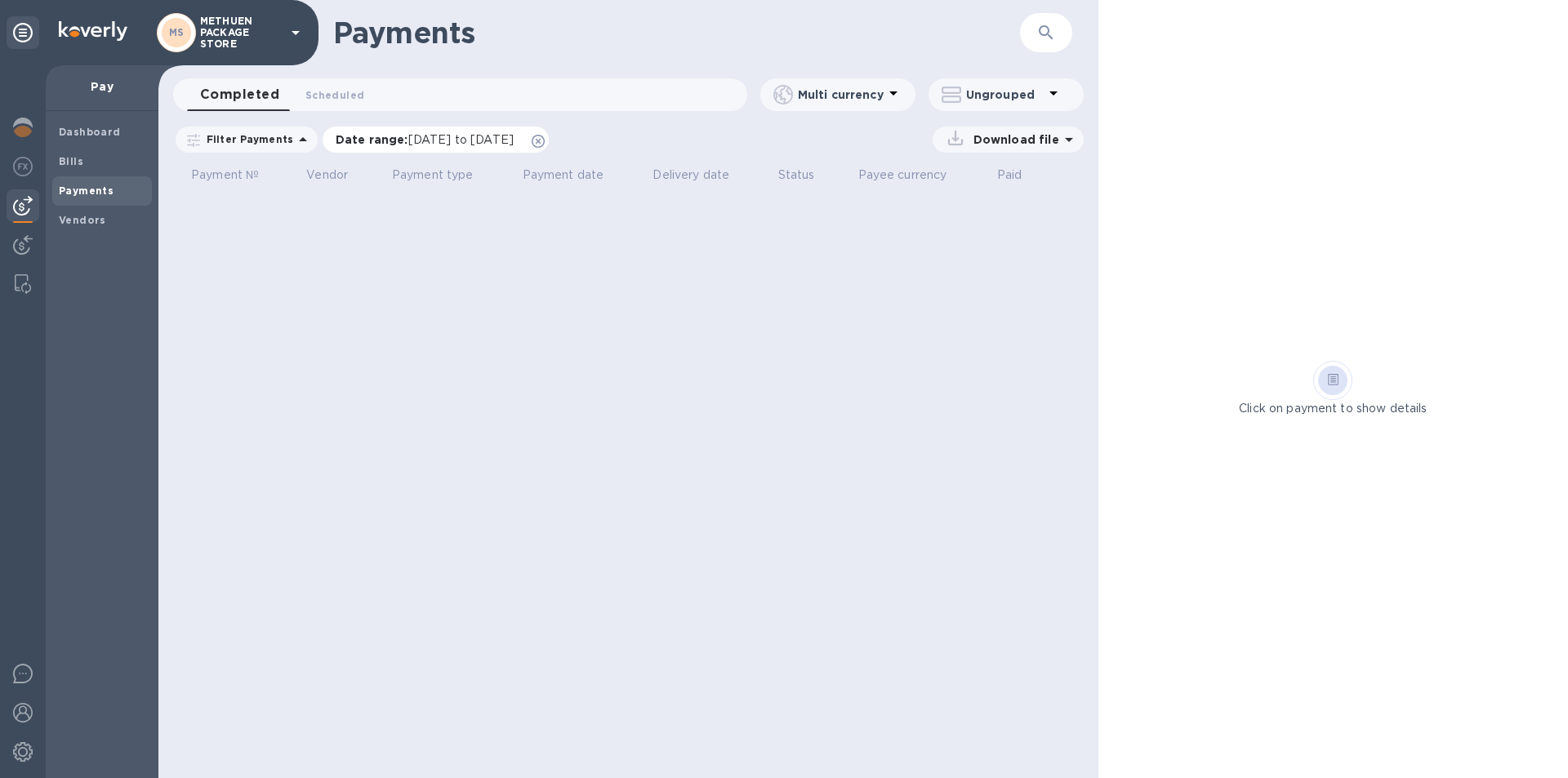
click at [513, 140] on span "09/05/2025 to 10/06/2025" at bounding box center [461, 140] width 105 height 13
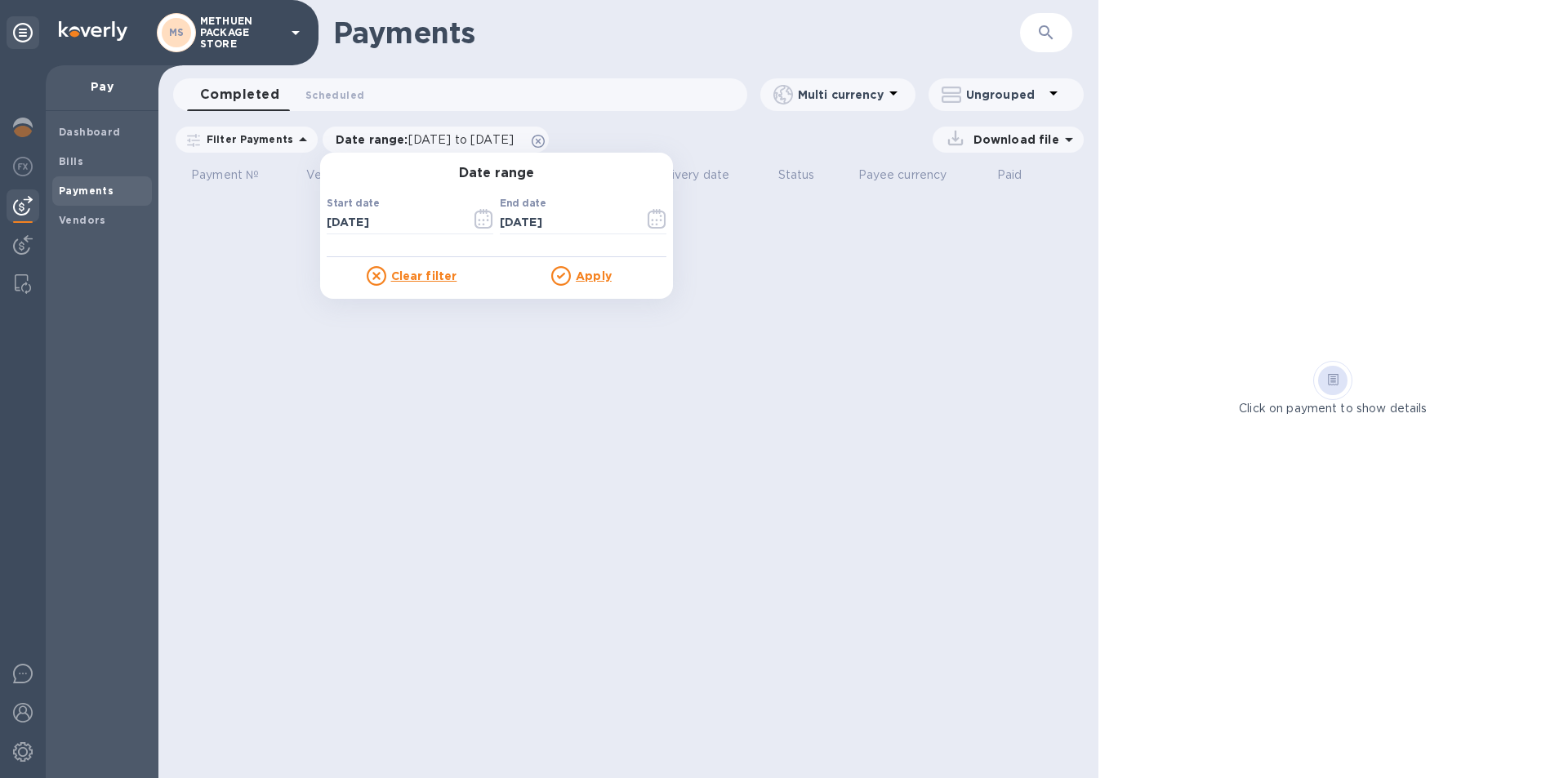
click at [415, 272] on u "Clear filter" at bounding box center [424, 276] width 66 height 13
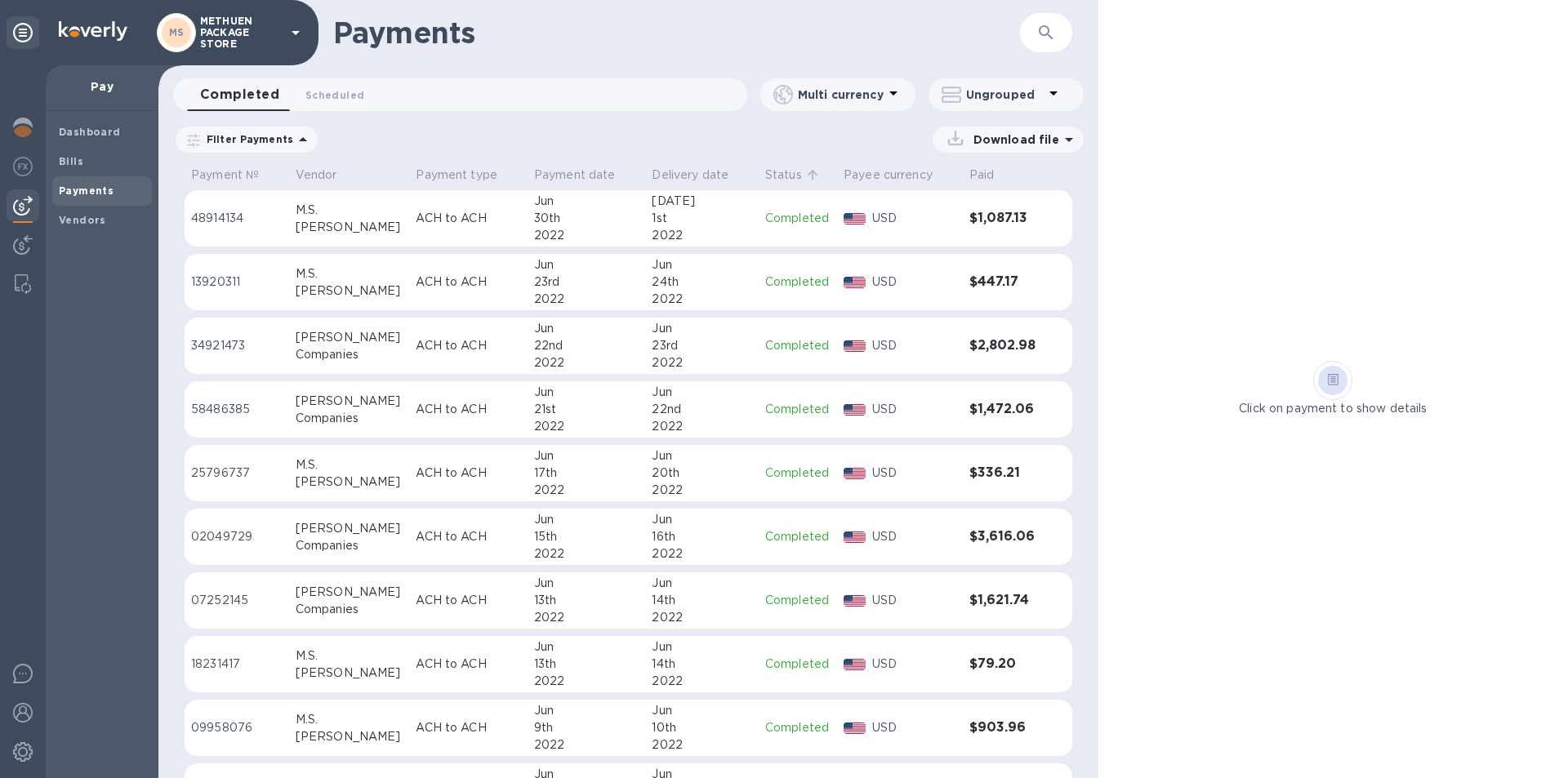
click at [773, 169] on p "Status" at bounding box center [784, 175] width 37 height 18
click at [320, 173] on p "Vendor" at bounding box center [316, 175] width 42 height 18
click at [93, 217] on b "Vendors" at bounding box center [83, 220] width 48 height 13
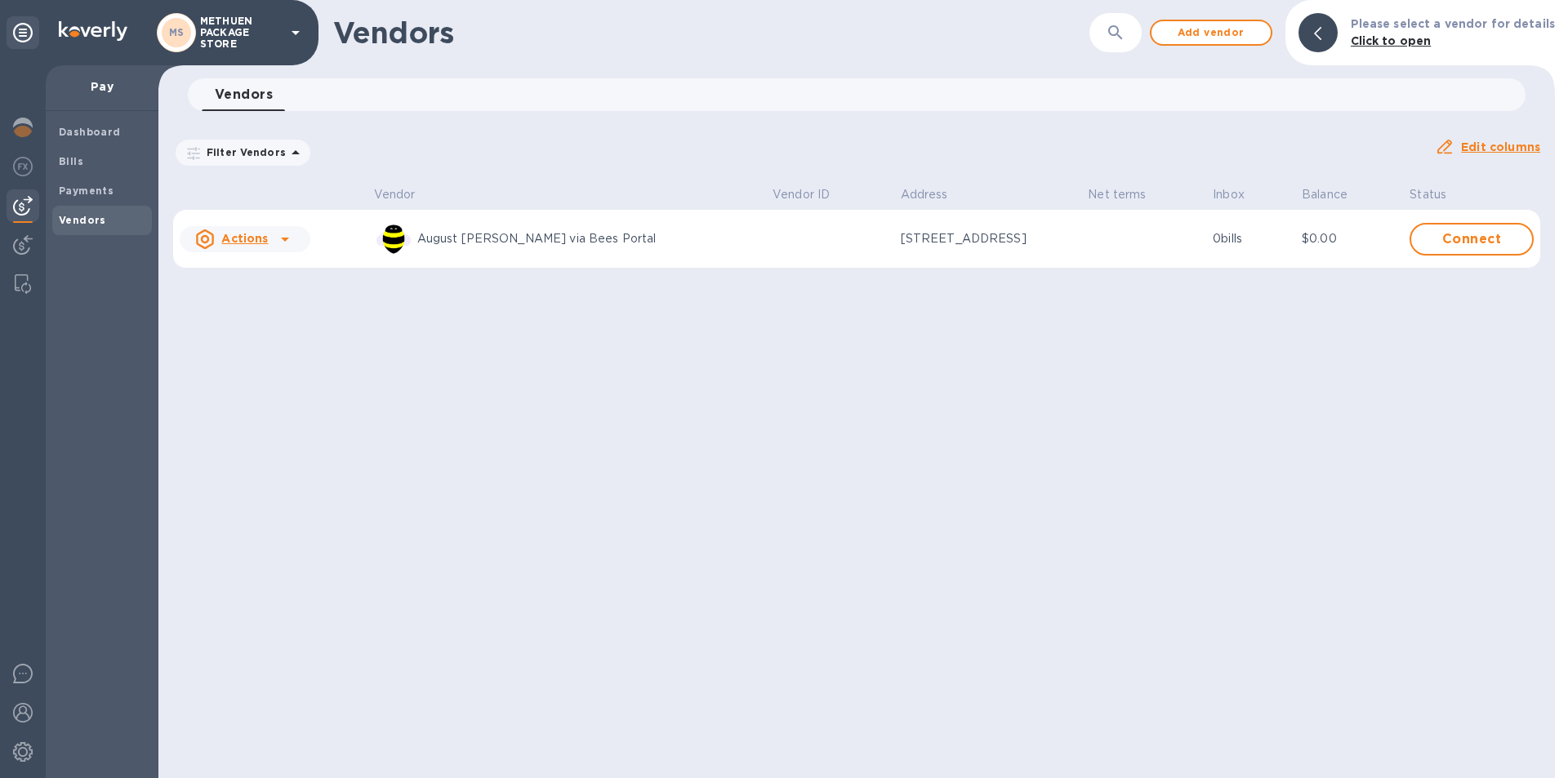
click at [284, 247] on icon at bounding box center [285, 239] width 20 height 20
click at [272, 343] on b "Remove vendor" at bounding box center [274, 344] width 97 height 13
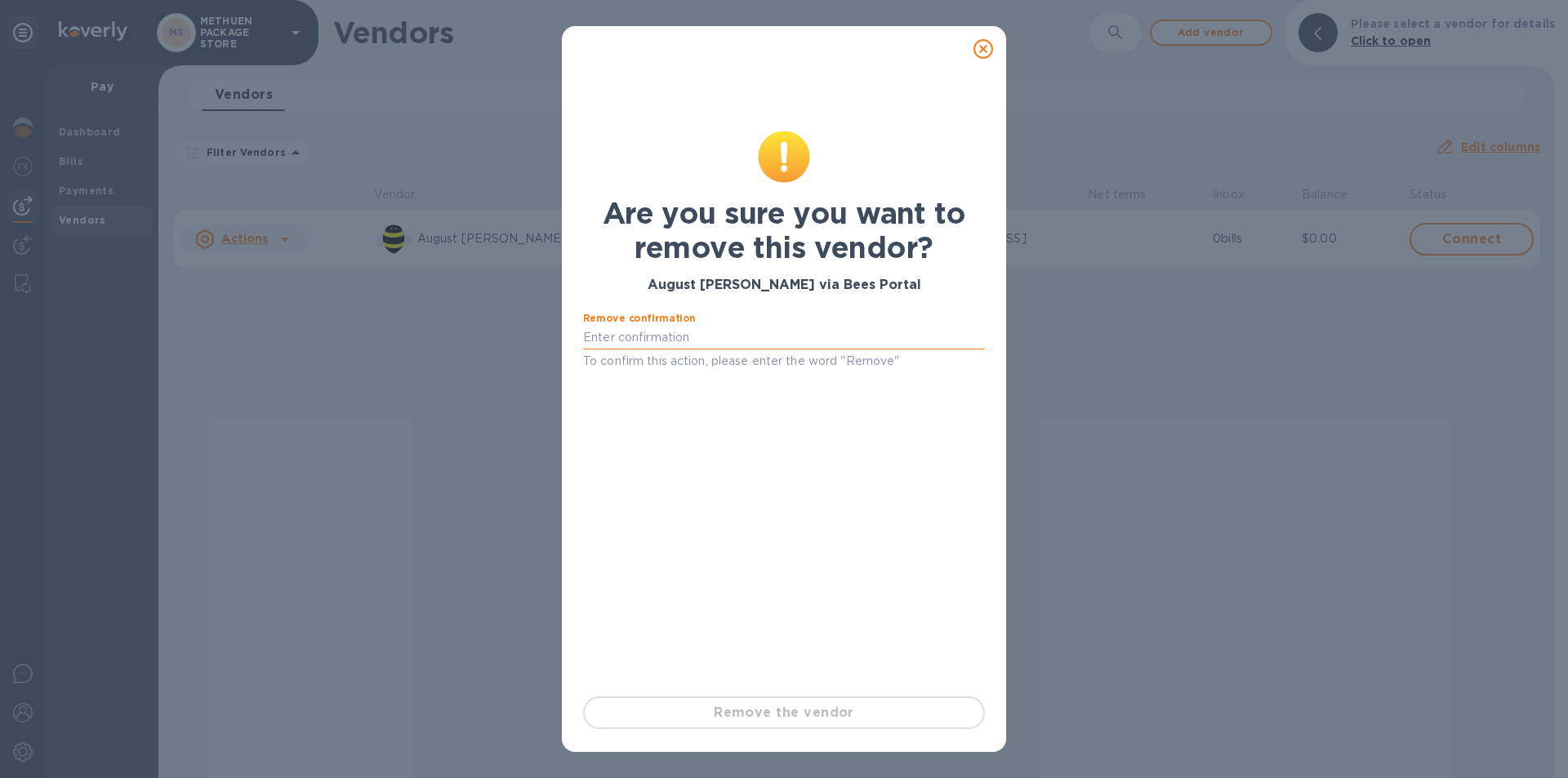
click at [633, 334] on input "text" at bounding box center [784, 338] width 402 height 24
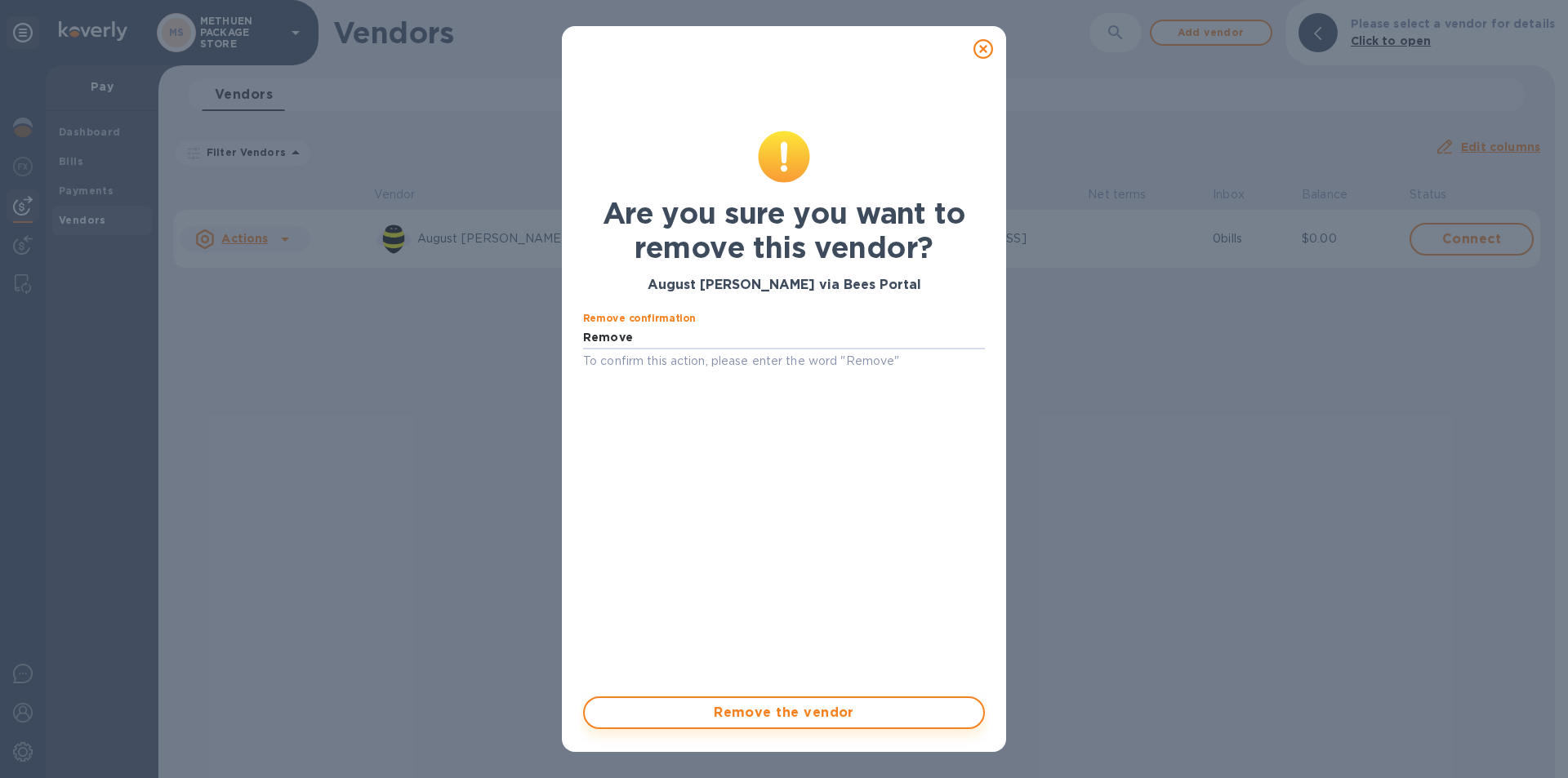
type input "Remove"
click at [732, 700] on button "Remove the vendor" at bounding box center [784, 712] width 402 height 33
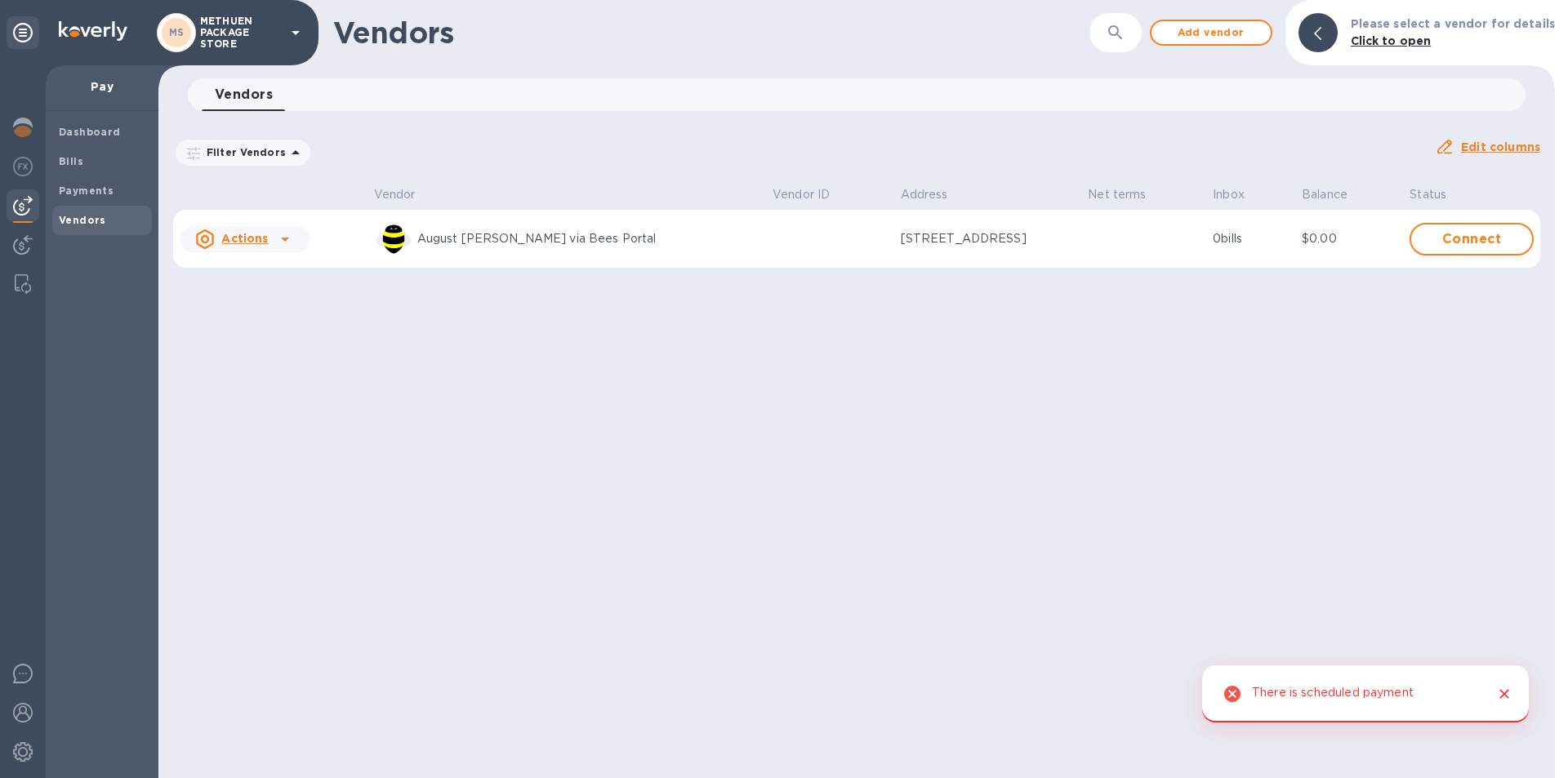
click at [1385, 690] on div "There is scheduled payment" at bounding box center [1333, 694] width 162 height 31
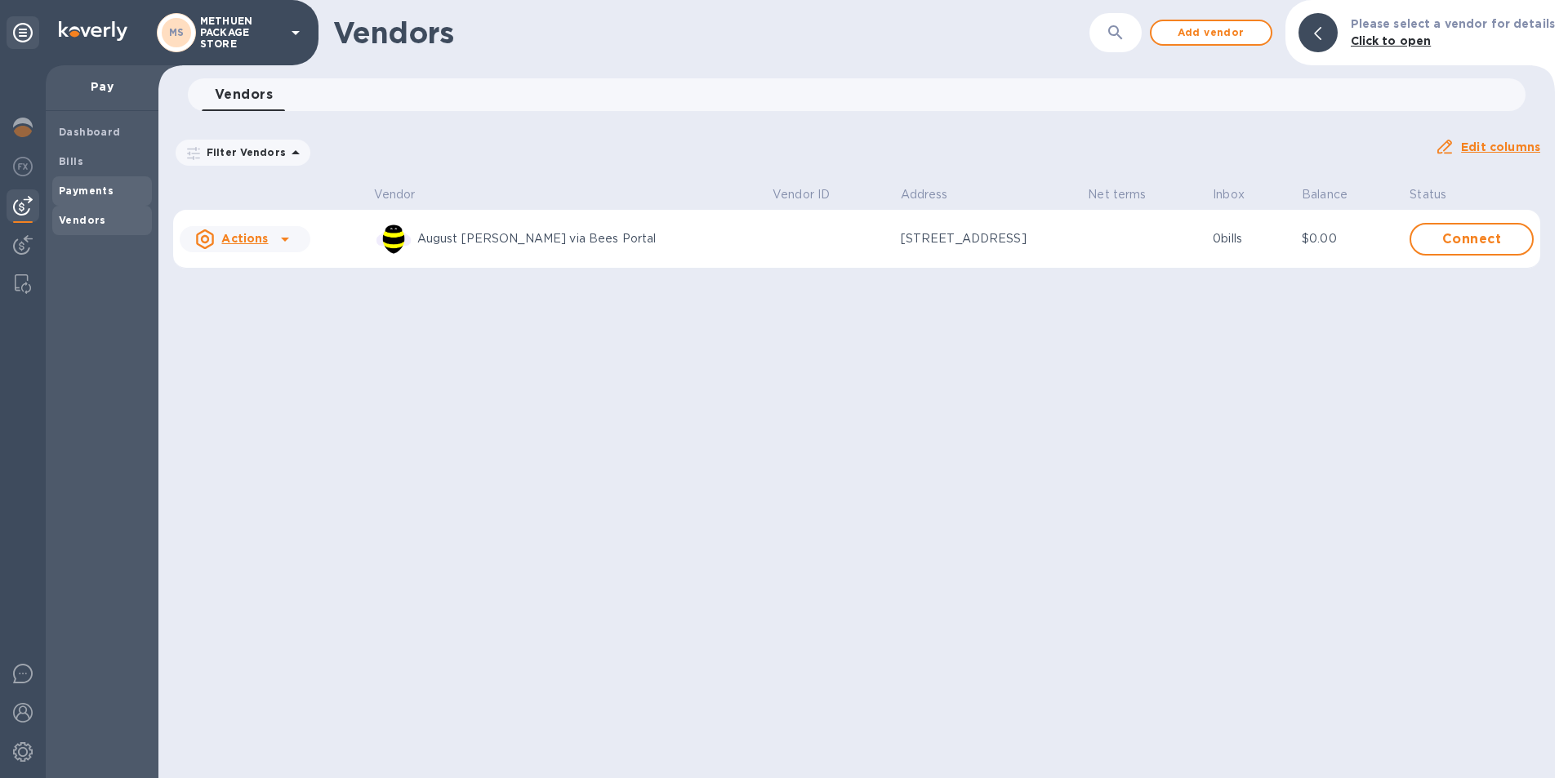
click at [95, 191] on b "Payments" at bounding box center [87, 190] width 55 height 13
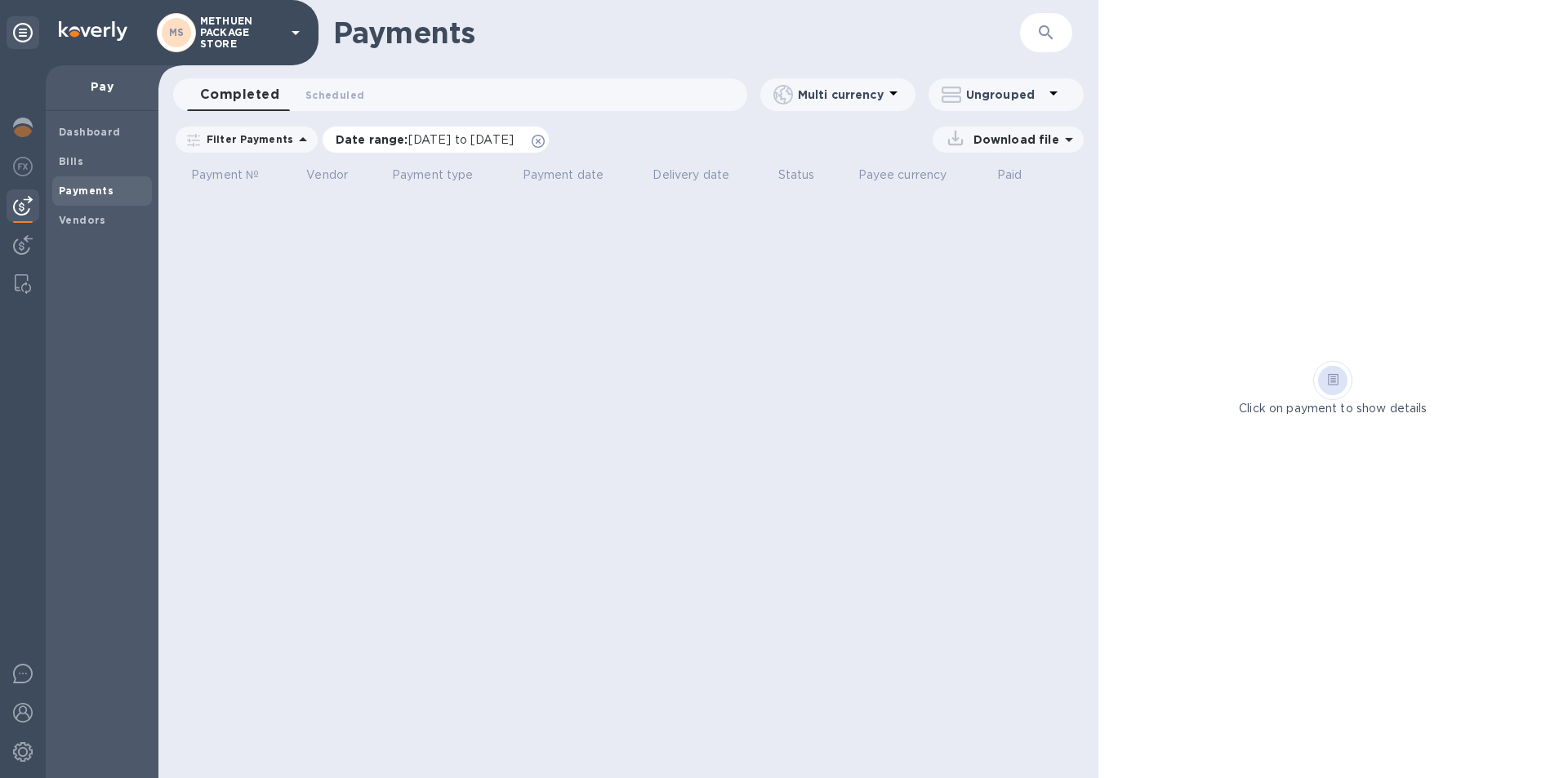
click at [429, 139] on span "09/05/2025 to 10/06/2025" at bounding box center [461, 140] width 105 height 13
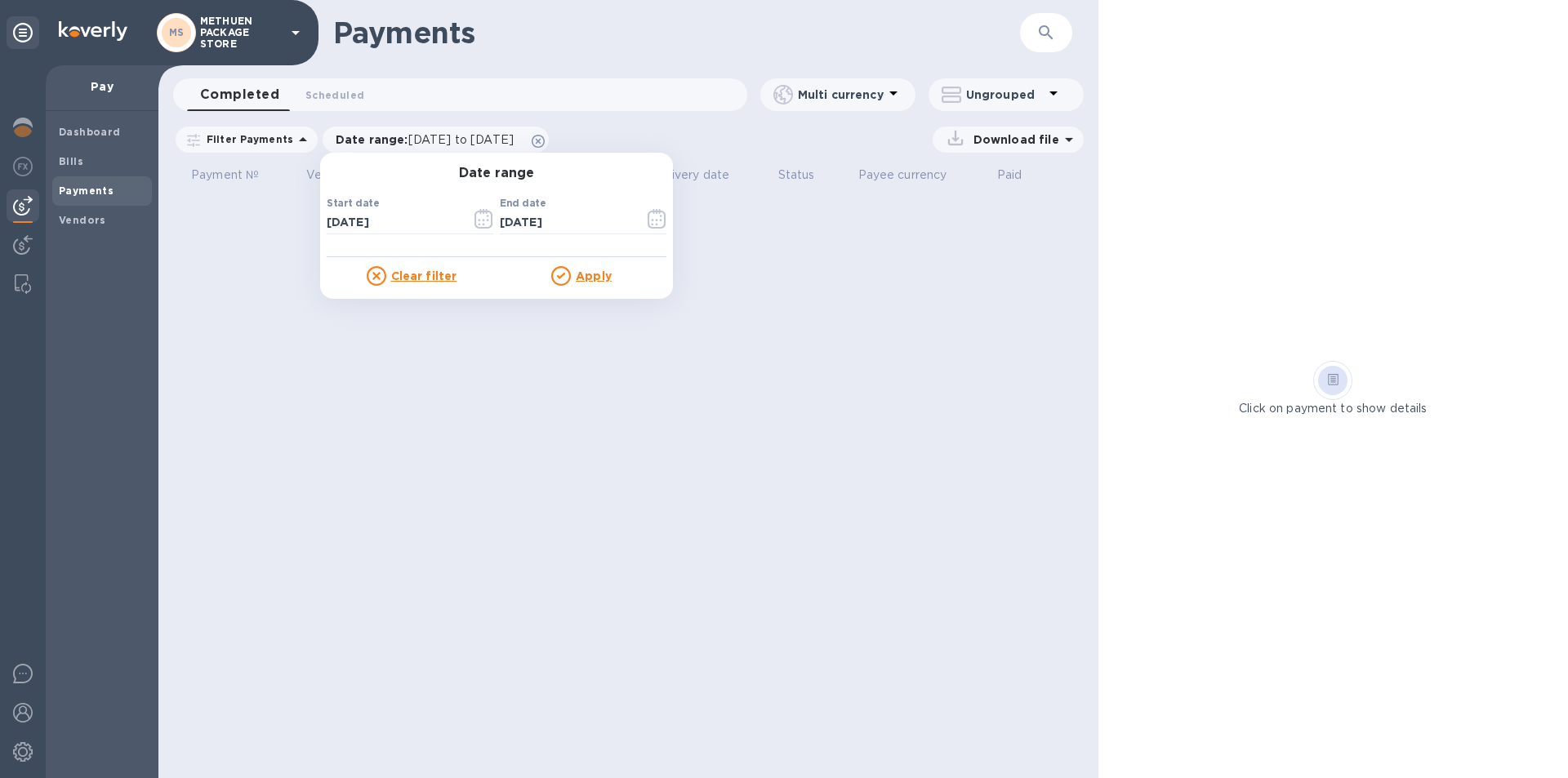
click at [431, 273] on u "Clear filter" at bounding box center [424, 276] width 66 height 13
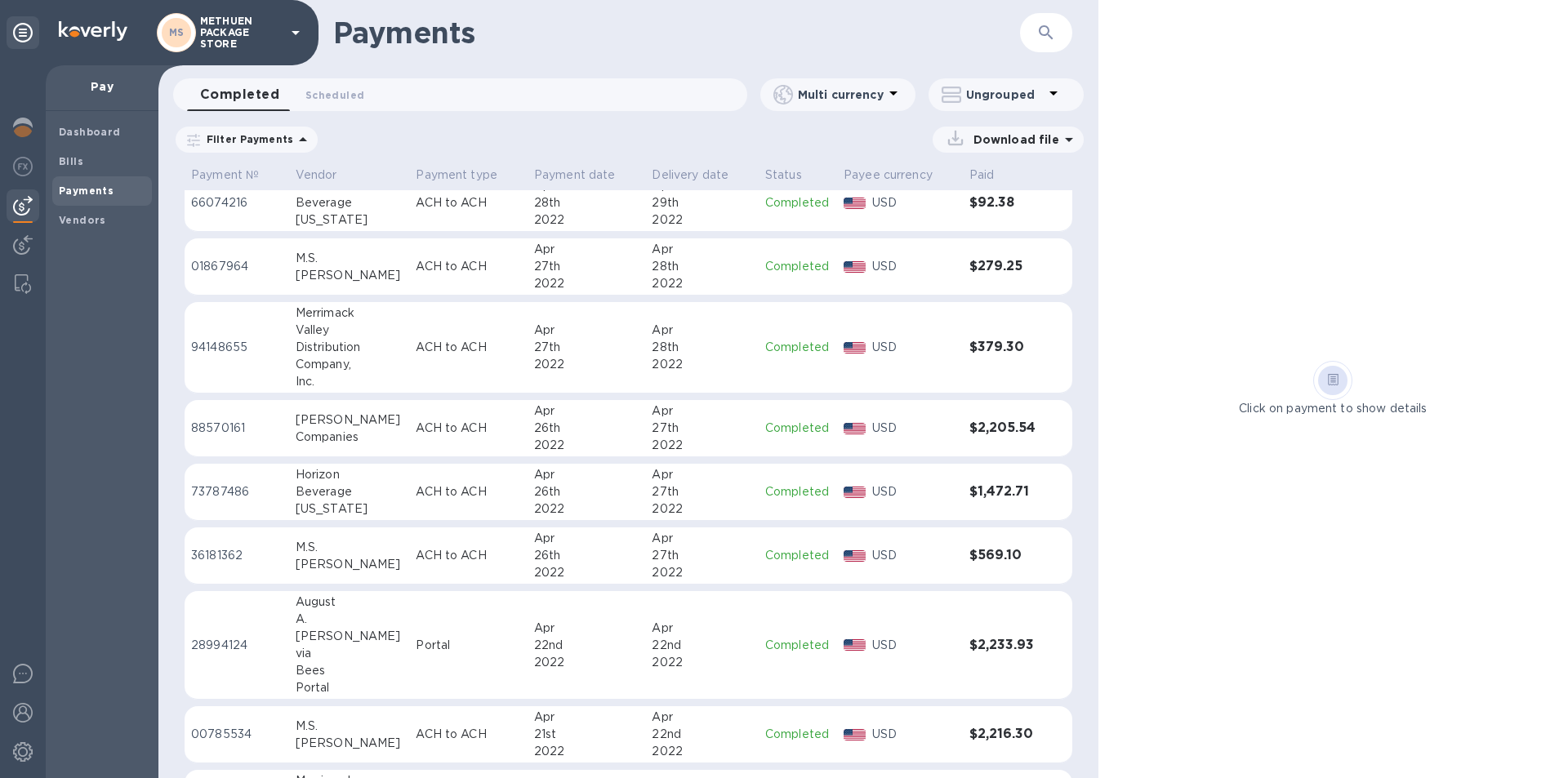
scroll to position [2948, 0]
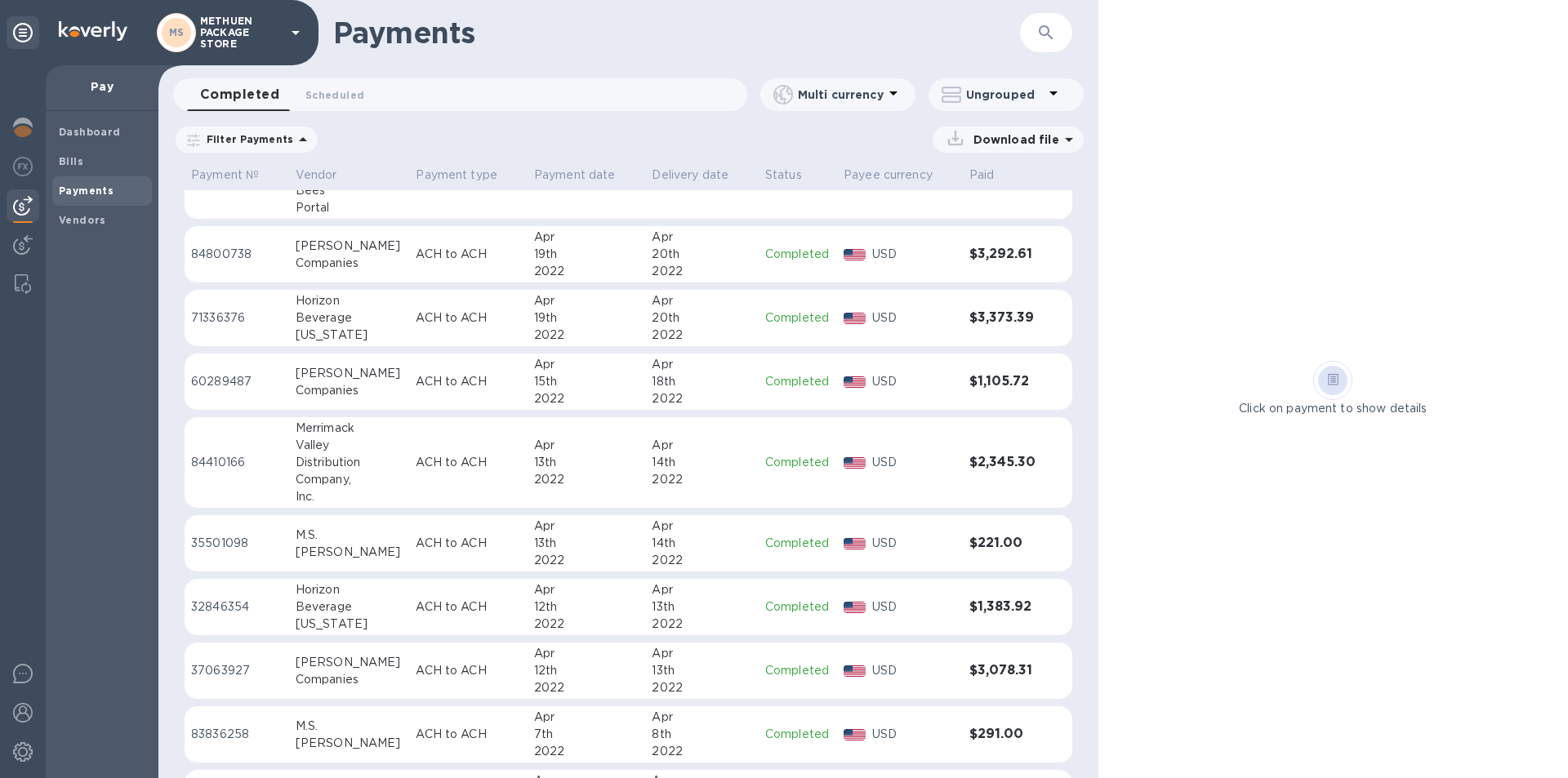
click at [257, 140] on p "Filter Payments" at bounding box center [247, 139] width 93 height 14
click at [411, 117] on div "Completed 0 Scheduled 0 Multi currency Ungrouped" at bounding box center [628, 98] width 940 height 39
click at [98, 222] on b "Vendors" at bounding box center [83, 220] width 48 height 13
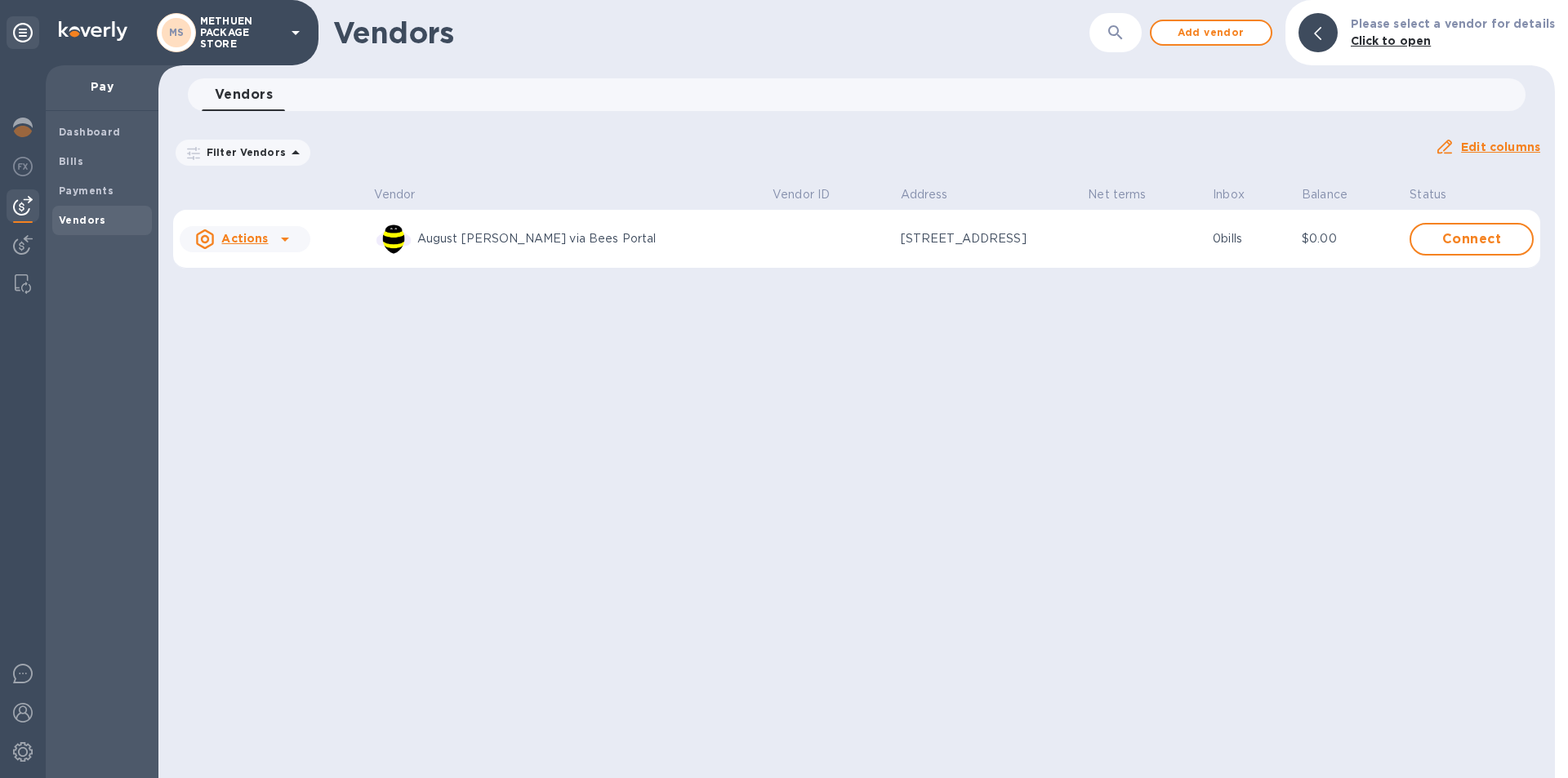
click at [394, 354] on div "Vendors ​ Add vendor Please select a vendor for details Click to open Vendors 0…" at bounding box center [857, 389] width 1397 height 778
click at [118, 133] on span "Dashboard" at bounding box center [103, 133] width 87 height 17
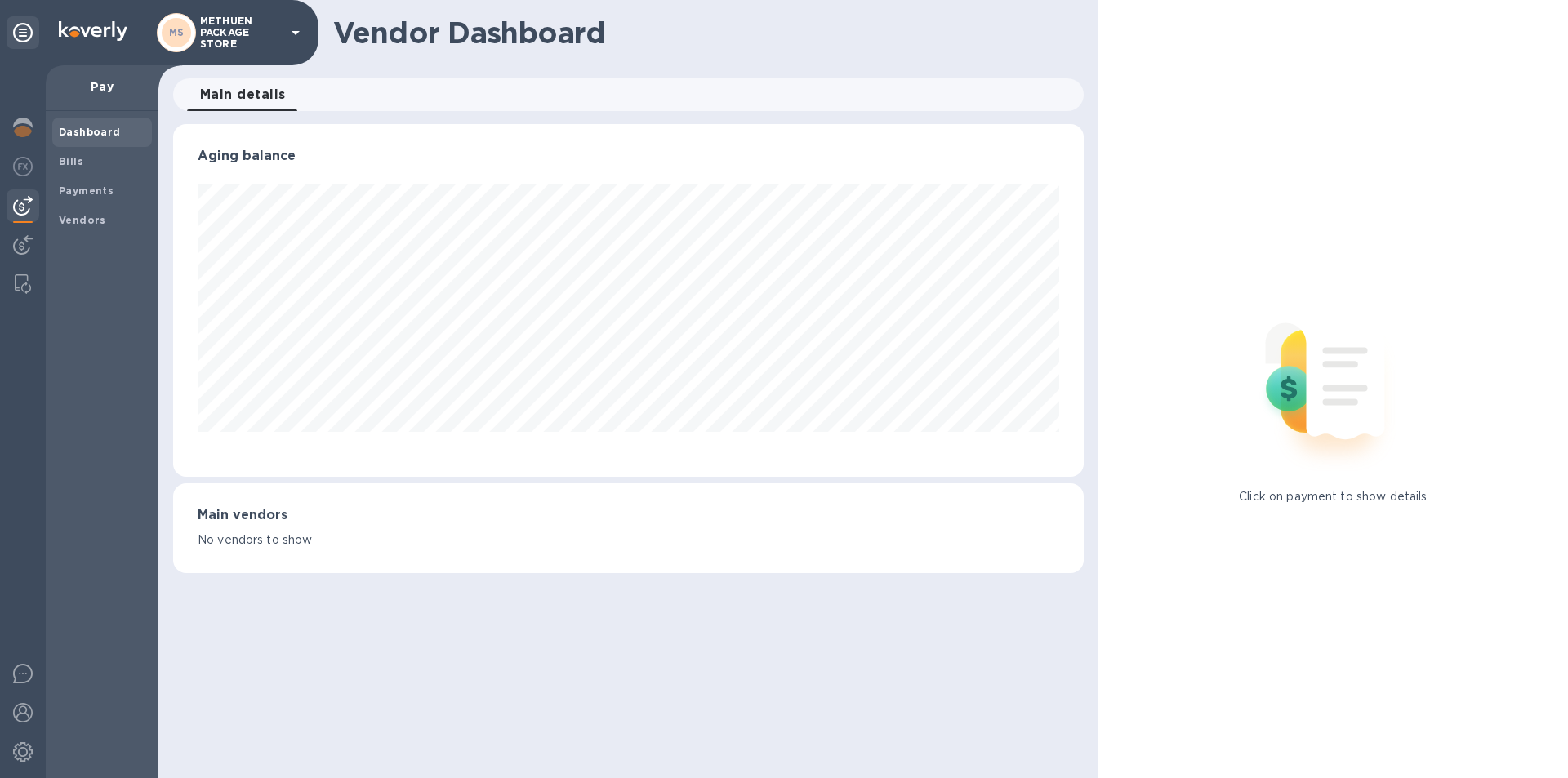
scroll to position [353, 910]
click at [77, 156] on b "Bills" at bounding box center [71, 161] width 24 height 13
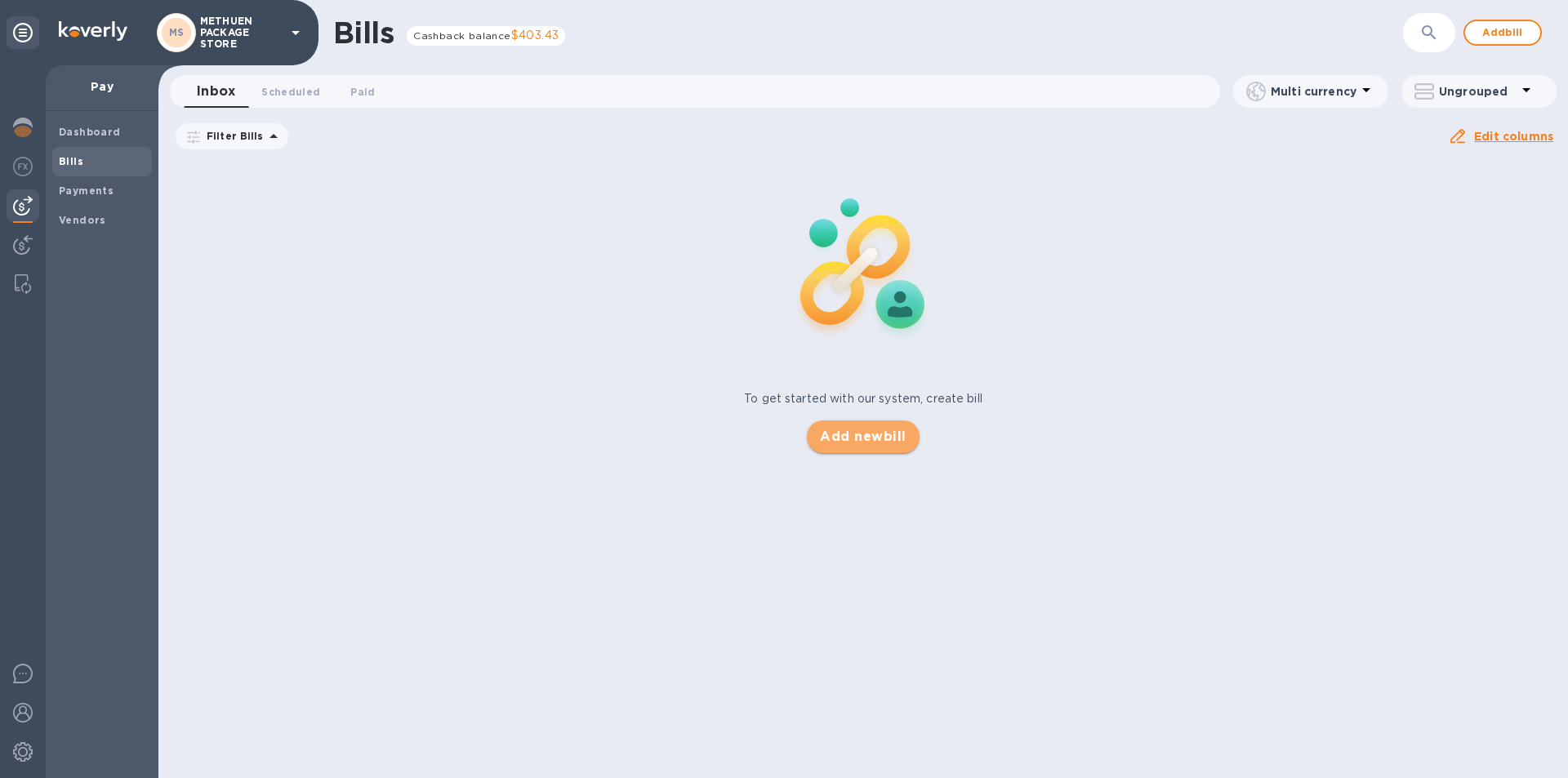
click at [848, 446] on span "Add new bill" at bounding box center [862, 437] width 86 height 20
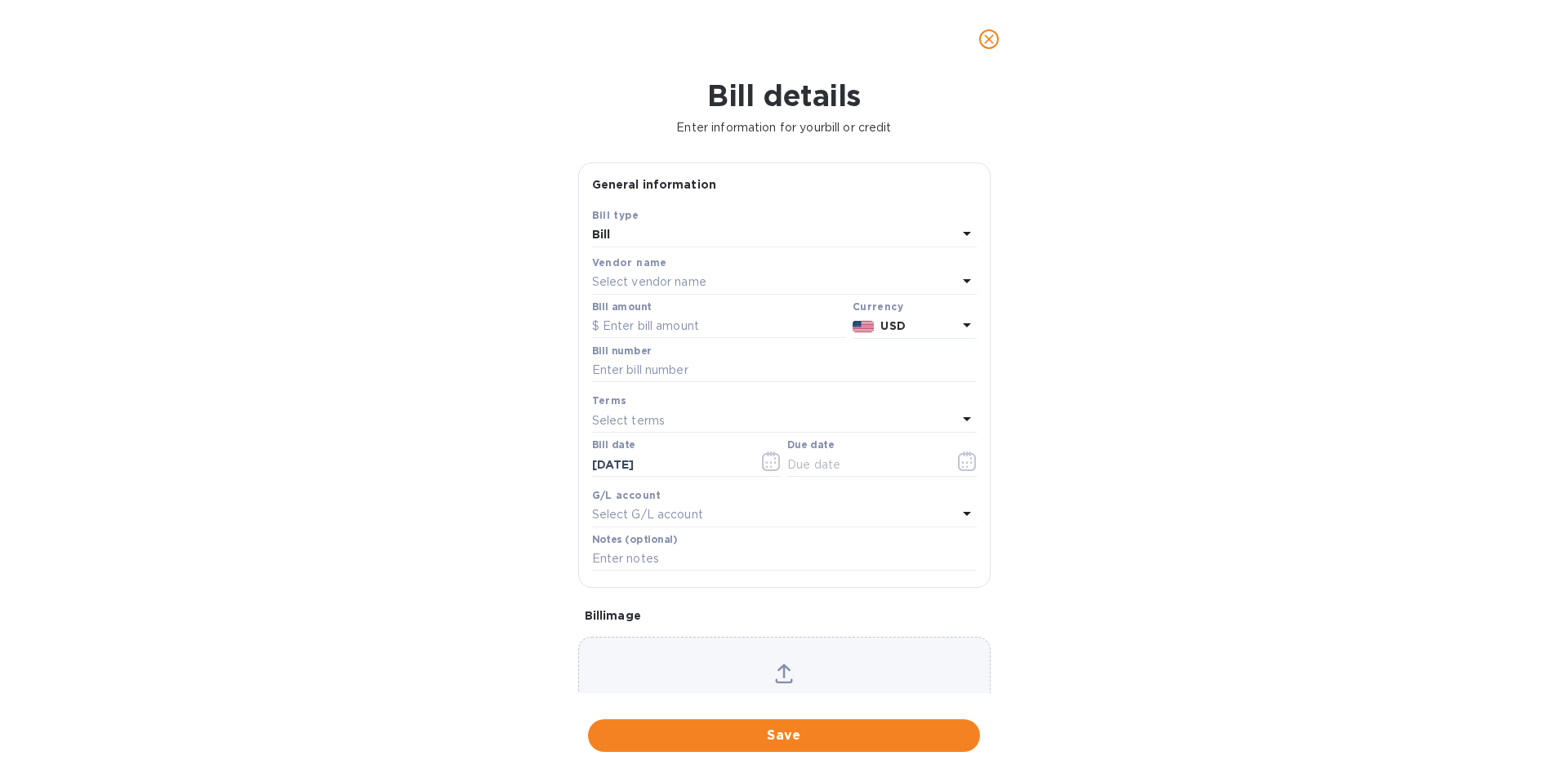
click at [986, 35] on icon "close" at bounding box center [989, 39] width 10 height 10
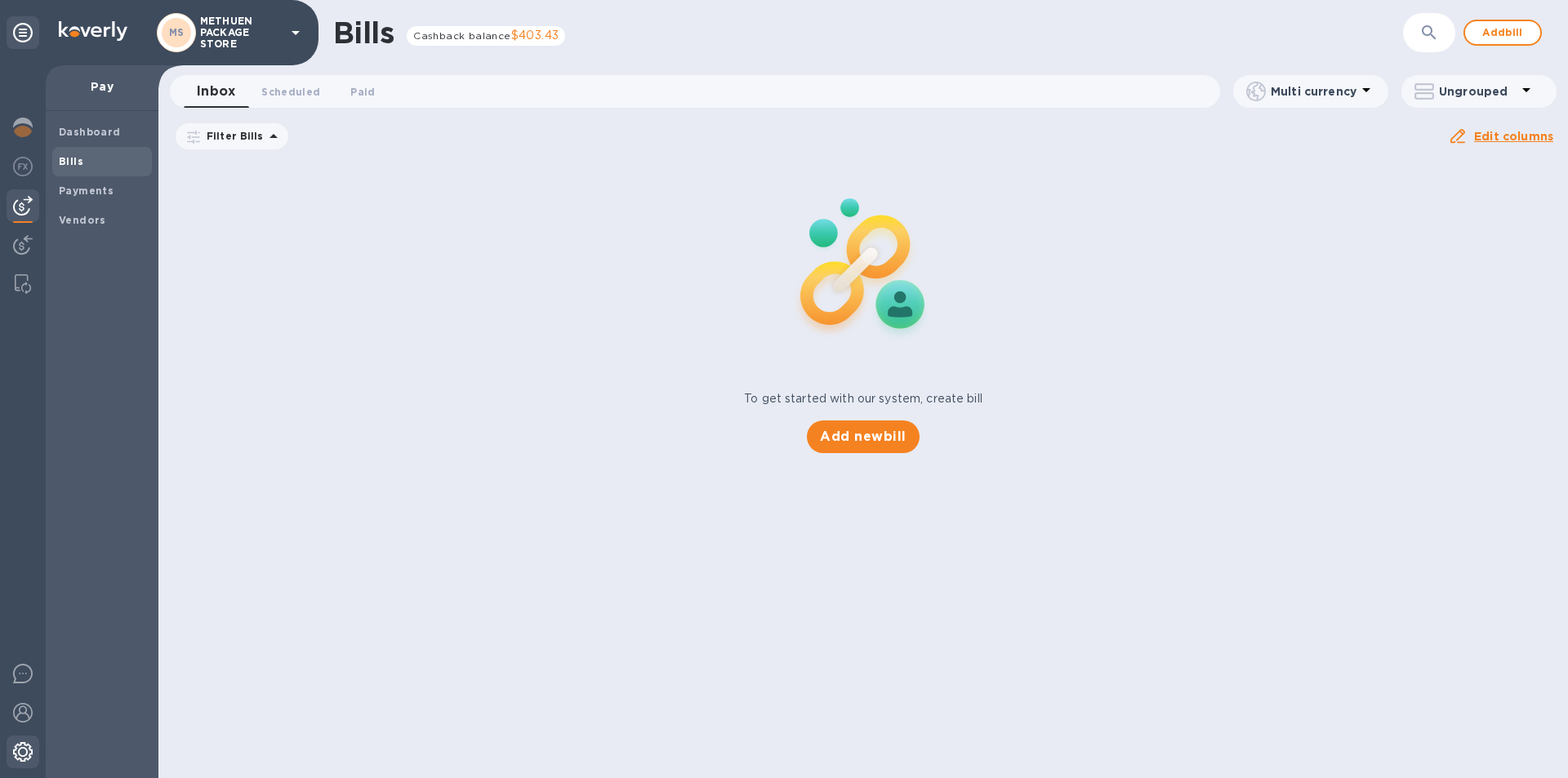
click at [28, 753] on img at bounding box center [23, 752] width 20 height 20
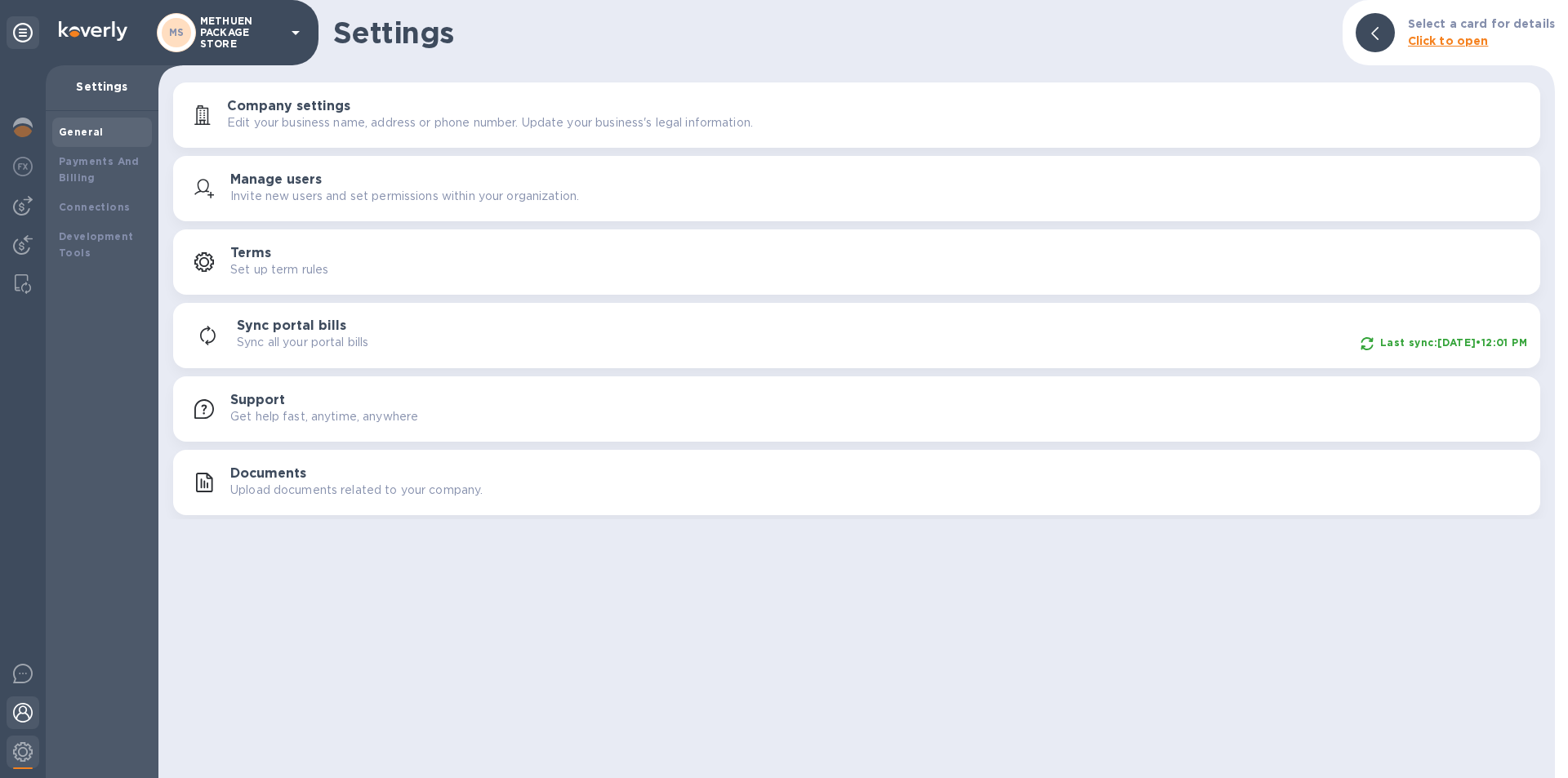
click at [12, 713] on div at bounding box center [23, 714] width 33 height 36
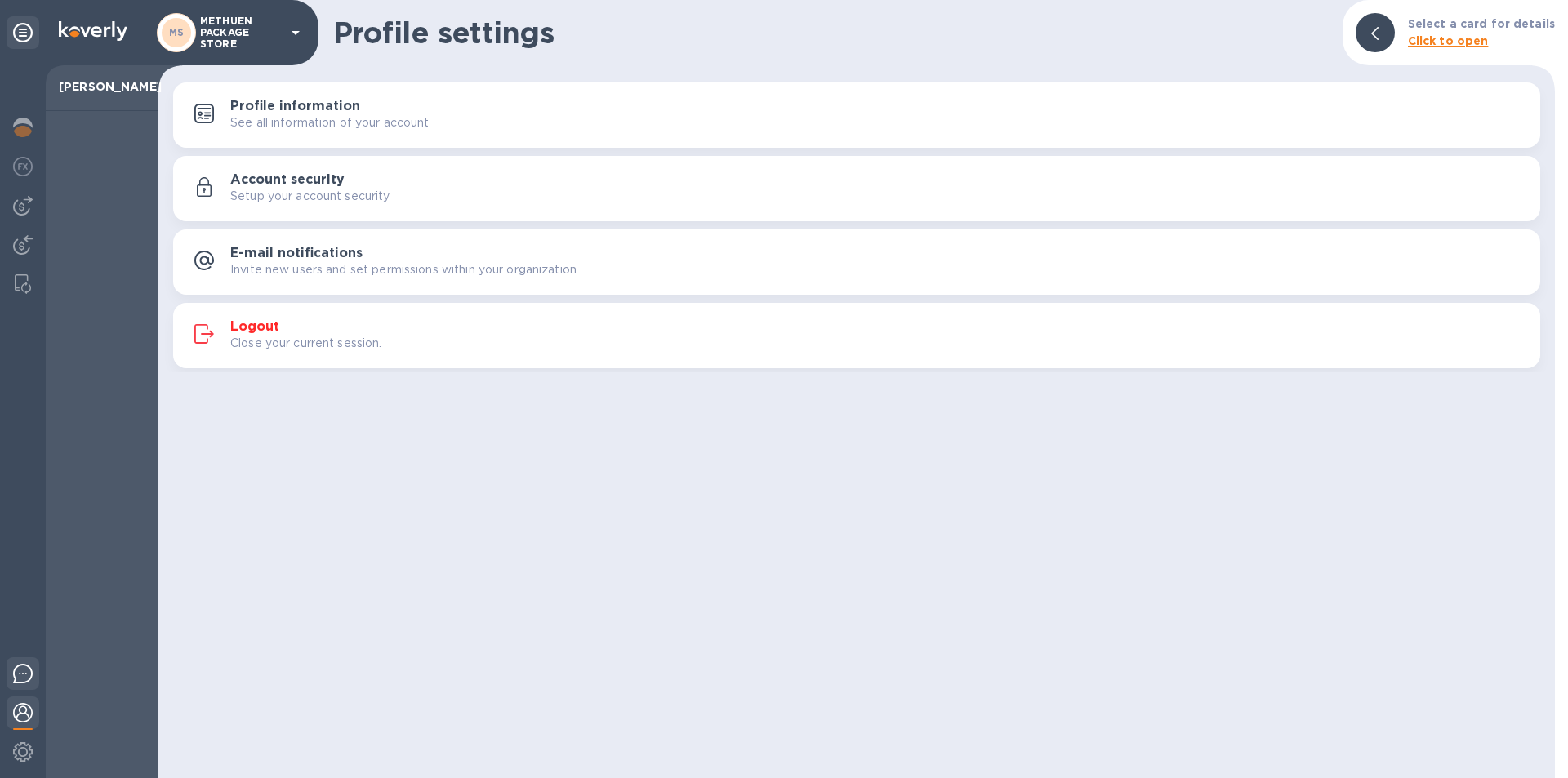
click at [30, 673] on img at bounding box center [23, 674] width 20 height 20
click at [26, 701] on div at bounding box center [23, 714] width 33 height 36
click at [28, 670] on img at bounding box center [23, 674] width 20 height 20
click at [249, 29] on p "METHUEN PACKAGE STORE" at bounding box center [241, 33] width 82 height 34
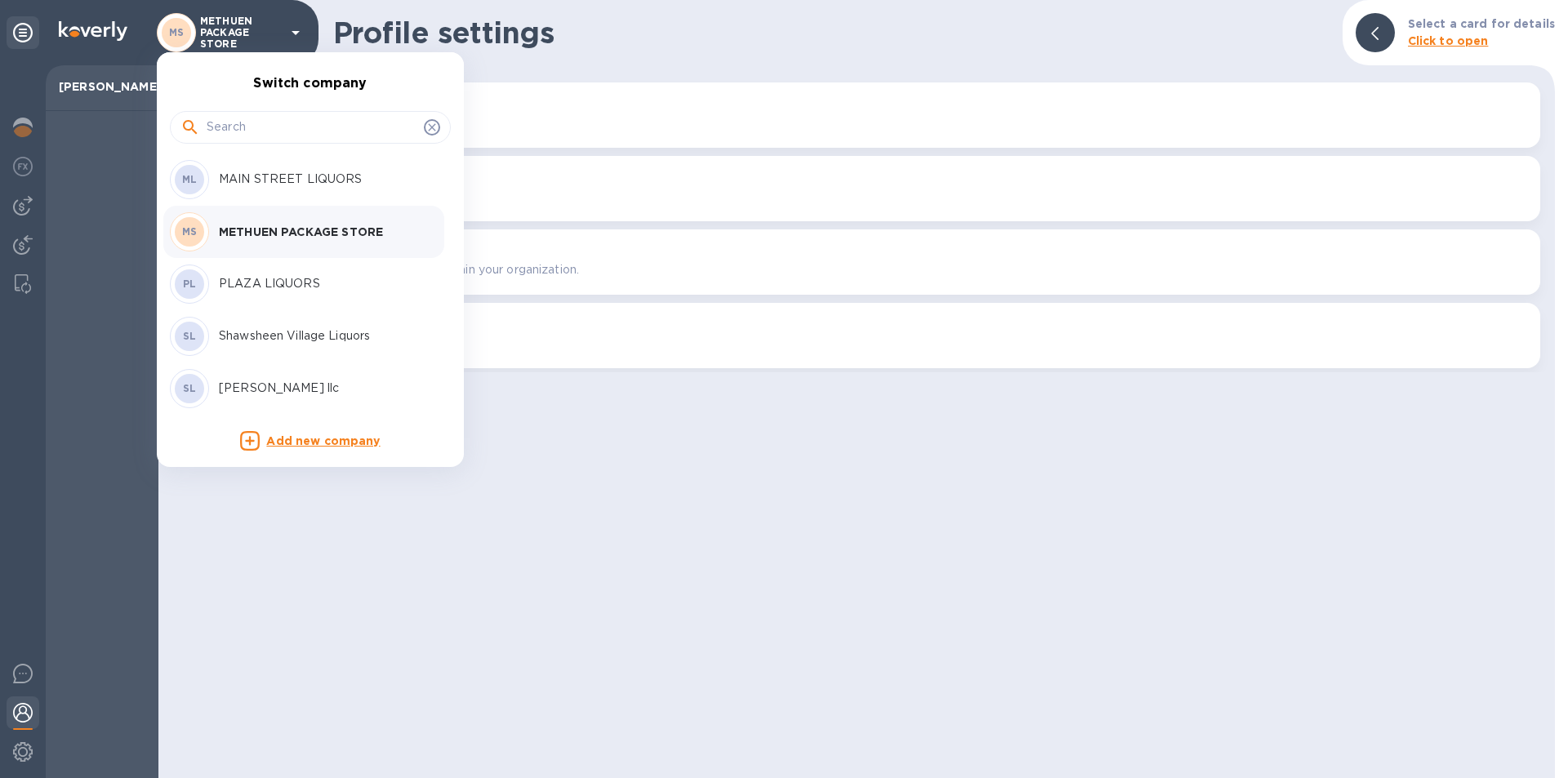
click at [268, 231] on p "METHUEN PACKAGE STORE" at bounding box center [321, 232] width 206 height 17
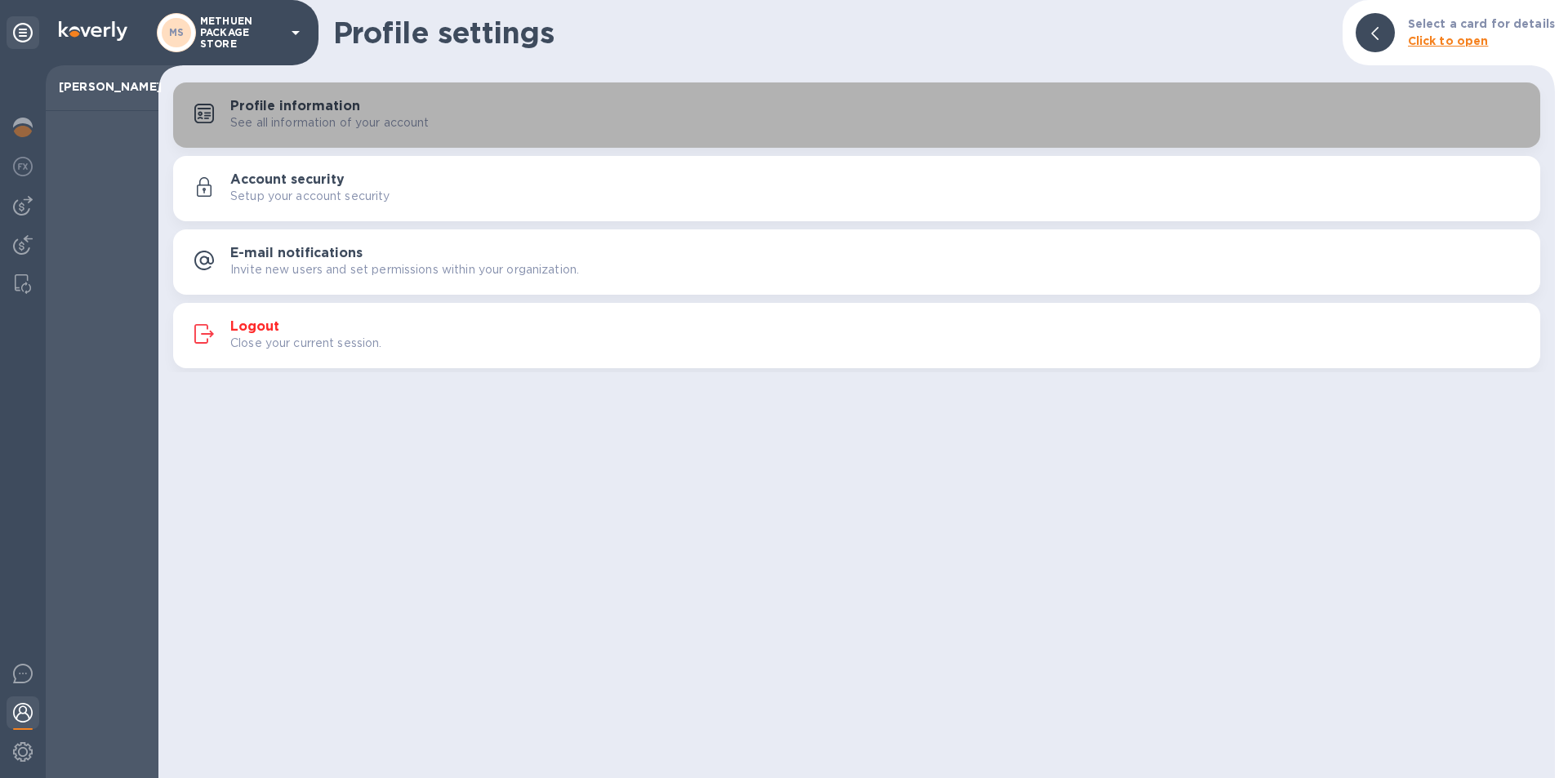
click at [308, 95] on button "Profile information See all information of your account" at bounding box center [857, 115] width 1367 height 65
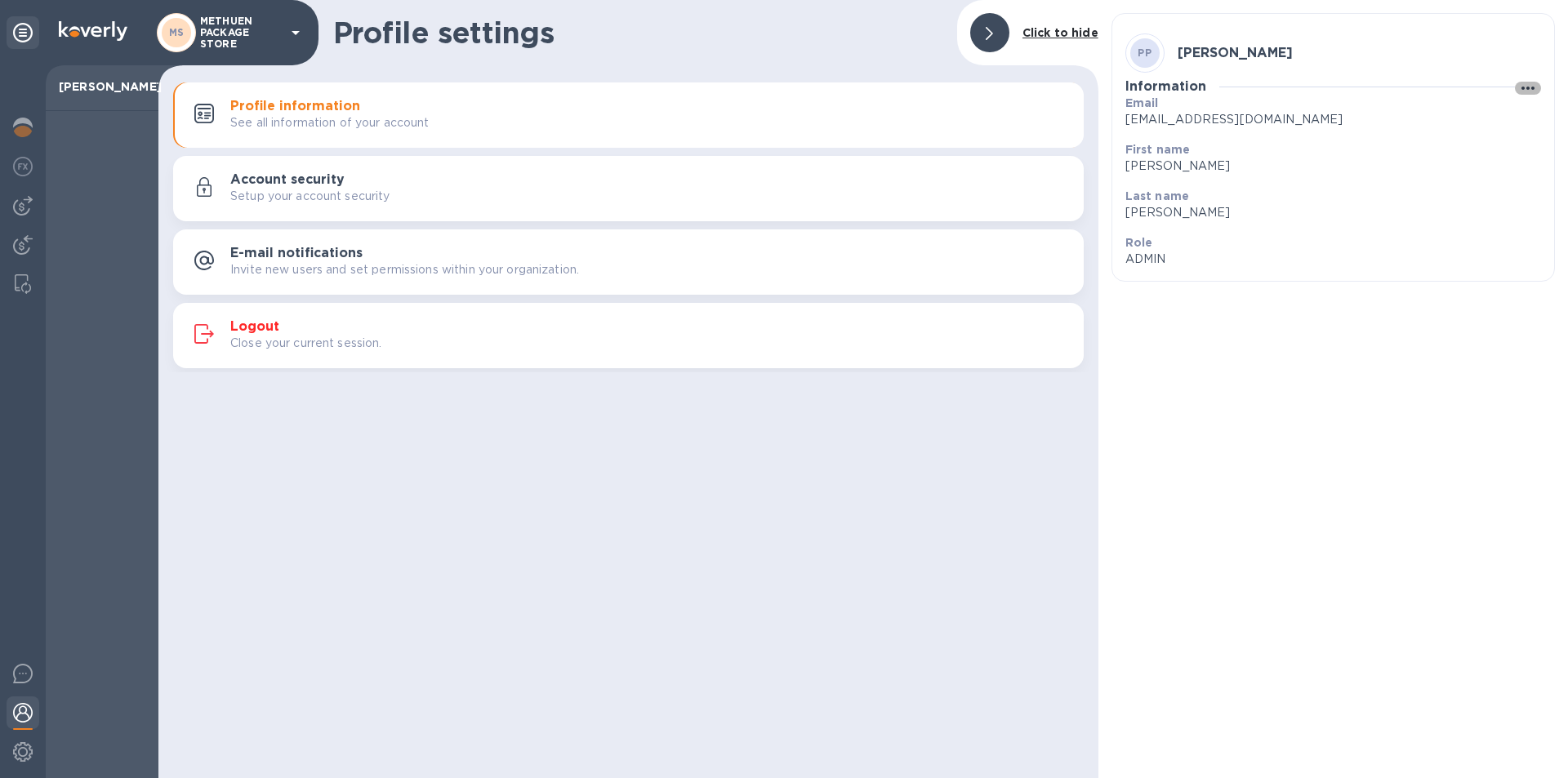
click at [1530, 83] on icon "button" at bounding box center [1528, 88] width 20 height 20
click at [1350, 415] on div at bounding box center [784, 389] width 1568 height 778
click at [754, 449] on div "Profile settings Click to hide Profile information See all information of your …" at bounding box center [628, 389] width 940 height 778
click at [28, 708] on img at bounding box center [23, 713] width 20 height 20
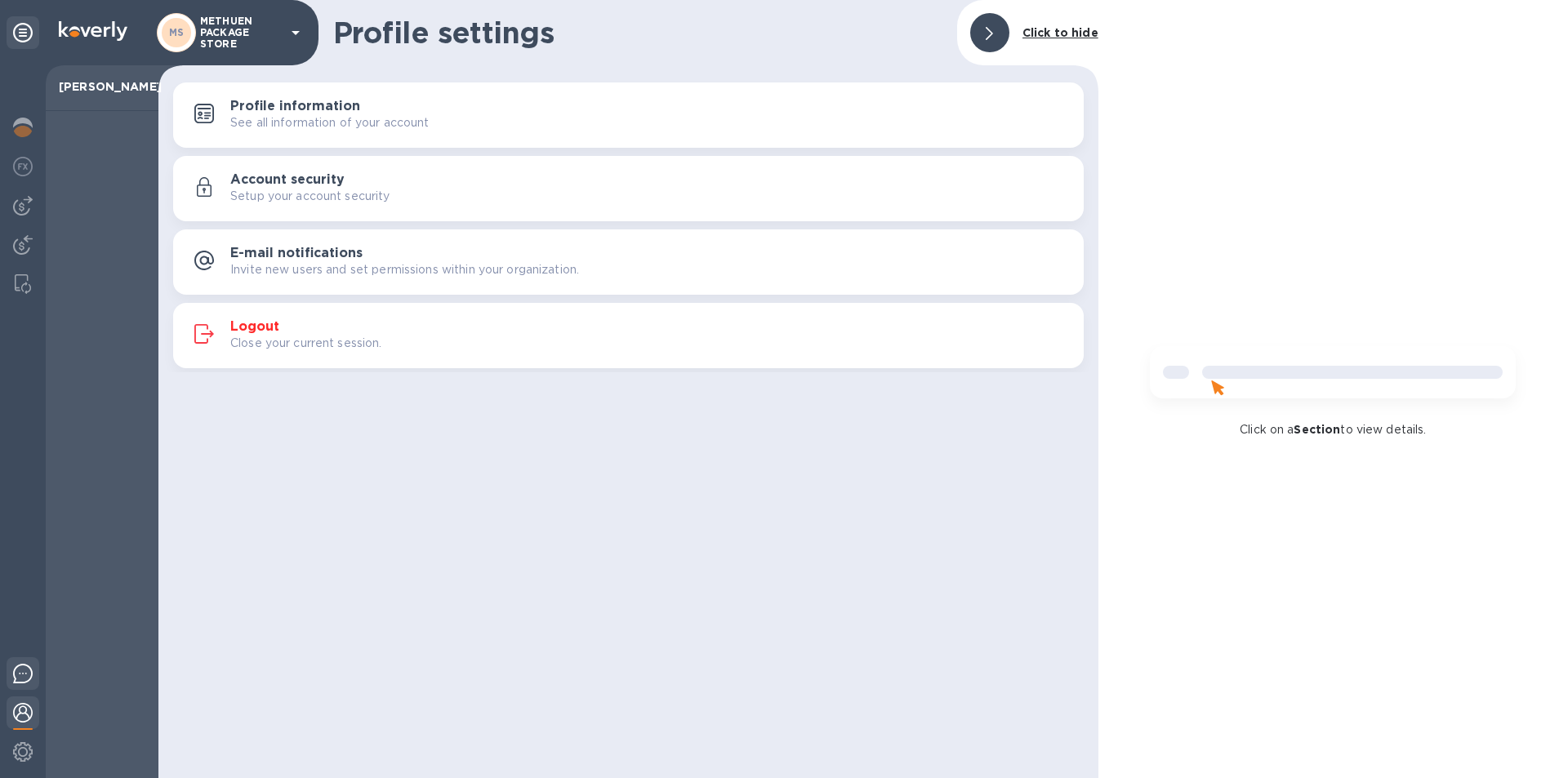
click at [26, 672] on img at bounding box center [23, 674] width 20 height 20
click at [23, 278] on img at bounding box center [23, 284] width 17 height 20
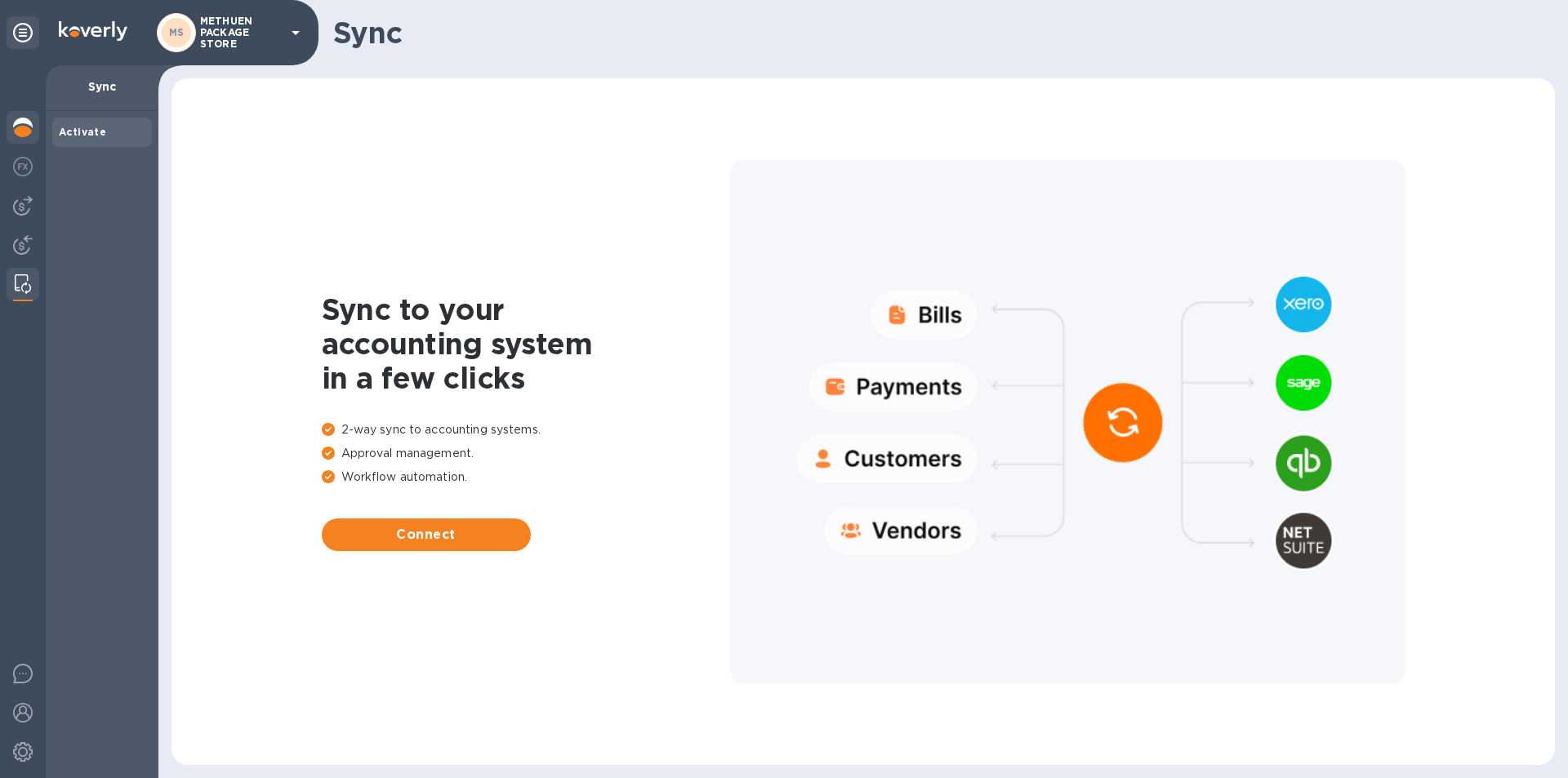
click at [27, 133] on img at bounding box center [23, 128] width 20 height 20
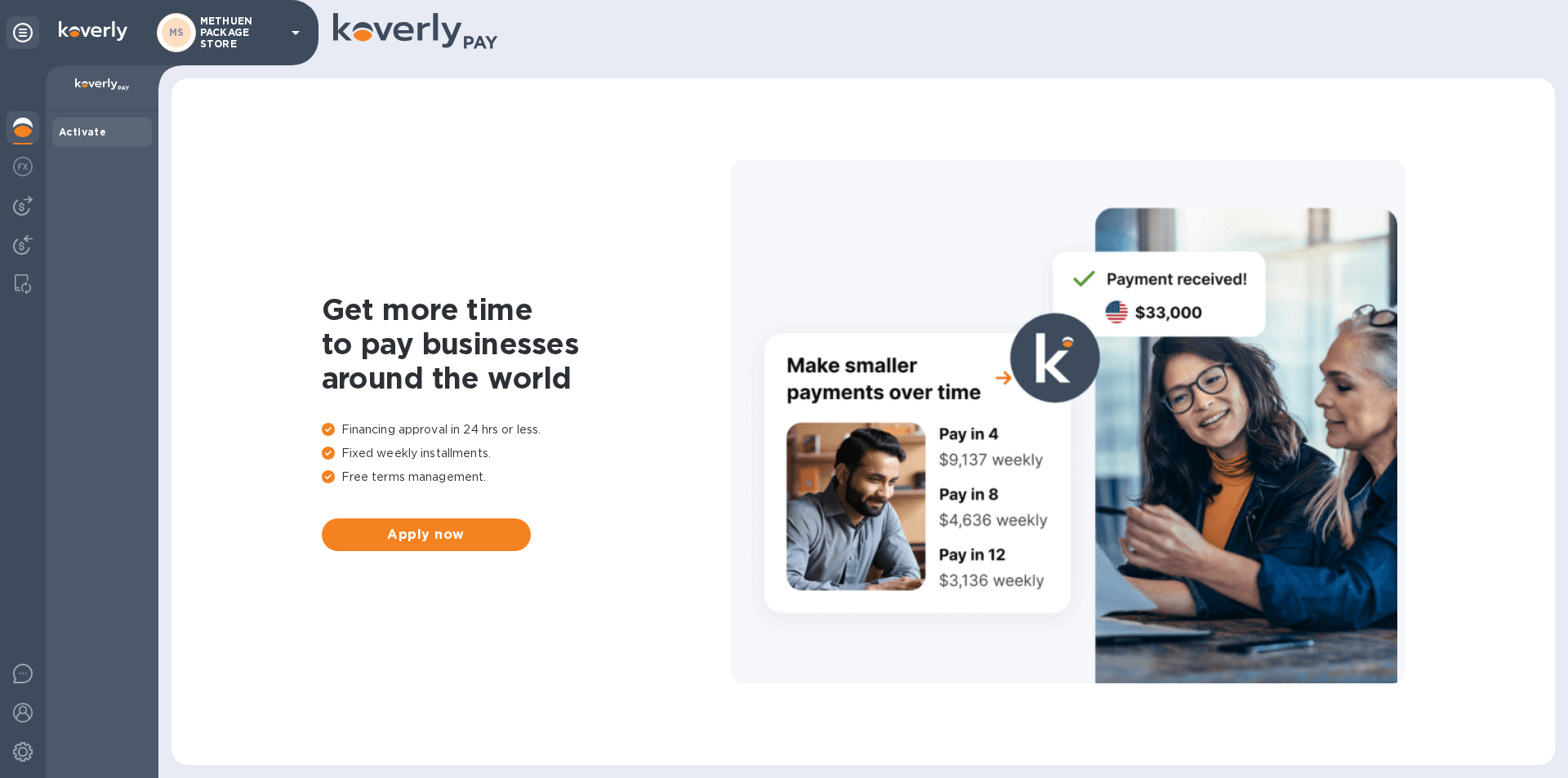
click at [78, 137] on b "Activate" at bounding box center [83, 132] width 48 height 13
click at [98, 83] on img at bounding box center [103, 85] width 55 height 13
click at [299, 24] on icon at bounding box center [296, 33] width 20 height 20
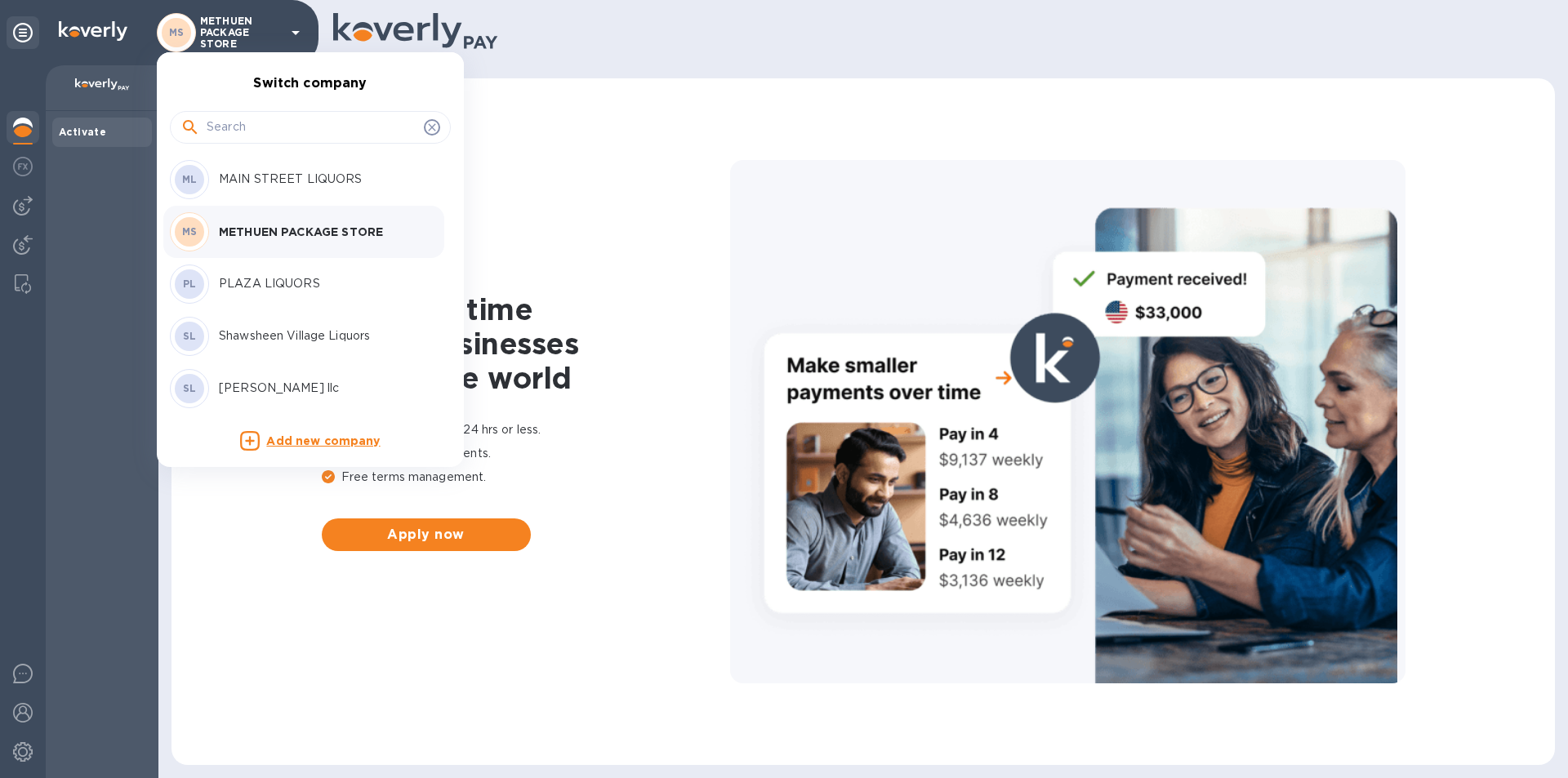
click at [294, 221] on div "MS METHUEN PACKAGE STORE" at bounding box center [298, 232] width 255 height 39
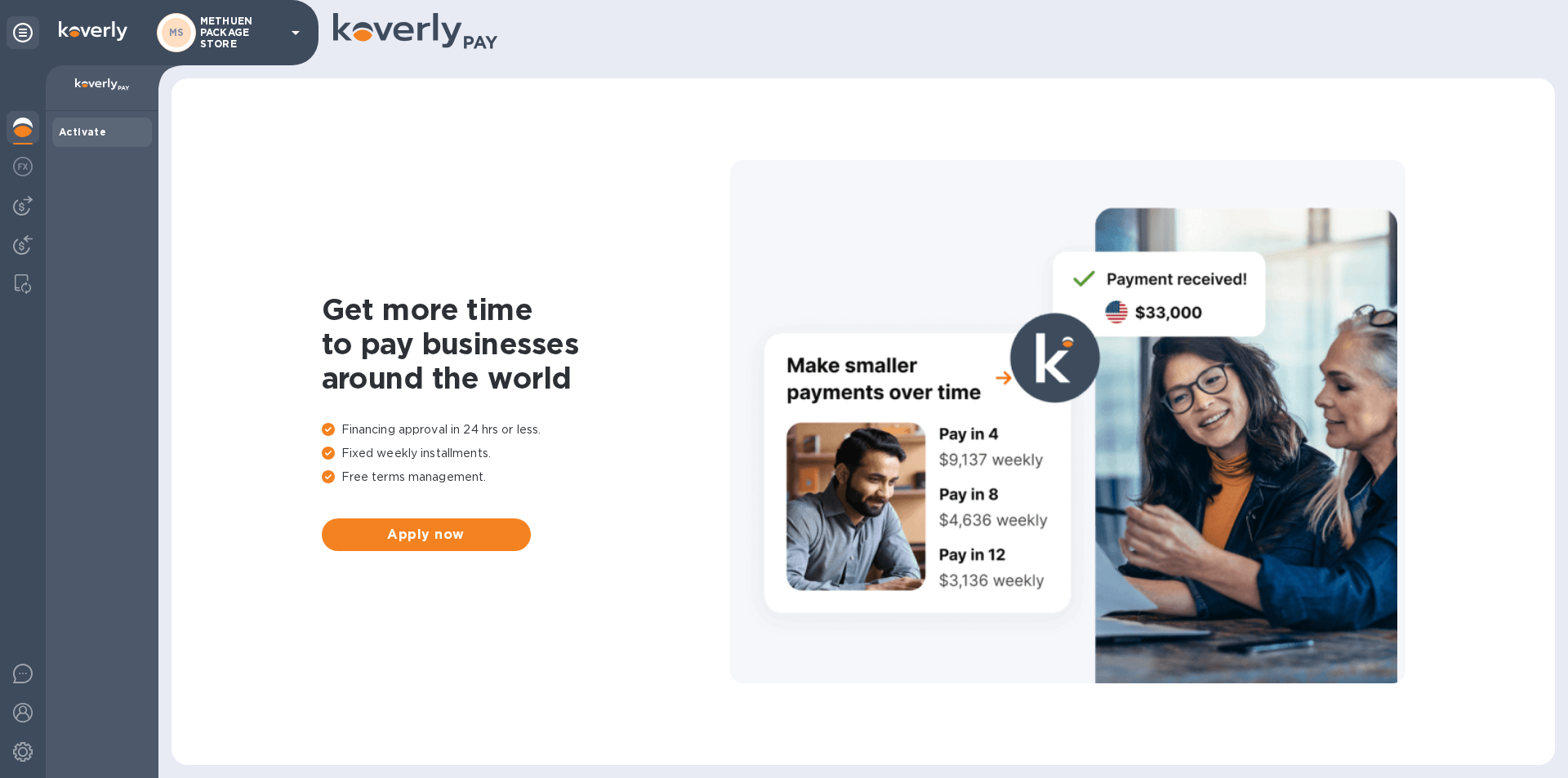
click at [81, 121] on div "Activate" at bounding box center [102, 132] width 99 height 29
click at [88, 127] on b "Activate" at bounding box center [83, 132] width 48 height 13
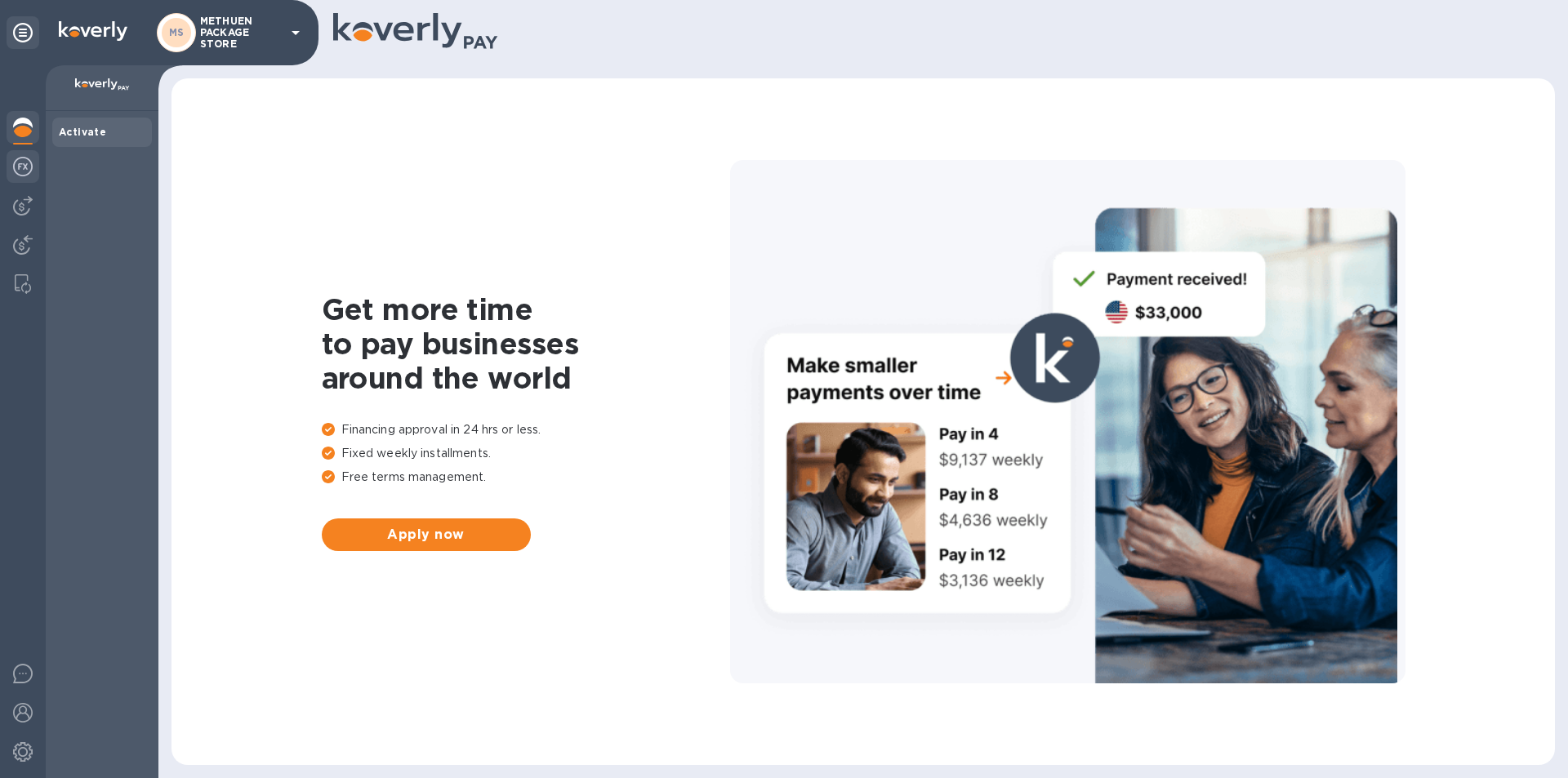
click at [23, 176] on img at bounding box center [23, 167] width 20 height 20
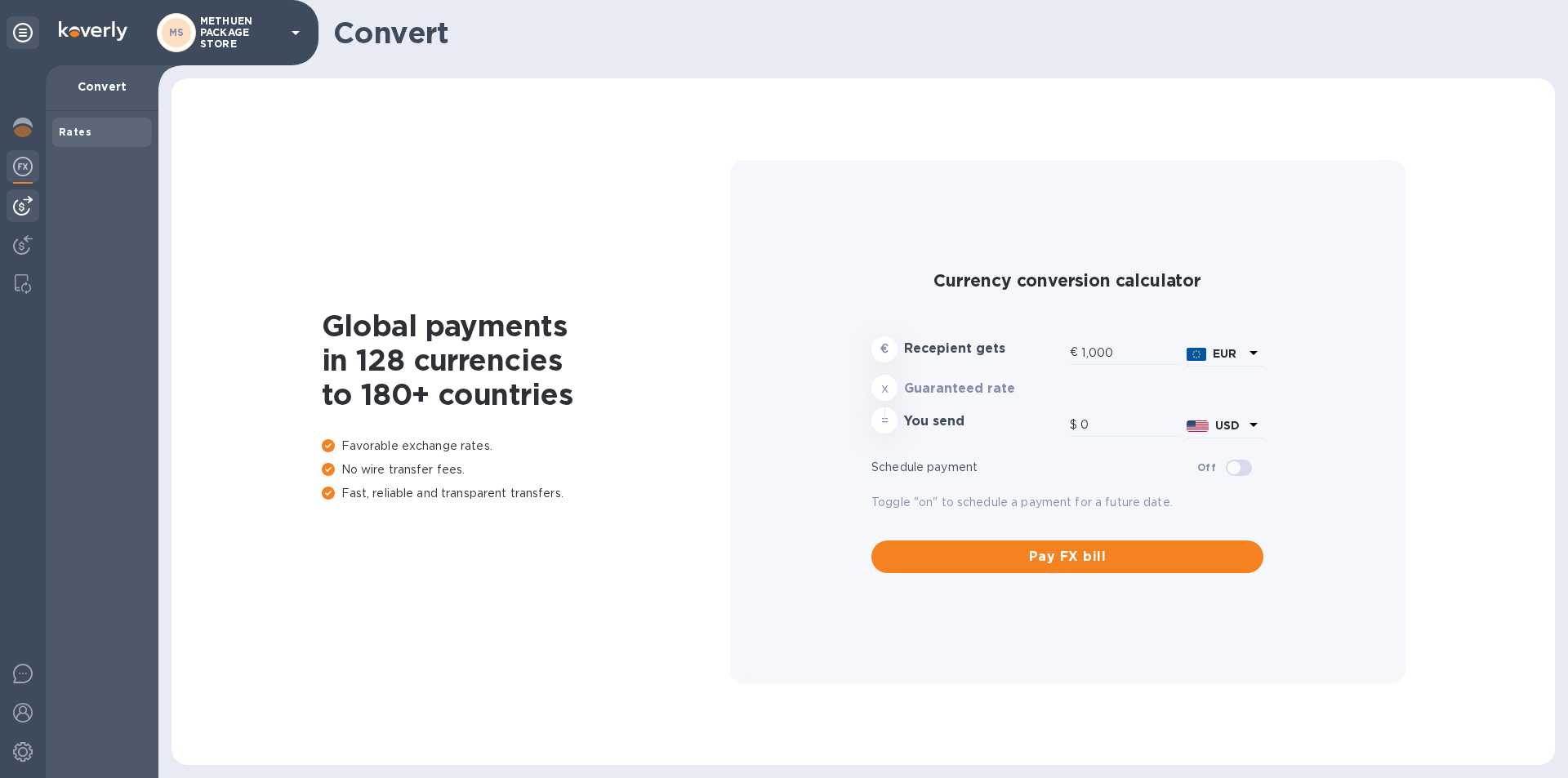
type input "1,182.8"
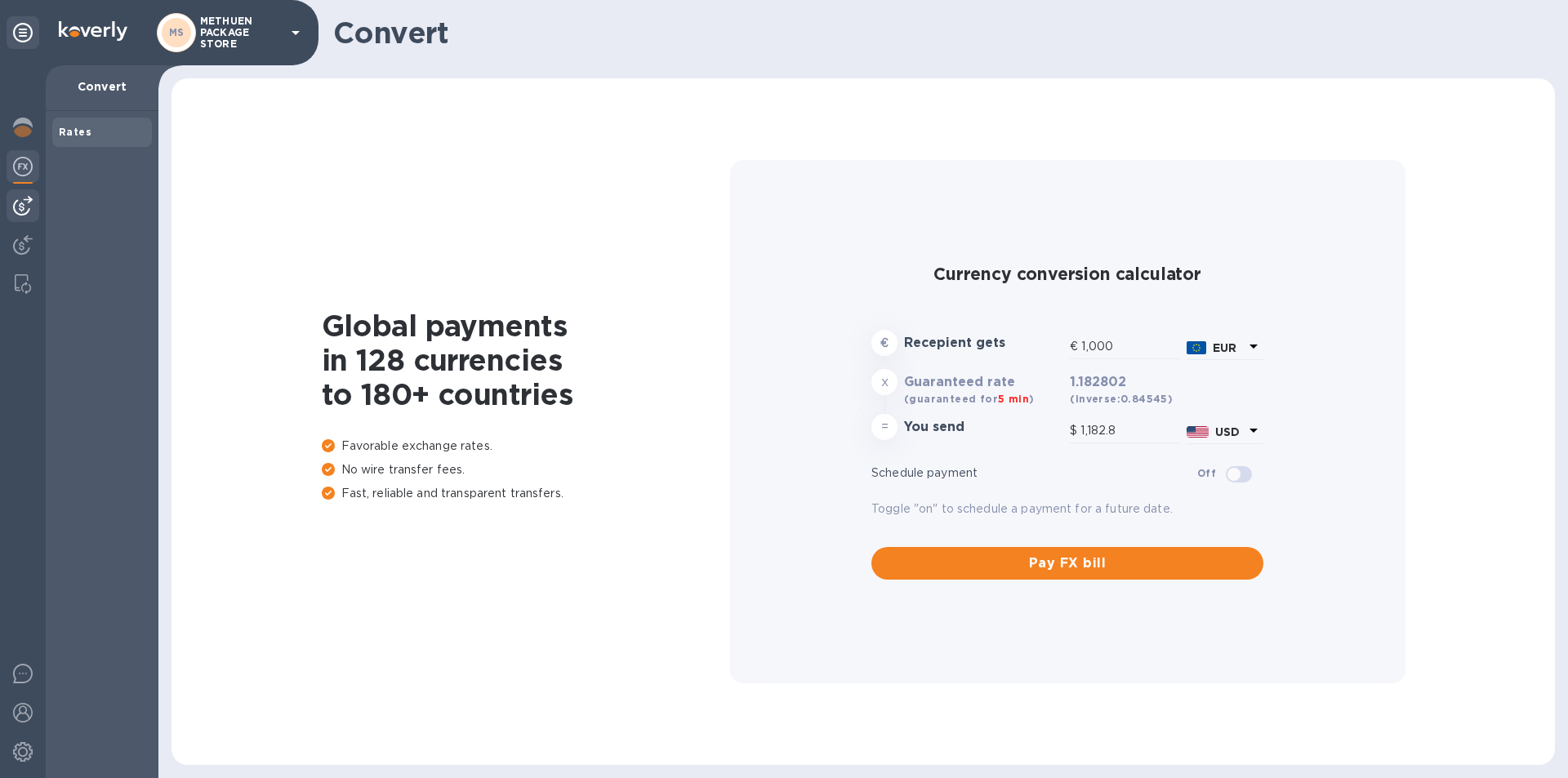
click at [23, 217] on div at bounding box center [23, 205] width 33 height 33
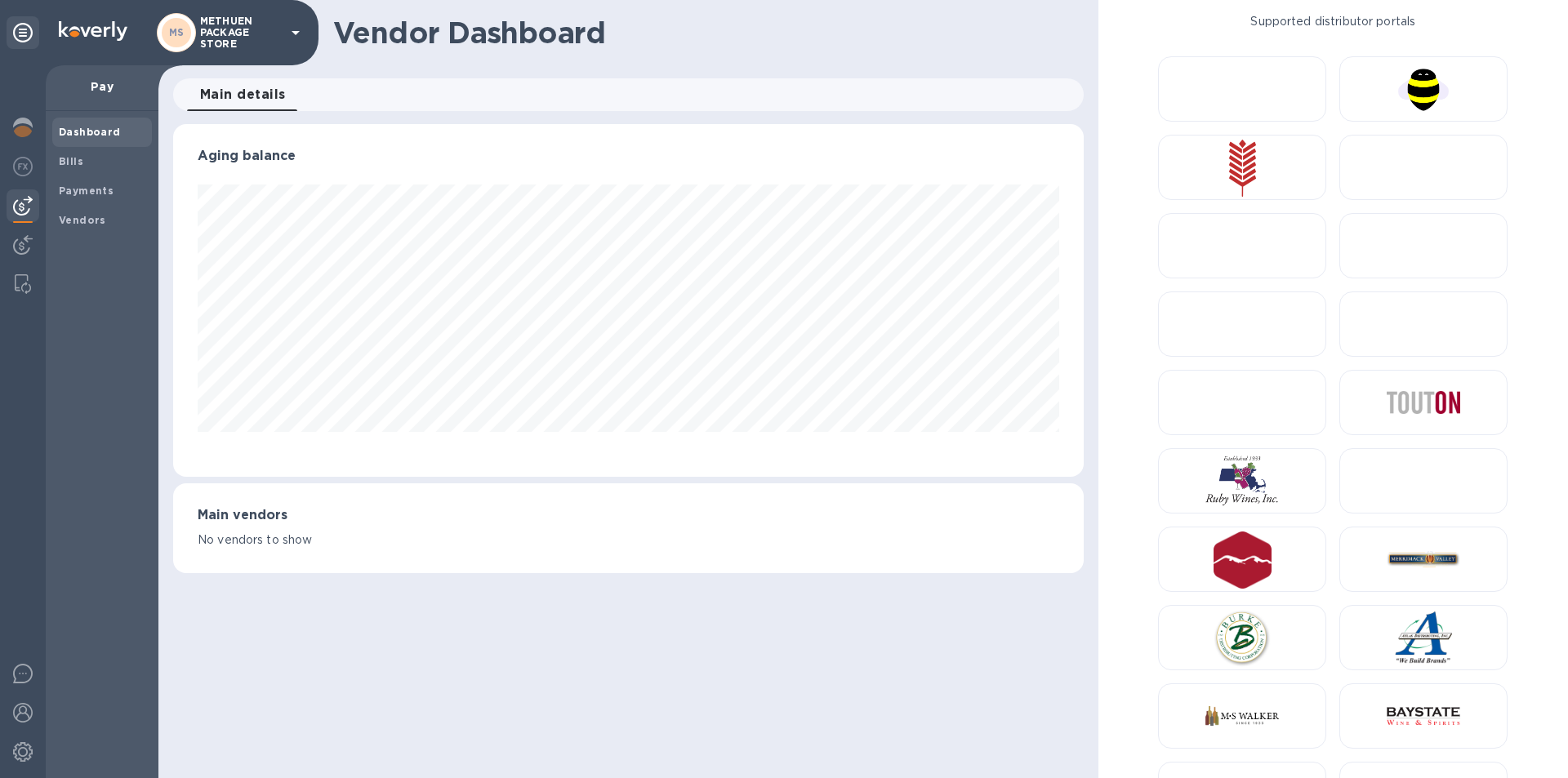
scroll to position [353, 910]
click at [23, 236] on img at bounding box center [23, 245] width 20 height 20
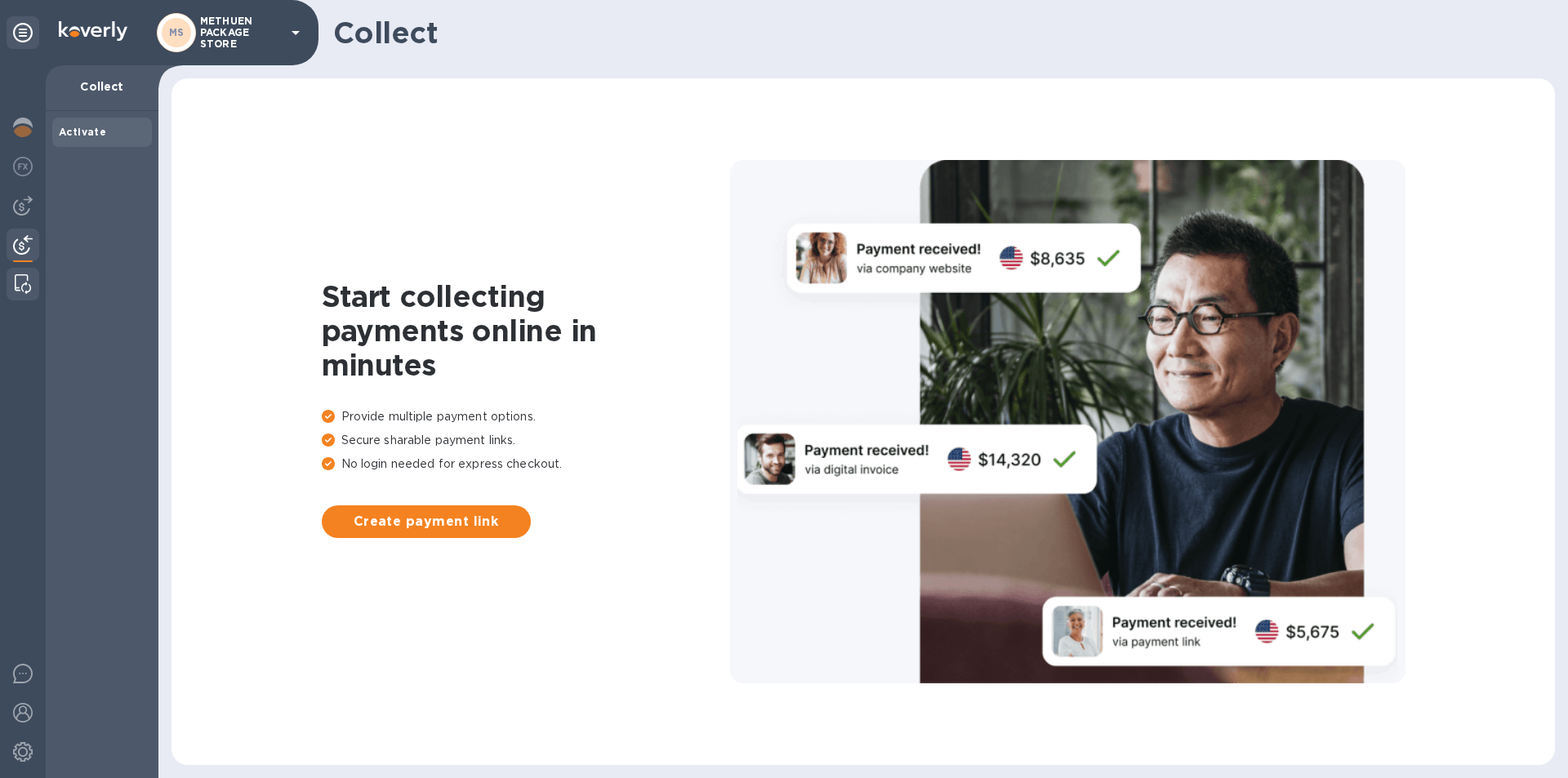
click at [23, 283] on img at bounding box center [23, 284] width 17 height 20
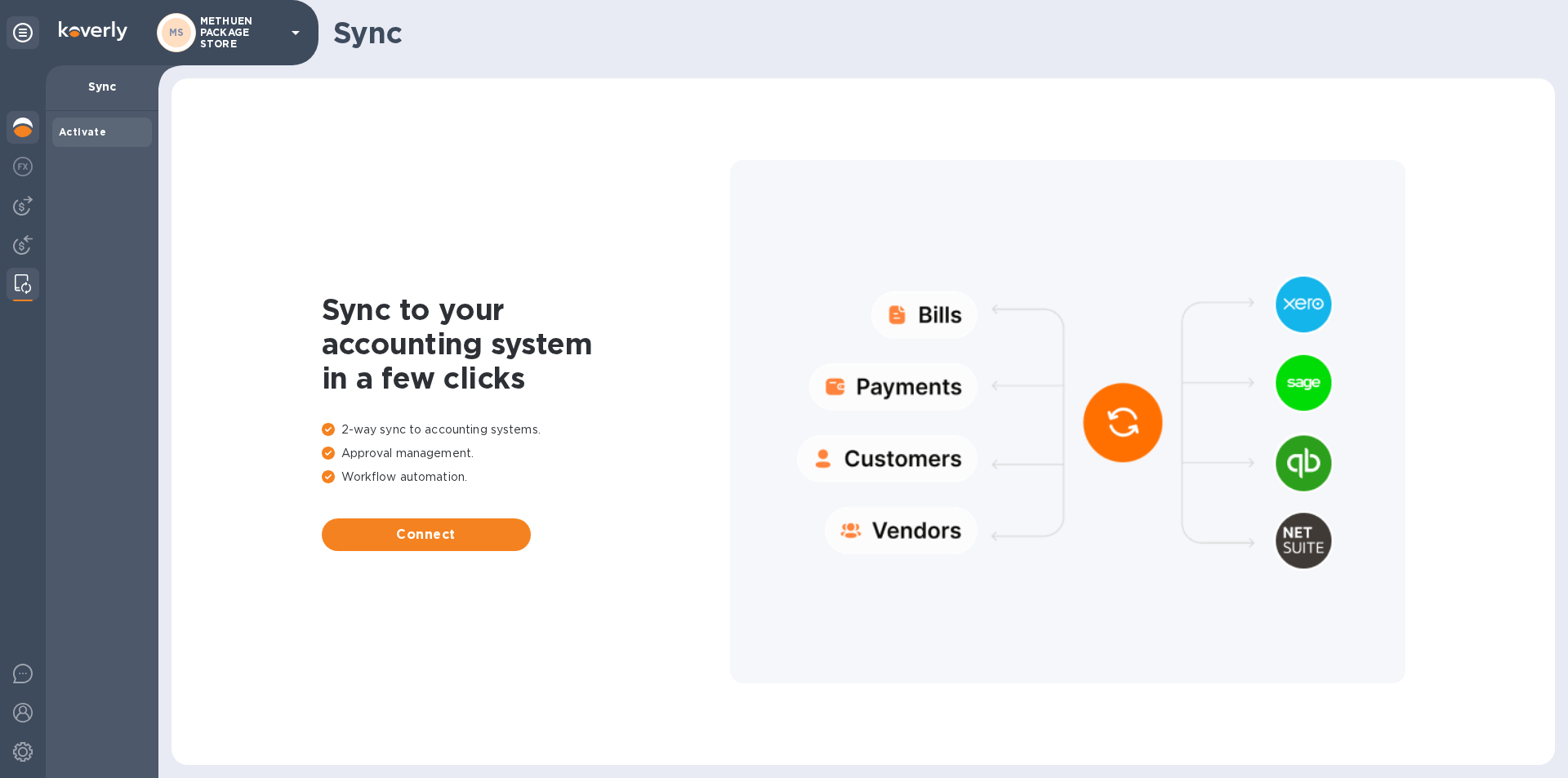
click at [20, 123] on img at bounding box center [23, 128] width 20 height 20
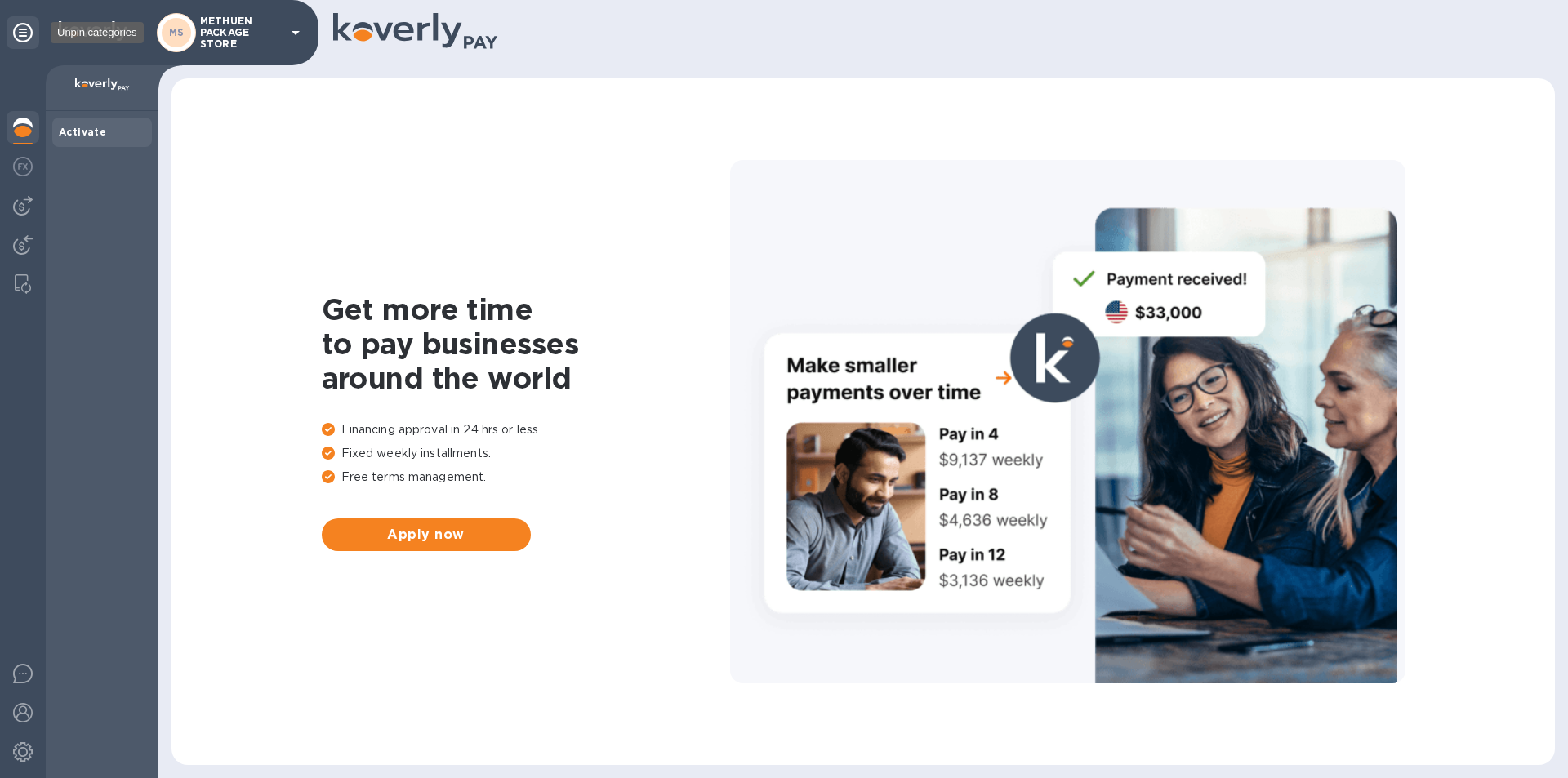
click at [20, 28] on icon at bounding box center [23, 33] width 20 height 20
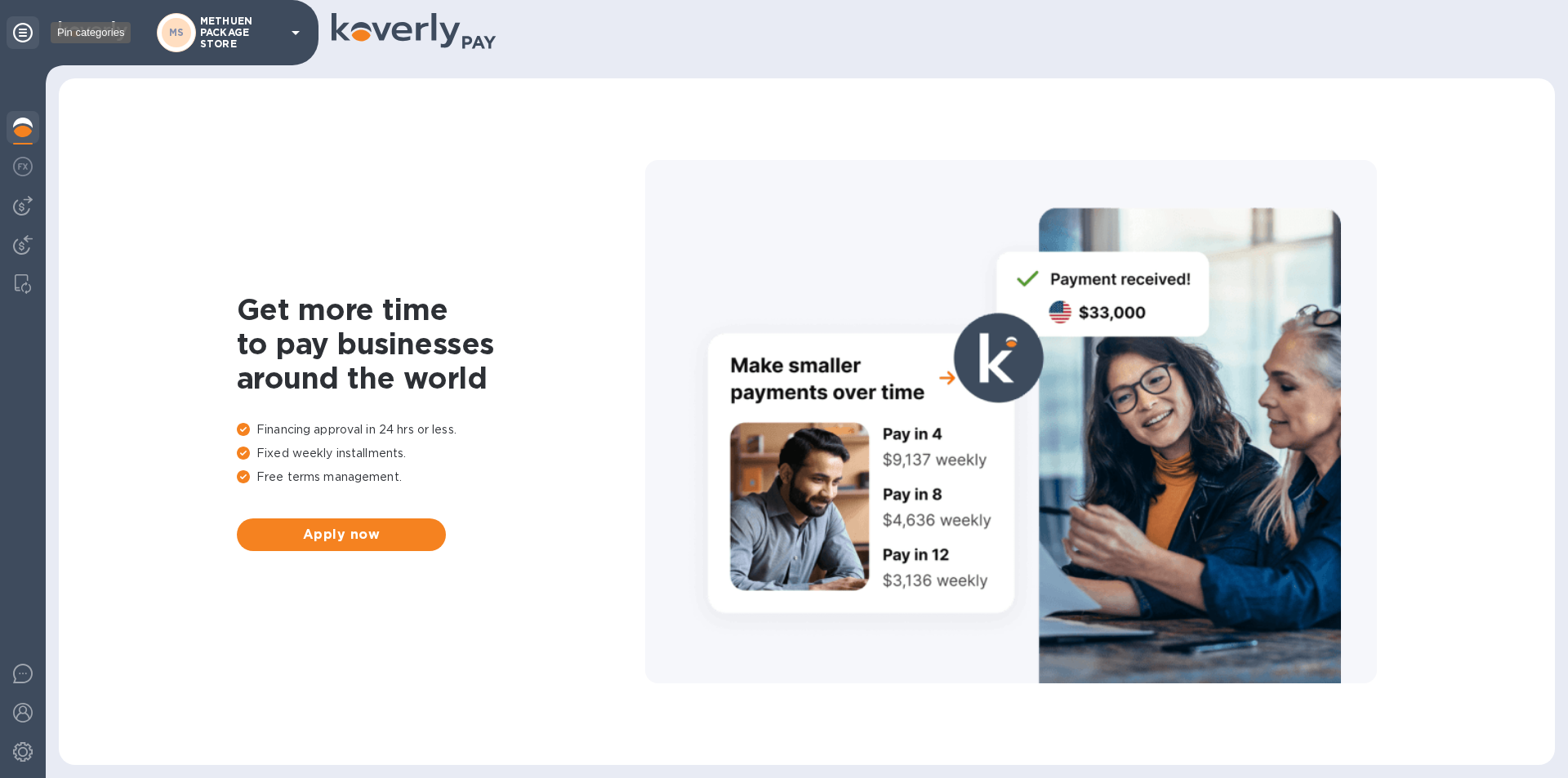
click at [20, 28] on icon at bounding box center [23, 33] width 20 height 20
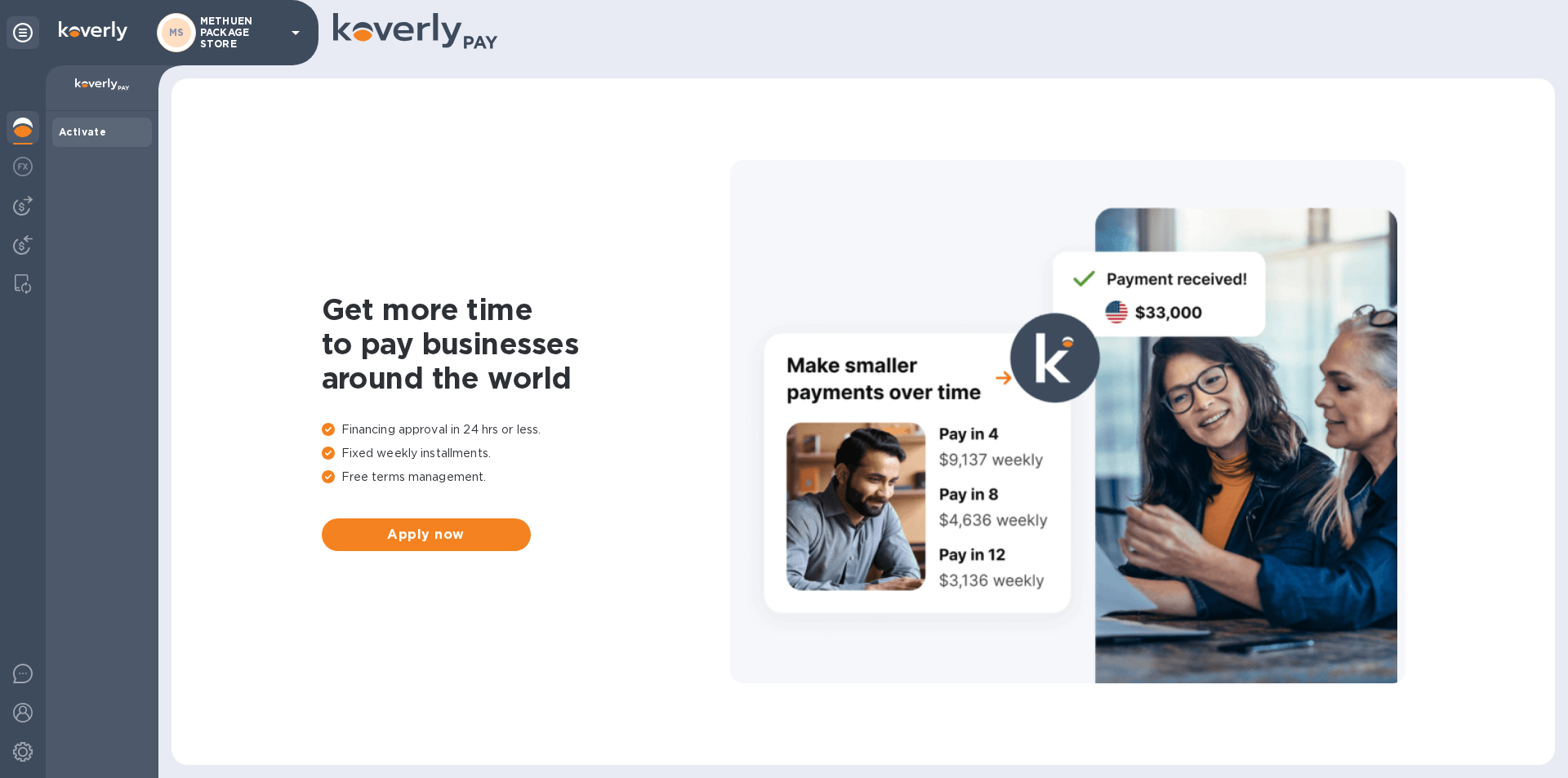
click at [100, 127] on b "Activate" at bounding box center [83, 132] width 48 height 13
click at [98, 127] on b "Activate" at bounding box center [83, 132] width 48 height 13
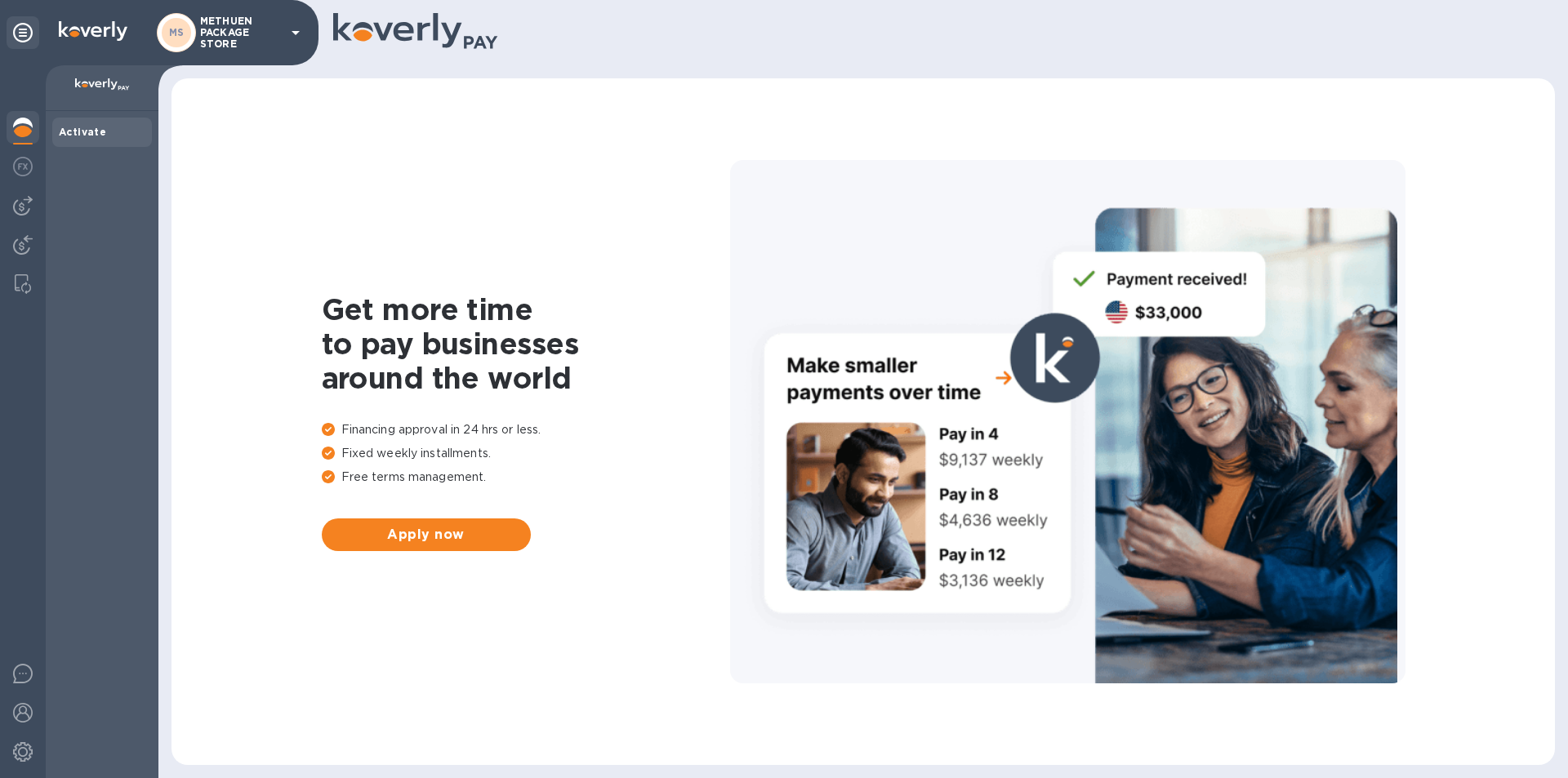
click at [98, 127] on b "Activate" at bounding box center [83, 132] width 48 height 13
click at [21, 676] on img at bounding box center [23, 674] width 20 height 20
click at [23, 721] on img at bounding box center [23, 713] width 20 height 20
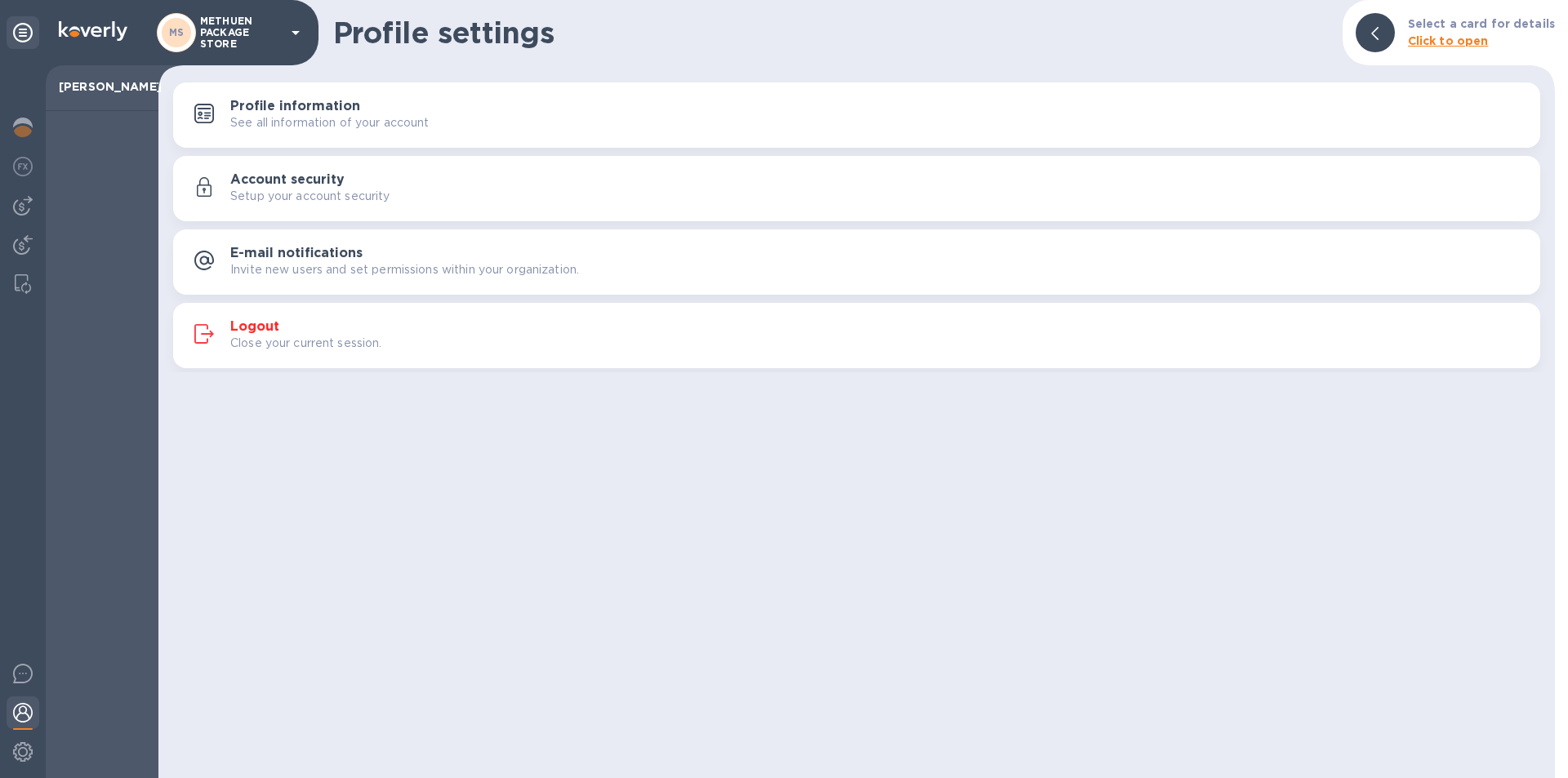
click at [26, 711] on img at bounding box center [23, 713] width 20 height 20
click at [1478, 43] on b "Click to open" at bounding box center [1448, 41] width 81 height 13
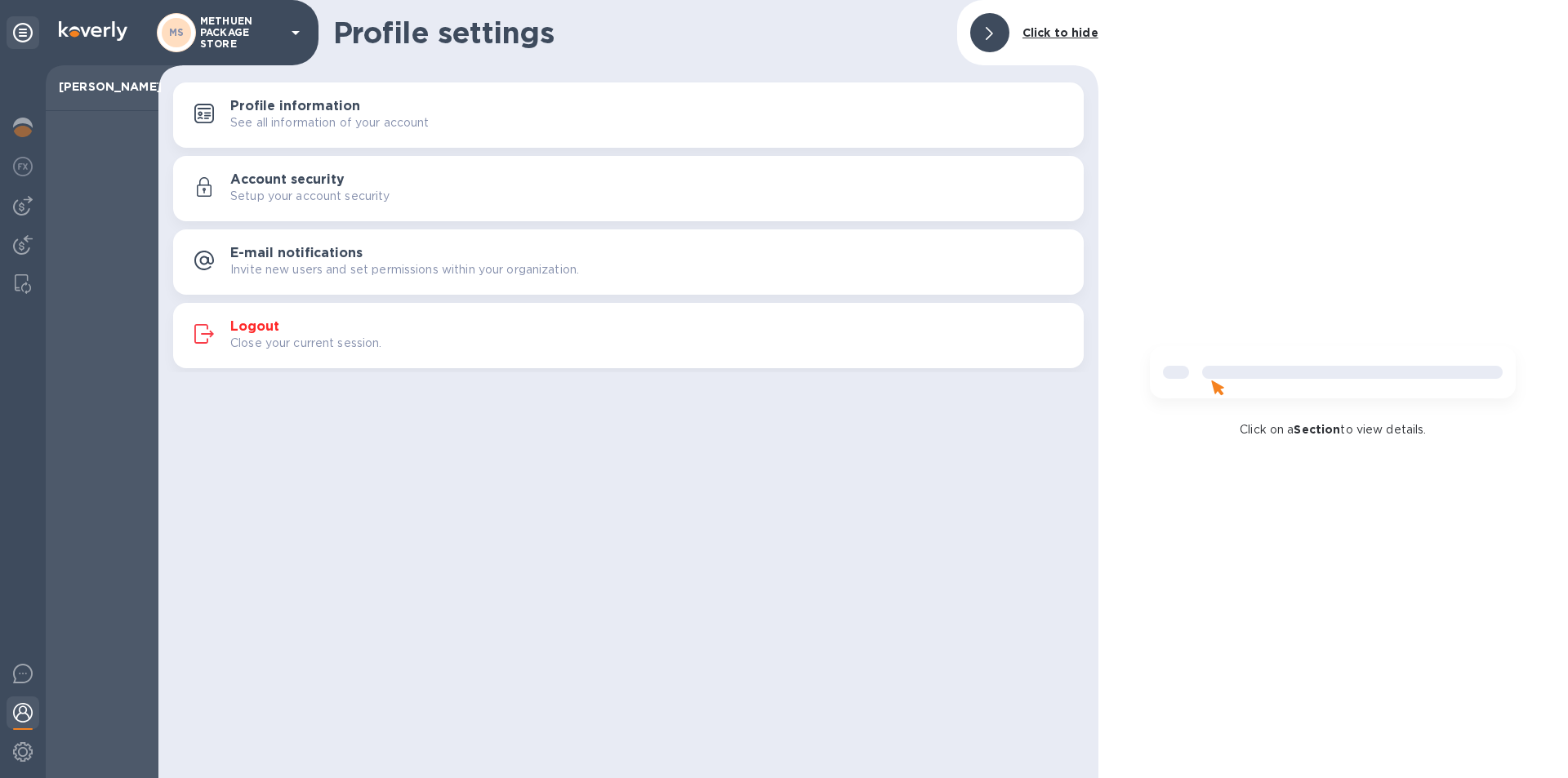
click at [314, 97] on div "Profile information See all information of your account" at bounding box center [628, 115] width 891 height 39
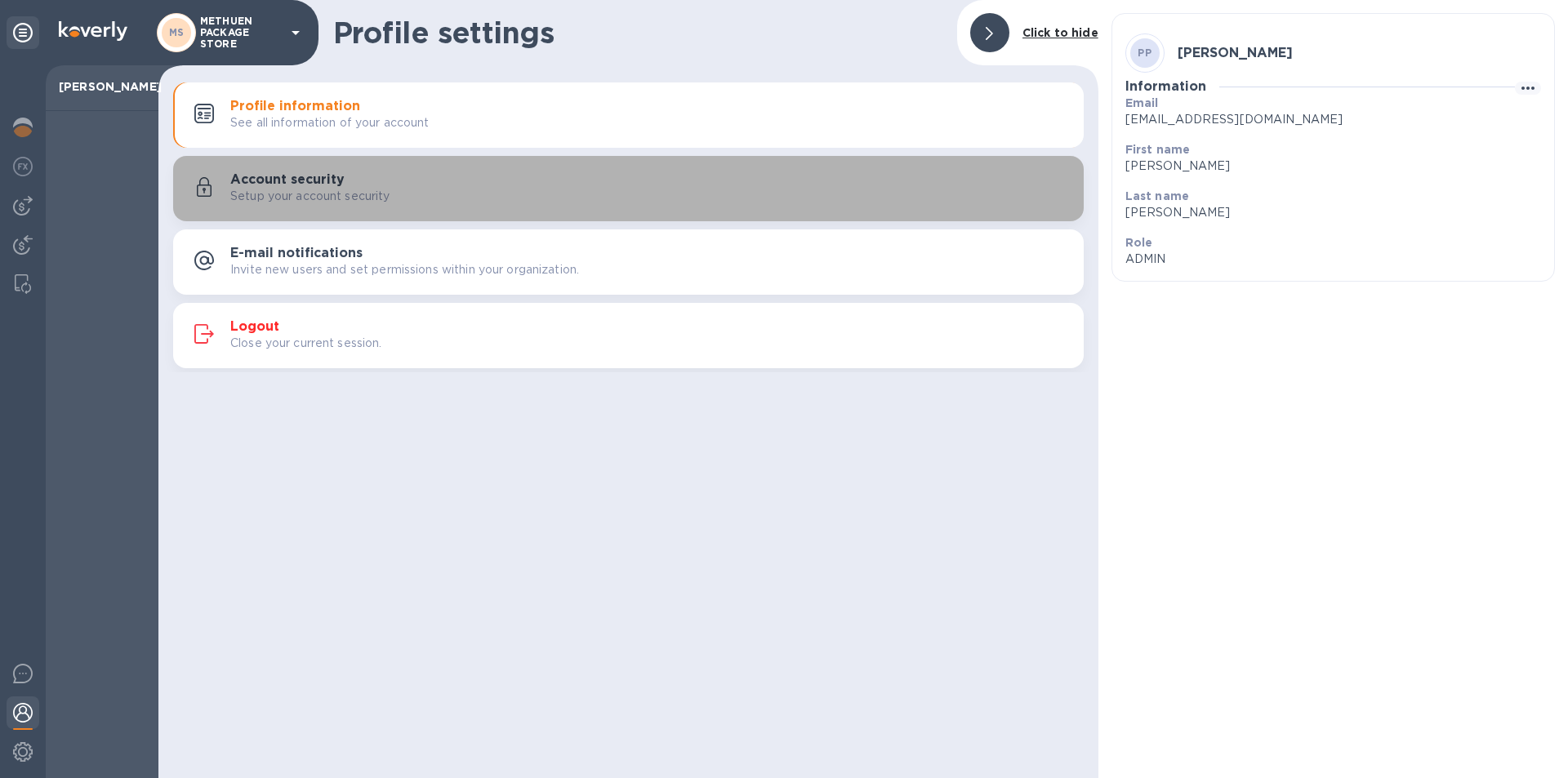
click at [275, 178] on h3 "Account security" at bounding box center [287, 180] width 114 height 16
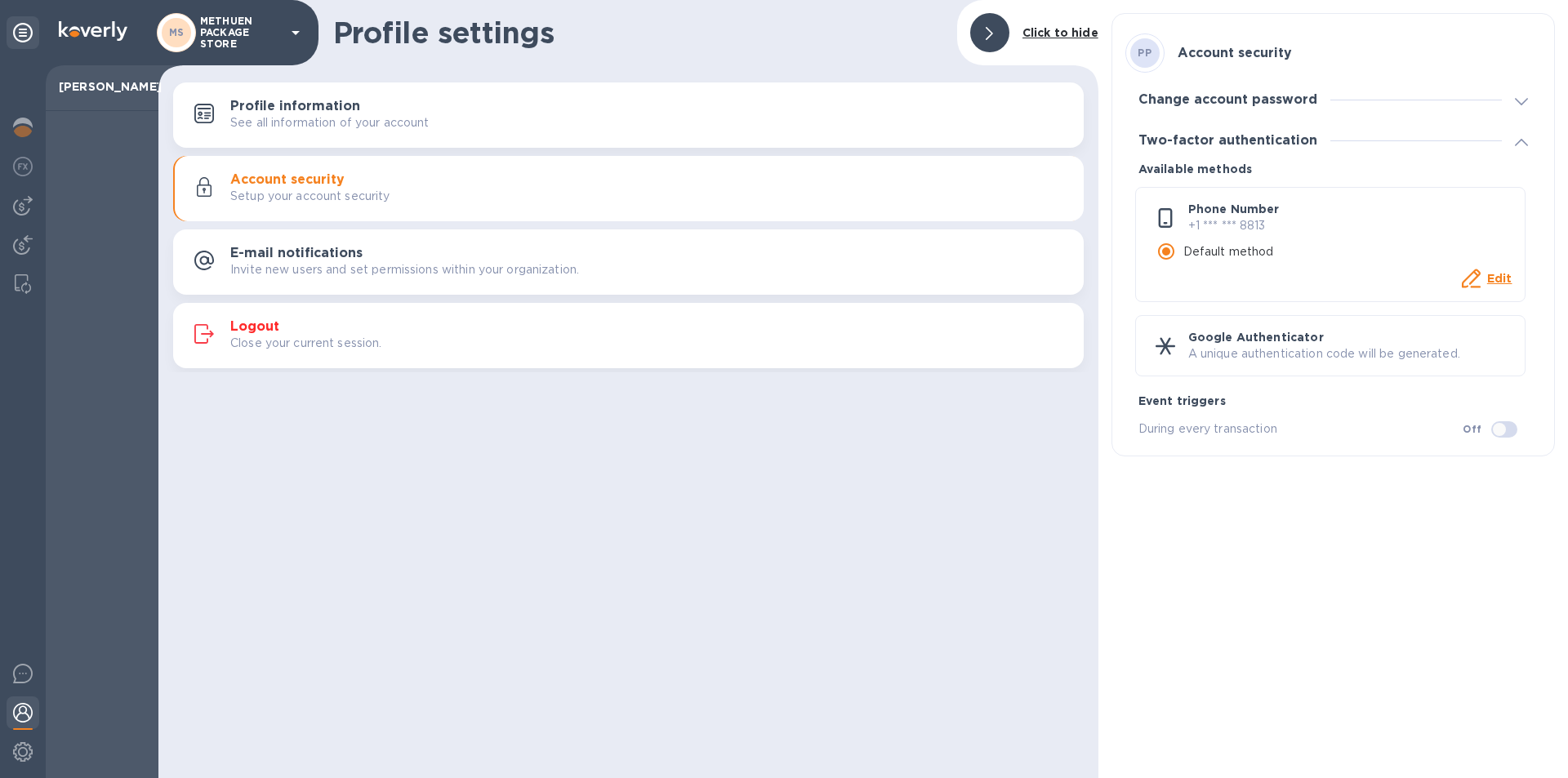
click at [270, 246] on h3 "E-mail notifications" at bounding box center [296, 253] width 133 height 16
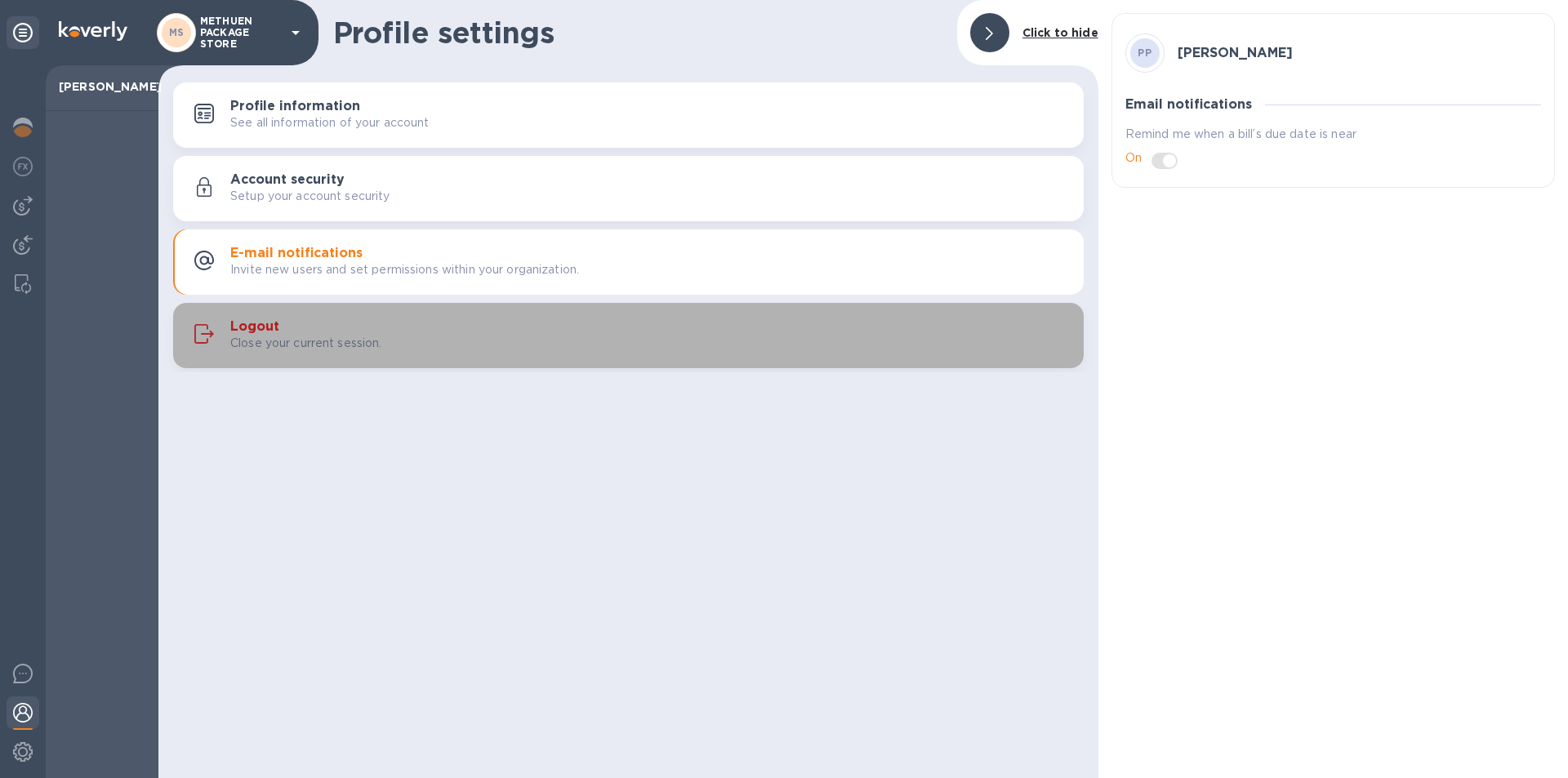
click at [260, 313] on button "Logout Close your current session." at bounding box center [629, 335] width 911 height 65
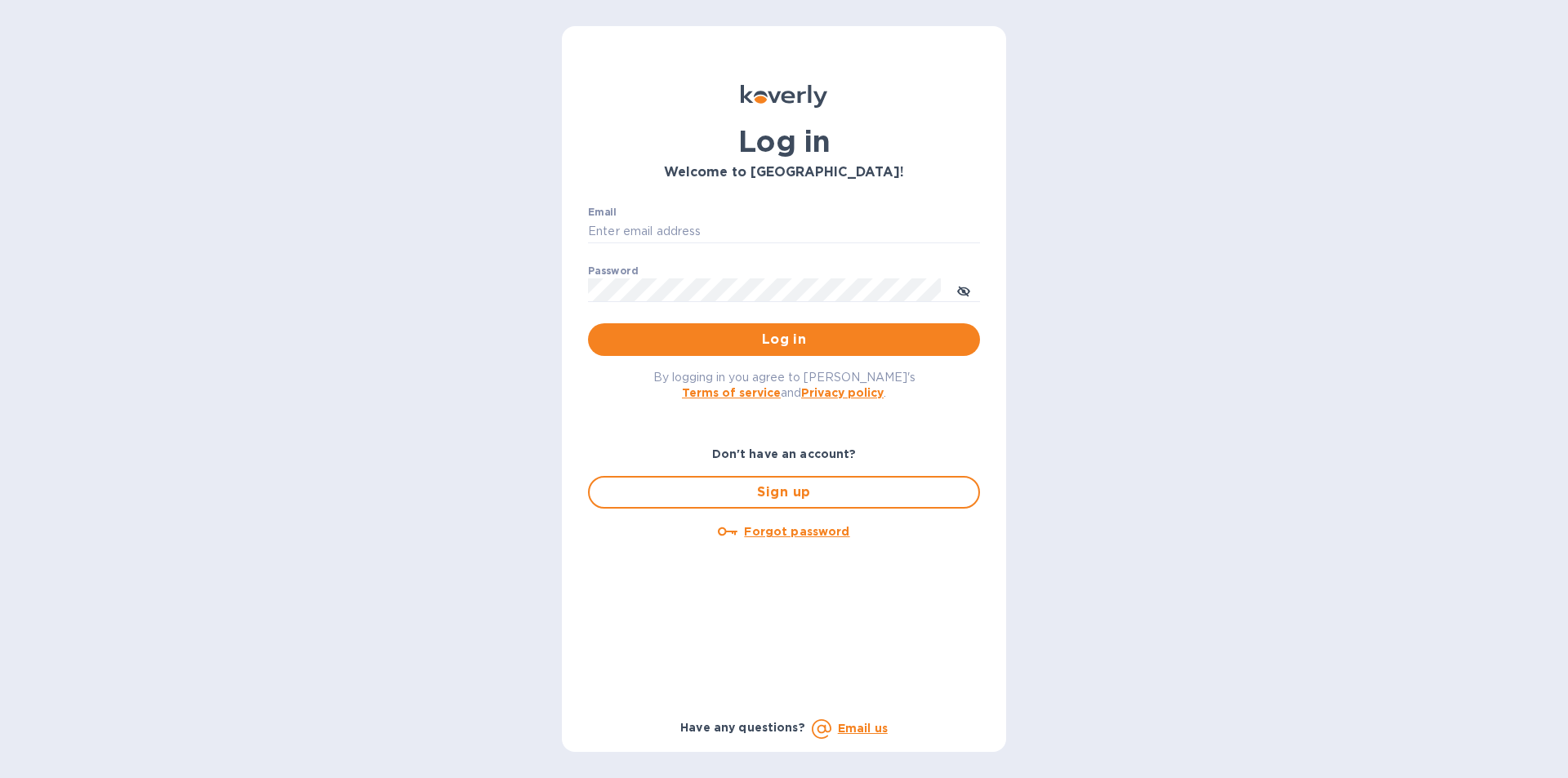
type input "papatel2_2000@yahoo.com"
click at [730, 327] on button "Log in" at bounding box center [784, 339] width 392 height 33
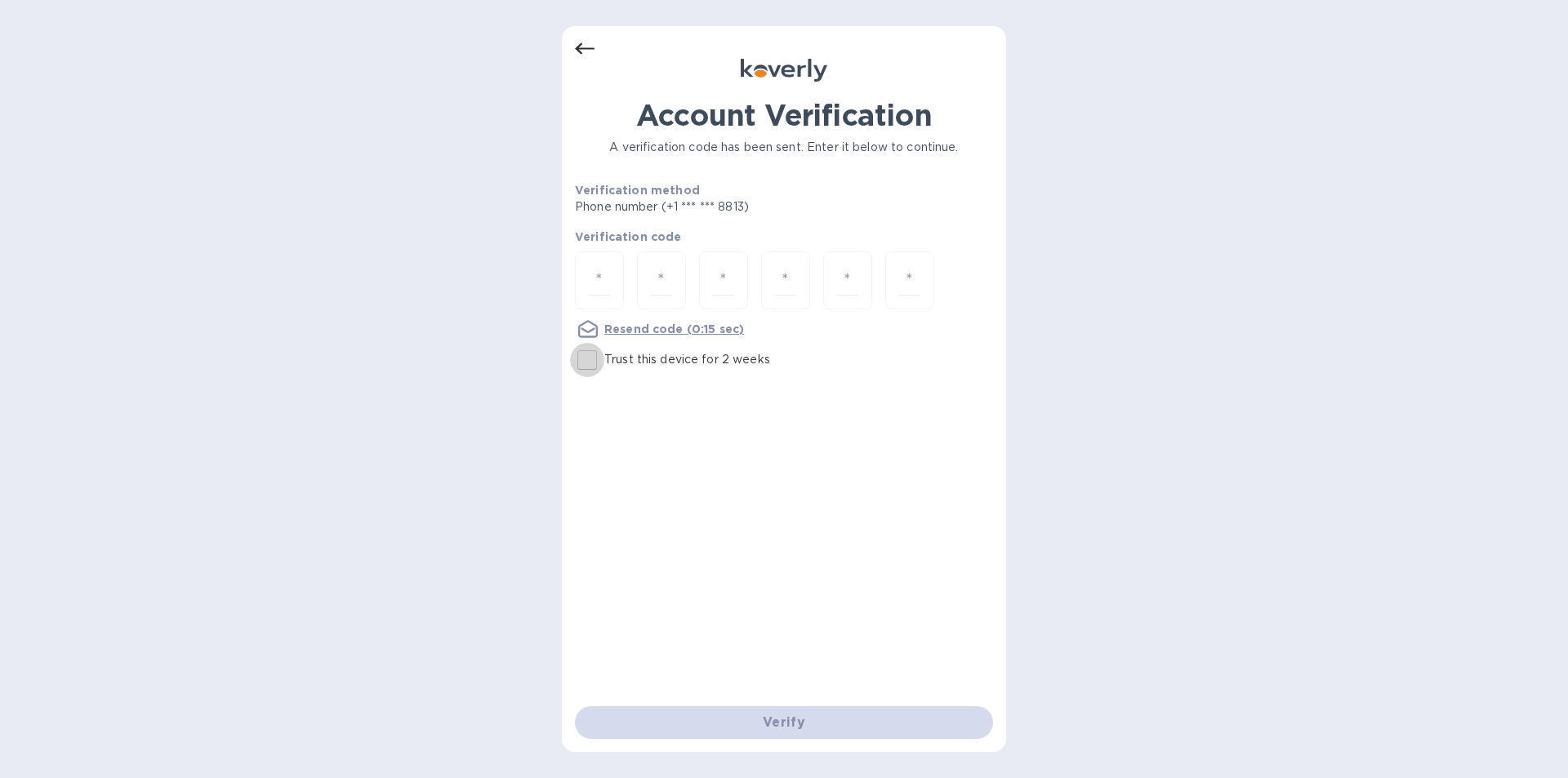
click at [589, 358] on input "Trust this device for 2 weeks" at bounding box center [587, 359] width 34 height 34
checkbox input "true"
click at [590, 277] on input "number" at bounding box center [599, 280] width 21 height 30
type input "4"
type input "9"
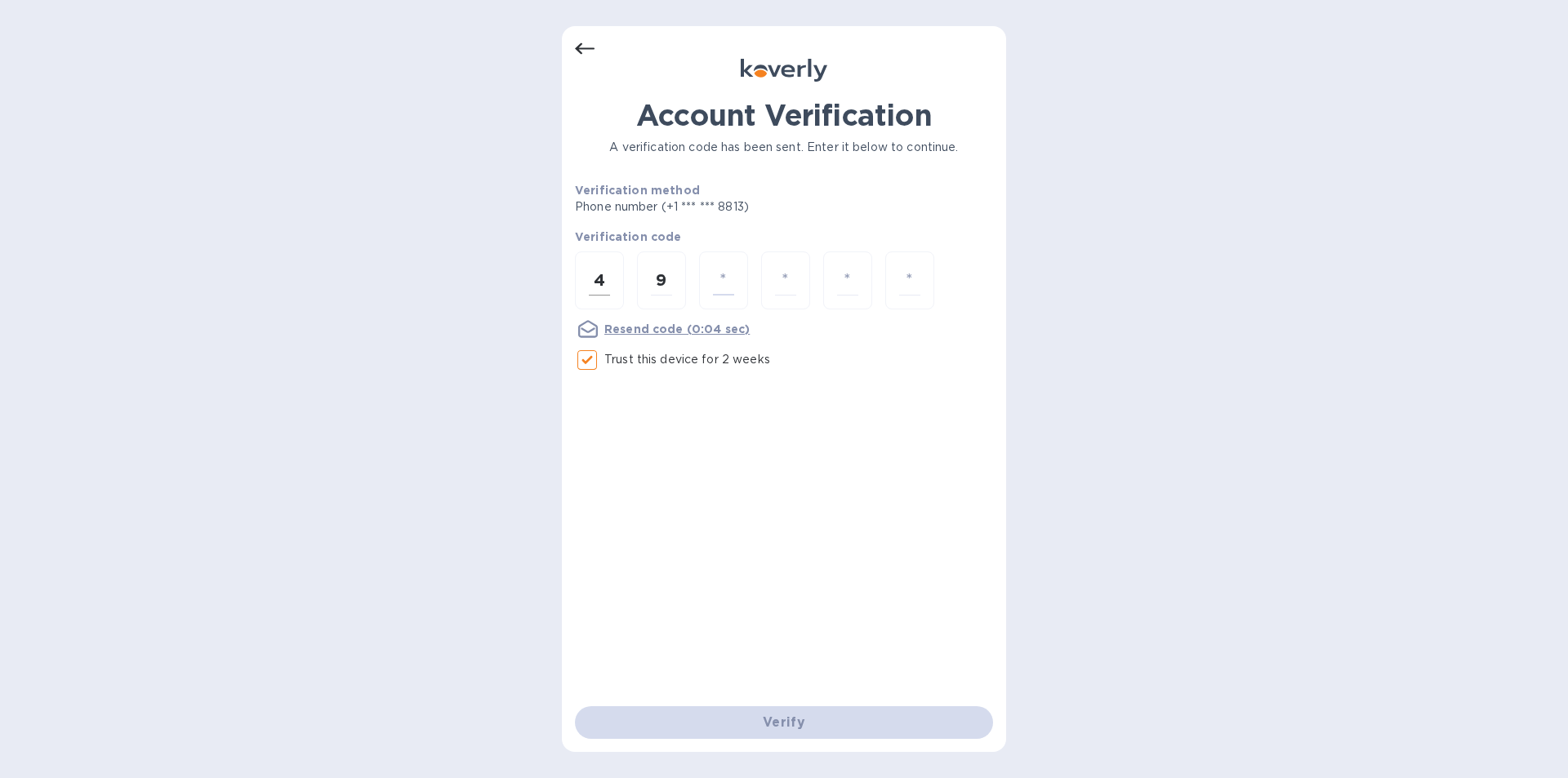
type input "3"
type input "0"
type input "4"
type input "9"
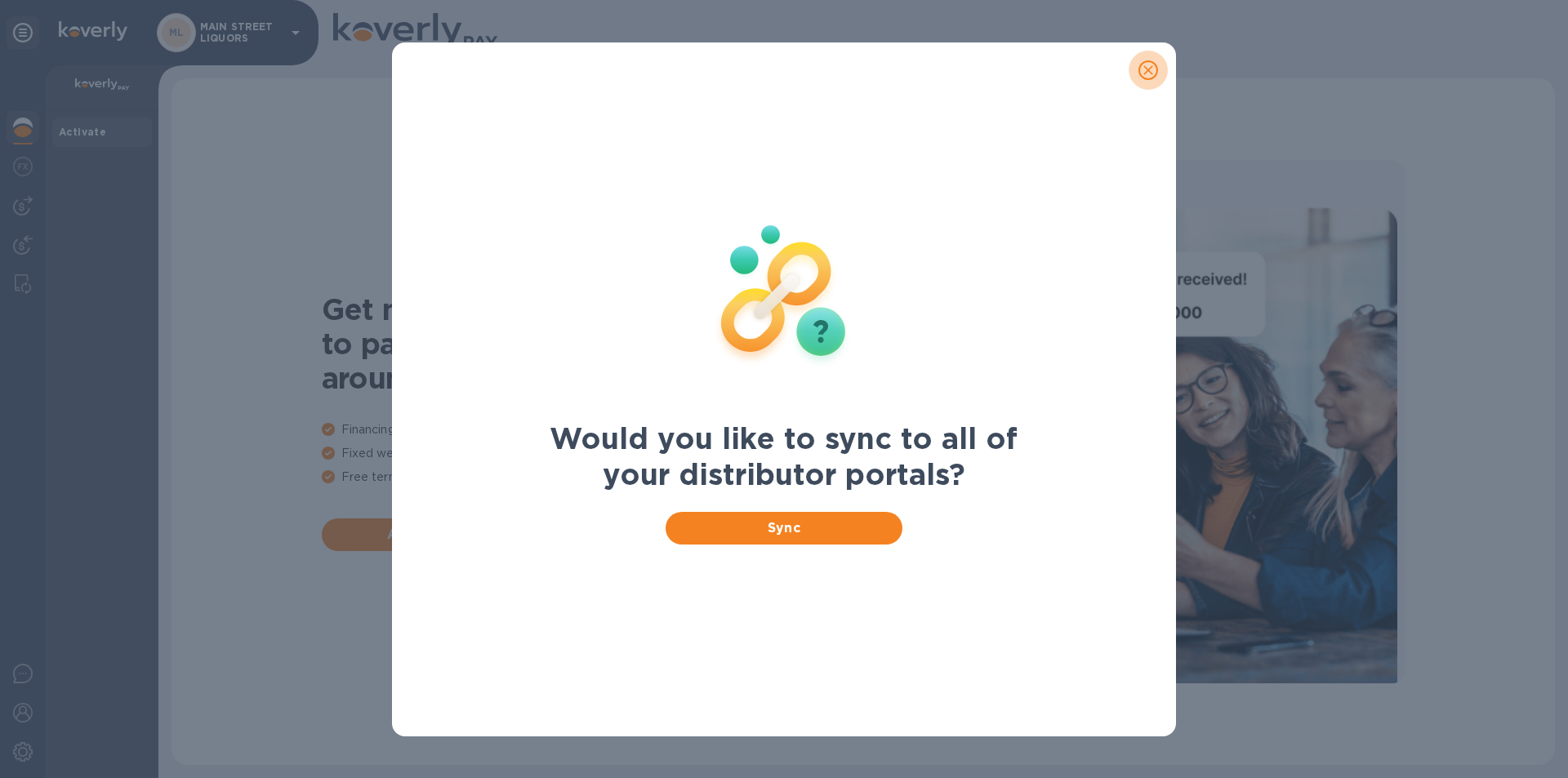
click at [1150, 78] on icon "close" at bounding box center [1148, 70] width 17 height 17
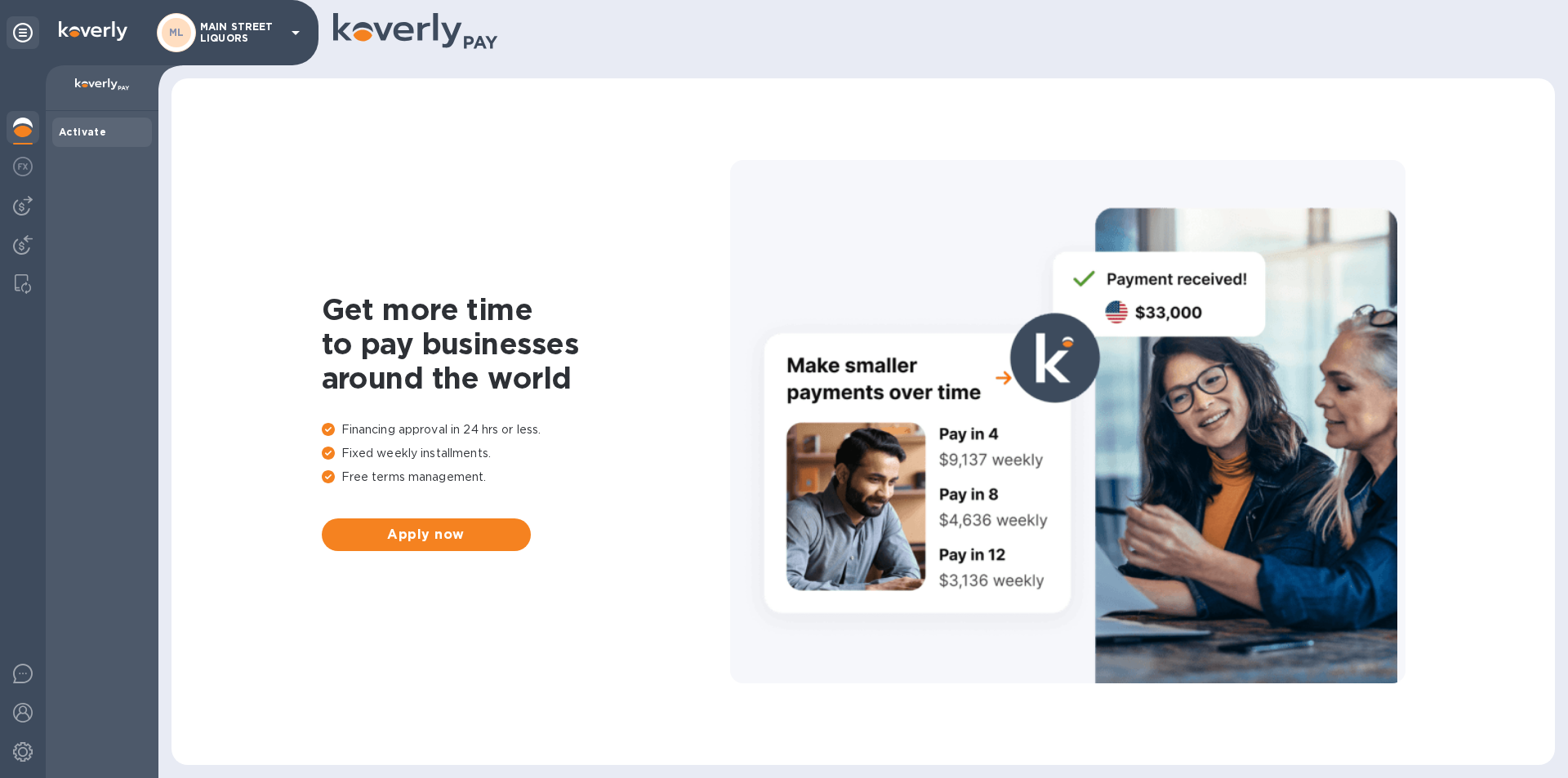
click at [284, 33] on div "ML MAIN STREET LIQUORS" at bounding box center [231, 33] width 148 height 39
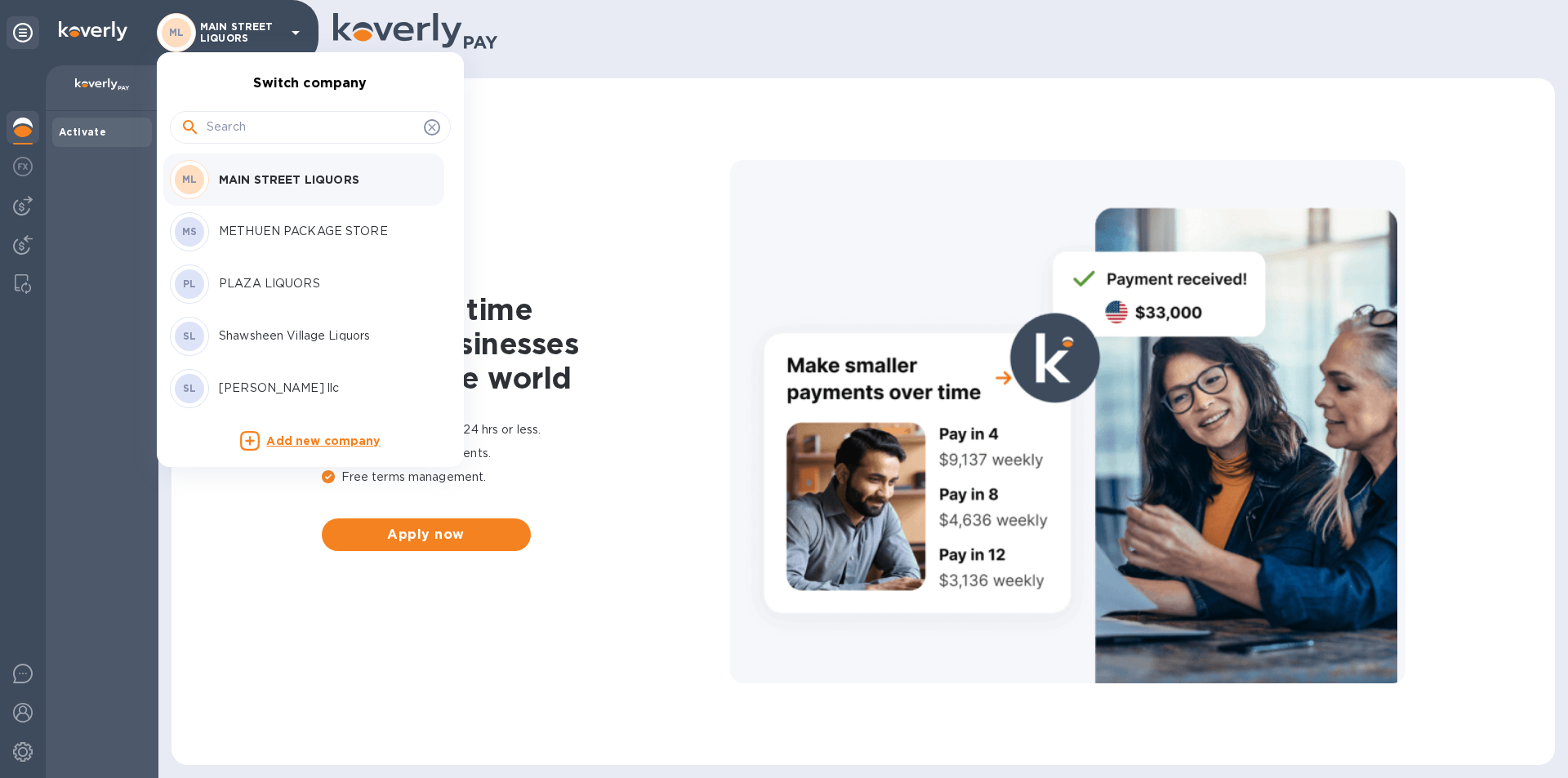
click at [305, 238] on p "METHUEN PACKAGE STORE" at bounding box center [321, 231] width 206 height 18
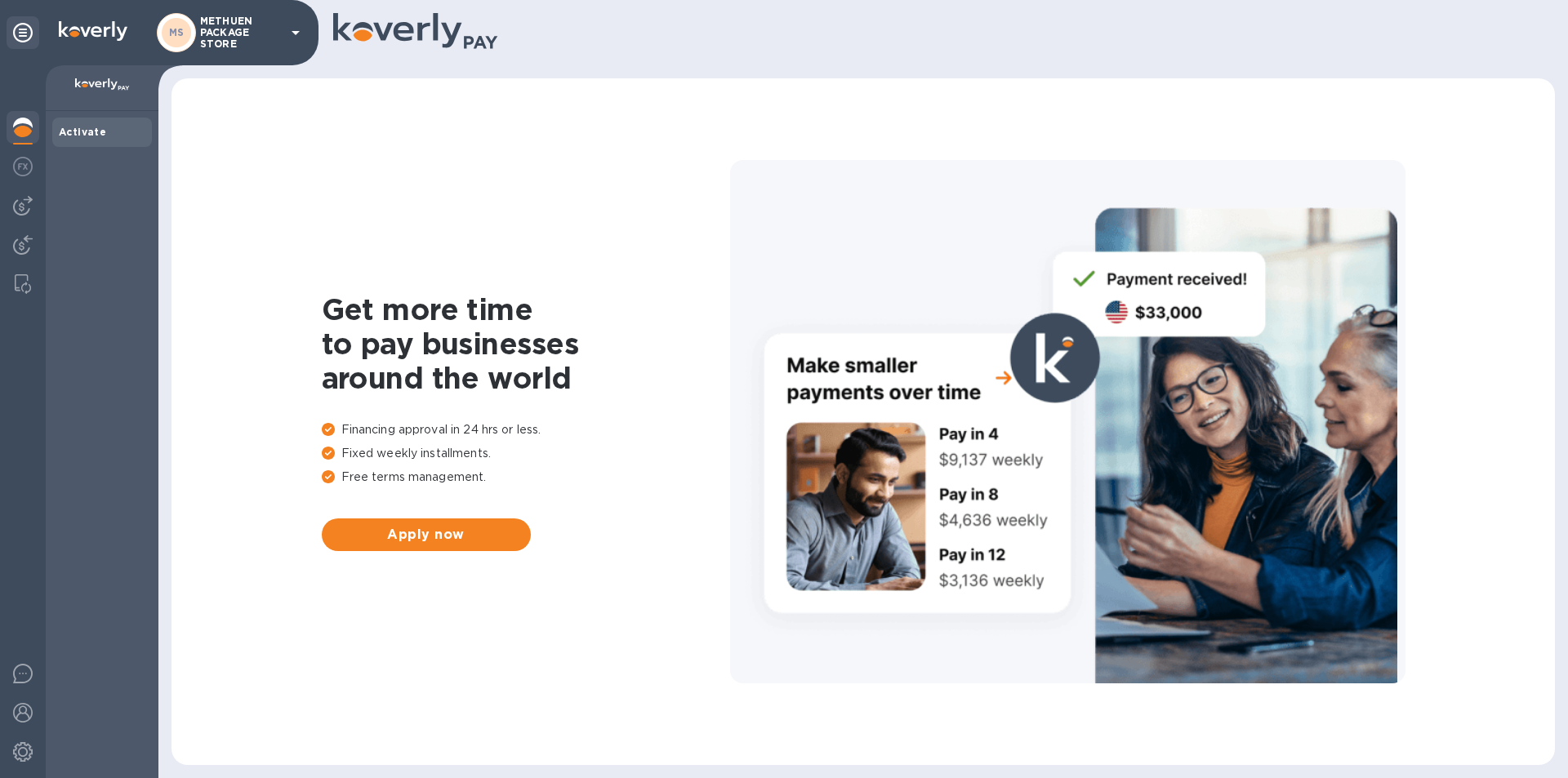
click at [90, 128] on b "Activate" at bounding box center [83, 132] width 48 height 13
click at [86, 123] on div "Activate" at bounding box center [102, 132] width 99 height 29
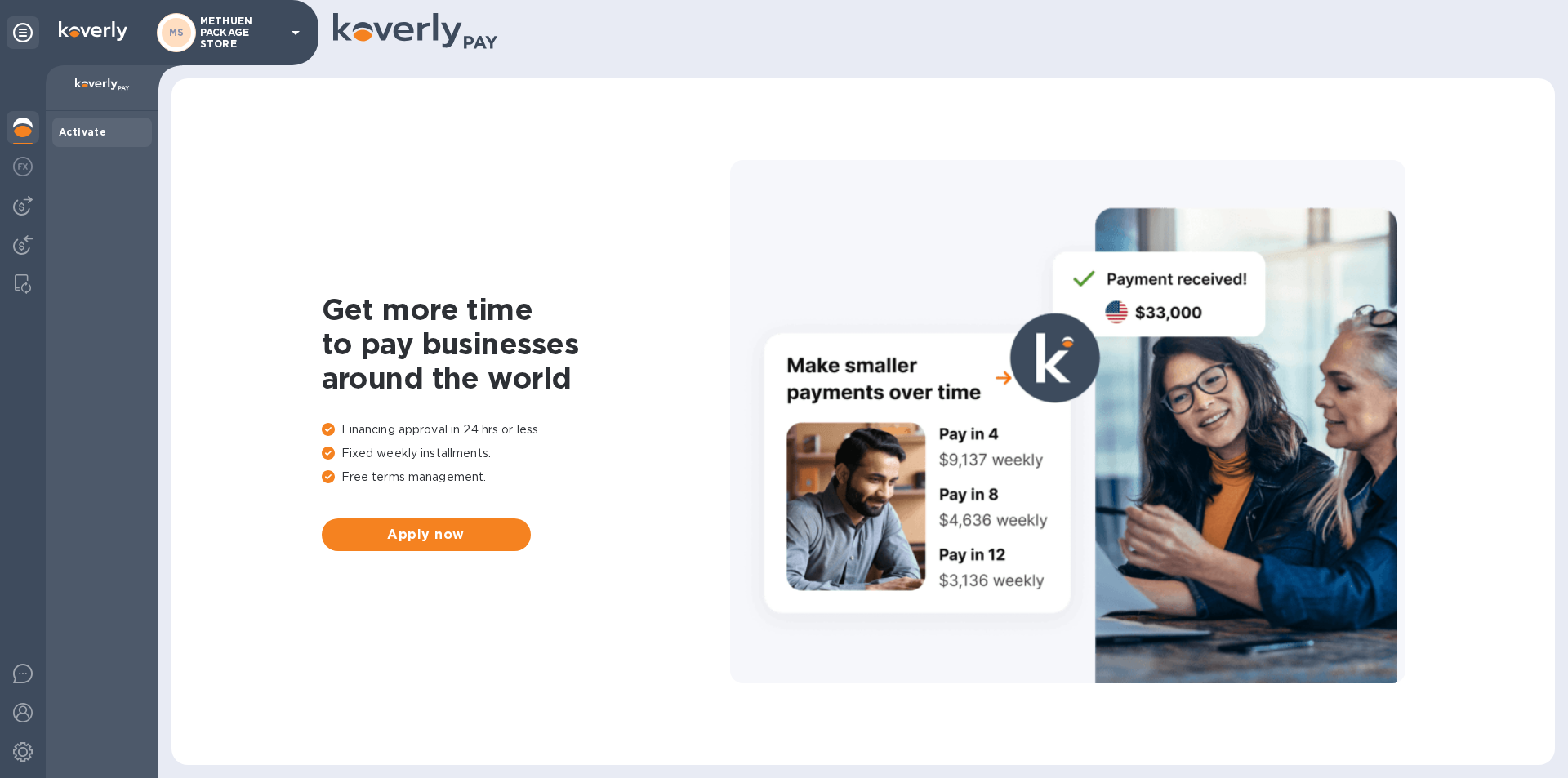
click at [86, 123] on div "Activate" at bounding box center [102, 132] width 99 height 29
click at [24, 164] on img at bounding box center [23, 167] width 20 height 20
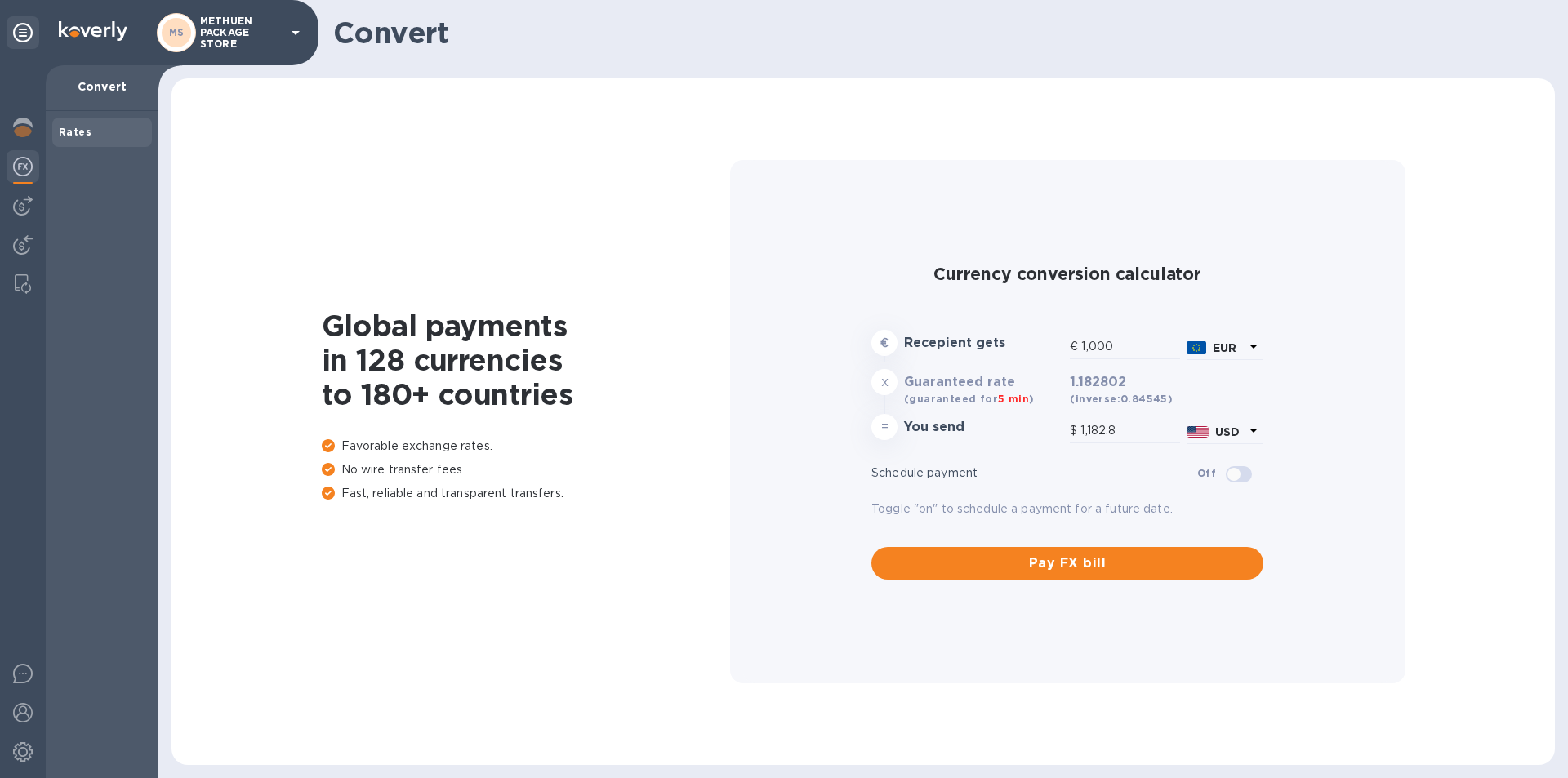
type input "1,182.8"
click at [23, 202] on img at bounding box center [23, 206] width 20 height 20
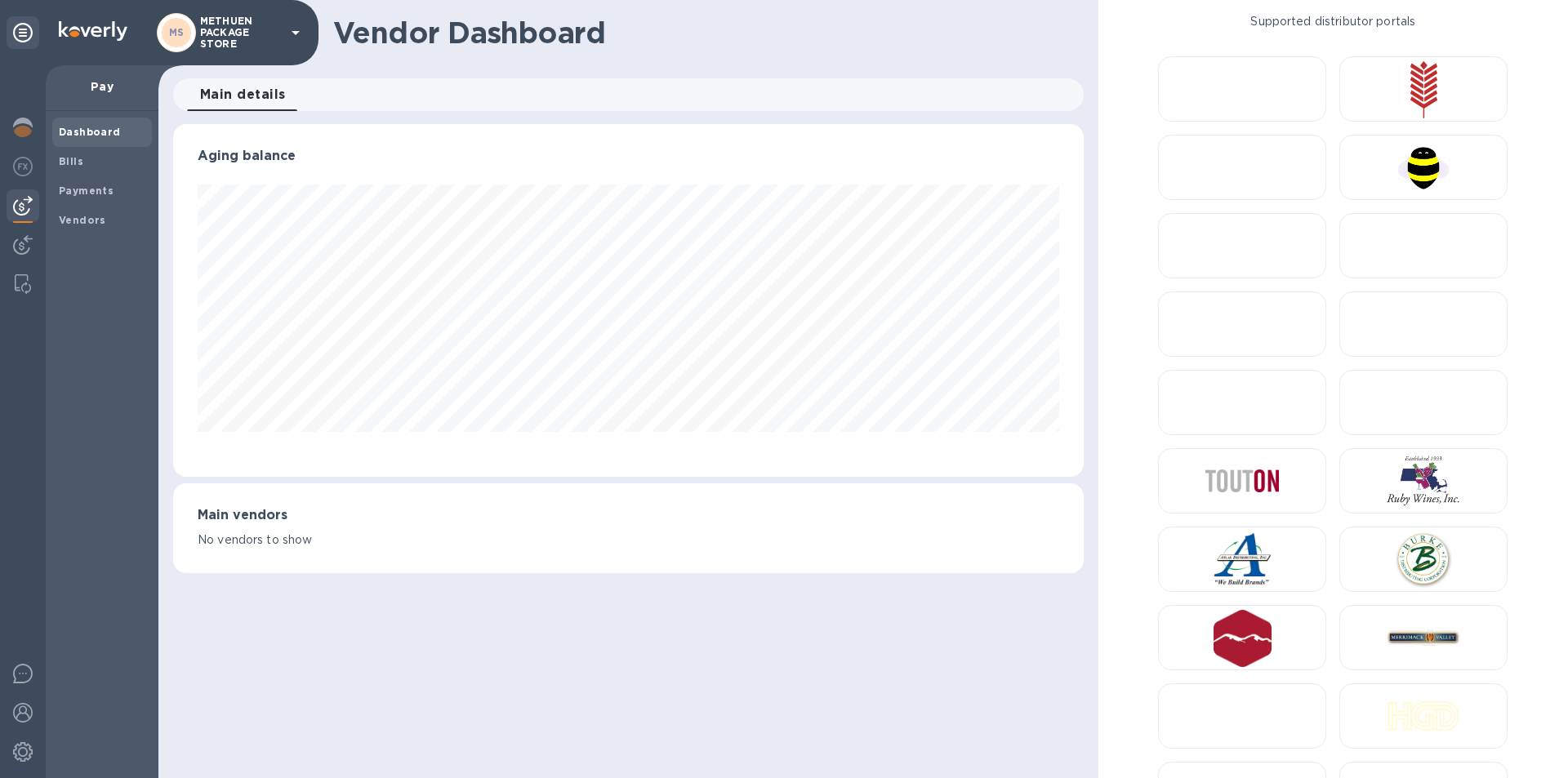
scroll to position [353, 910]
click at [63, 215] on b "Vendors" at bounding box center [83, 220] width 48 height 13
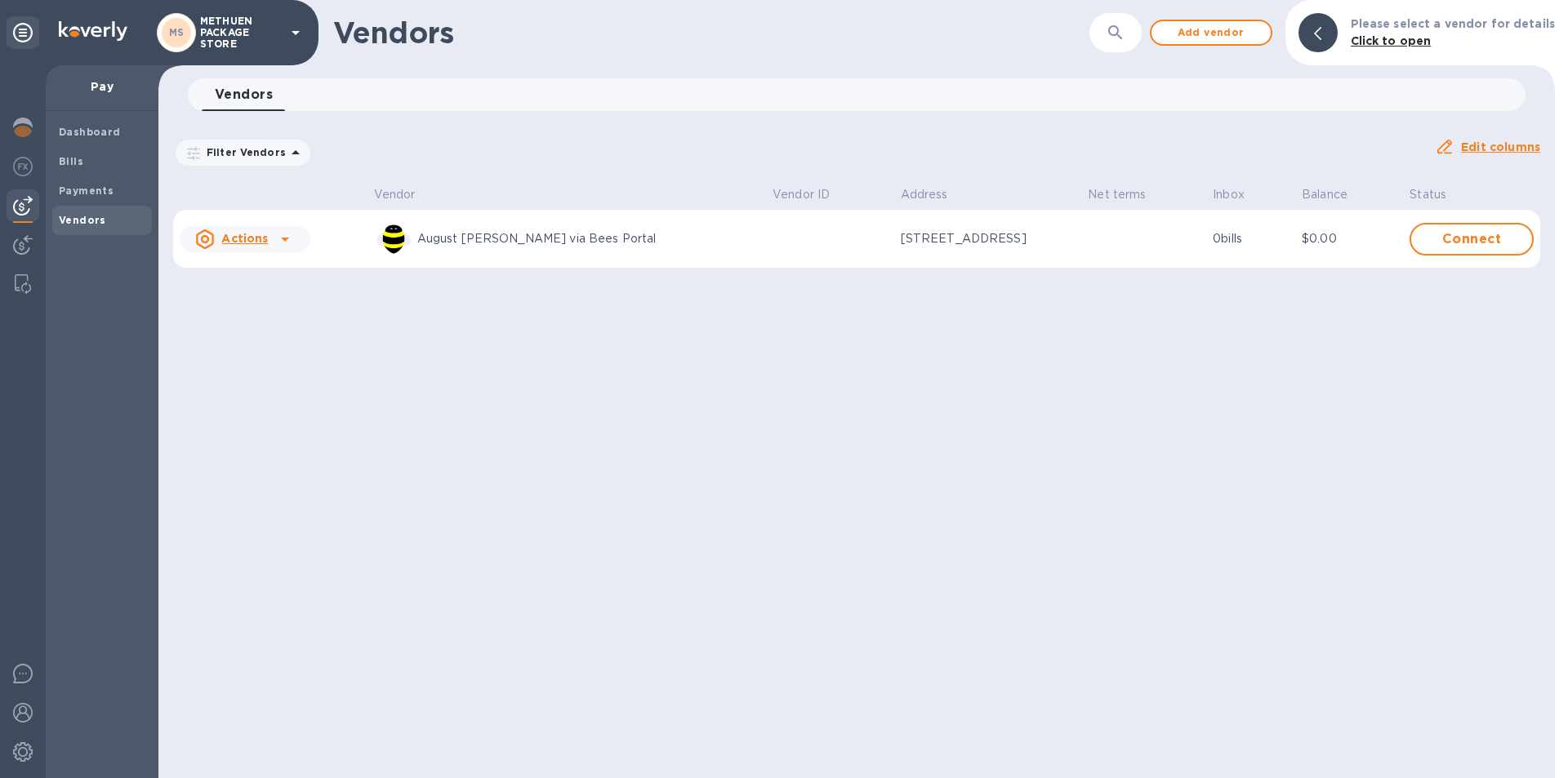
click at [250, 159] on p "Filter Vendors" at bounding box center [243, 152] width 86 height 14
click at [491, 425] on div "Vendors ​ Add vendor Please select a vendor for details Click to open Vendors 0…" at bounding box center [857, 389] width 1397 height 778
click at [1235, 41] on span "Add vendor" at bounding box center [1211, 33] width 93 height 20
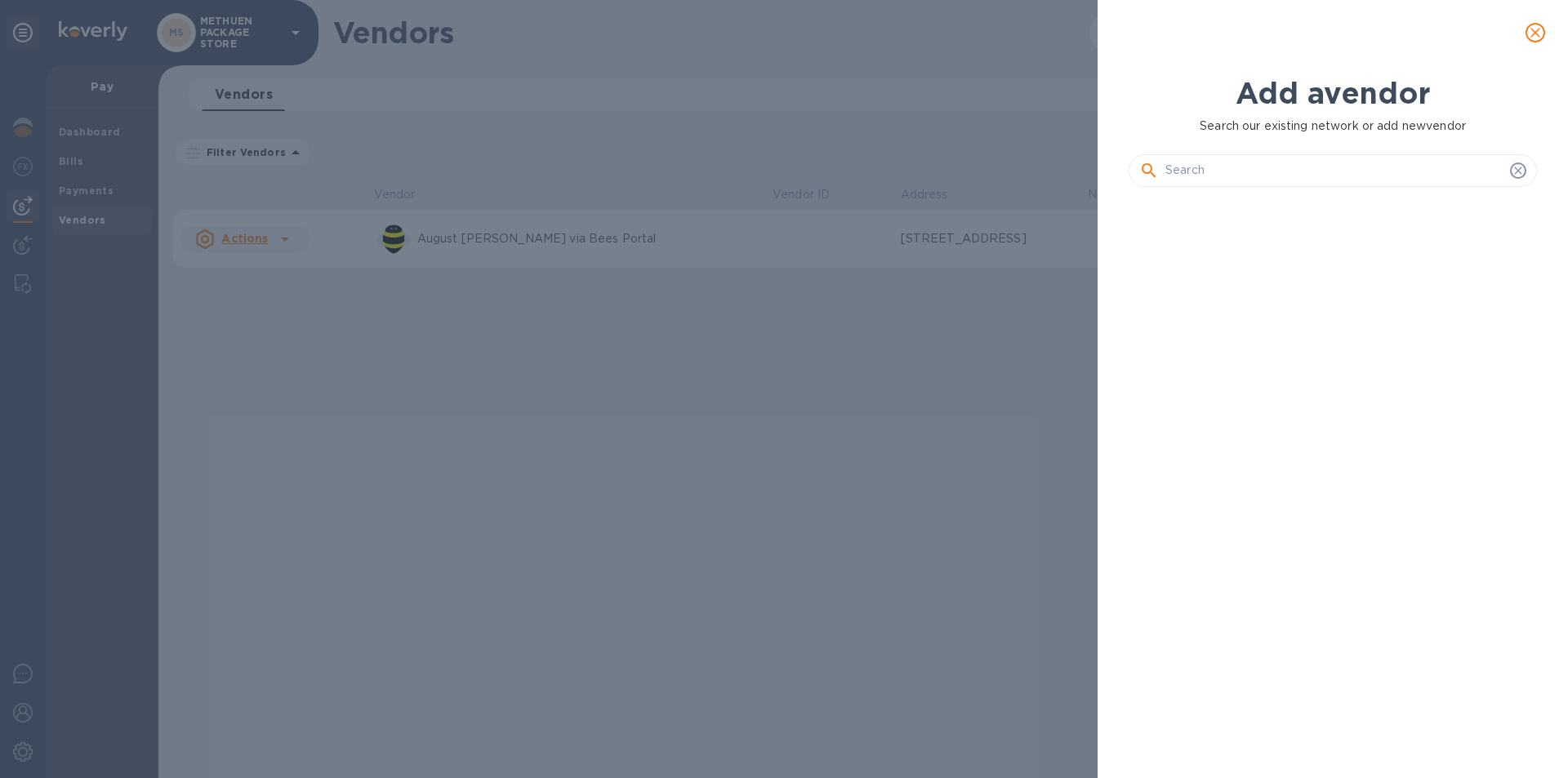
scroll to position [7839, 0]
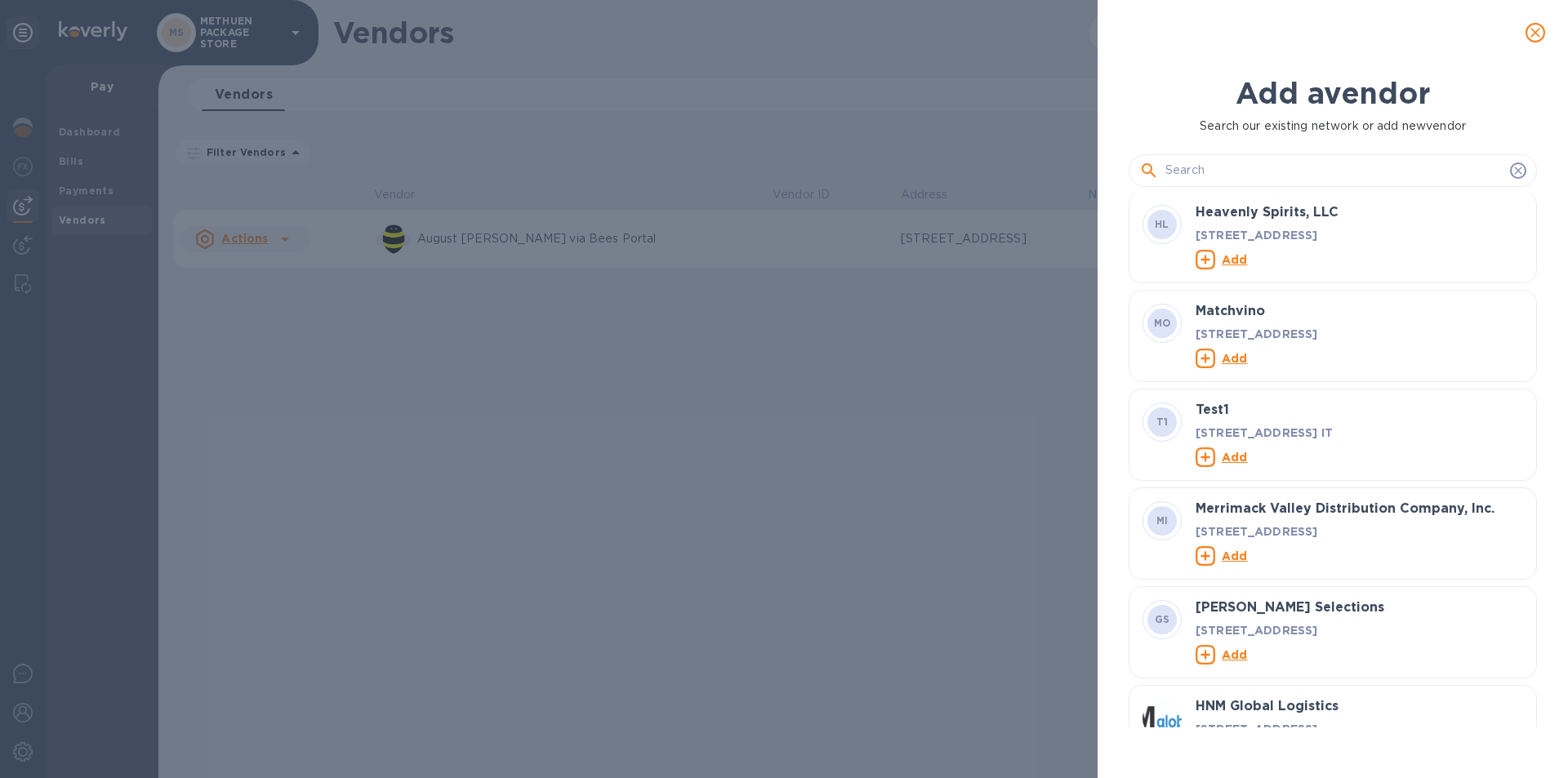
click at [1237, 550] on u "Add" at bounding box center [1234, 555] width 25 height 13
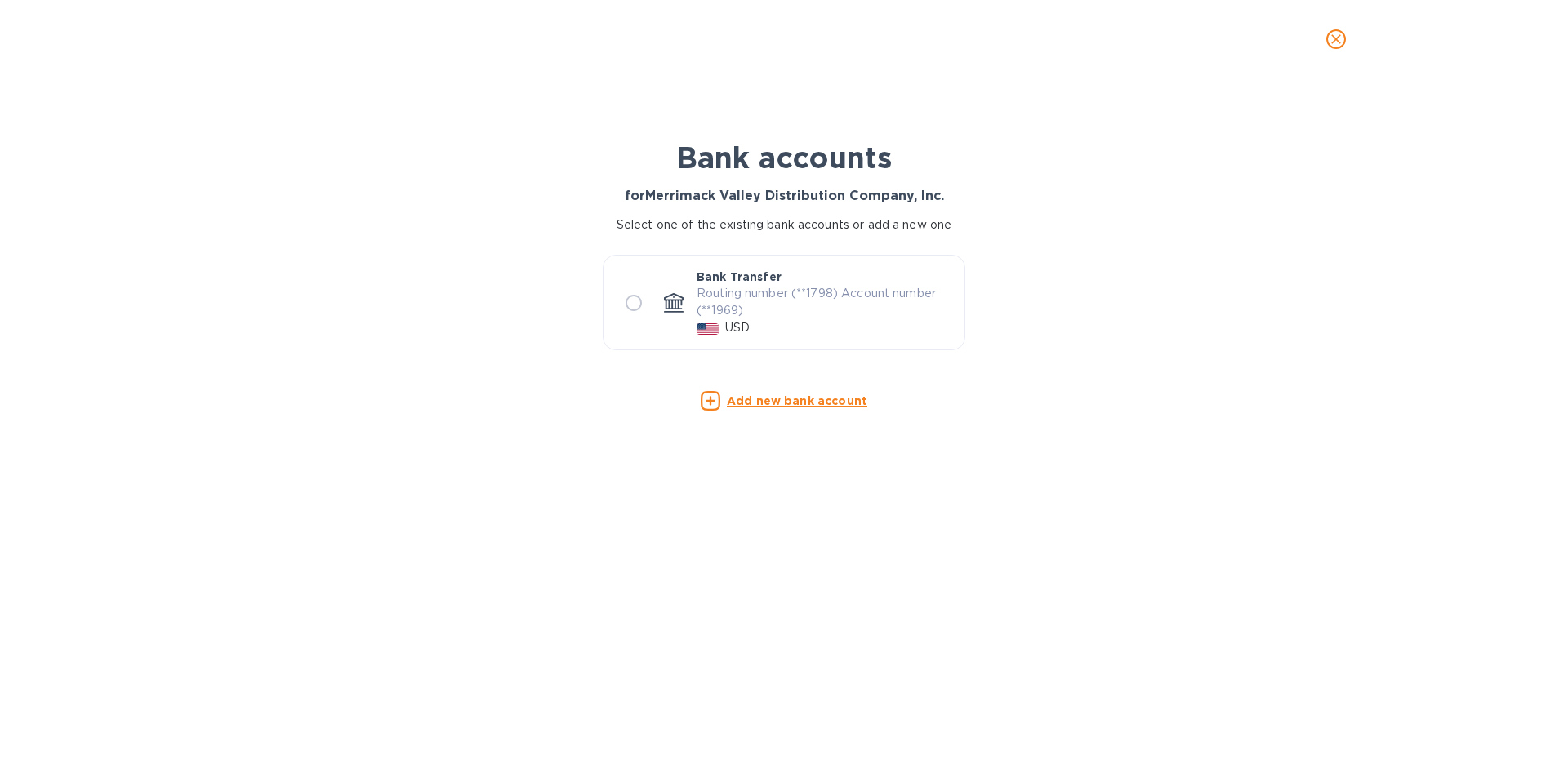
click at [637, 306] on input "radio" at bounding box center [633, 303] width 34 height 34
radio input "true"
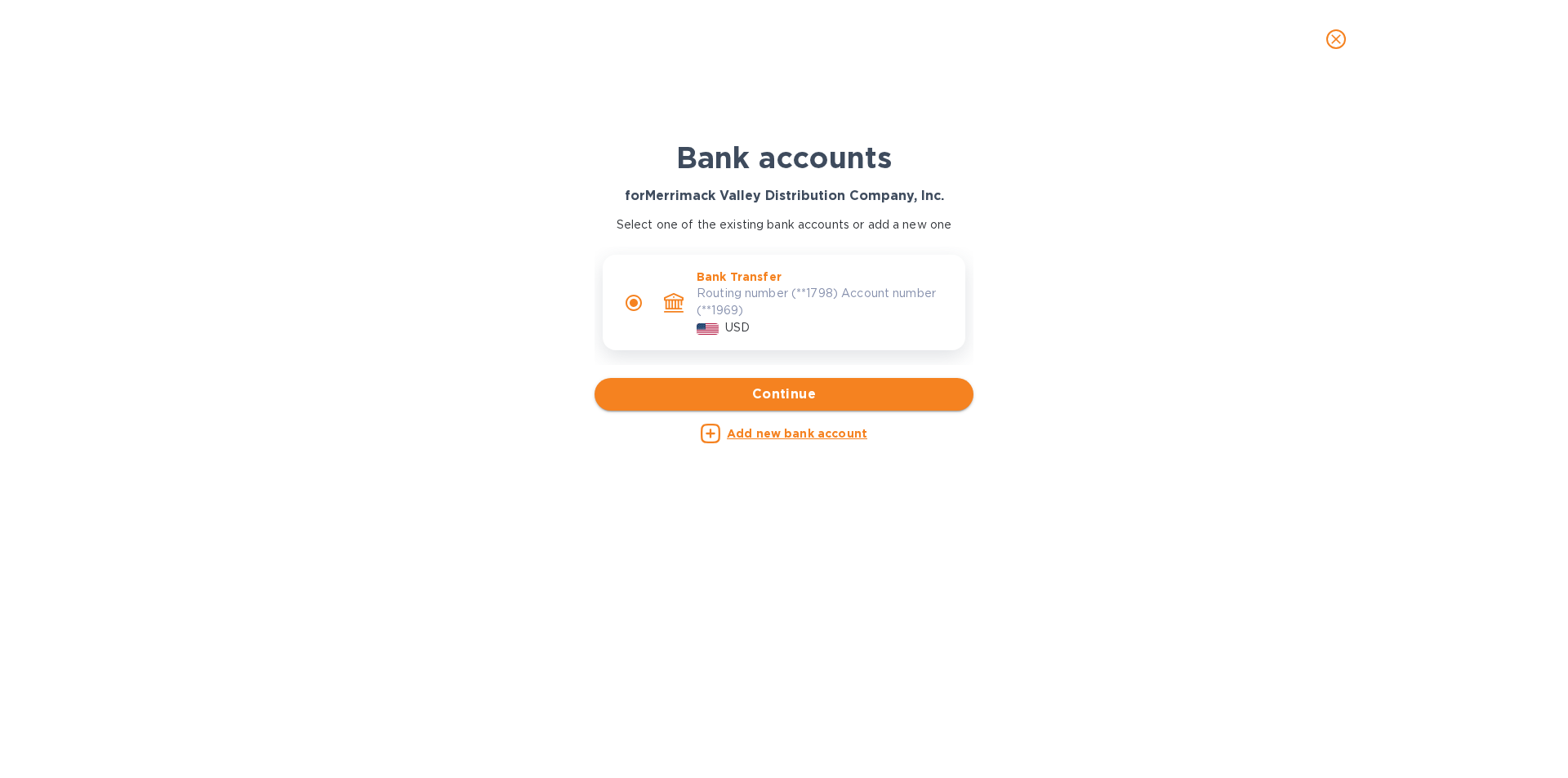
click at [729, 394] on span "Continue" at bounding box center [784, 394] width 353 height 20
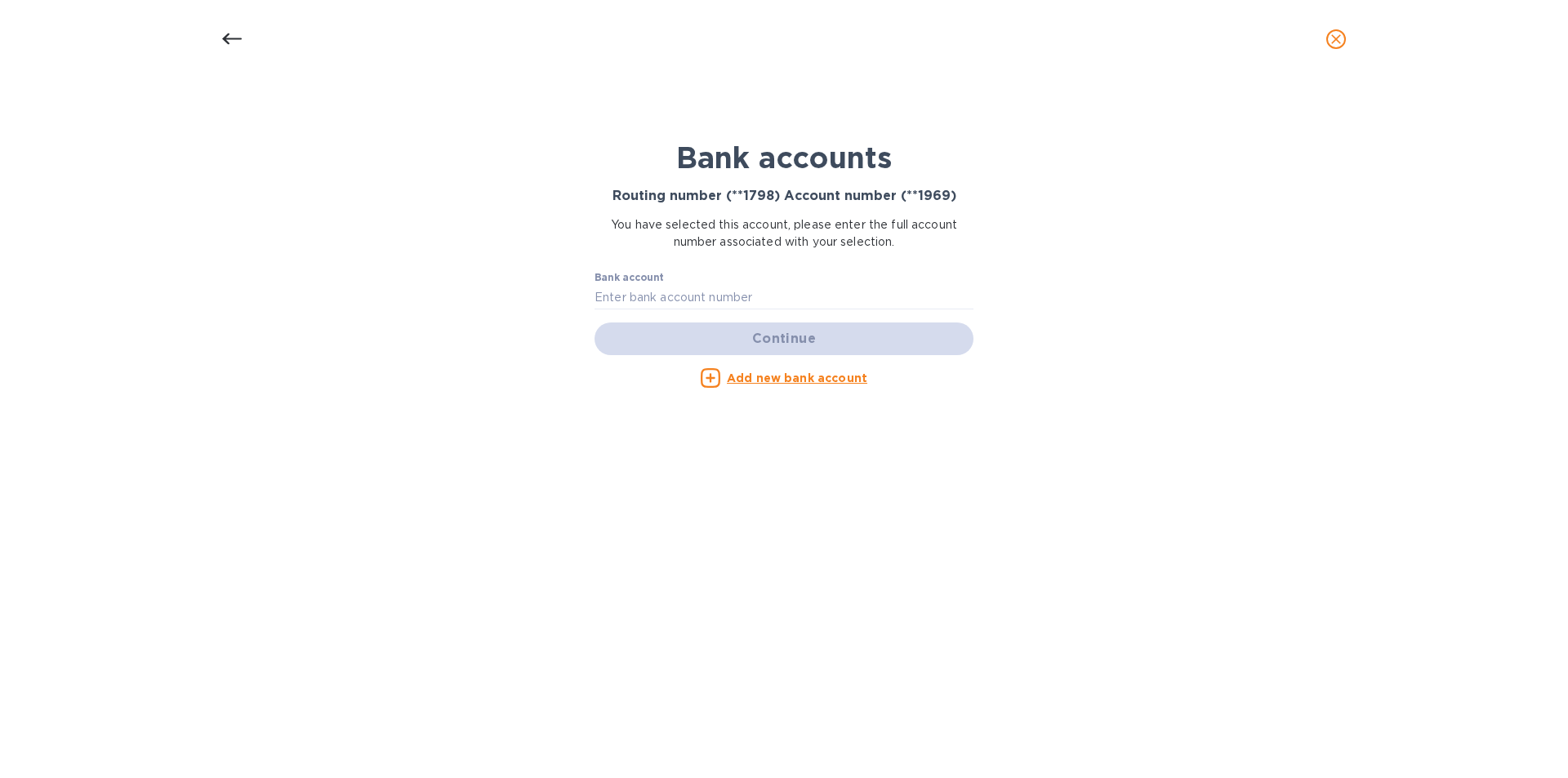
click at [233, 33] on icon at bounding box center [232, 39] width 20 height 20
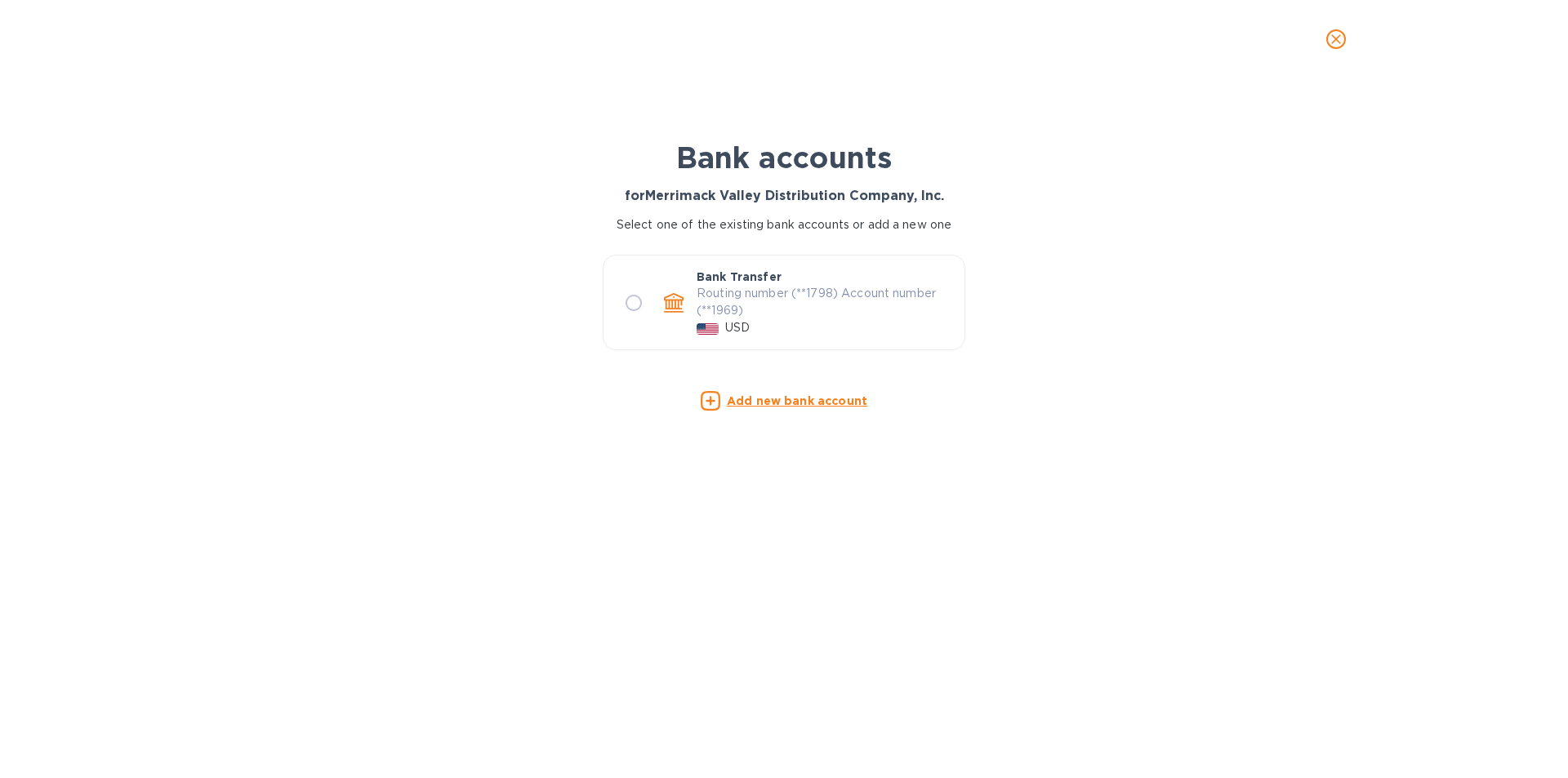
click at [1337, 31] on icon "close" at bounding box center [1336, 39] width 17 height 17
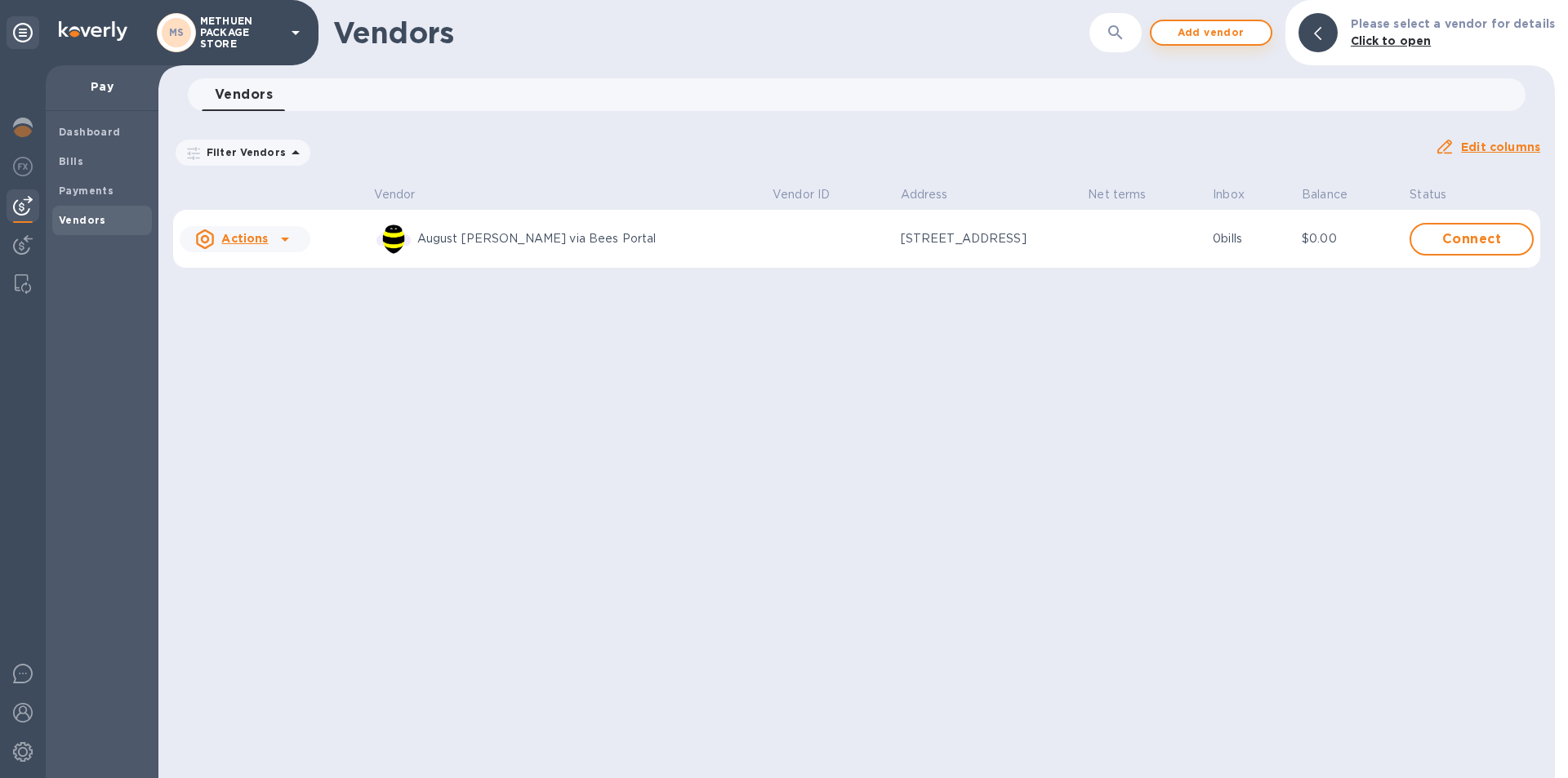
click at [1211, 34] on span "Add vendor" at bounding box center [1211, 33] width 93 height 20
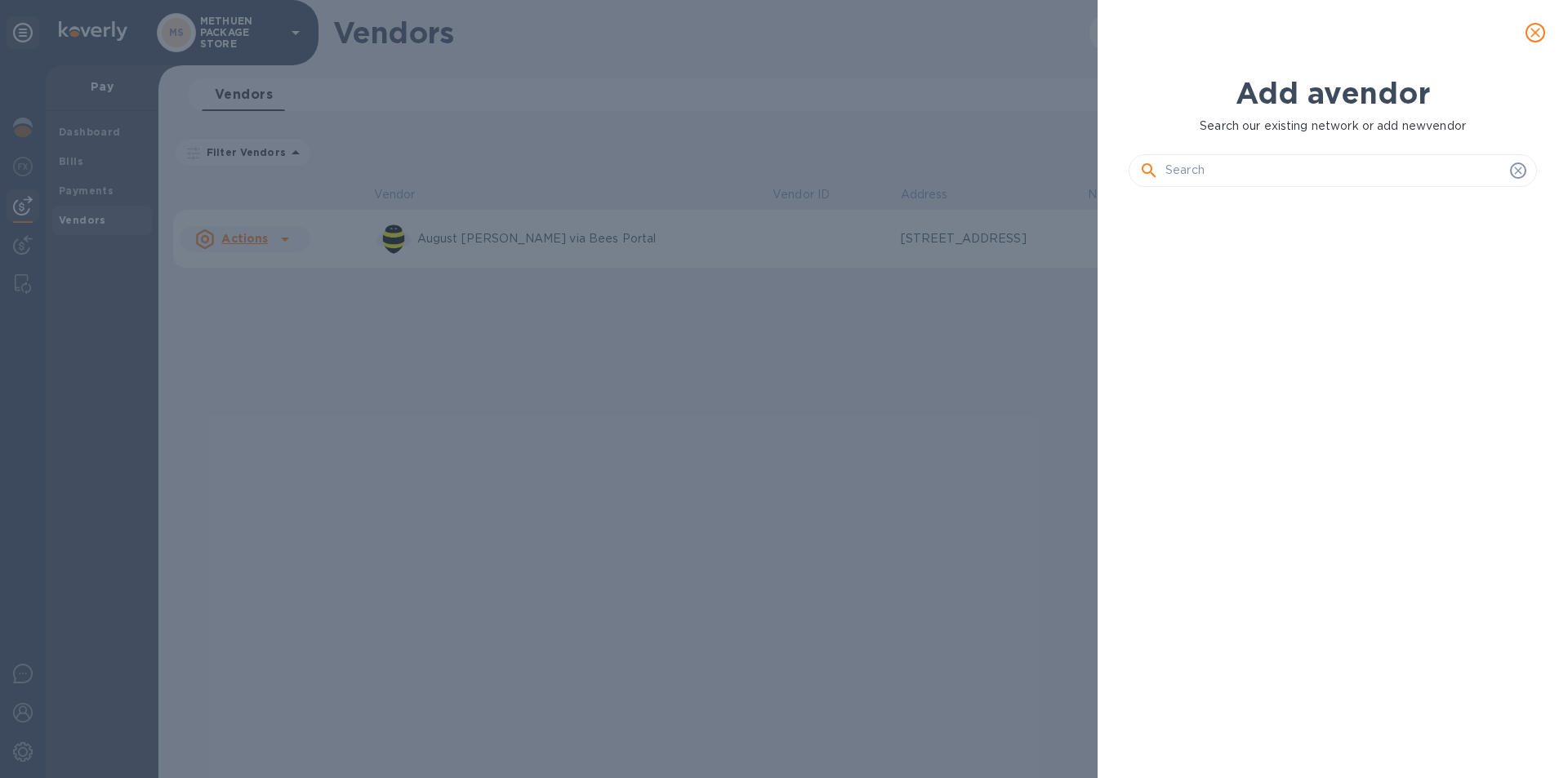
scroll to position [523, 415]
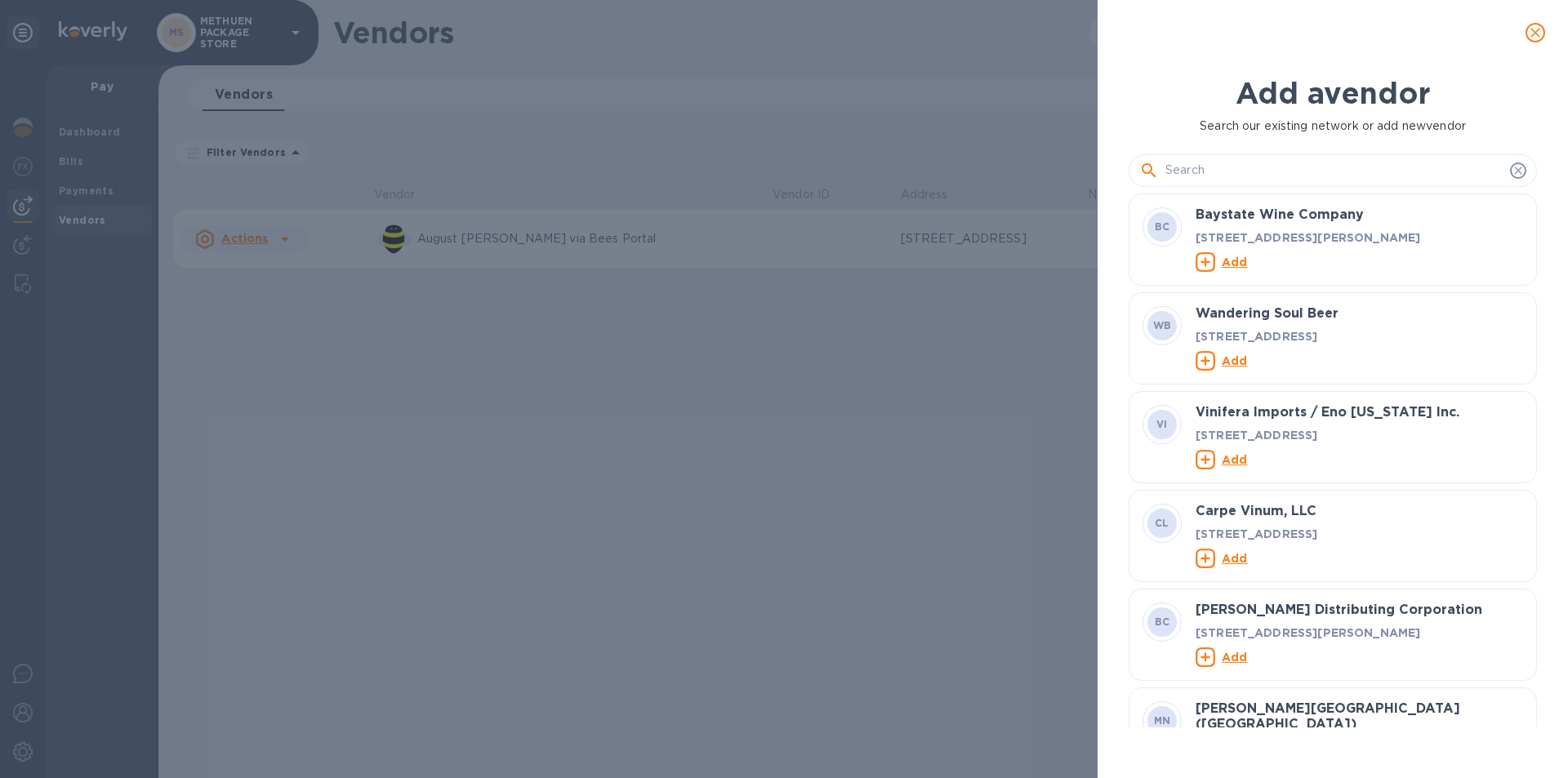
click at [1199, 176] on input "text" at bounding box center [1334, 170] width 338 height 24
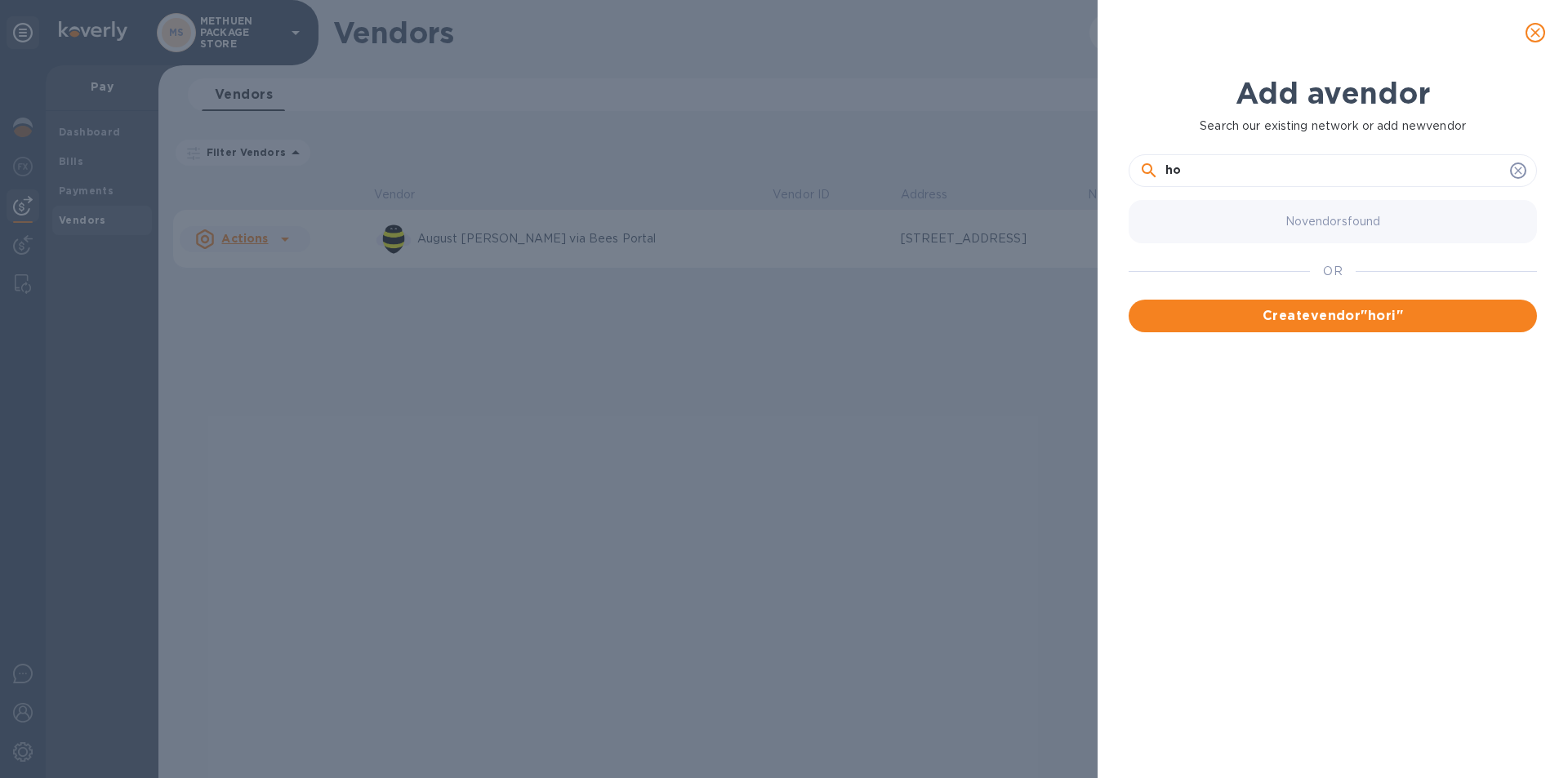
type input "h"
type input "H"
type input "M"
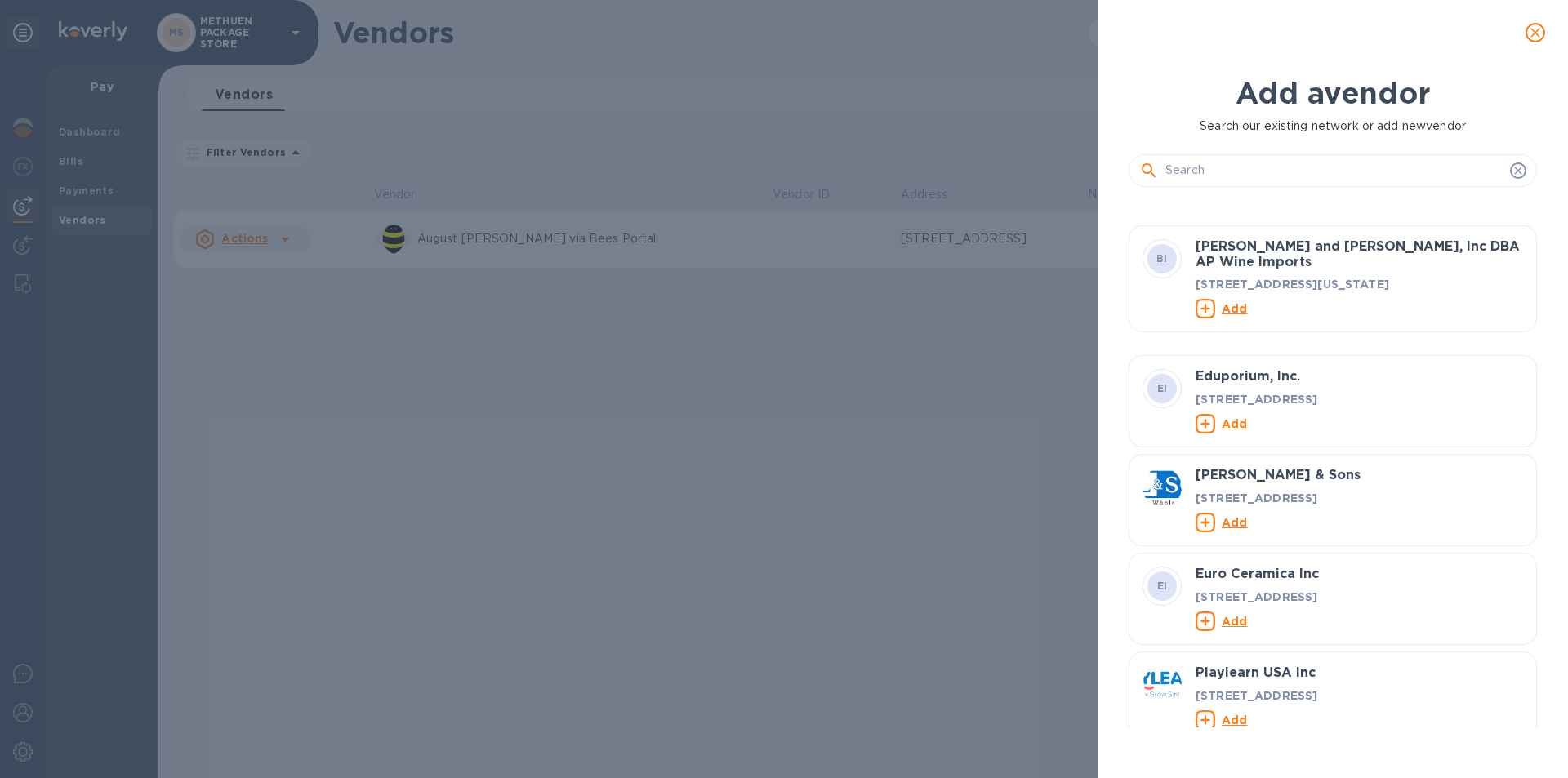
scroll to position [10824, 0]
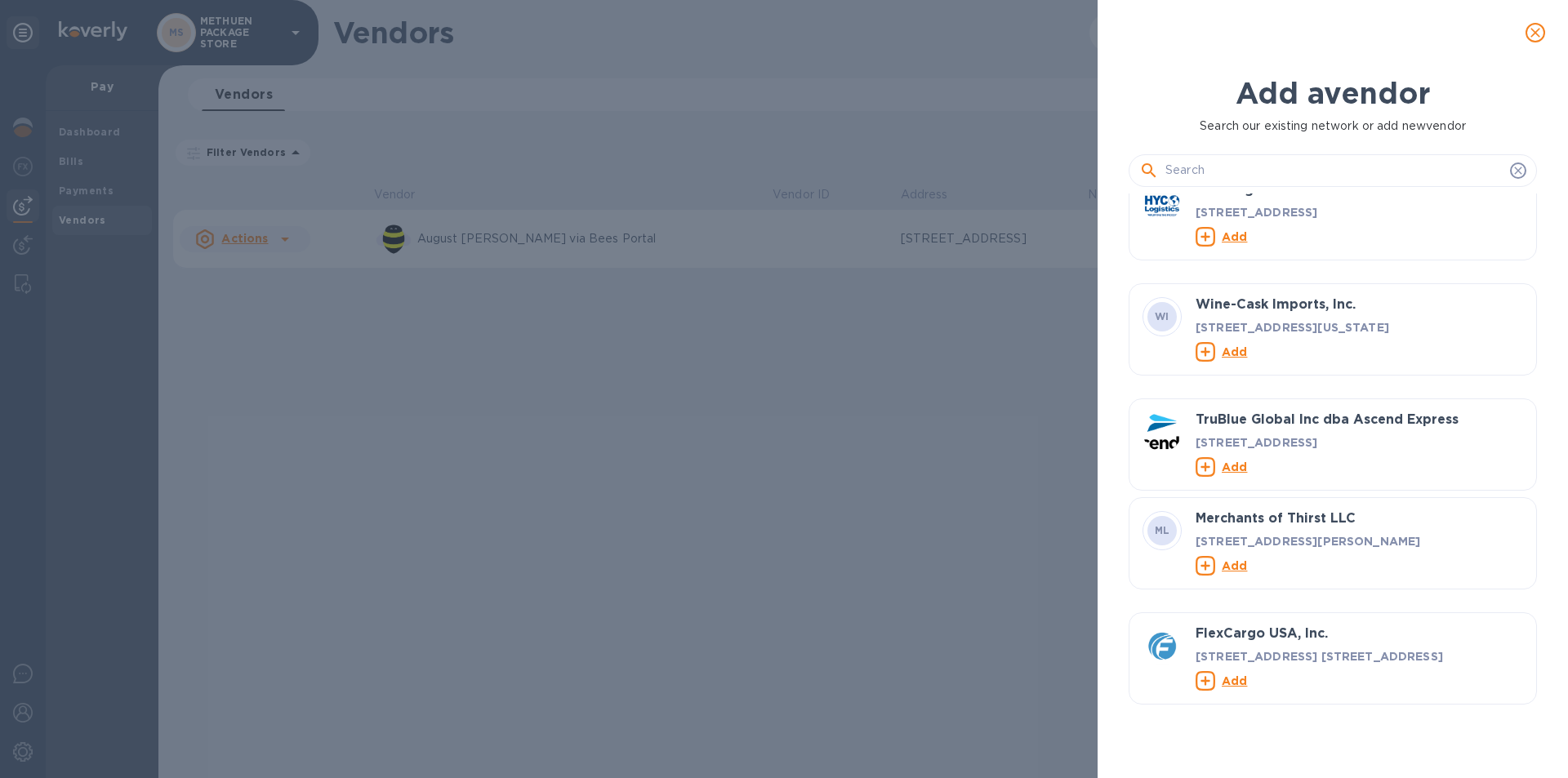
click at [224, 335] on div "Add a vendor Search our existing network or add new vendor SI Select Wine Impor…" at bounding box center [784, 389] width 1568 height 778
click at [528, 142] on div "Add a vendor Search our existing network or add new vendor SI Select Wine Impor…" at bounding box center [784, 389] width 1568 height 778
click at [1380, 177] on input "text" at bounding box center [1334, 170] width 338 height 24
type input "U"
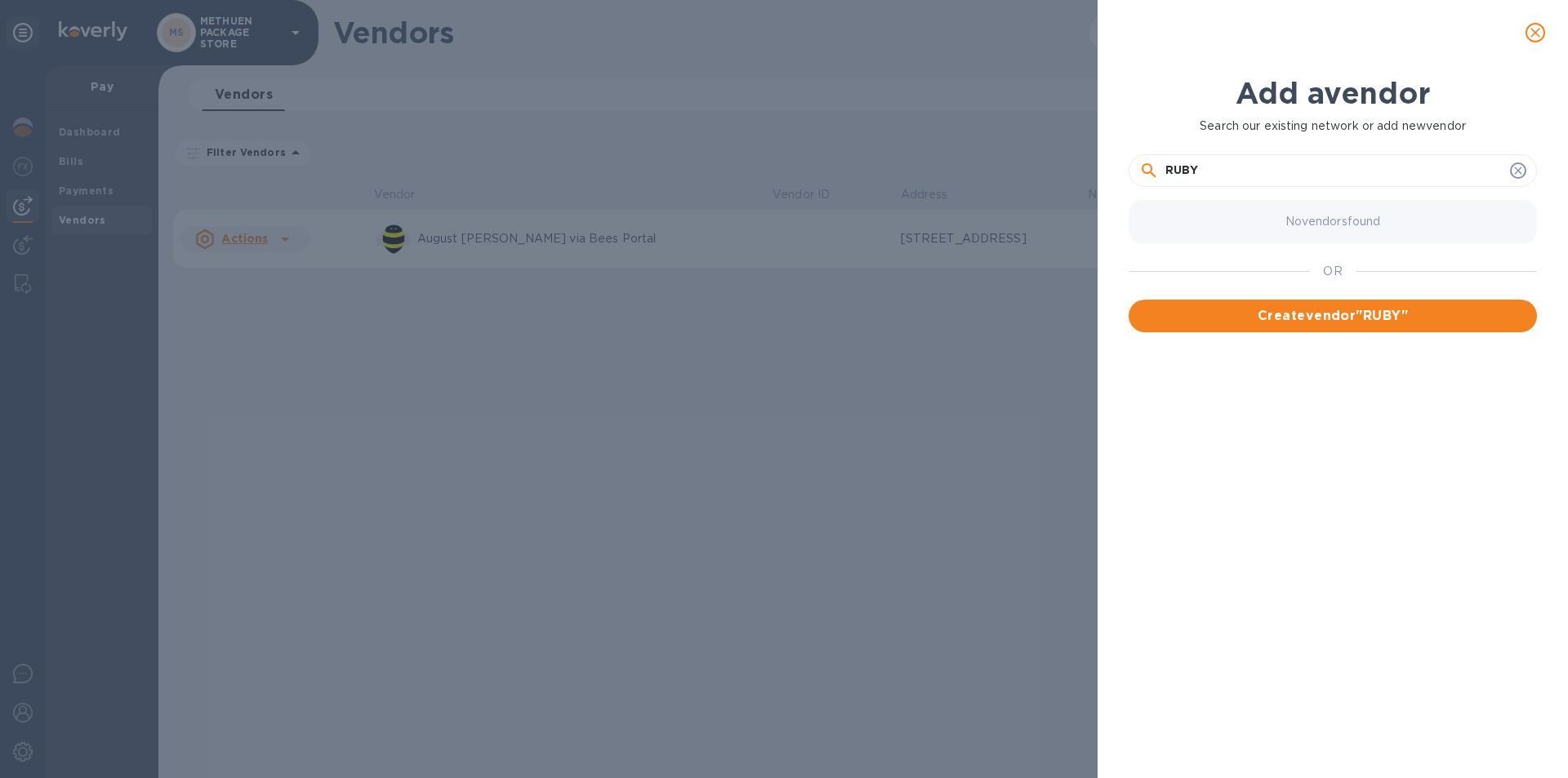
scroll to position [0, 0]
type input "R"
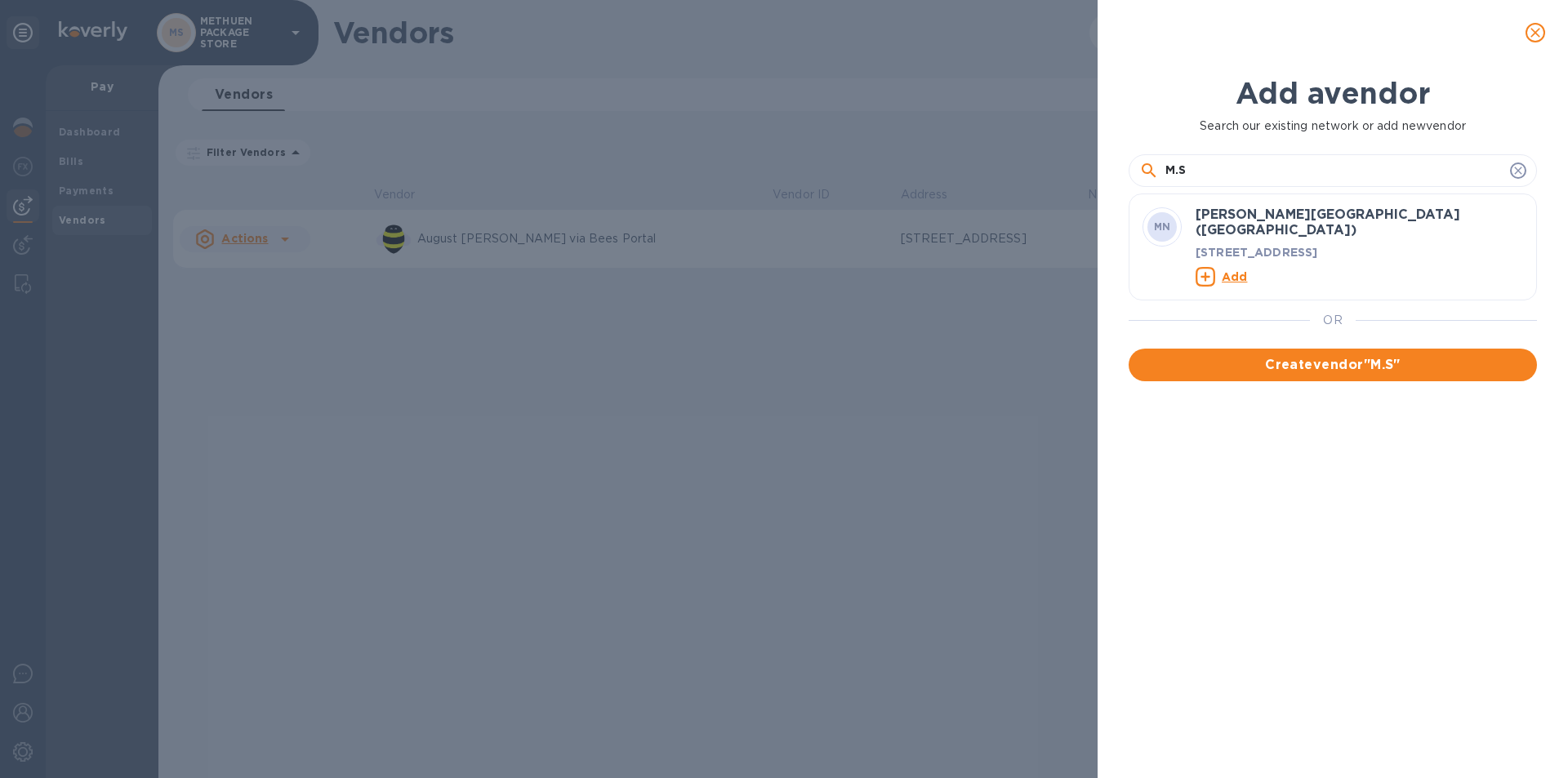
type input "M.S"
click at [1351, 264] on div "Add" at bounding box center [1359, 276] width 334 height 26
click at [1249, 217] on h3 "[PERSON_NAME][GEOGRAPHIC_DATA] ([GEOGRAPHIC_DATA])" at bounding box center [1359, 223] width 328 height 30
click at [1232, 270] on u "Add" at bounding box center [1234, 277] width 25 height 13
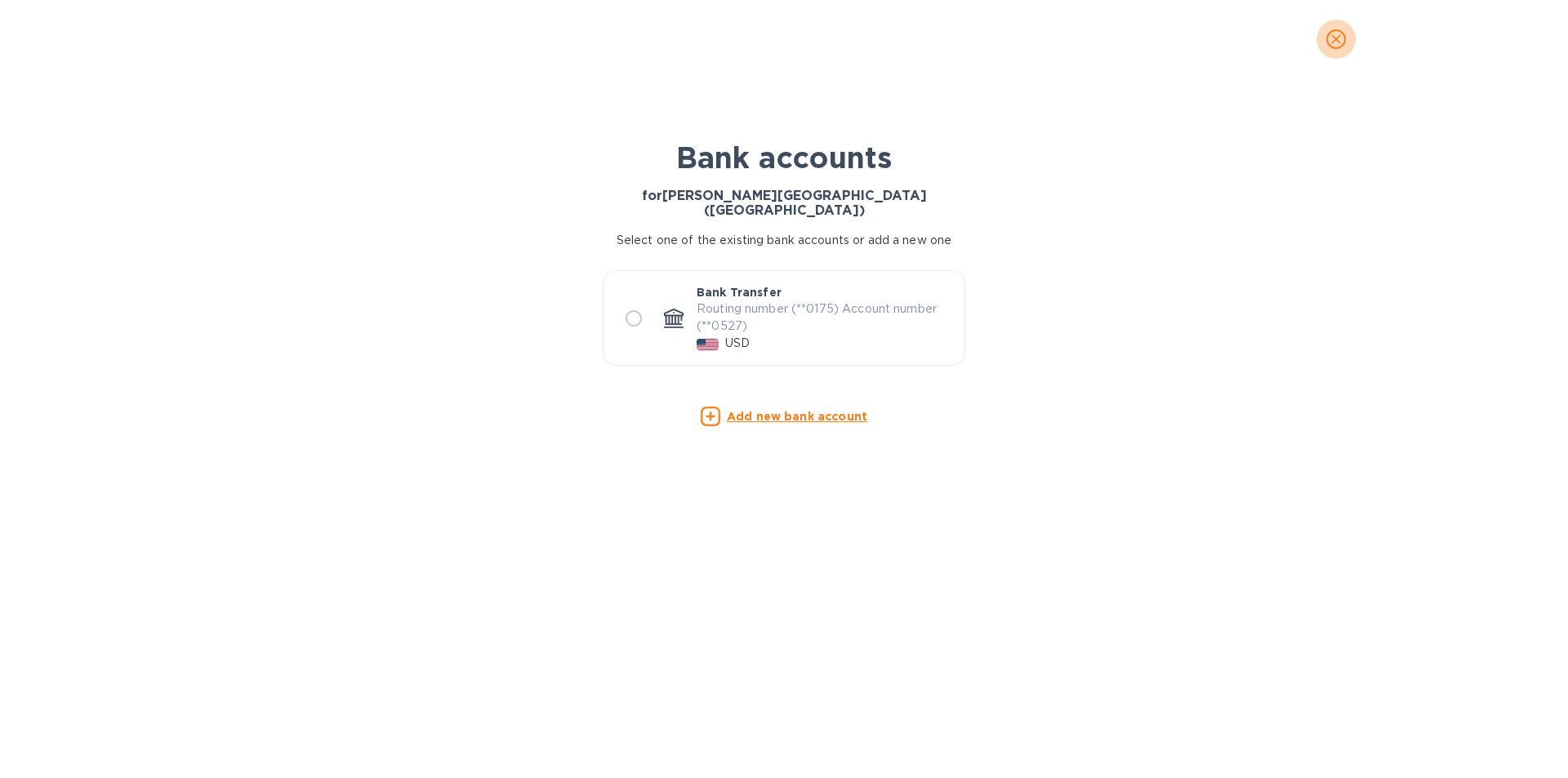
click at [1330, 35] on icon "close" at bounding box center [1336, 39] width 17 height 17
